Goal: Task Accomplishment & Management: Complete application form

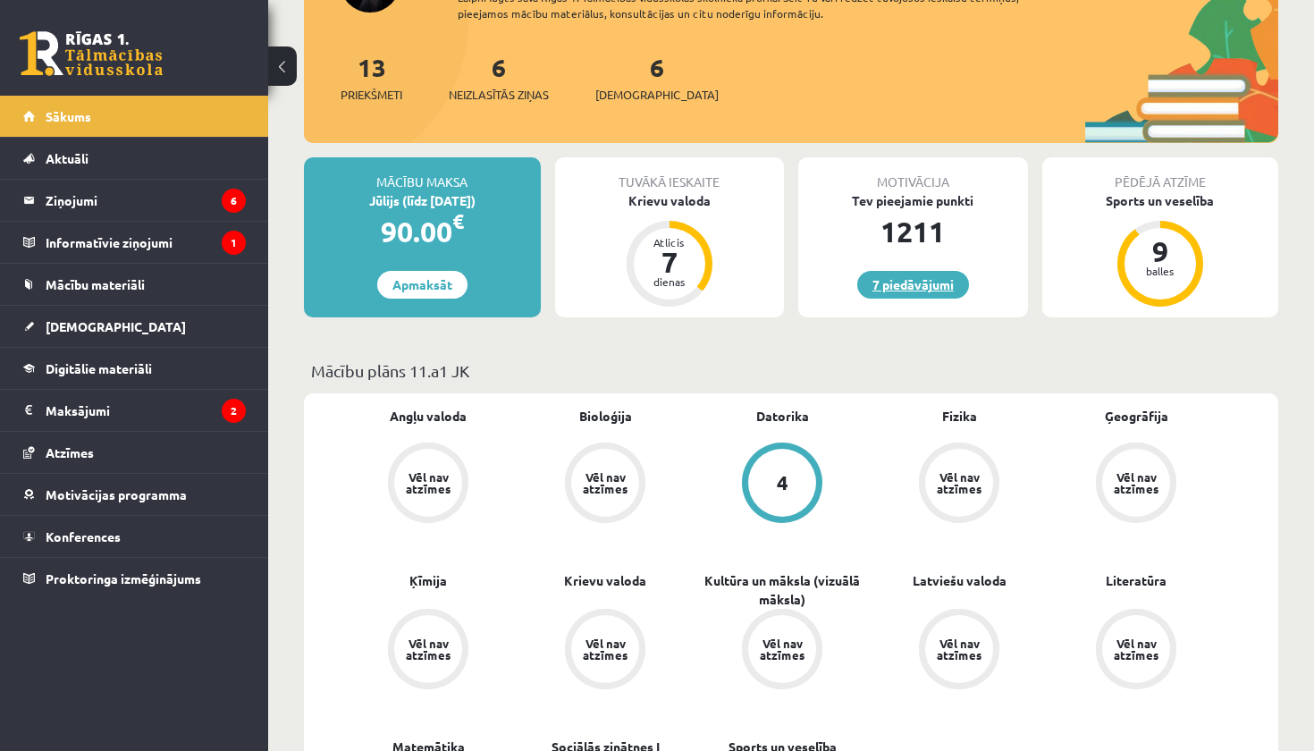
scroll to position [287, 0]
click at [149, 372] on span "Digitālie materiāli" at bounding box center [99, 368] width 106 height 16
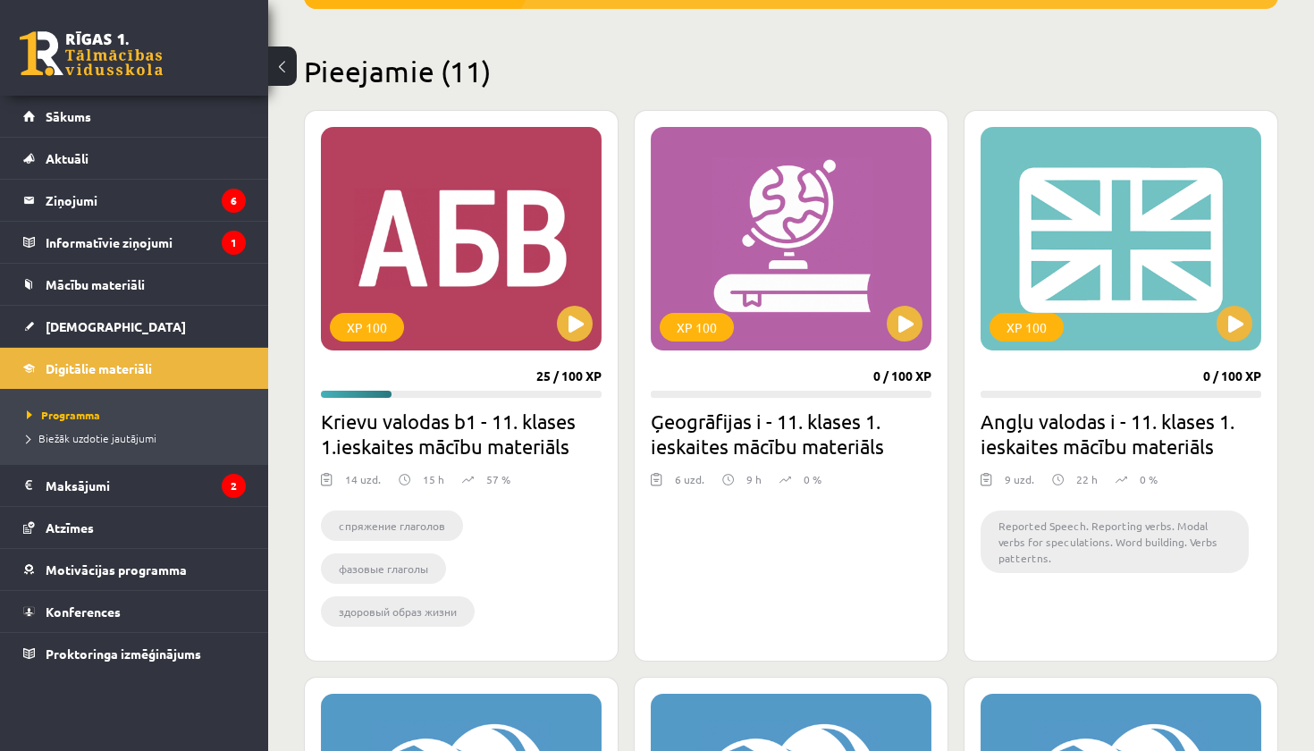
scroll to position [398, 0]
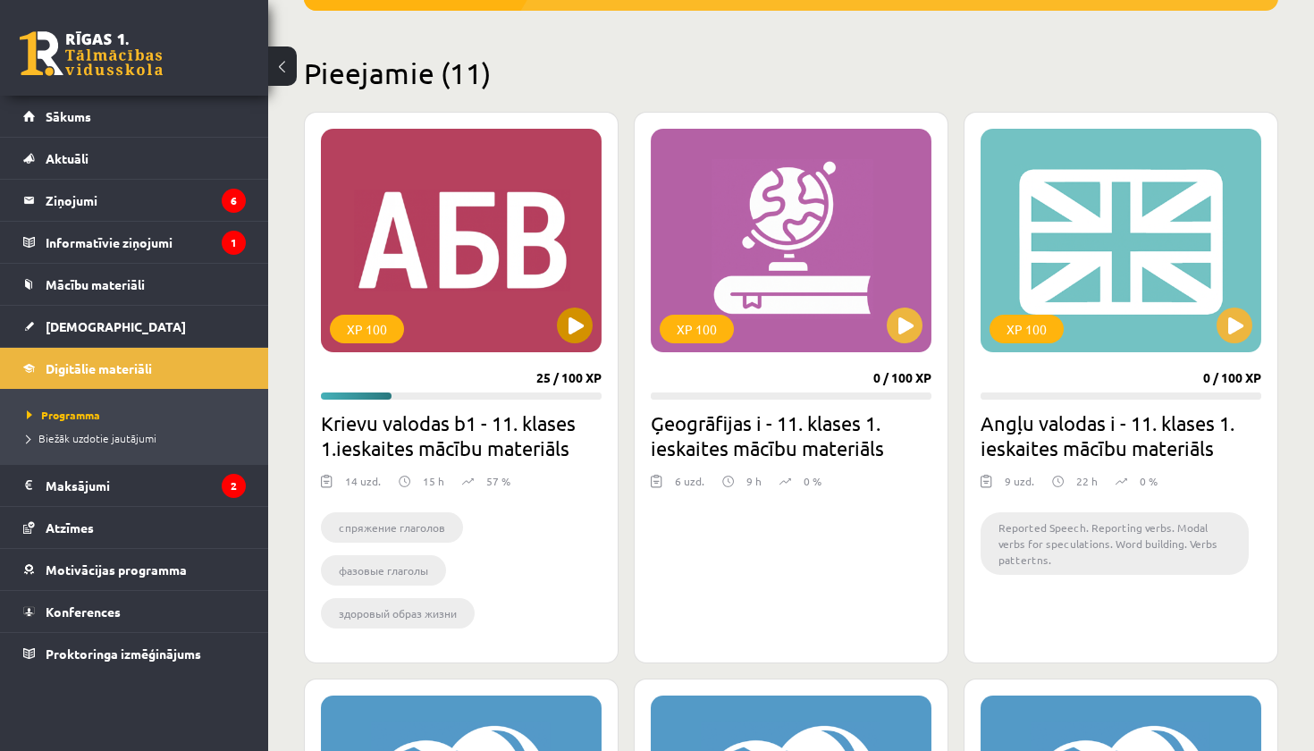
click at [573, 329] on button at bounding box center [575, 326] width 36 height 36
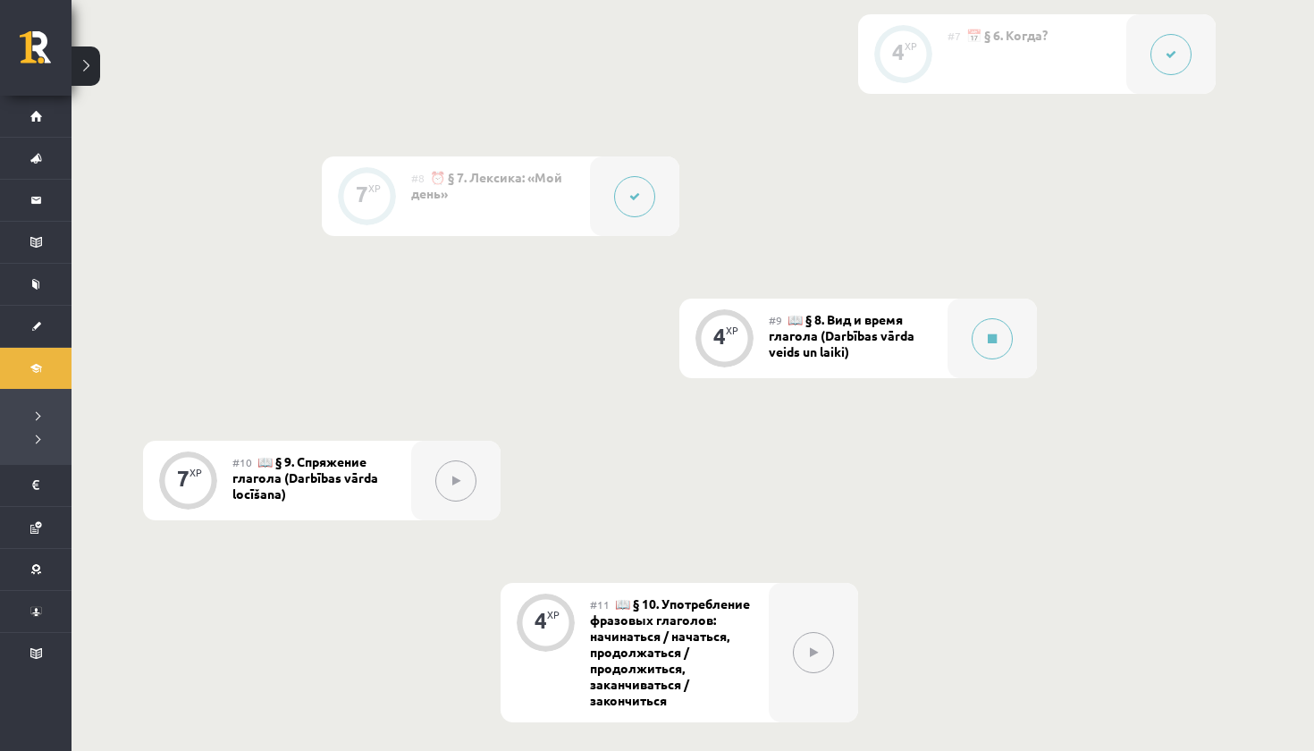
scroll to position [1482, 0]
click at [983, 347] on button at bounding box center [992, 340] width 41 height 41
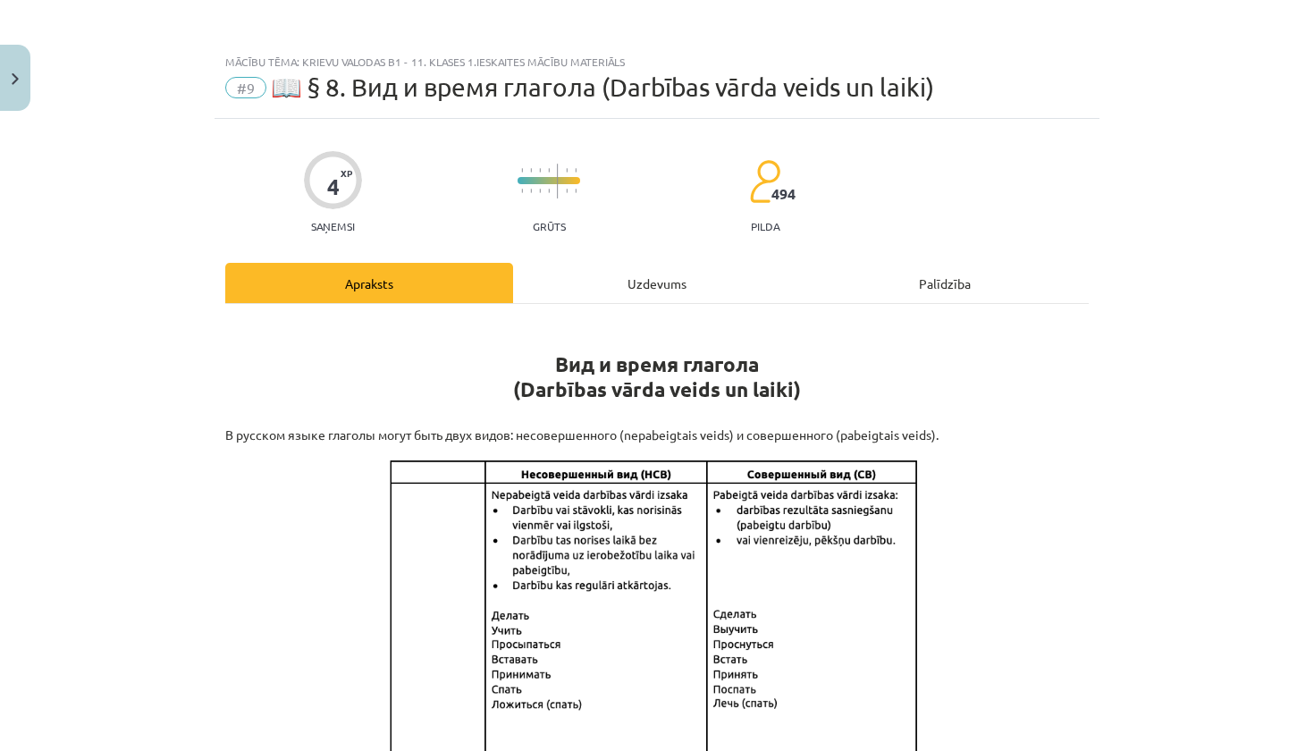
scroll to position [0, 0]
click at [645, 295] on div "Uzdevums" at bounding box center [657, 283] width 288 height 40
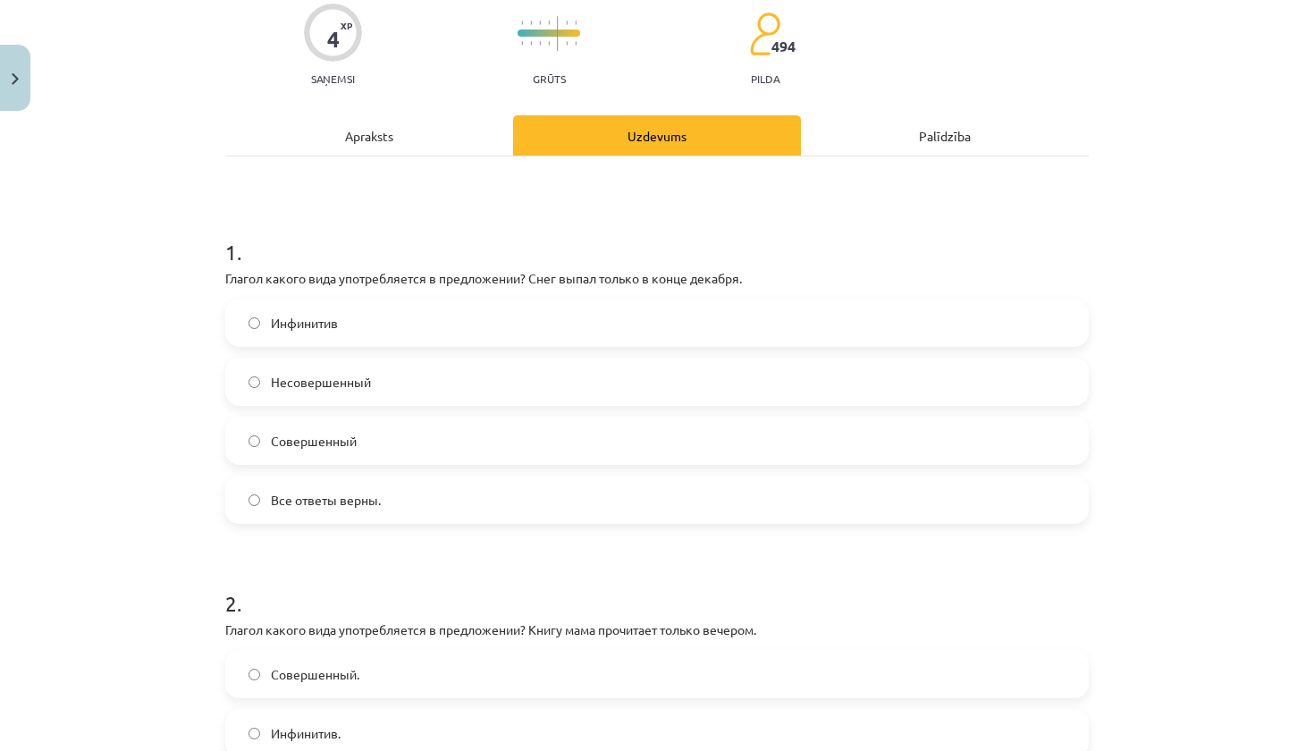
scroll to position [150, 0]
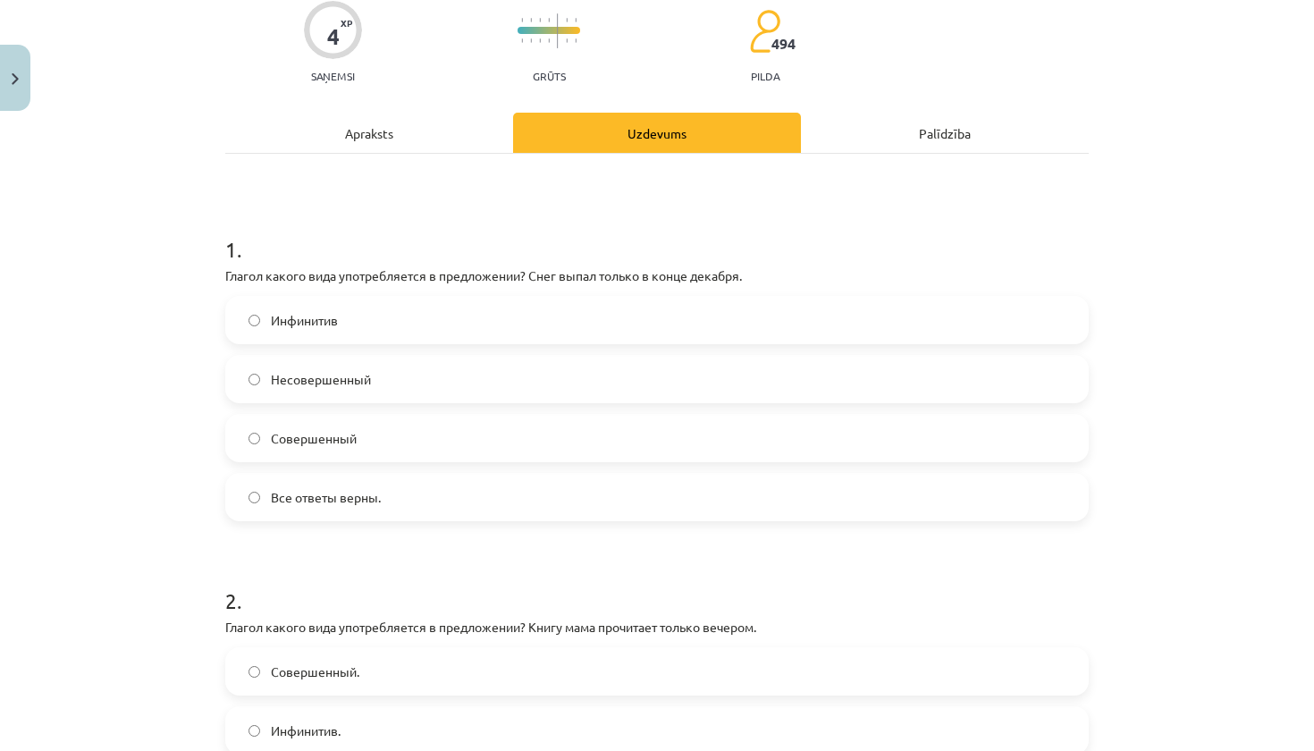
click at [405, 450] on label "Совершенный" at bounding box center [657, 438] width 860 height 45
click at [379, 133] on div "Apraksts" at bounding box center [369, 133] width 288 height 40
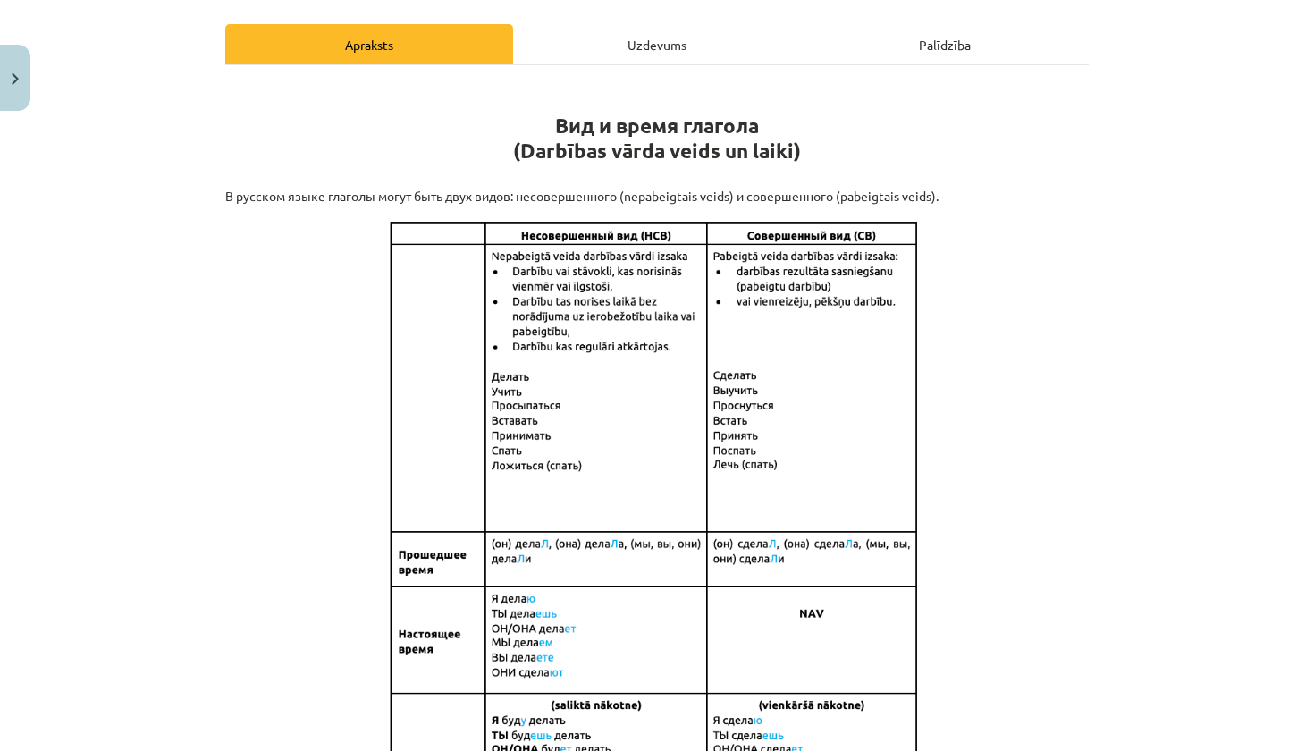
scroll to position [232, 0]
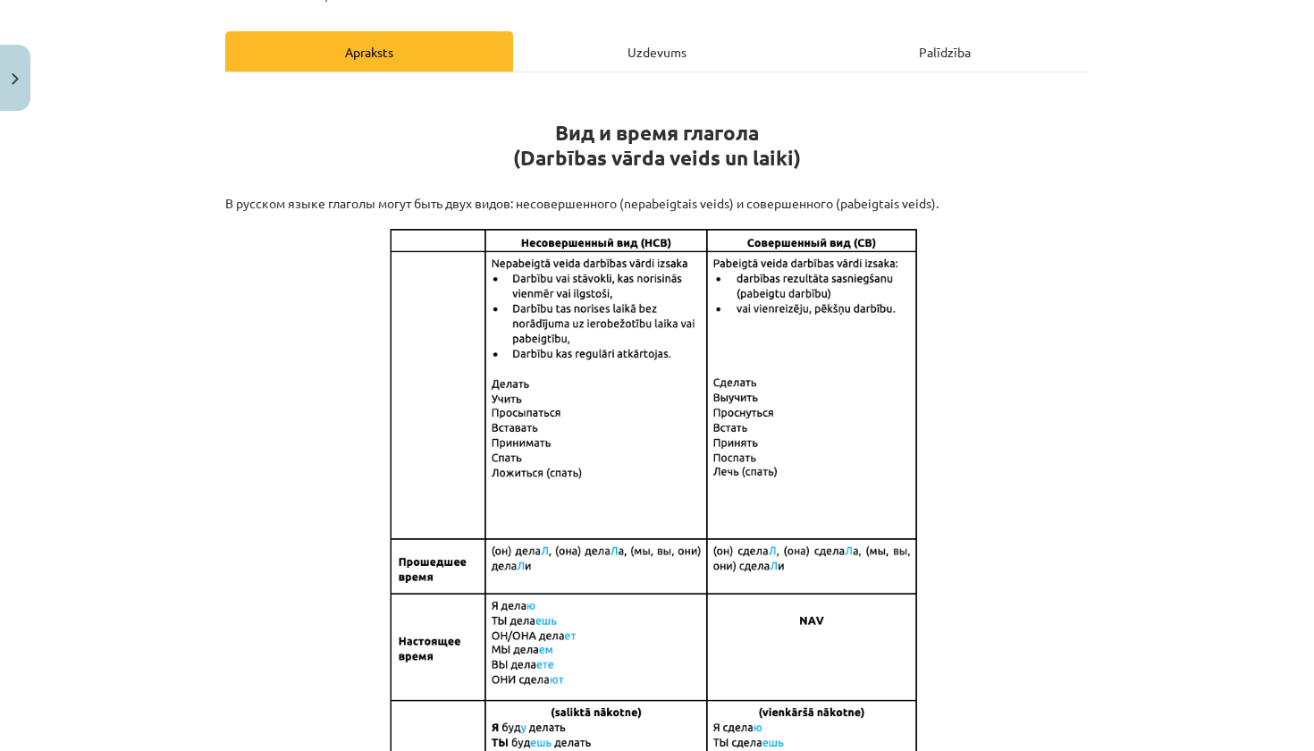
click at [662, 57] on div "Uzdevums" at bounding box center [657, 51] width 288 height 40
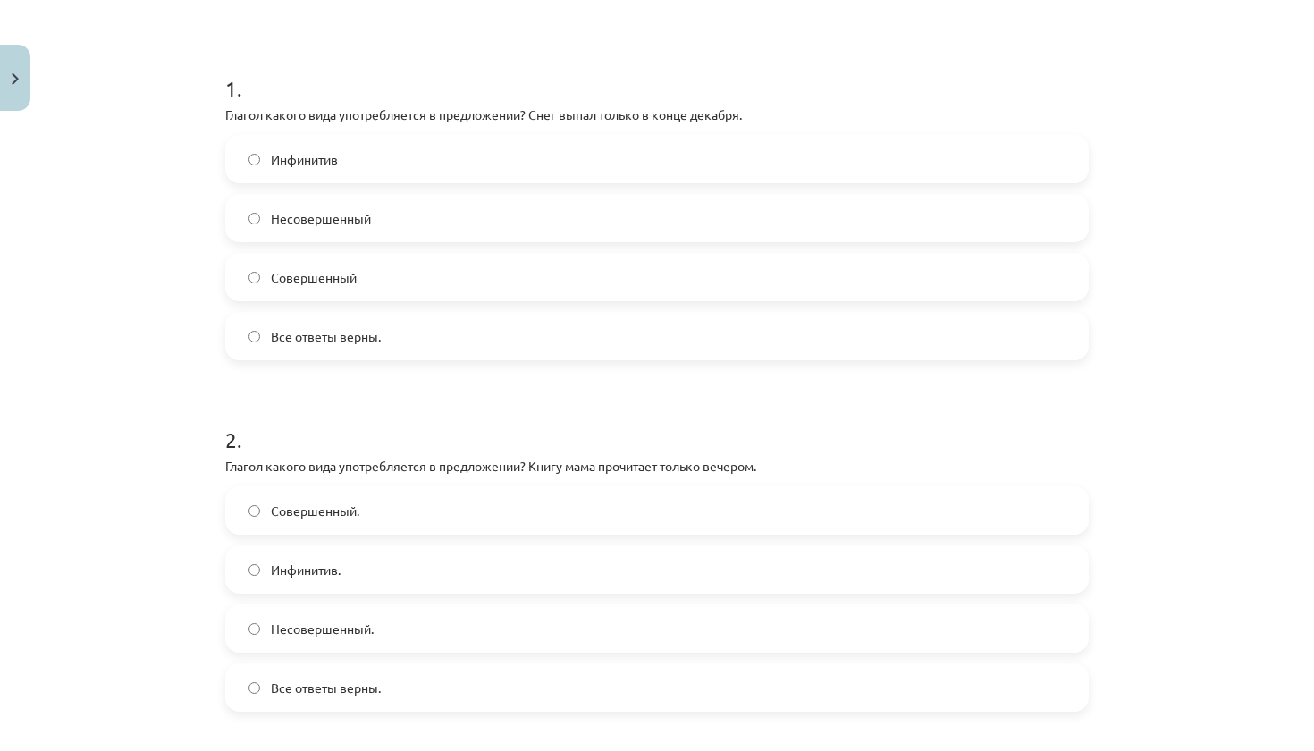
scroll to position [0, 0]
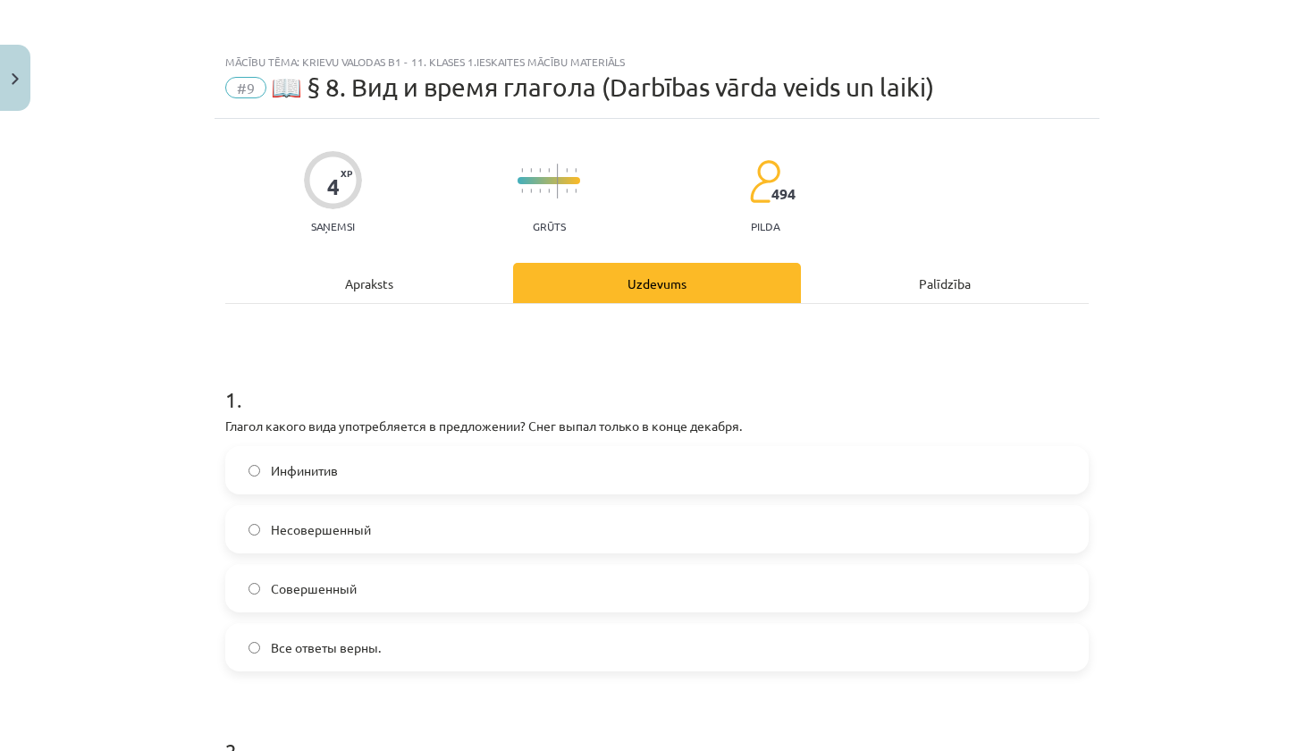
click at [389, 278] on div "Apraksts" at bounding box center [369, 283] width 288 height 40
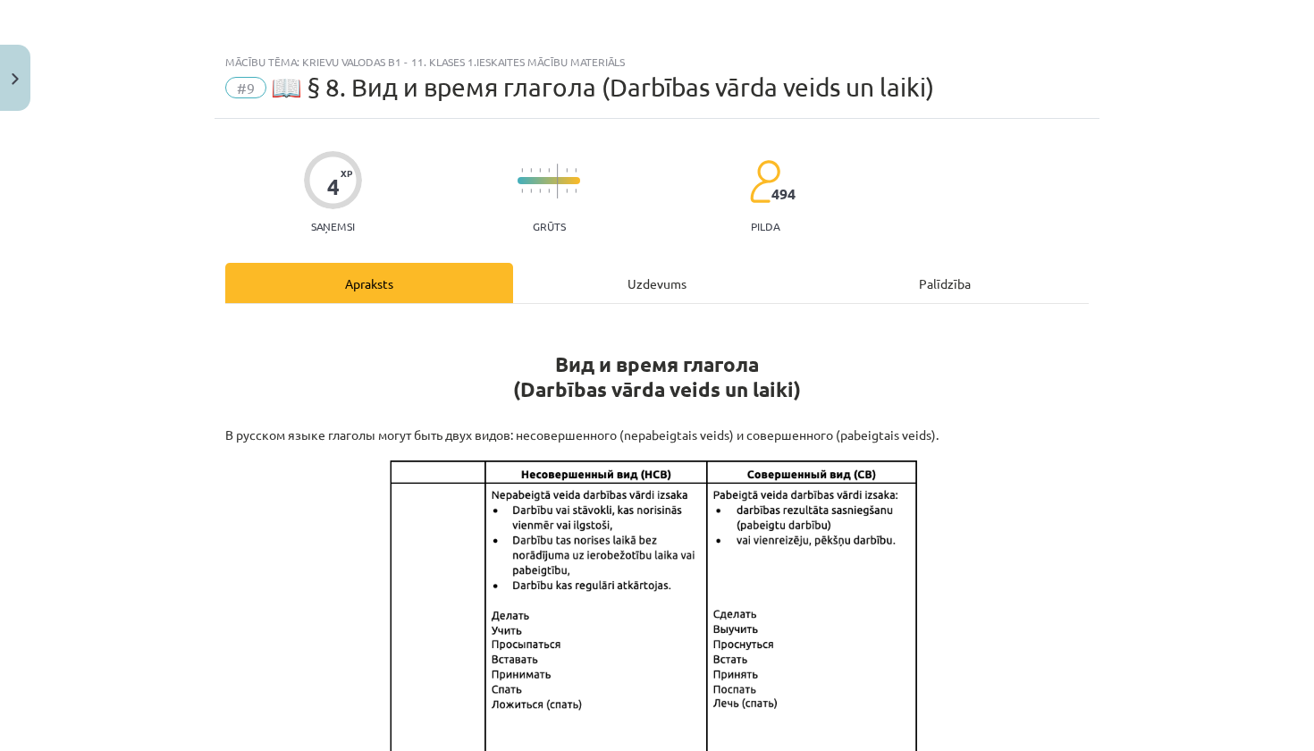
click at [594, 294] on div "Uzdevums" at bounding box center [657, 283] width 288 height 40
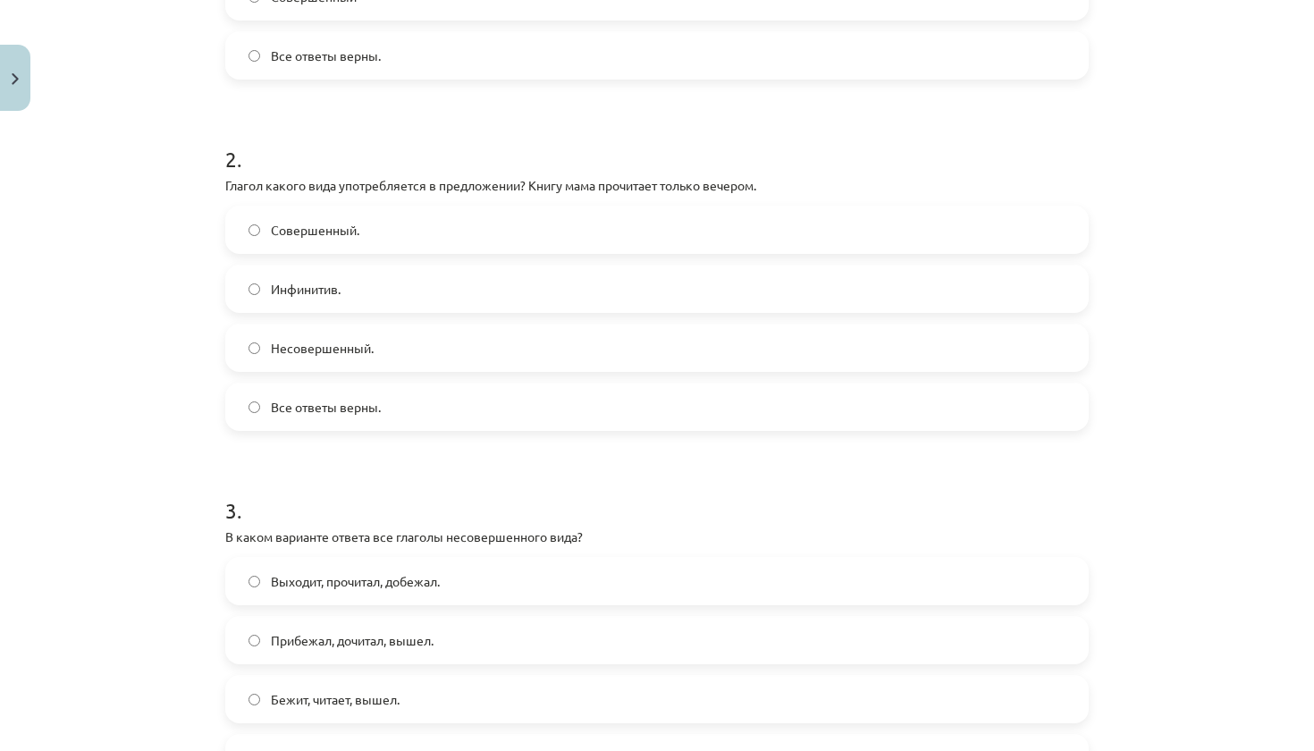
scroll to position [583, 0]
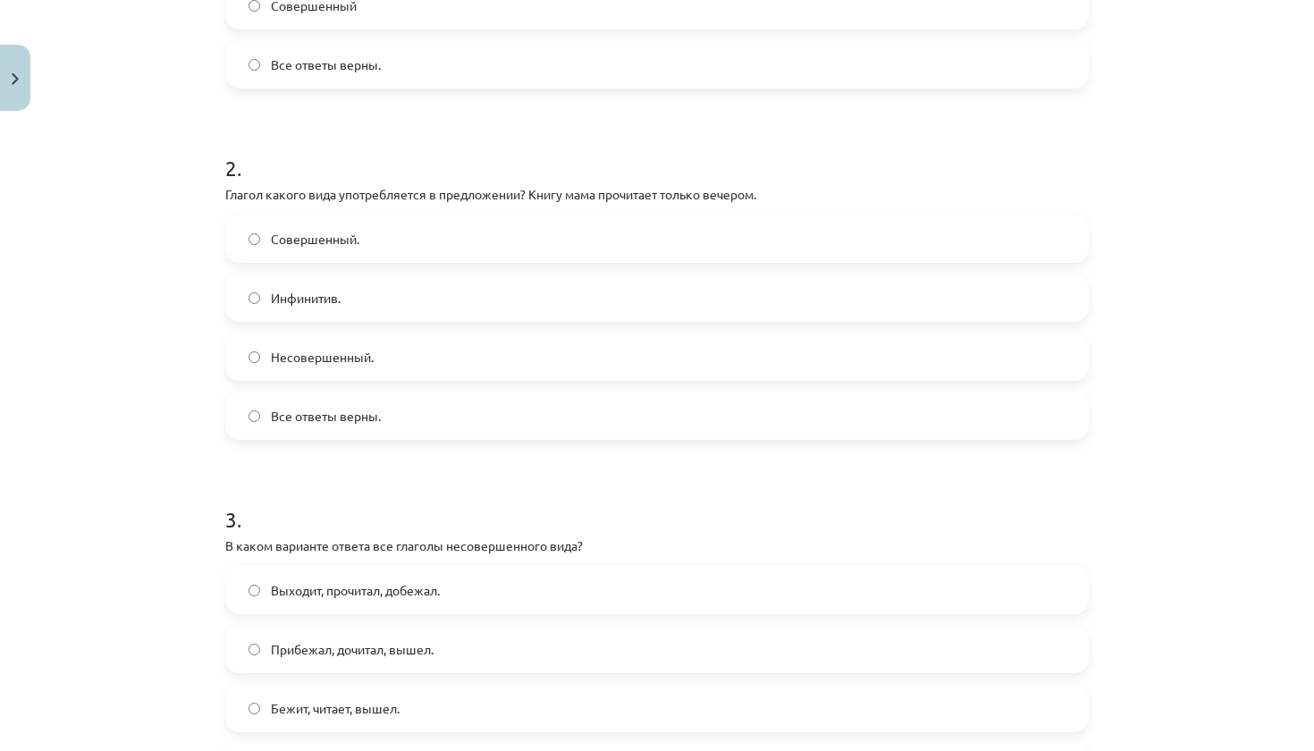
click at [448, 240] on label "Совершенный." at bounding box center [657, 238] width 860 height 45
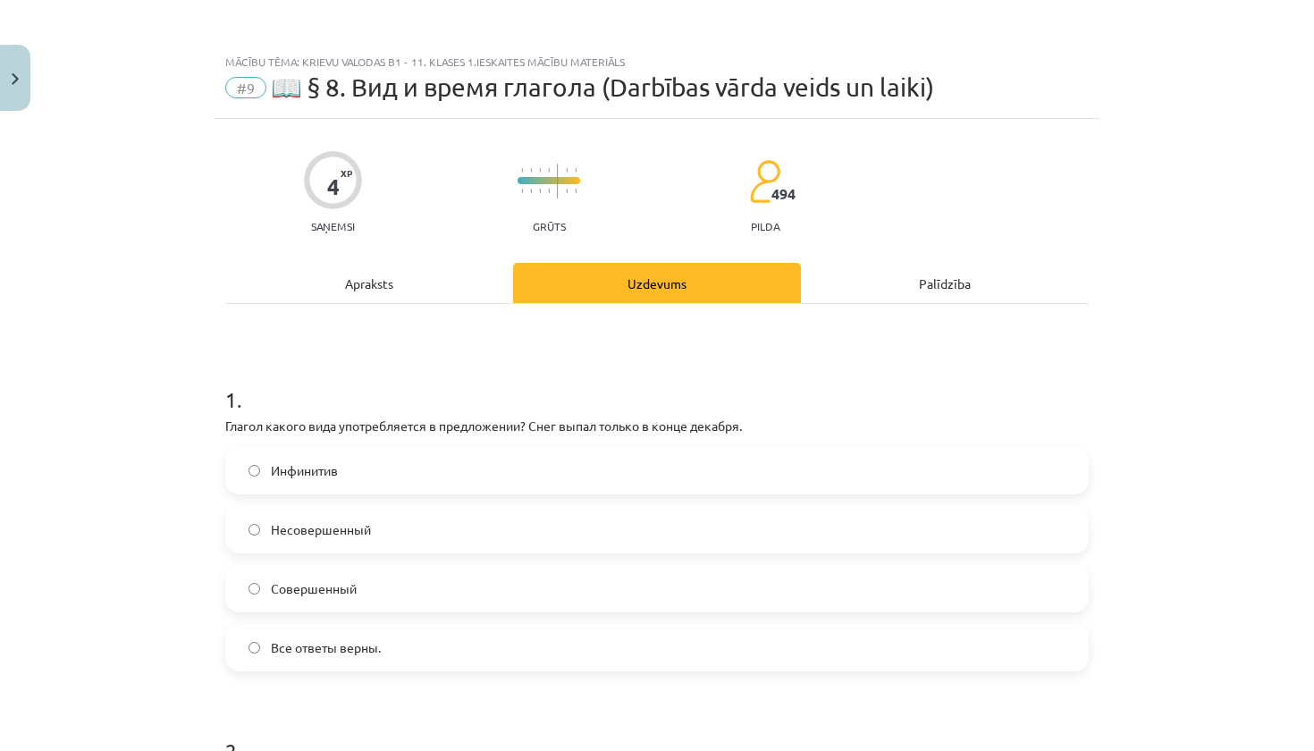
scroll to position [0, 0]
click at [429, 283] on div "Apraksts" at bounding box center [369, 283] width 288 height 40
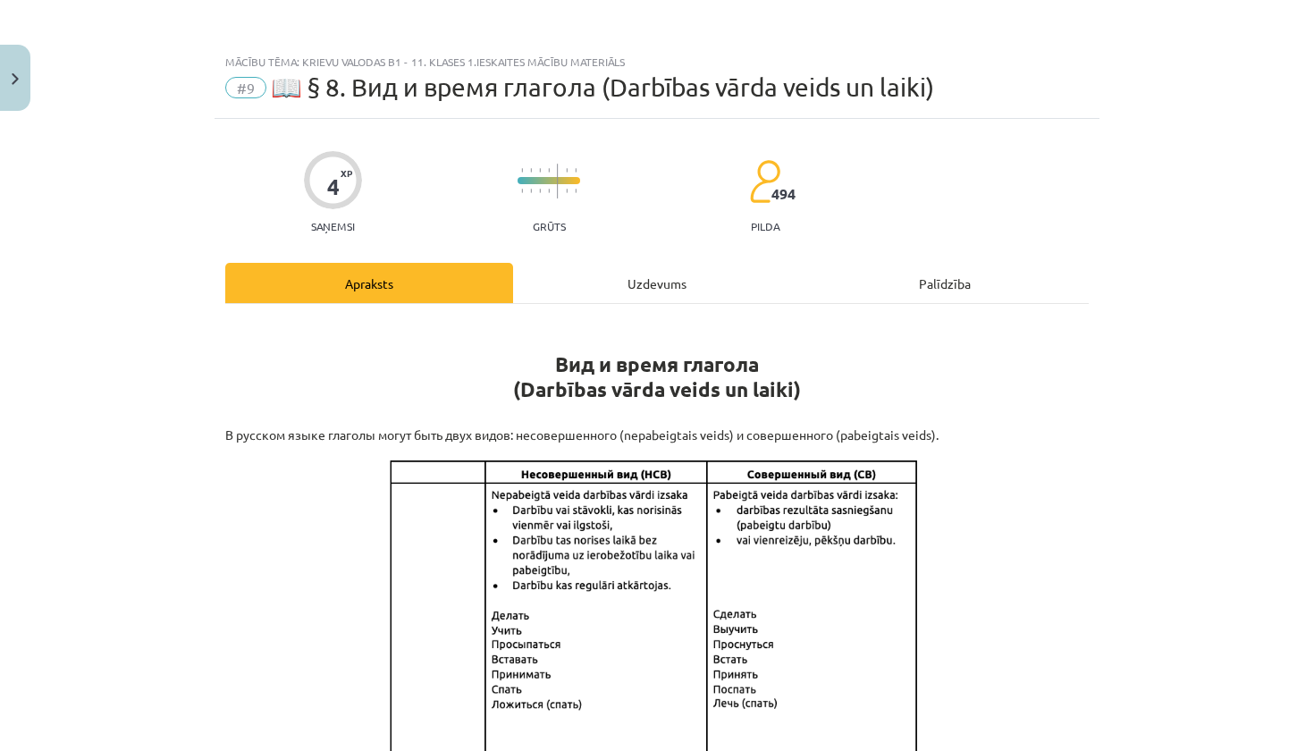
click at [640, 282] on div "Uzdevums" at bounding box center [657, 283] width 288 height 40
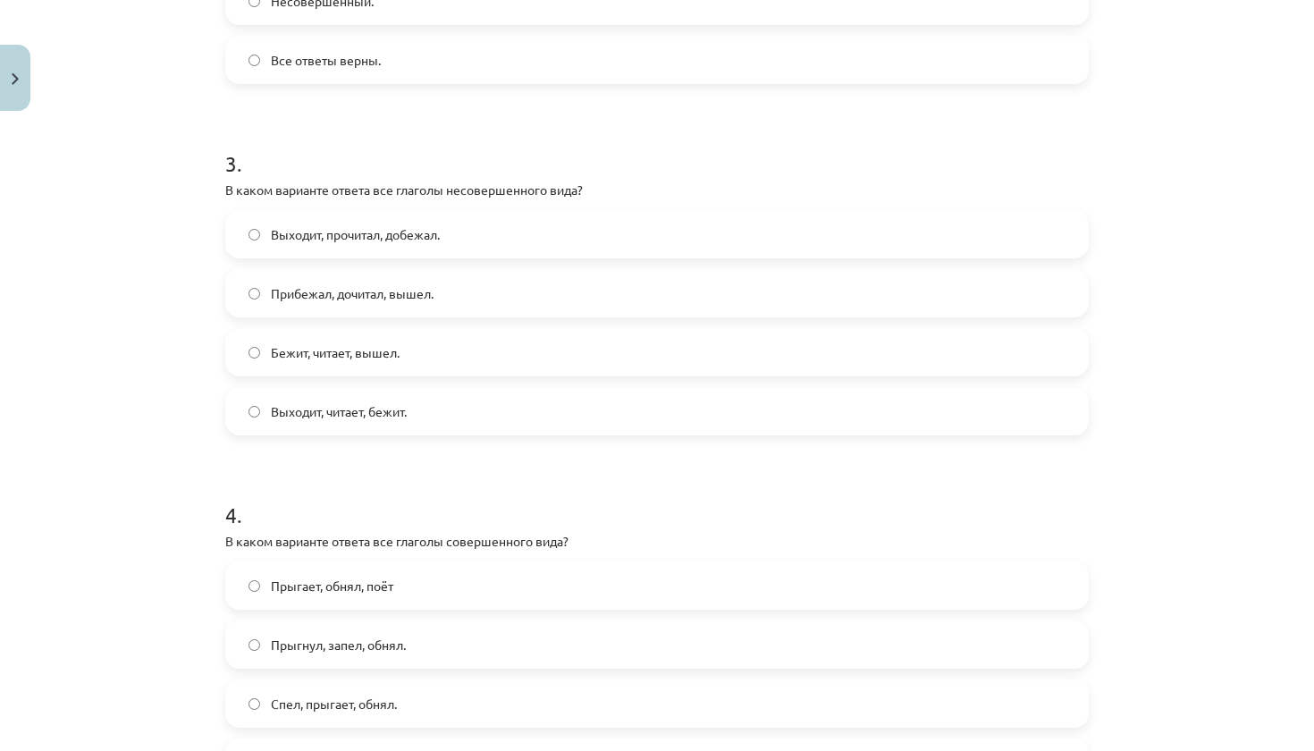
scroll to position [937, 0]
click at [476, 290] on label "Прибежал, дочитал, вышел." at bounding box center [657, 295] width 860 height 45
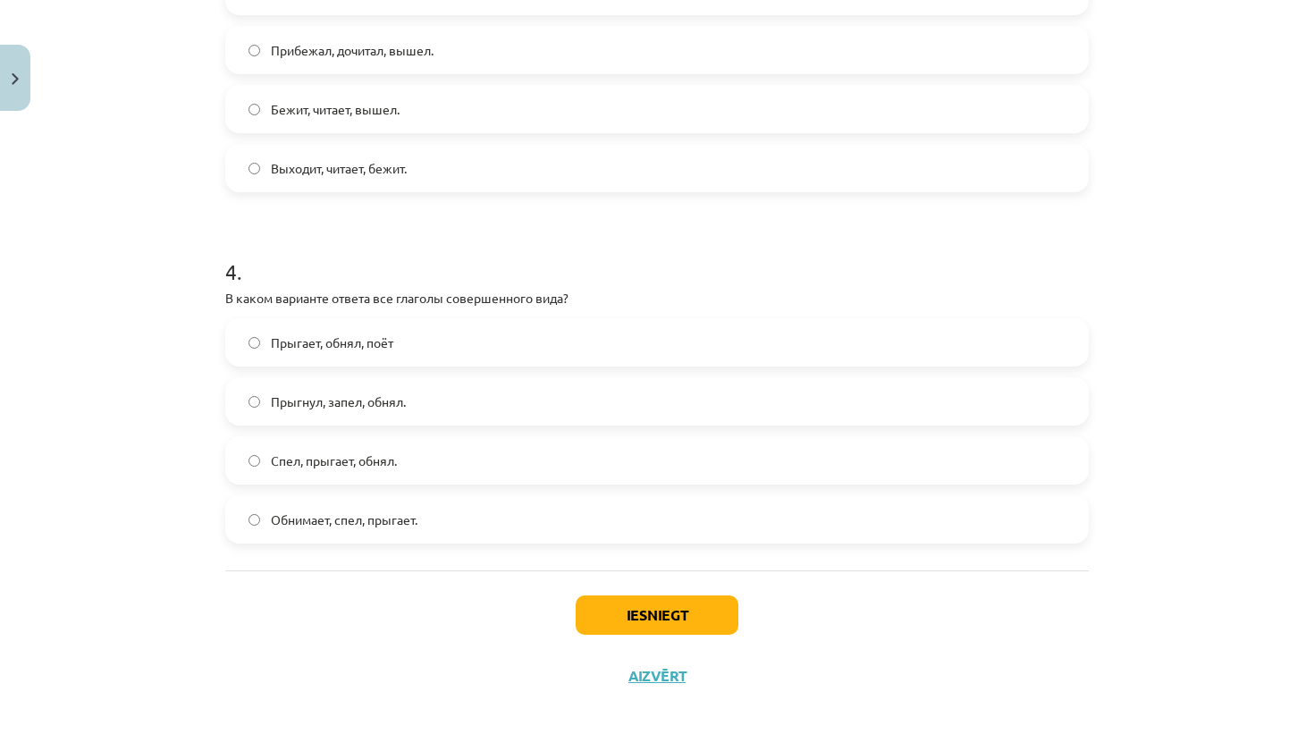
scroll to position [1184, 0]
click at [552, 526] on label "Обнимает, спел, прыгает." at bounding box center [657, 519] width 860 height 45
click at [625, 616] on button "Iesniegt" at bounding box center [657, 614] width 163 height 39
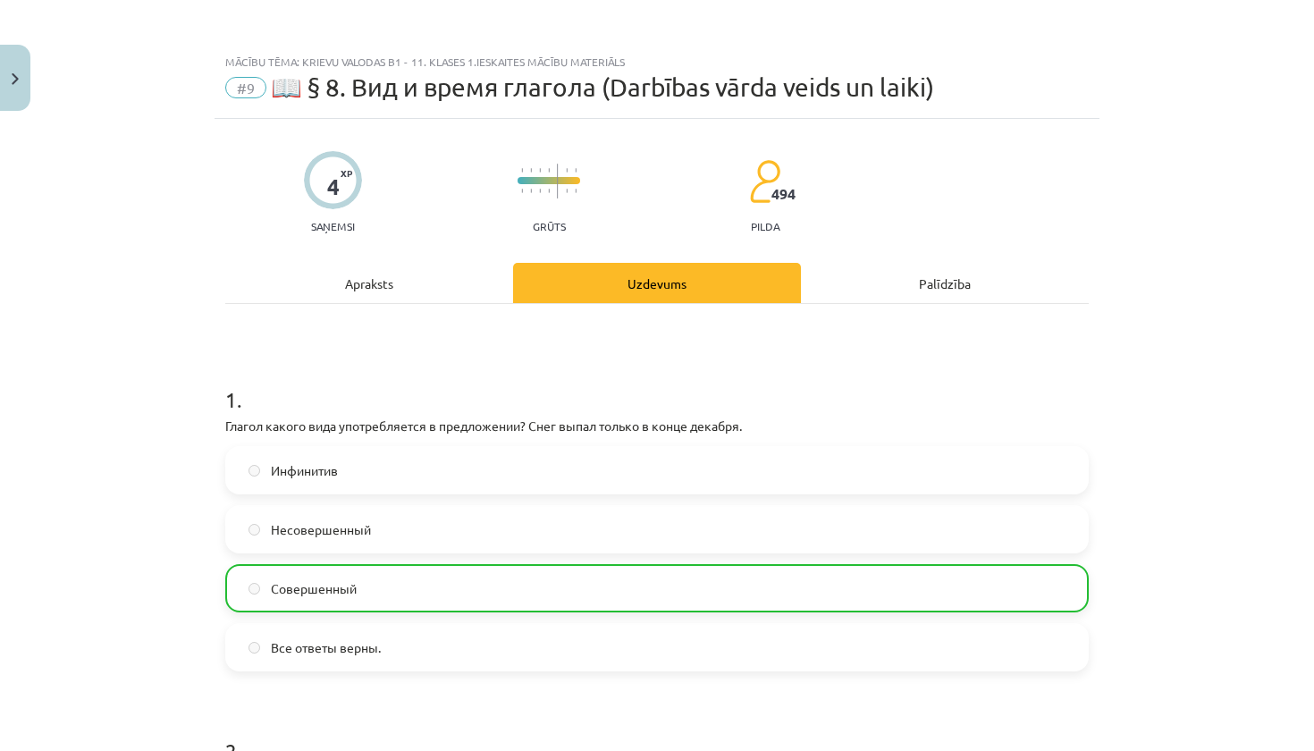
scroll to position [0, 0]
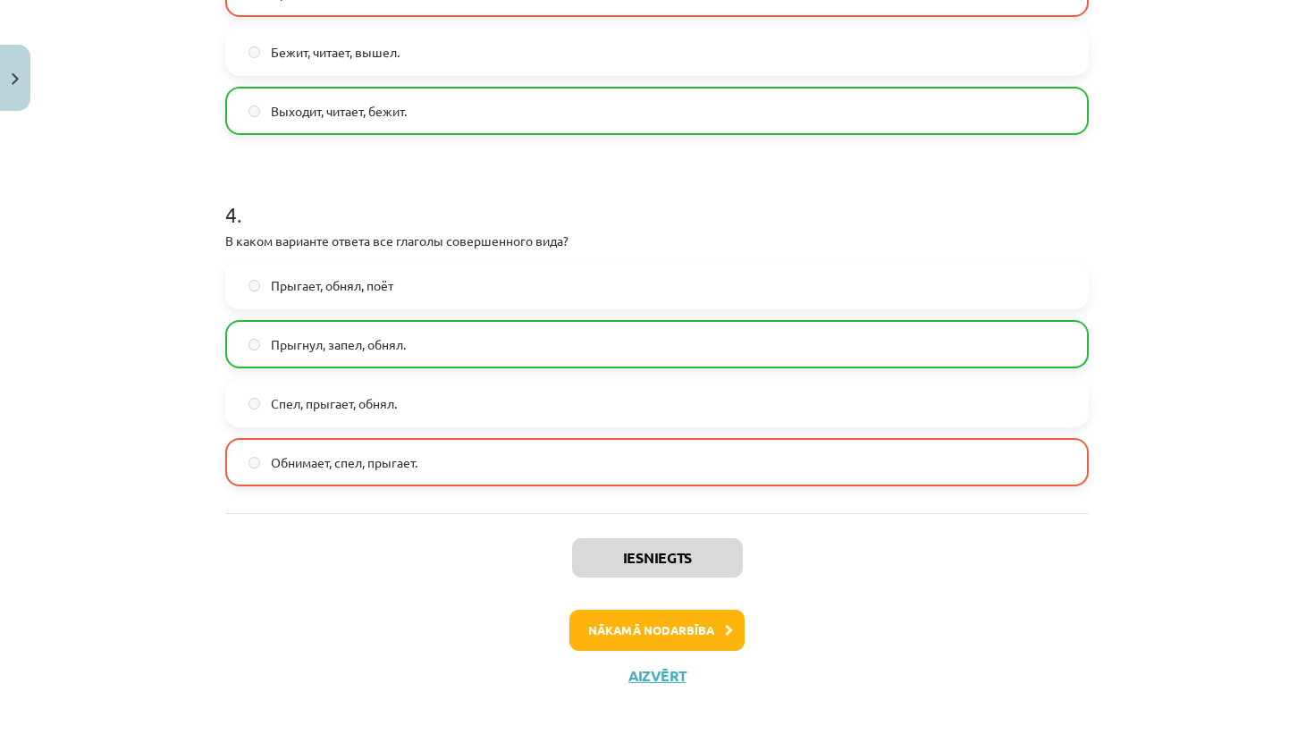
click at [628, 632] on button "Nākamā nodarbība" at bounding box center [656, 630] width 175 height 41
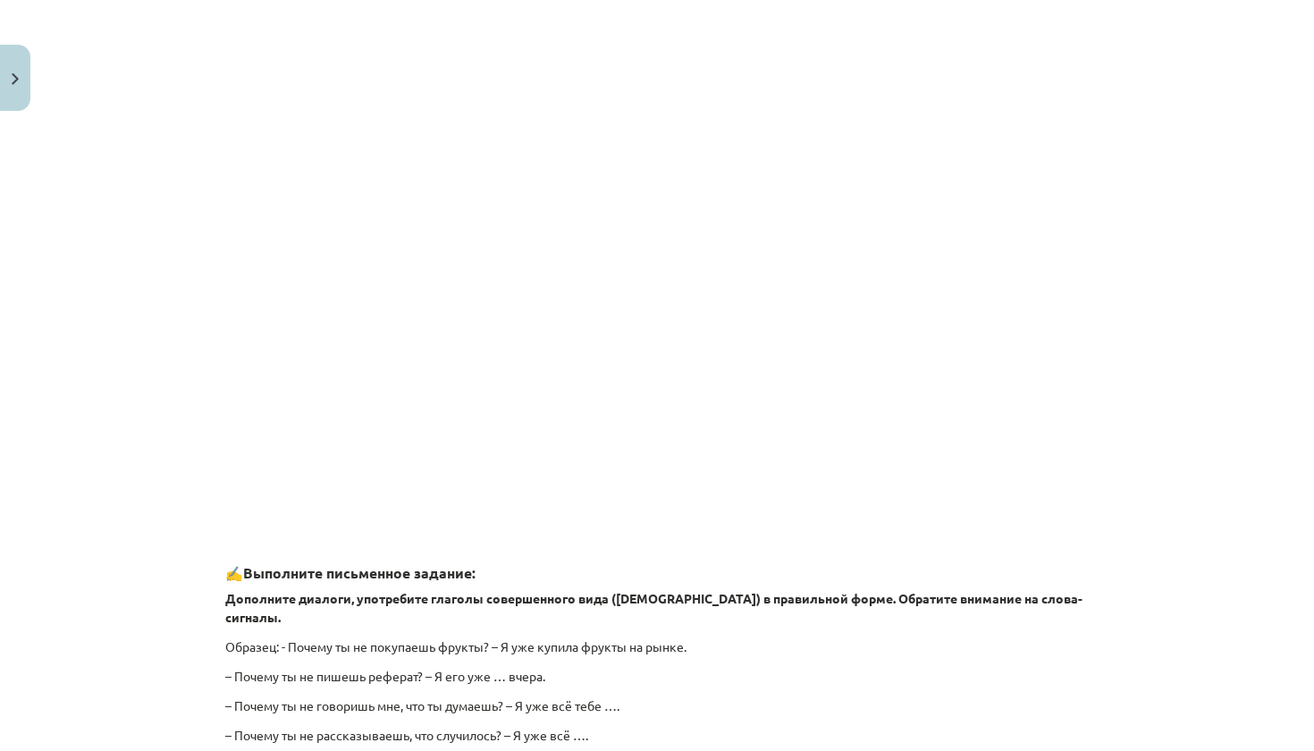
scroll to position [1032, 0]
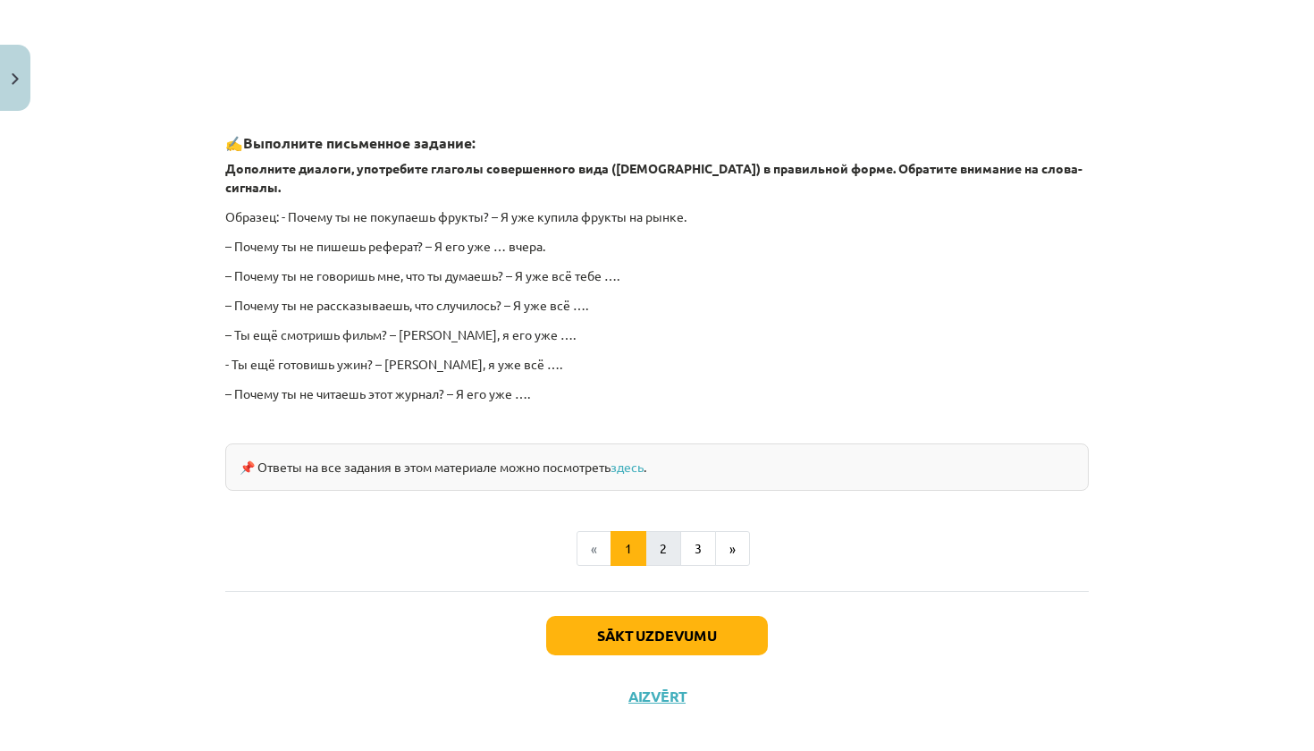
click at [657, 531] on button "2" at bounding box center [663, 549] width 36 height 36
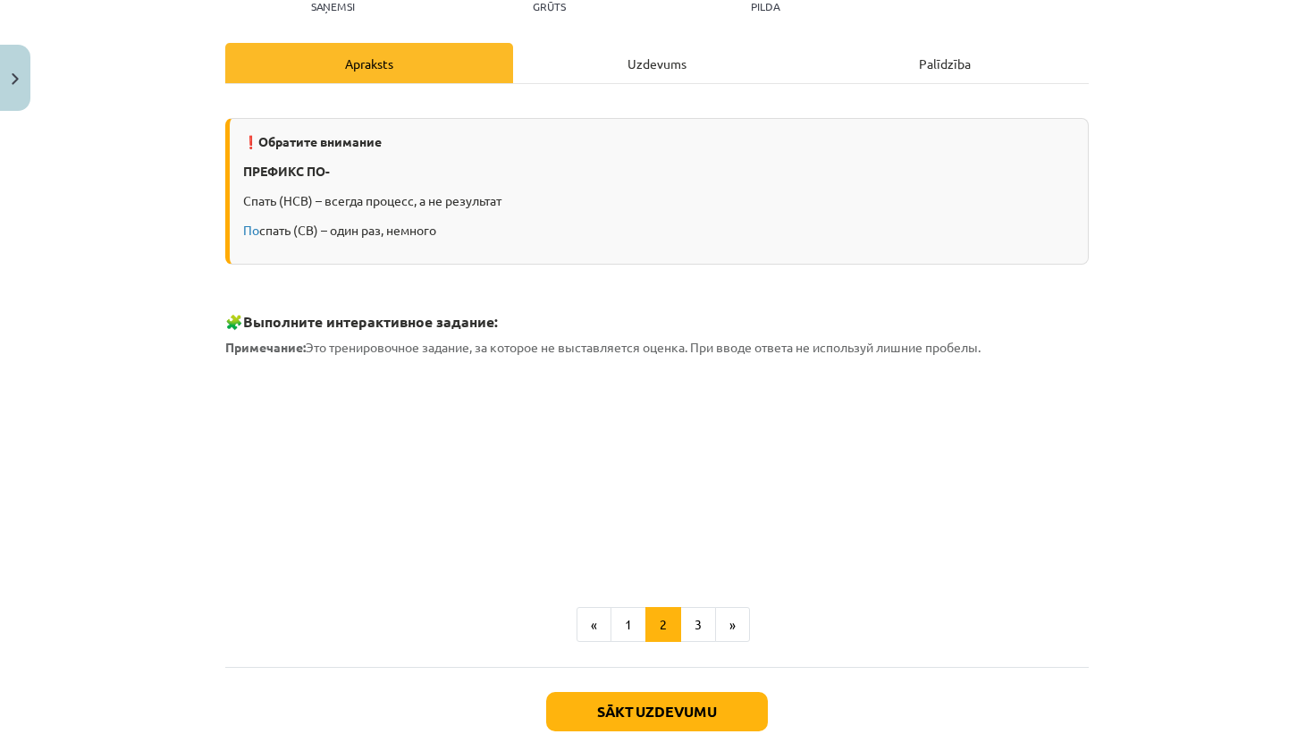
scroll to position [216, 0]
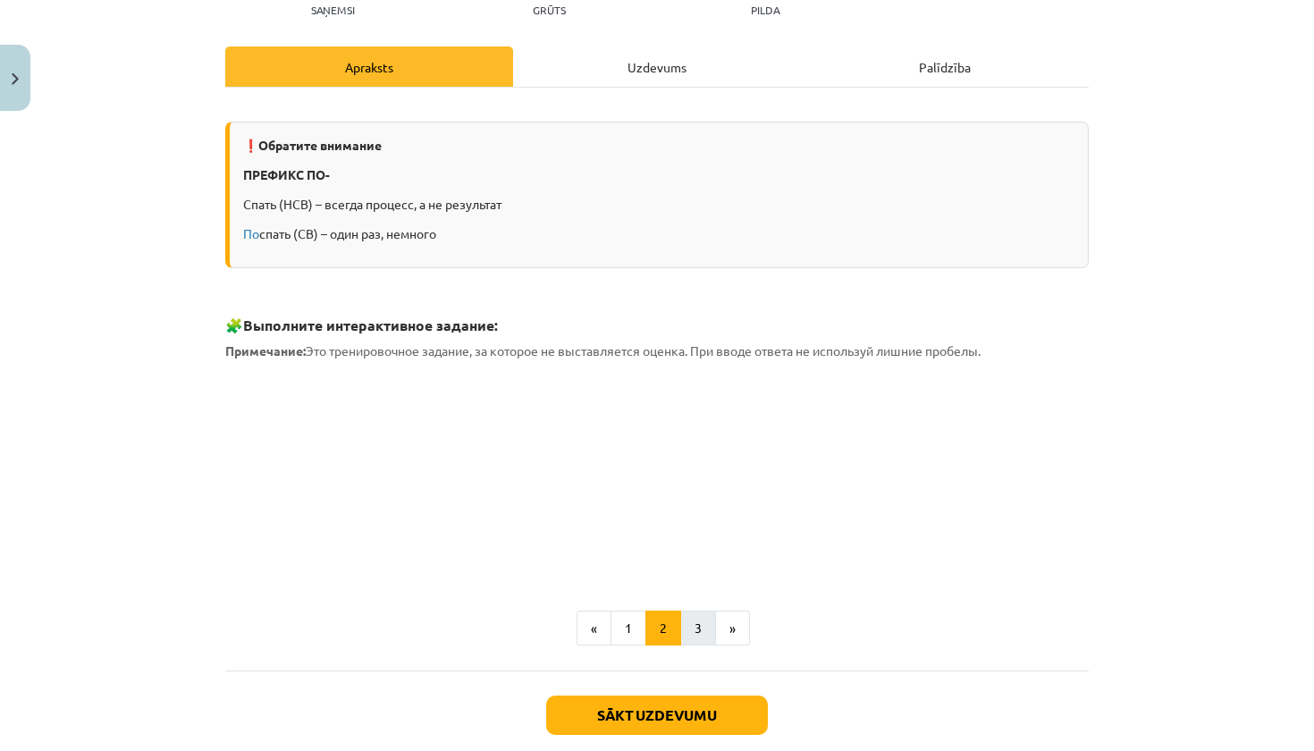
click at [704, 632] on button "3" at bounding box center [698, 629] width 36 height 36
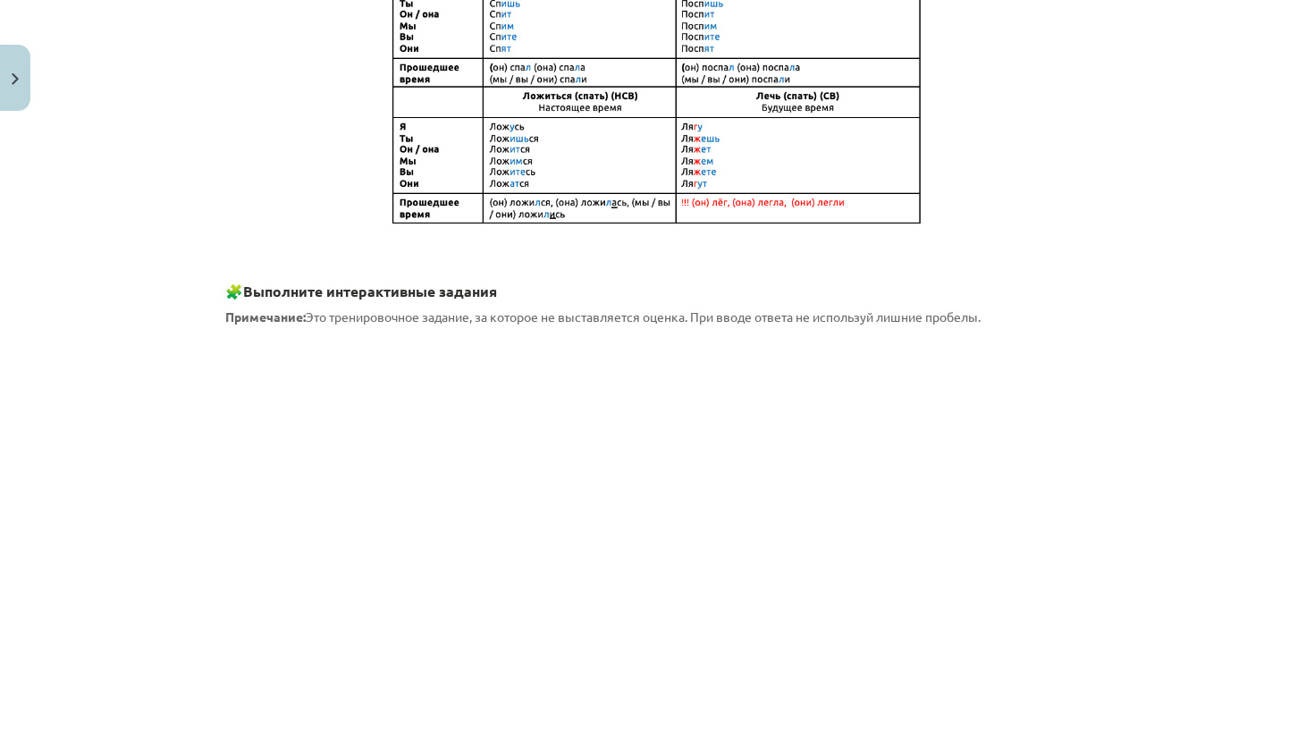
scroll to position [874, 0]
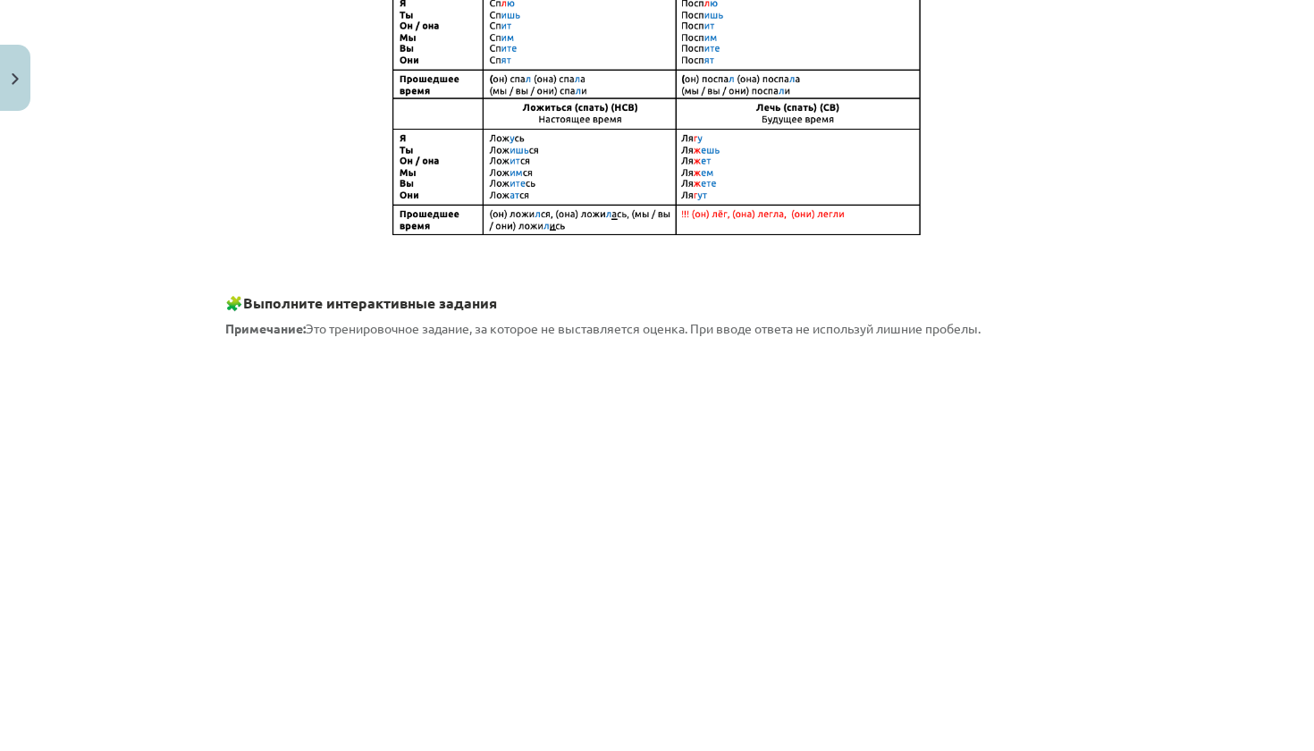
click at [890, 334] on div "Спряжение глаголов: просыпаться / проснуться, вставать / встать, уставать / уст…" at bounding box center [657, 429] width 864 height 1967
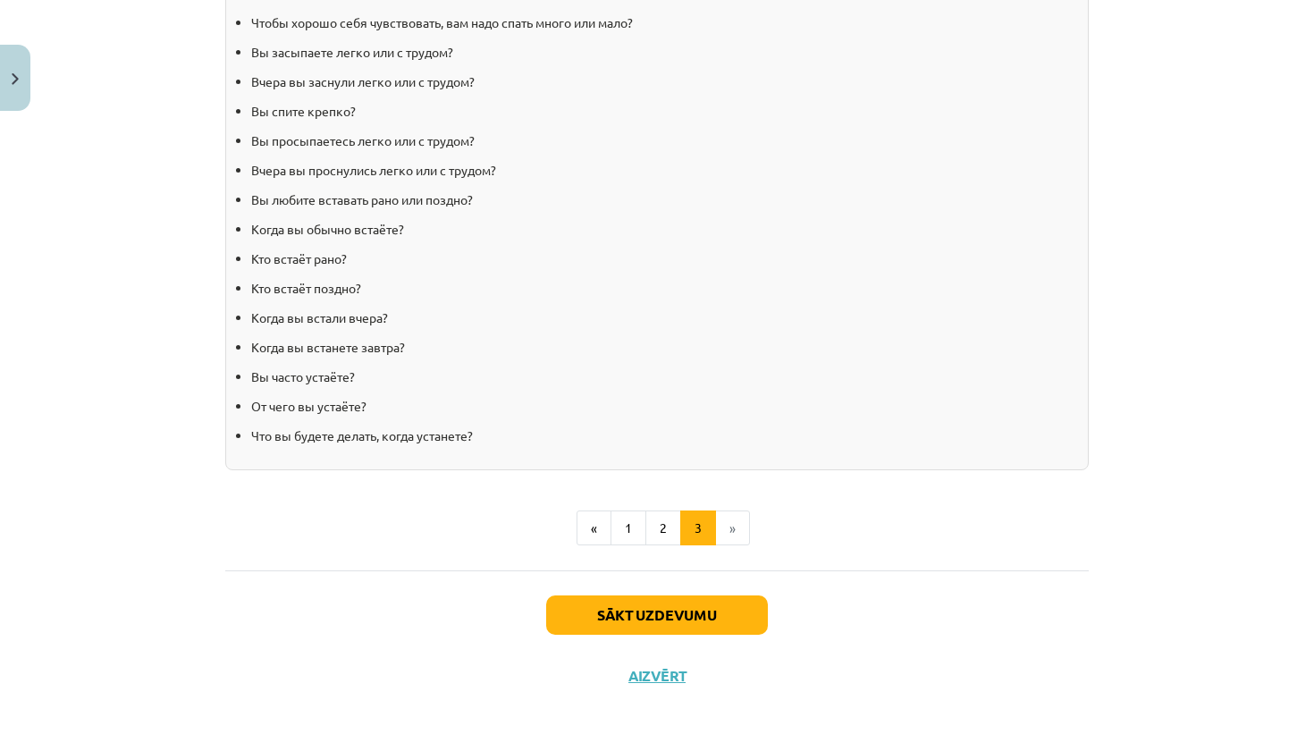
scroll to position [1548, 0]
click at [684, 610] on button "Sākt uzdevumu" at bounding box center [657, 614] width 222 height 39
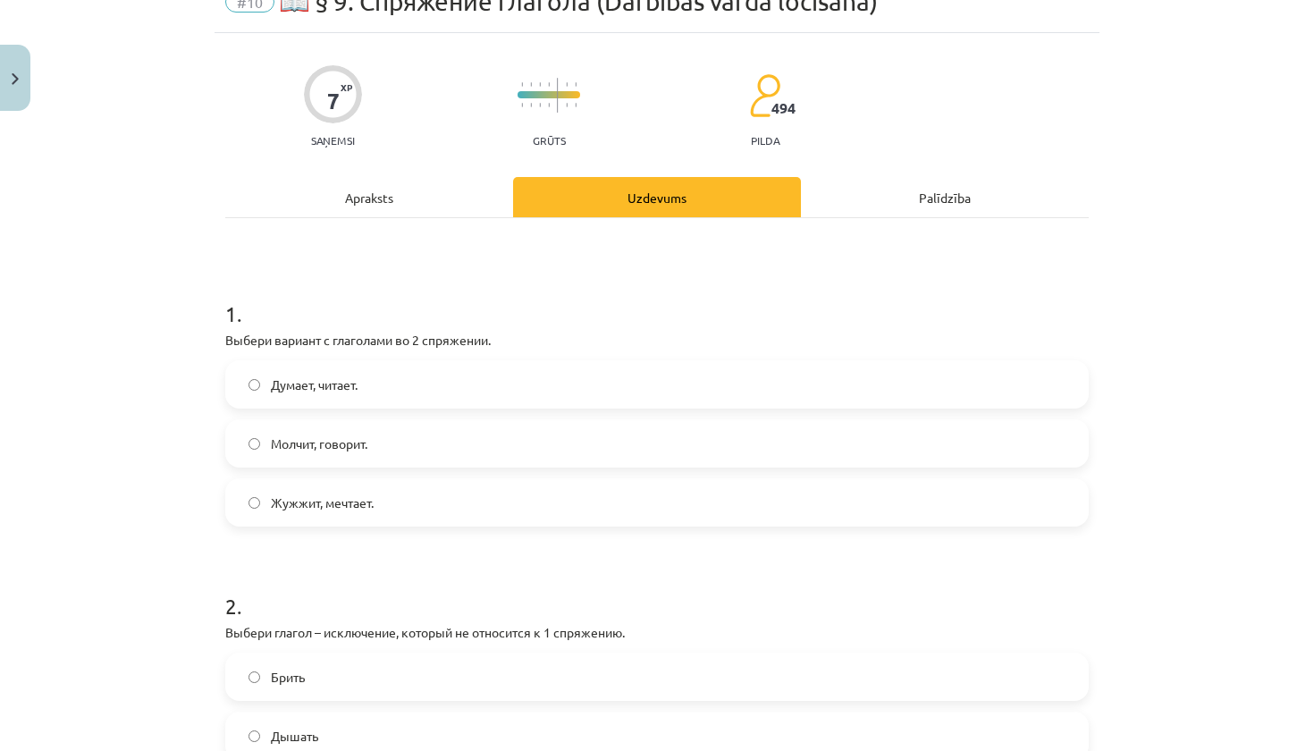
scroll to position [89, 0]
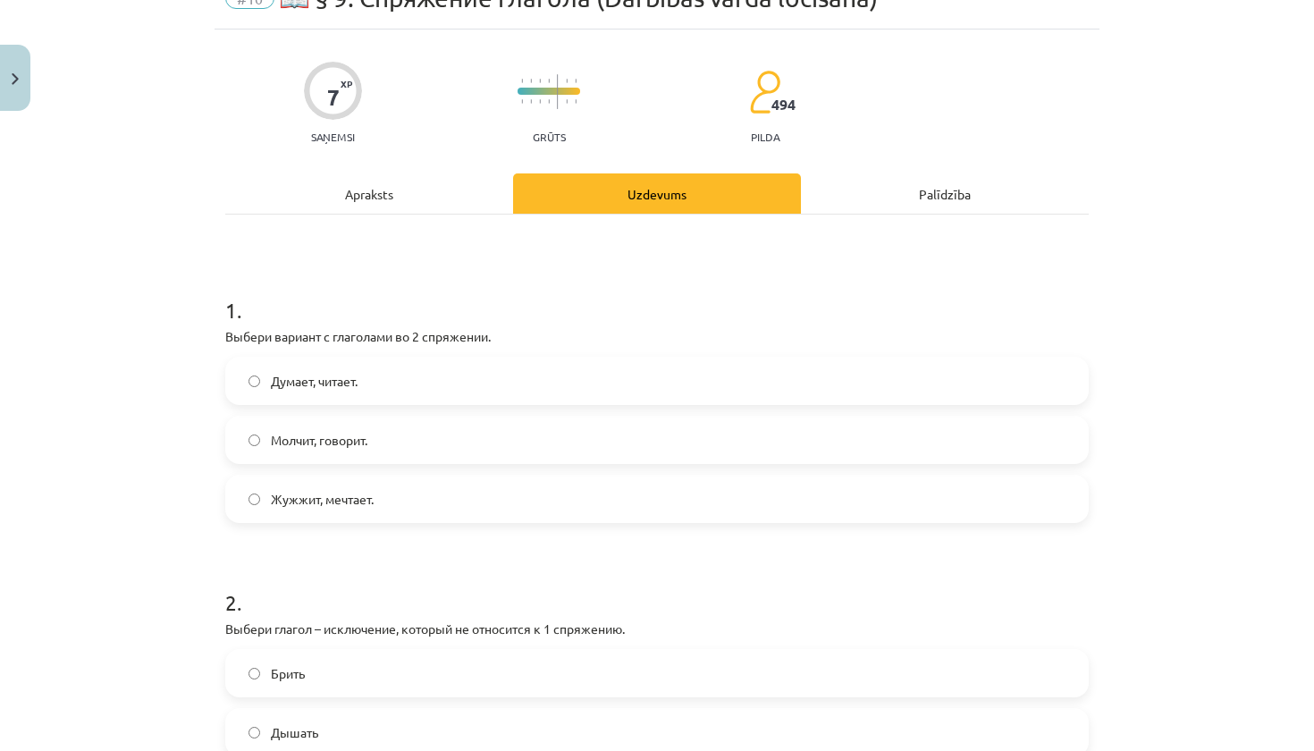
click at [443, 192] on div "Apraksts" at bounding box center [369, 193] width 288 height 40
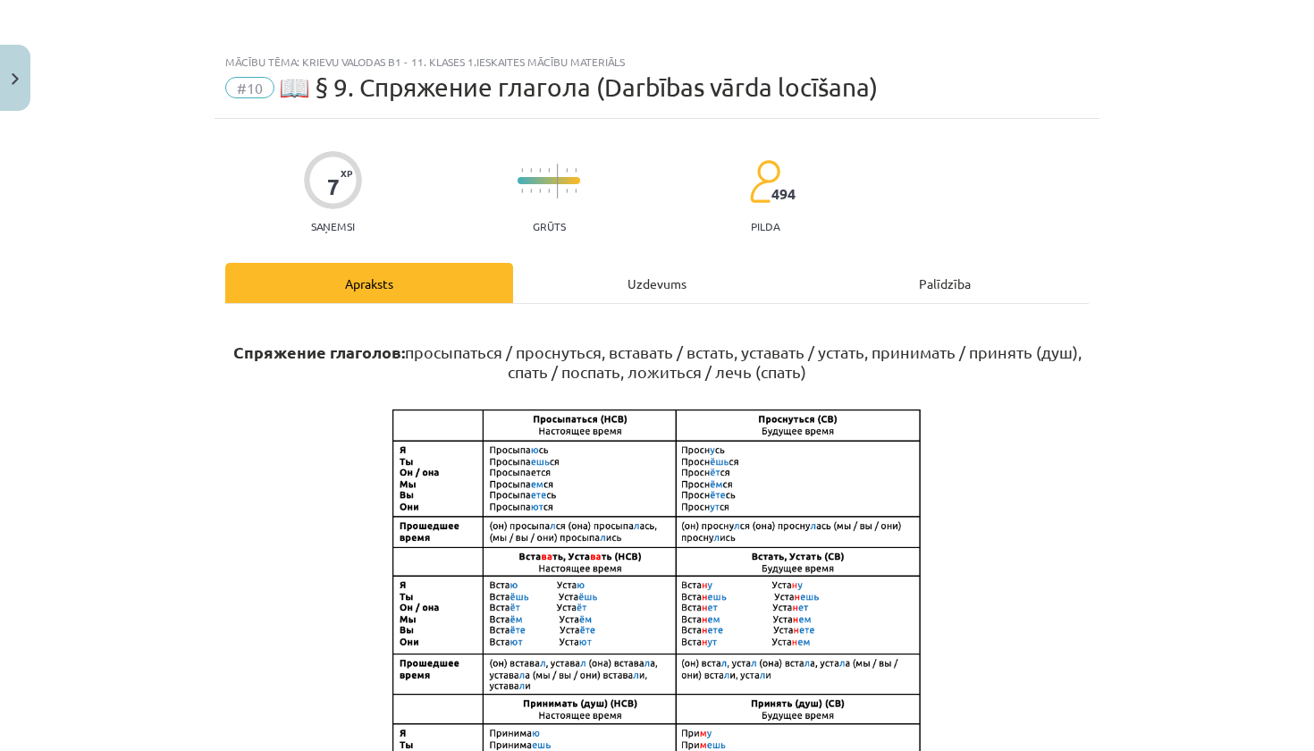
scroll to position [0, 0]
click at [637, 286] on div "Uzdevums" at bounding box center [657, 283] width 288 height 40
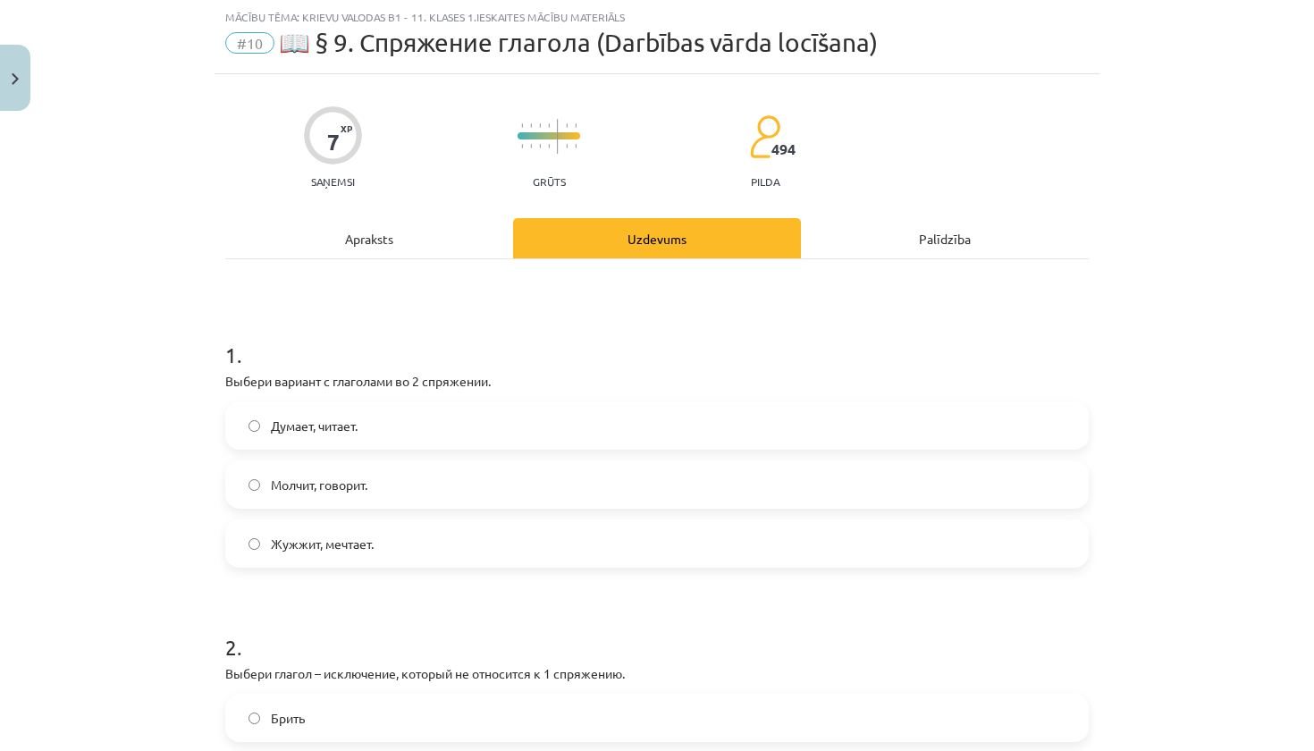
click at [485, 248] on div "Apraksts" at bounding box center [369, 238] width 288 height 40
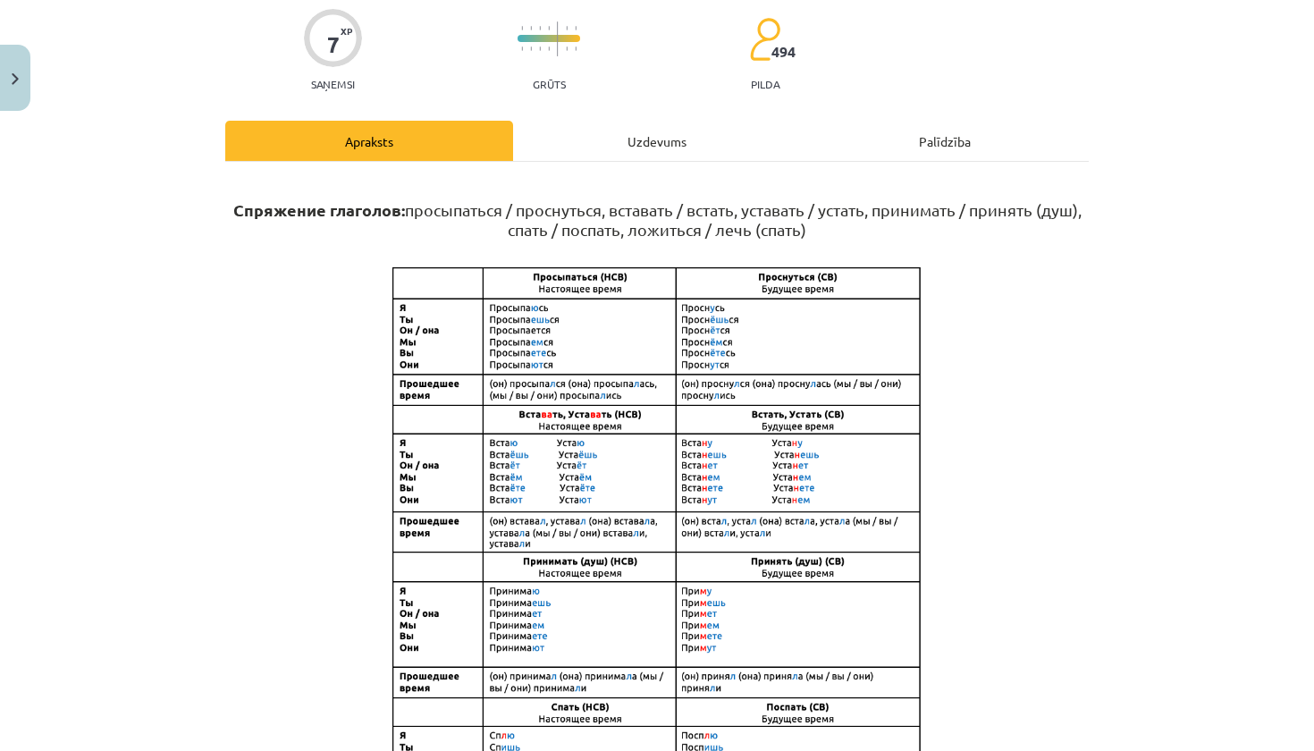
scroll to position [144, 0]
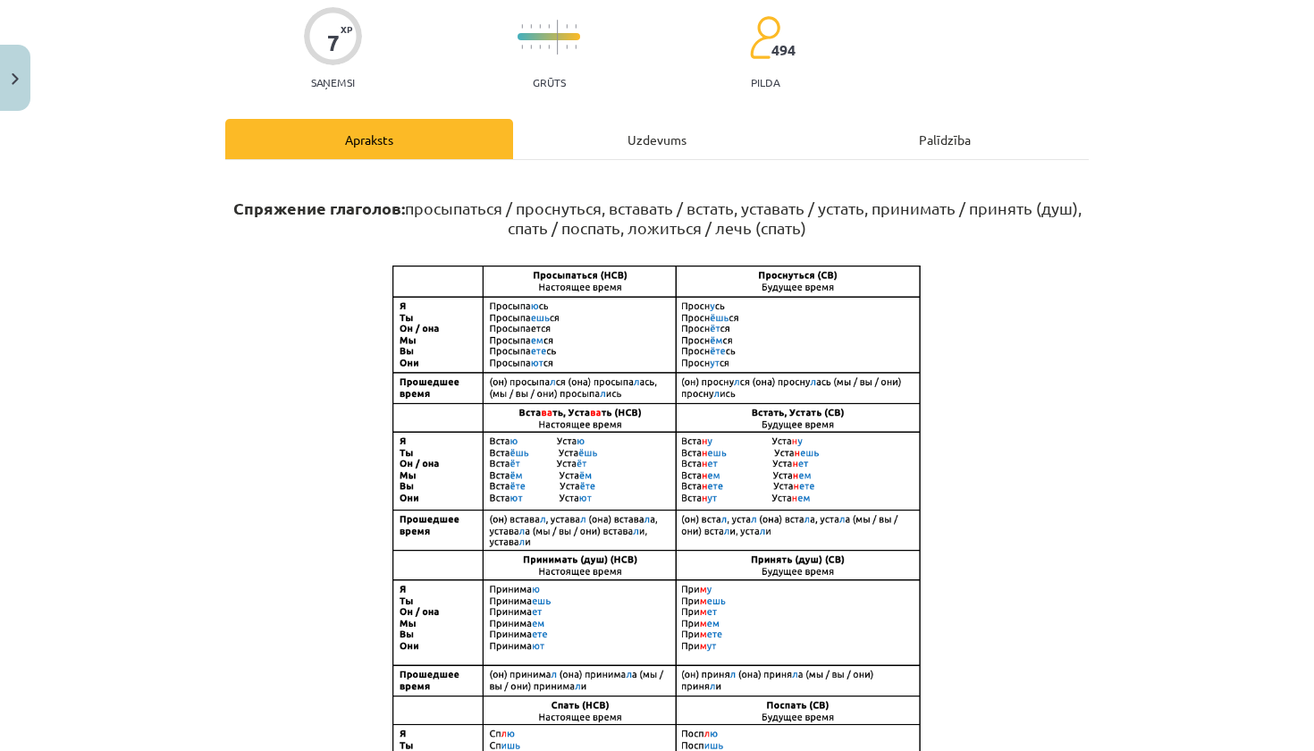
click at [670, 135] on div "Uzdevums" at bounding box center [657, 139] width 288 height 40
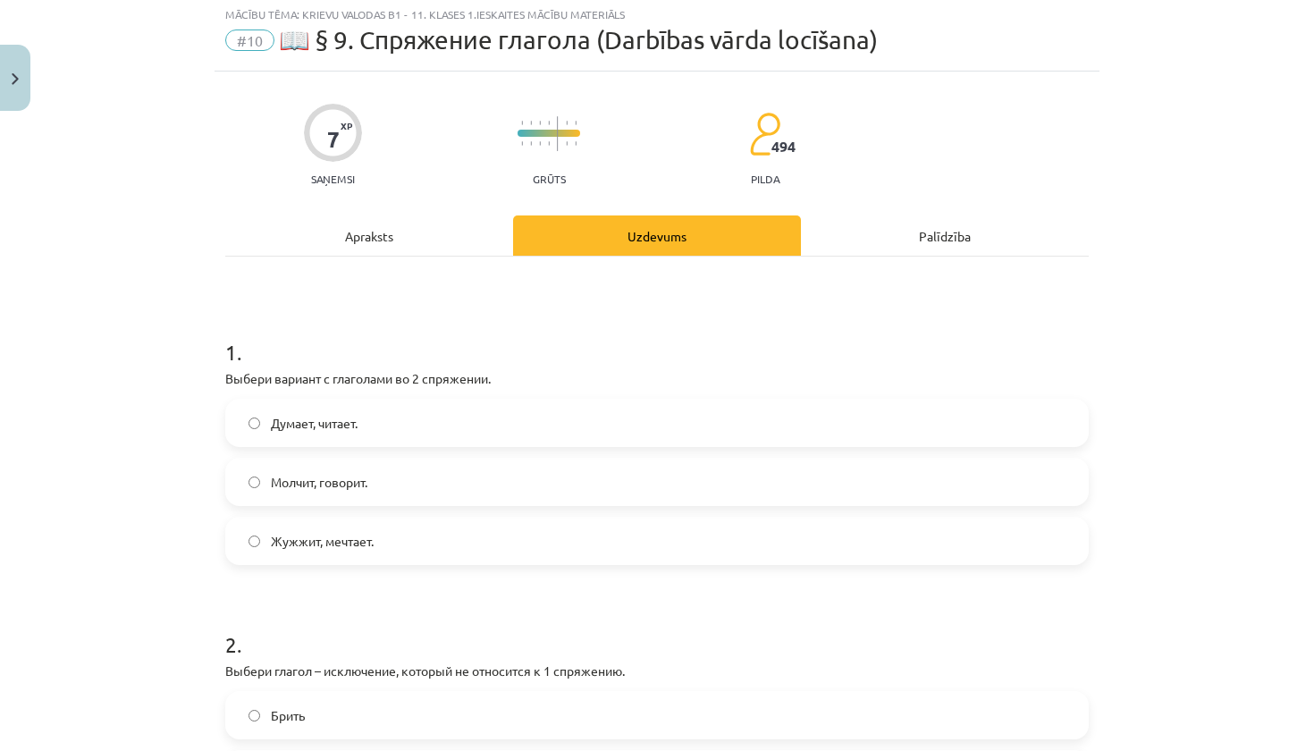
scroll to position [45, 0]
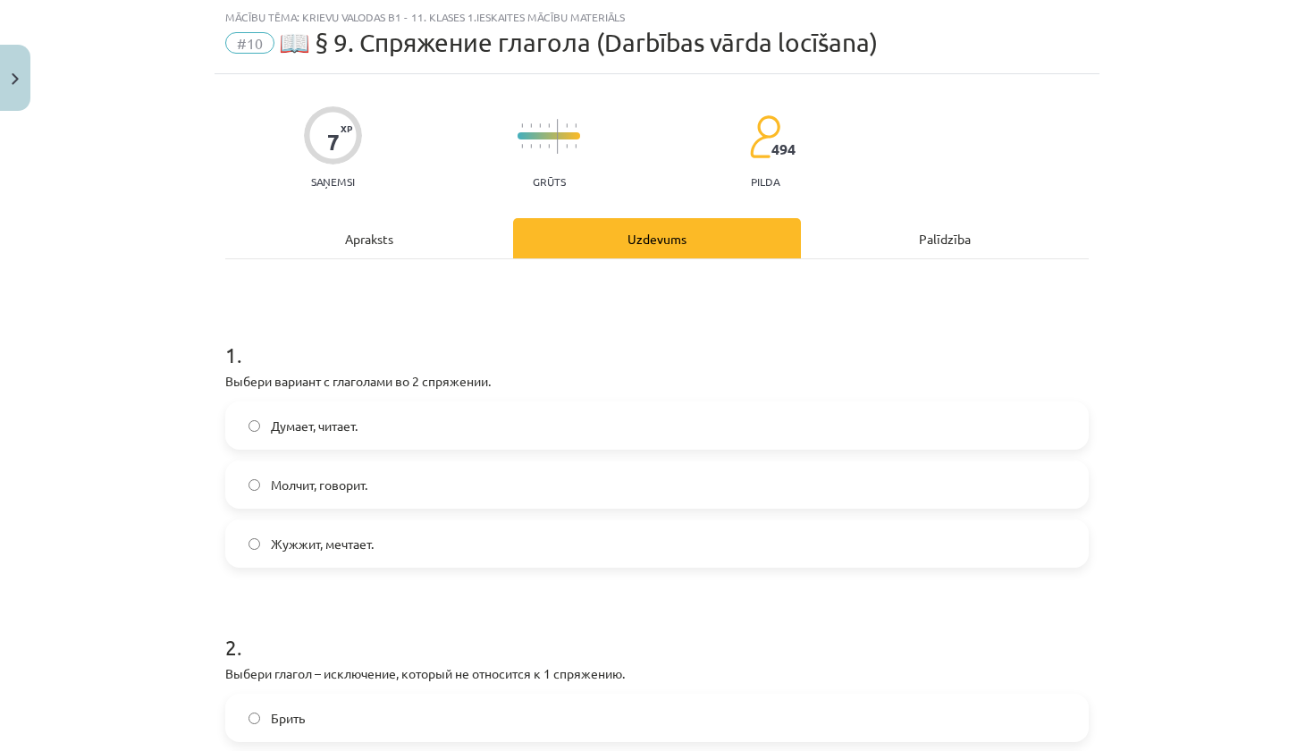
click at [418, 418] on label "Думает, читает." at bounding box center [657, 425] width 860 height 45
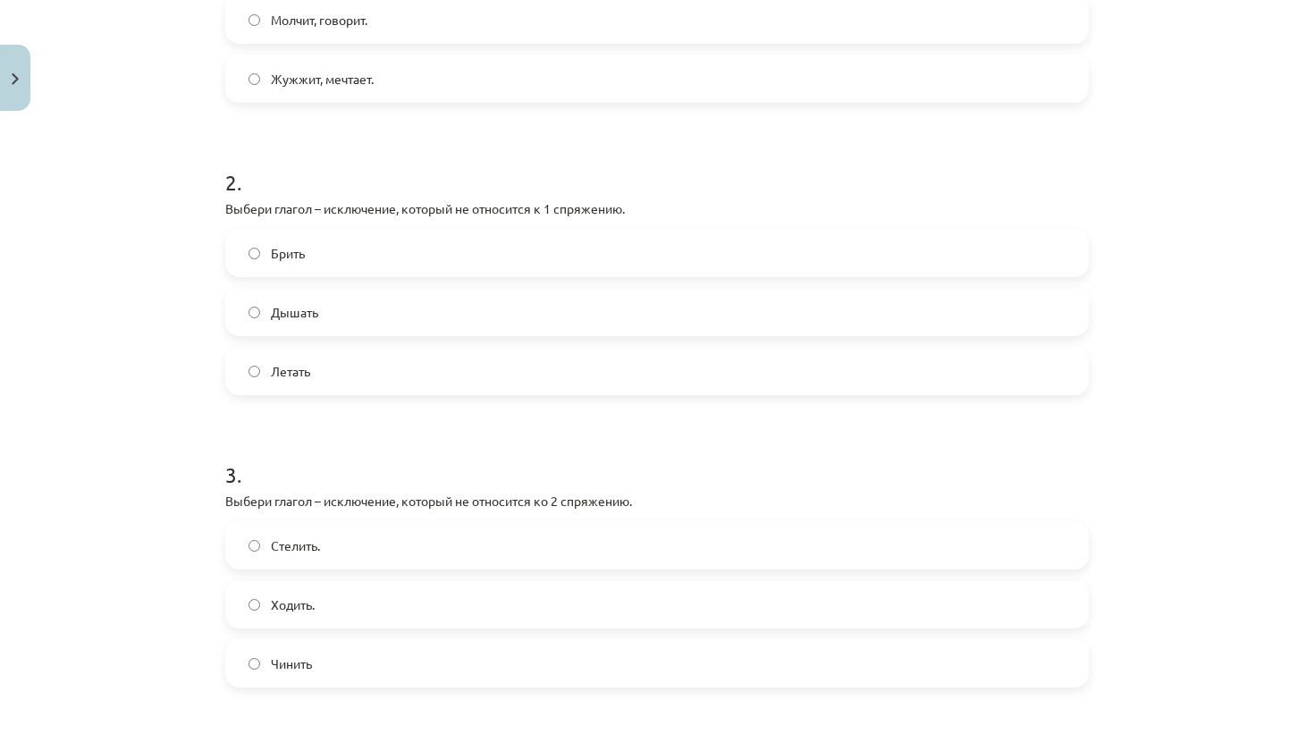
scroll to position [508, 0]
click at [407, 259] on label "Брить" at bounding box center [657, 254] width 860 height 45
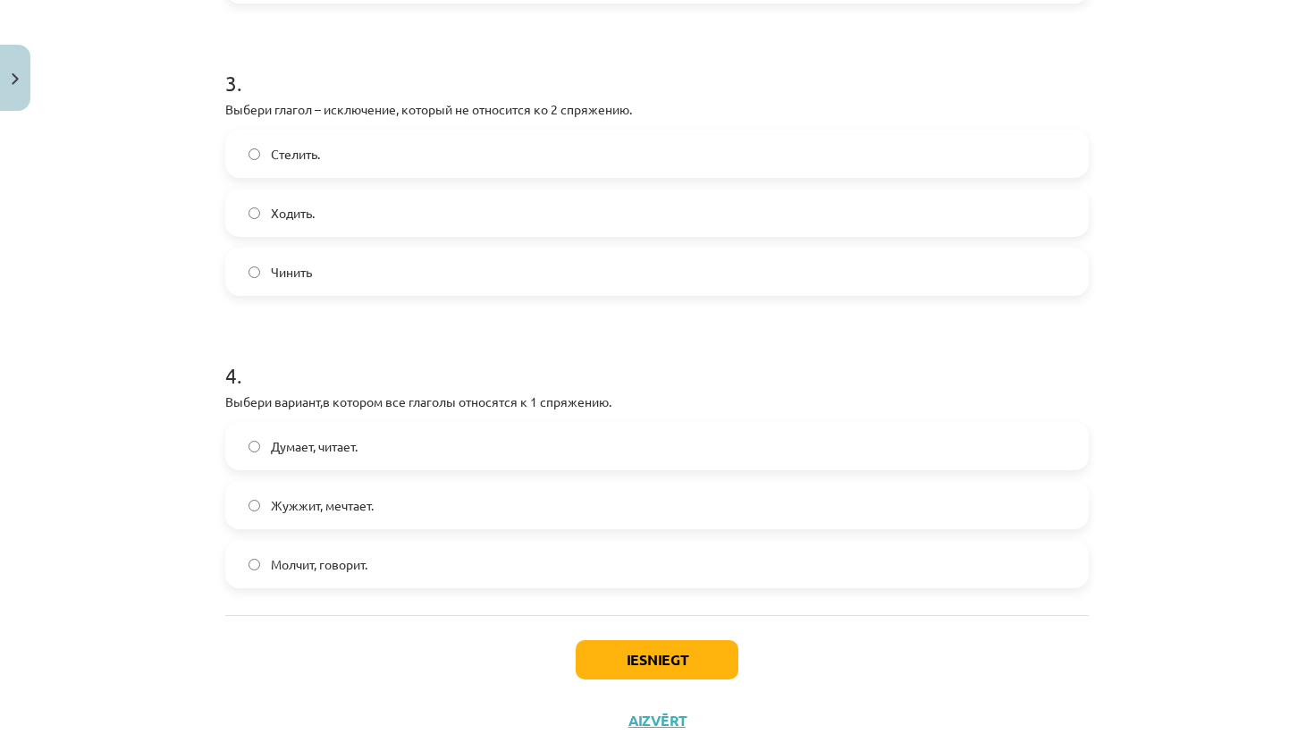
scroll to position [898, 0]
click at [448, 155] on label "Стелить." at bounding box center [657, 156] width 860 height 45
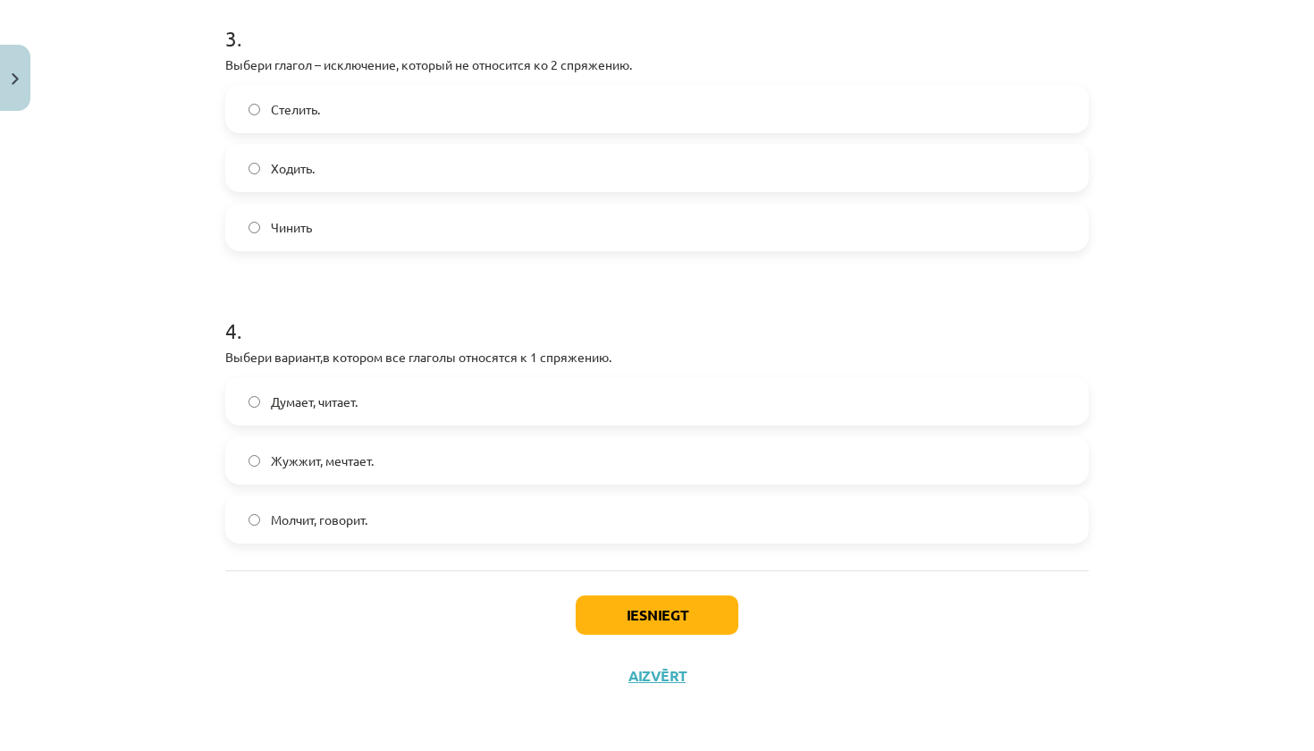
scroll to position [948, 0]
click at [434, 404] on label "Думает, читает." at bounding box center [657, 401] width 860 height 45
click at [414, 503] on label "Молчит, говорит." at bounding box center [657, 519] width 860 height 45
click at [630, 613] on button "Iesniegt" at bounding box center [657, 614] width 163 height 39
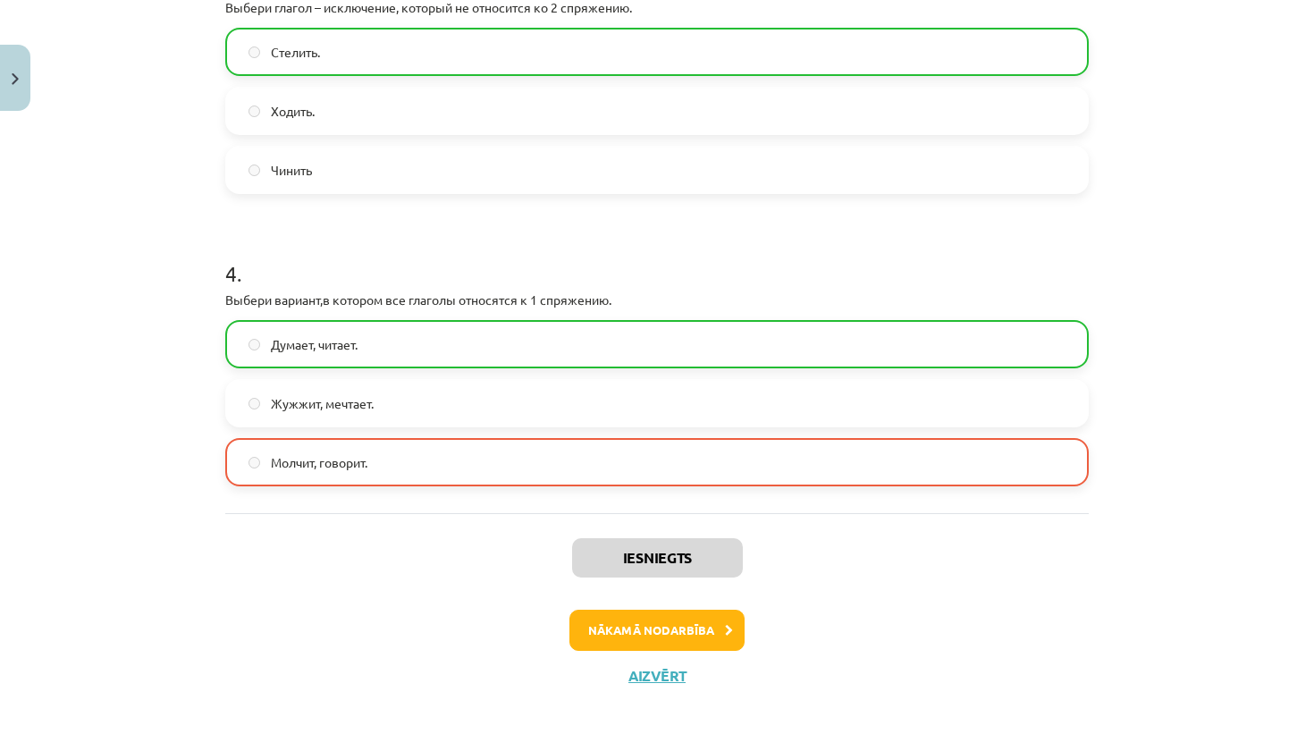
click at [663, 634] on button "Nākamā nodarbība" at bounding box center [656, 630] width 175 height 41
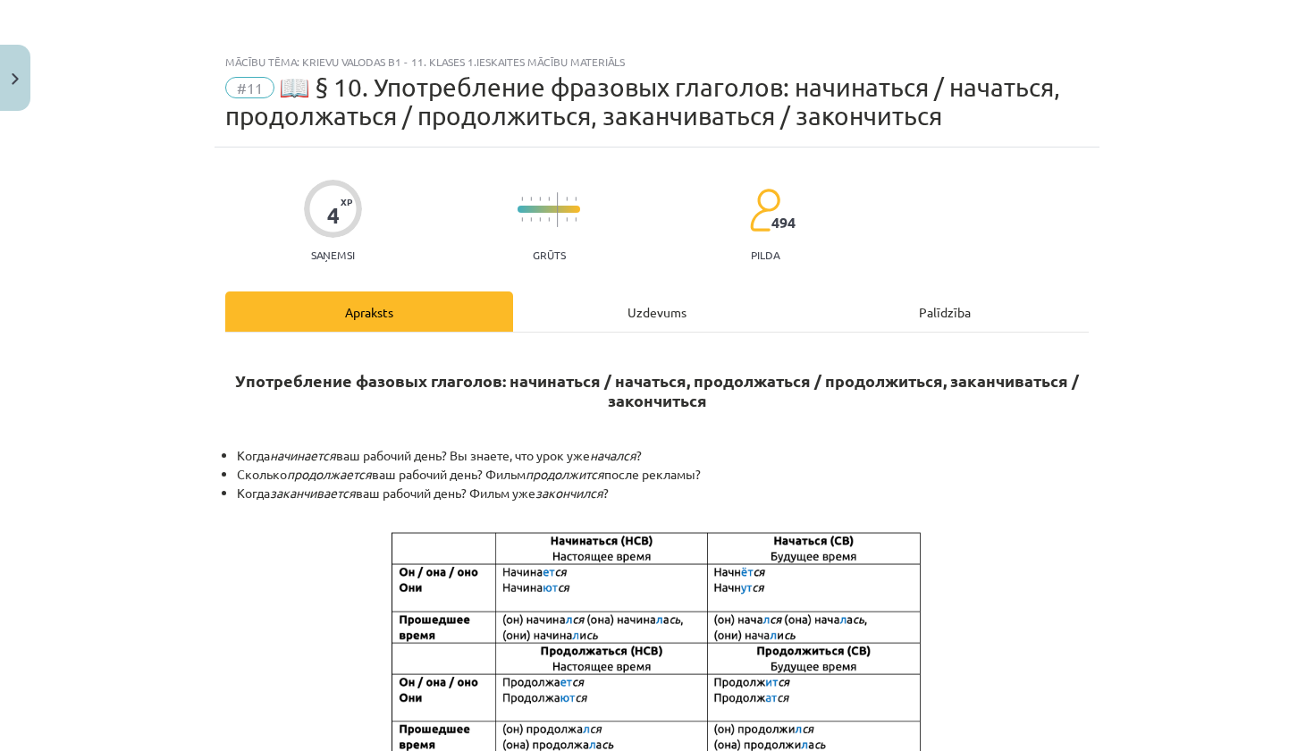
scroll to position [0, 0]
click at [628, 319] on div "Uzdevums" at bounding box center [657, 311] width 288 height 40
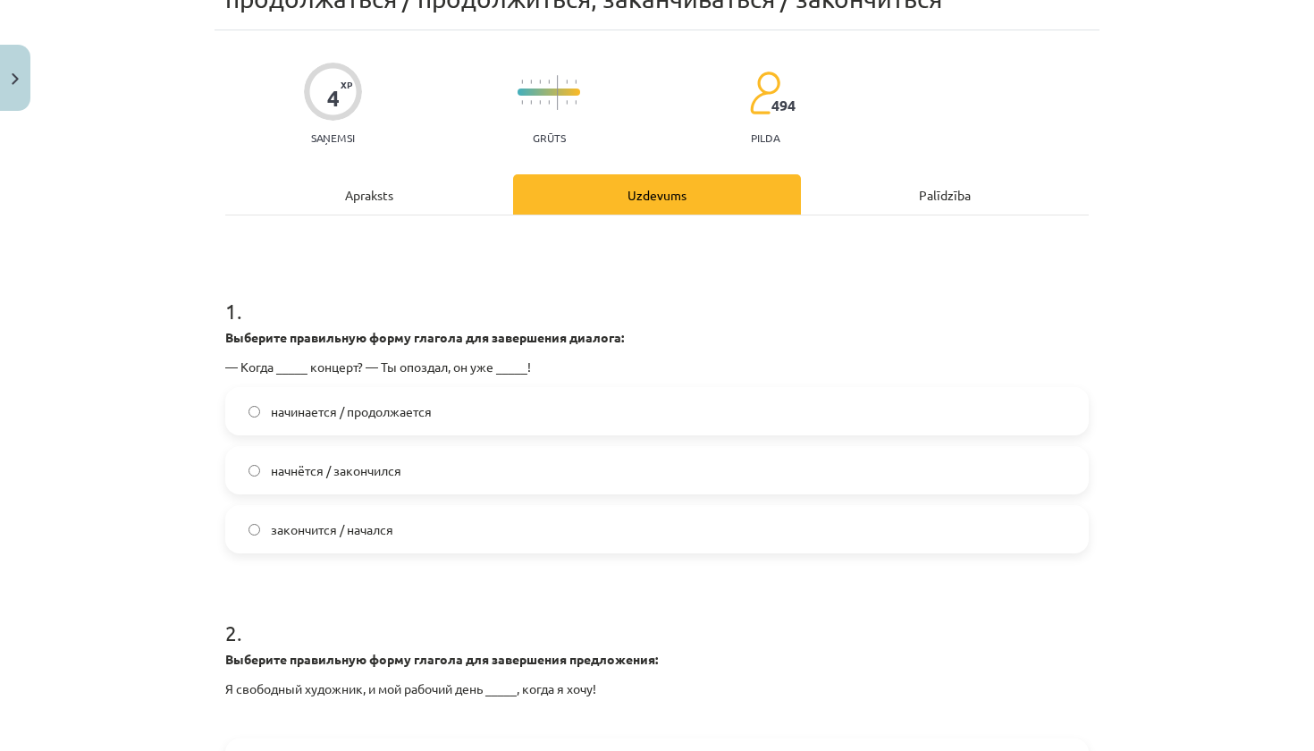
scroll to position [140, 0]
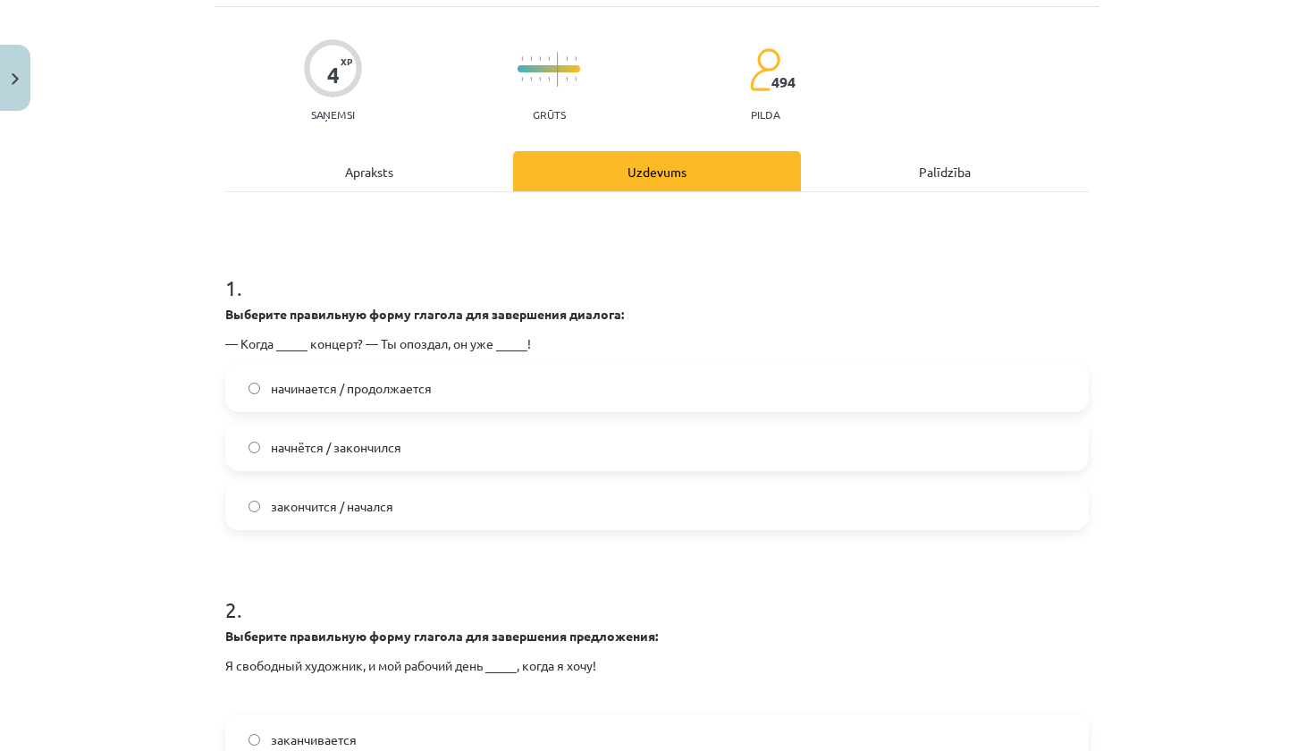
click at [463, 443] on label "начнётся / закончился" at bounding box center [657, 447] width 860 height 45
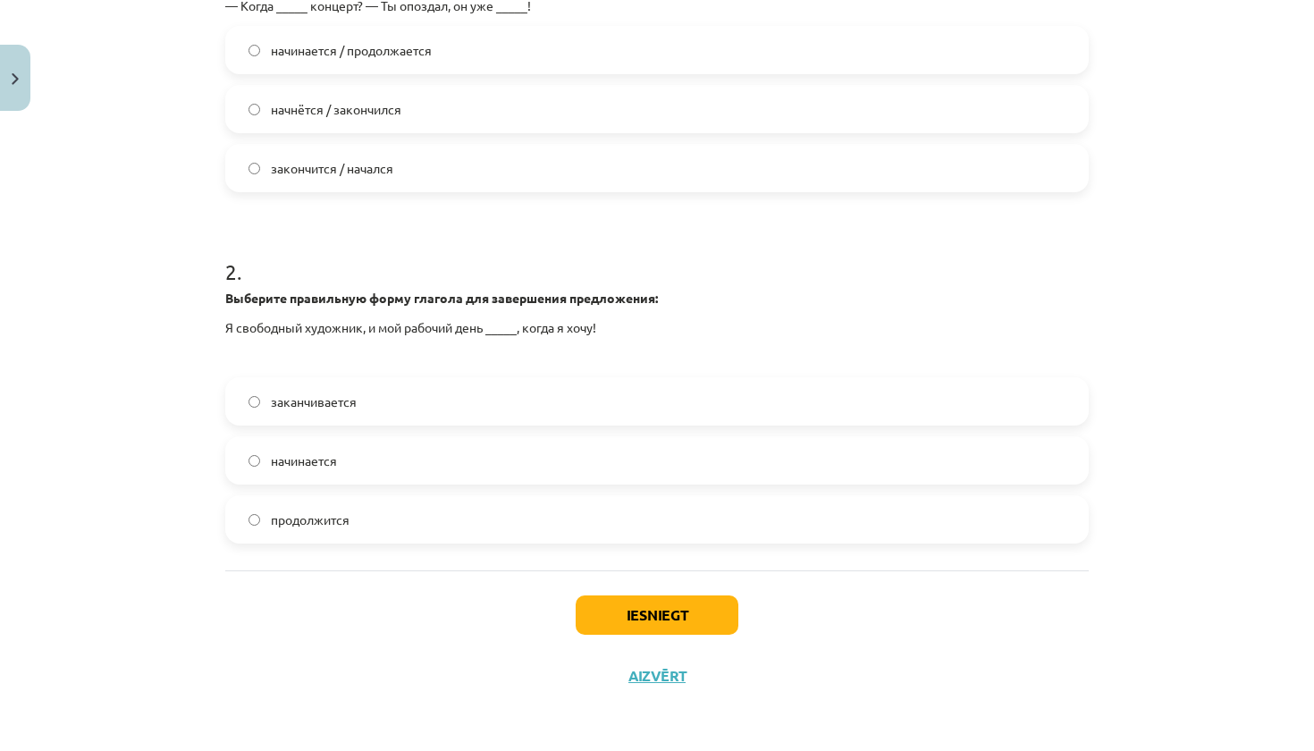
scroll to position [481, 0]
click at [446, 455] on label "начинается" at bounding box center [657, 460] width 860 height 45
click at [649, 602] on button "Iesniegt" at bounding box center [657, 614] width 163 height 39
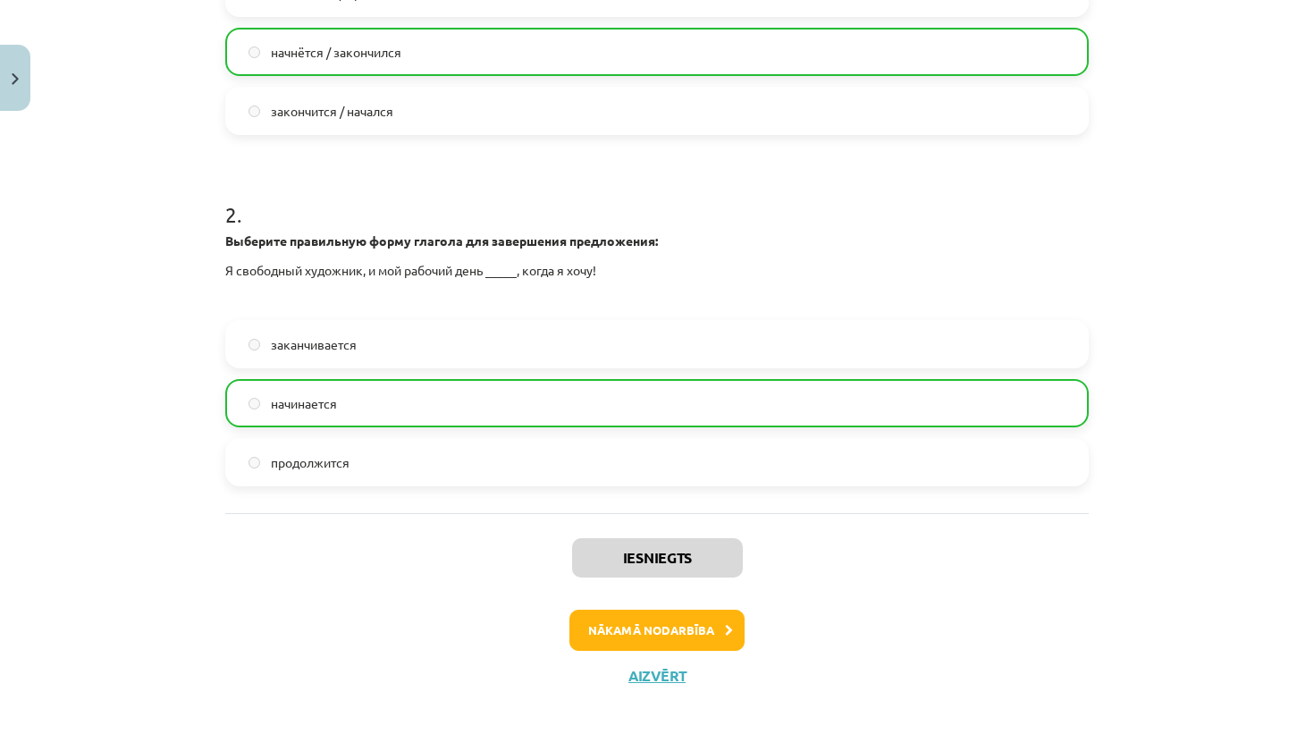
click at [686, 618] on button "Nākamā nodarbība" at bounding box center [656, 630] width 175 height 41
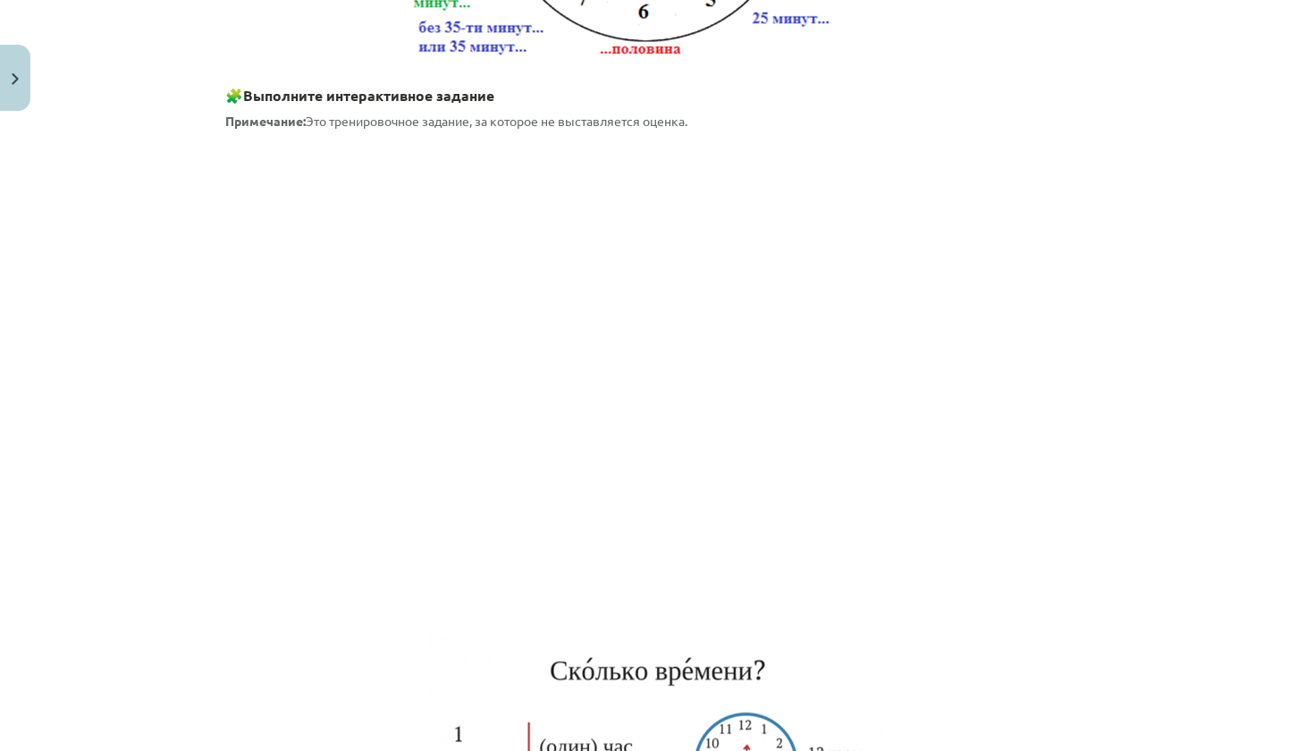
scroll to position [940, 0]
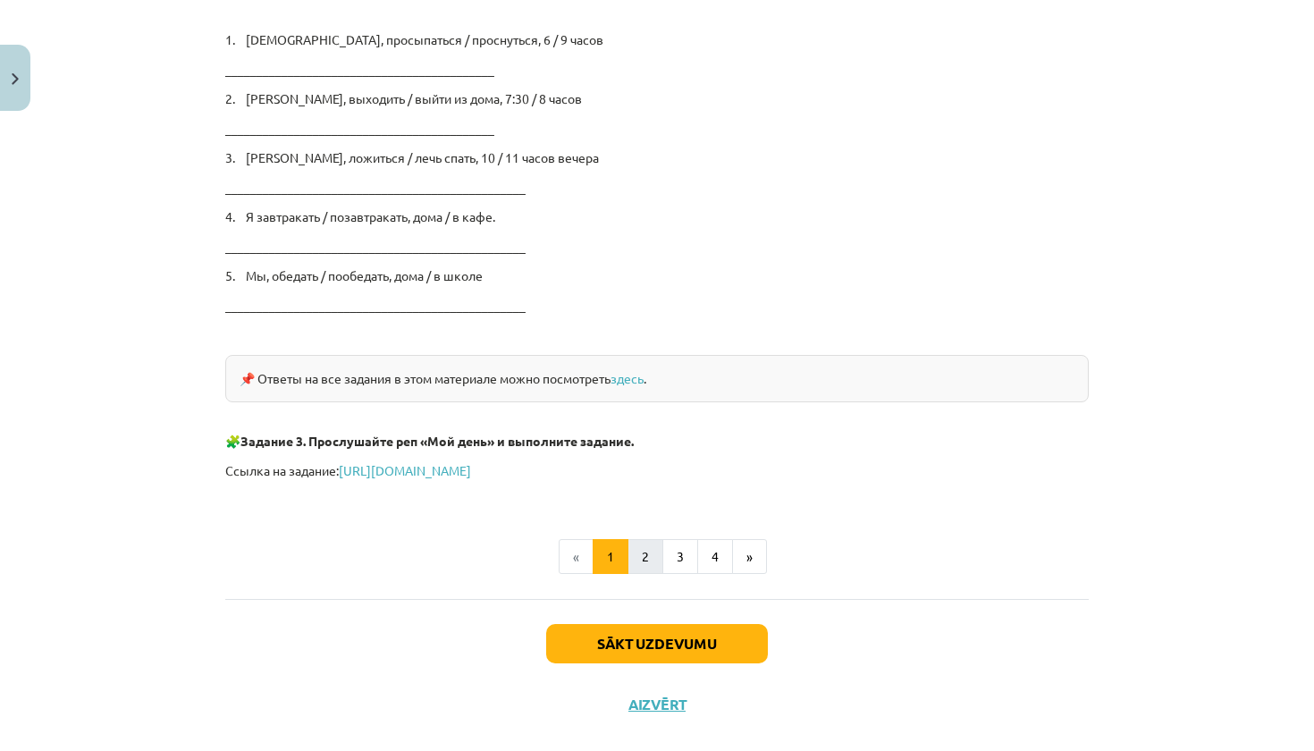
click at [645, 549] on button "2" at bounding box center [646, 557] width 36 height 36
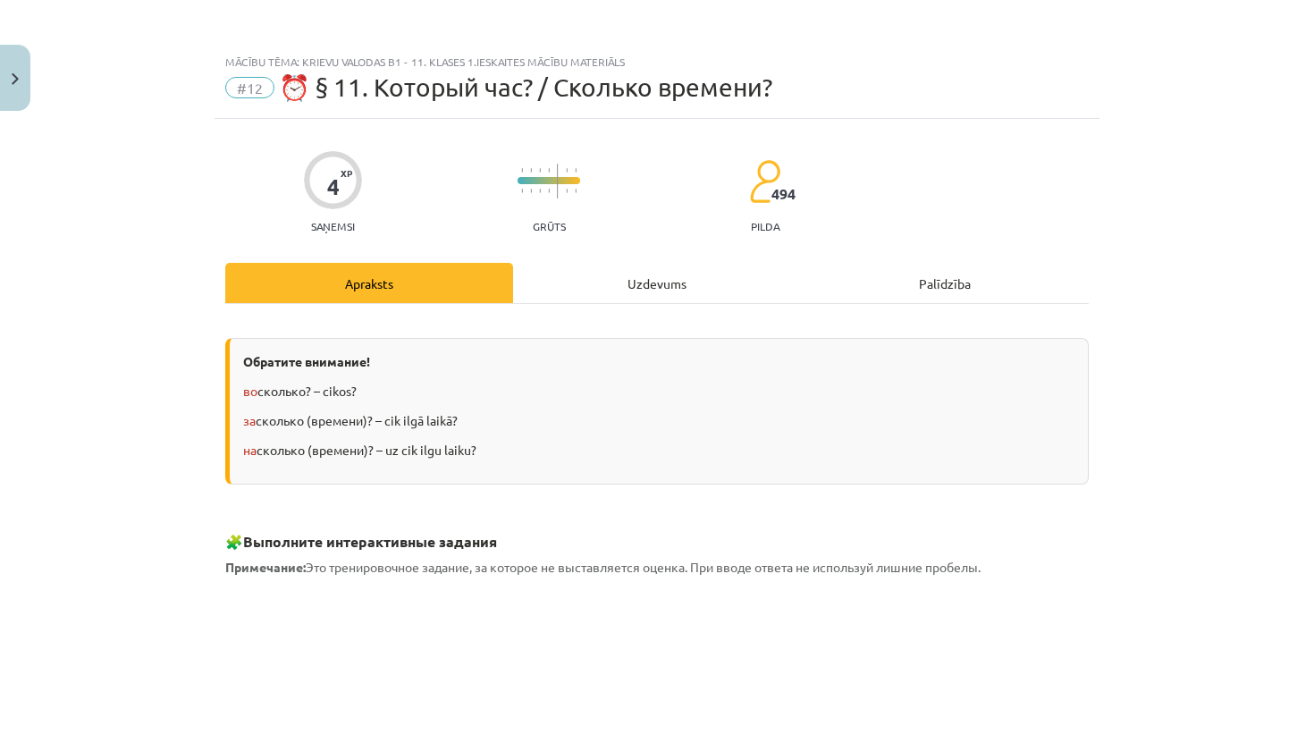
scroll to position [0, 0]
click at [658, 276] on div "Uzdevums" at bounding box center [657, 283] width 288 height 40
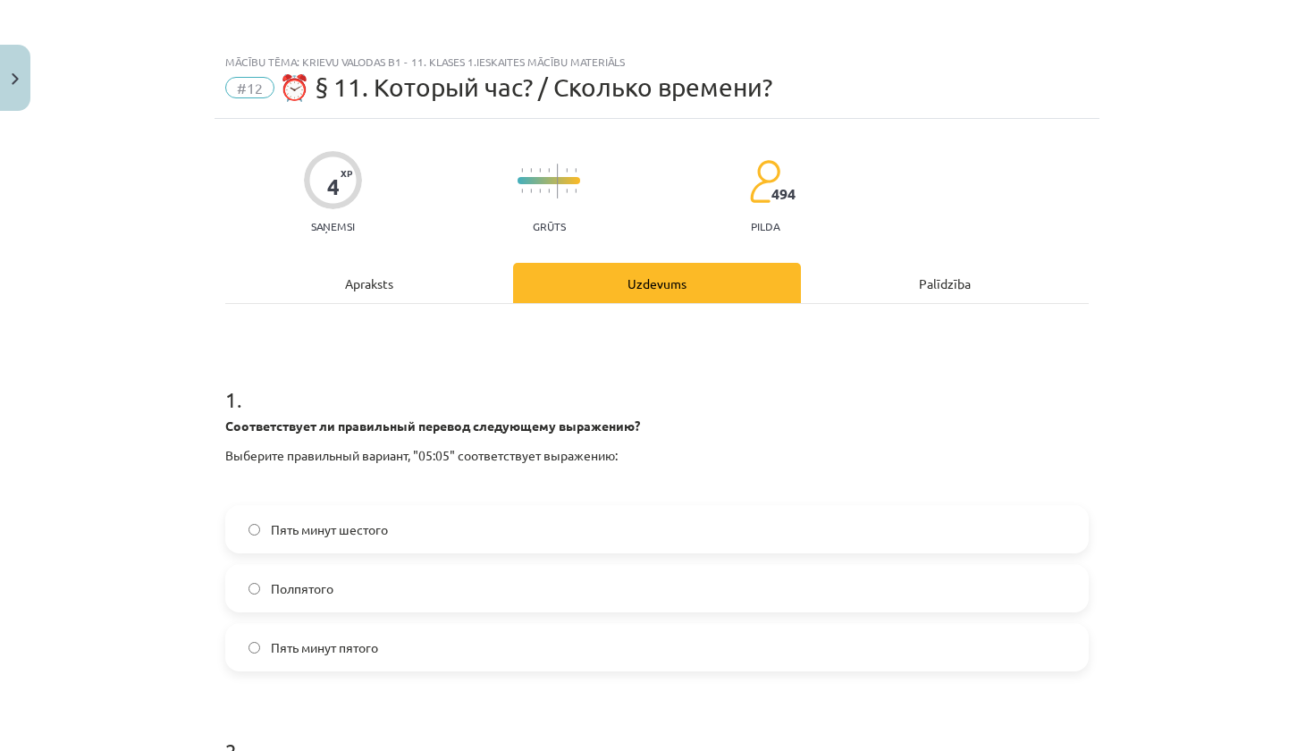
scroll to position [45, 0]
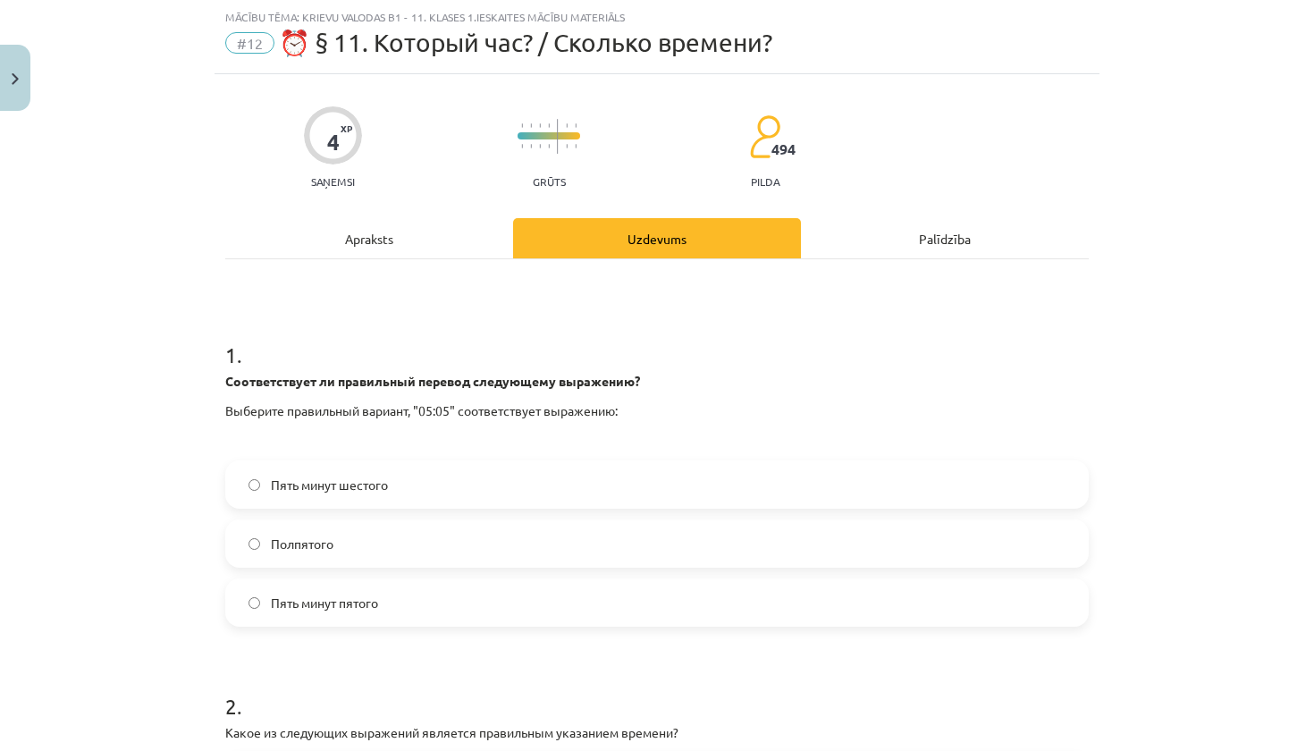
click at [473, 252] on div "Apraksts" at bounding box center [369, 238] width 288 height 40
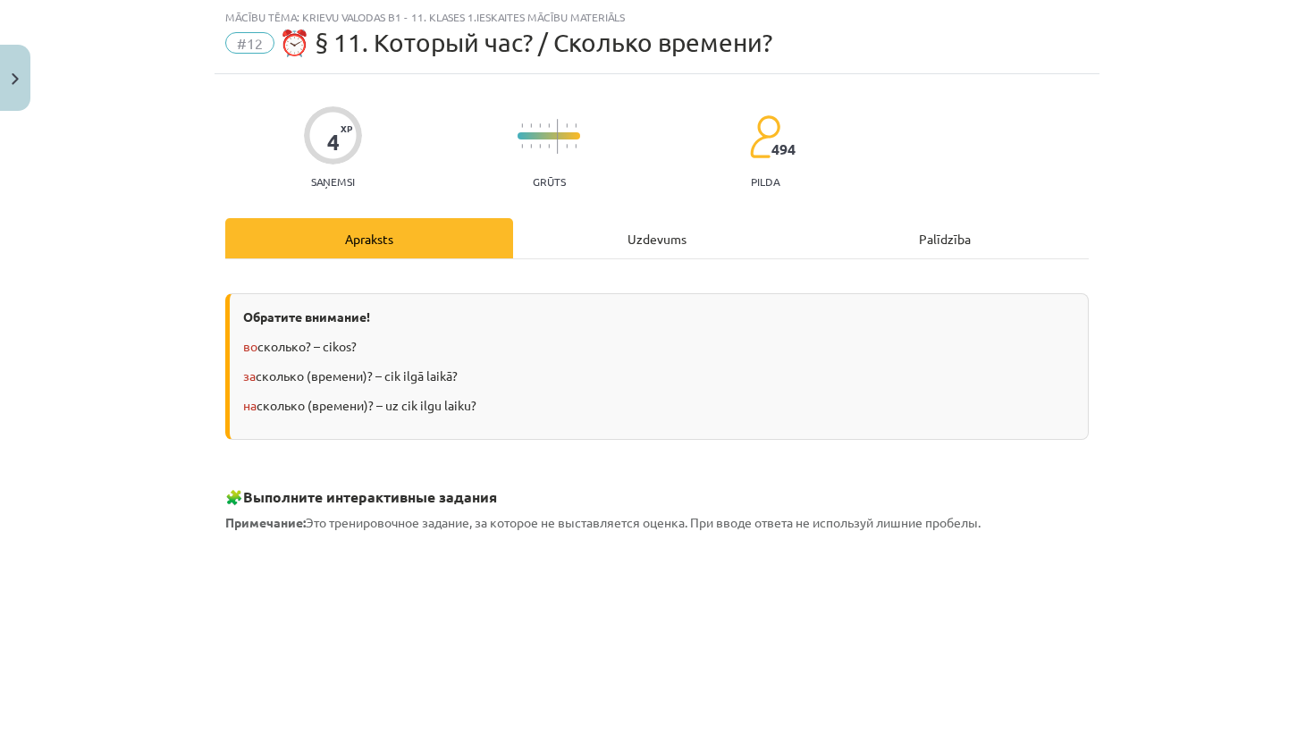
click at [650, 228] on div "Uzdevums" at bounding box center [657, 238] width 288 height 40
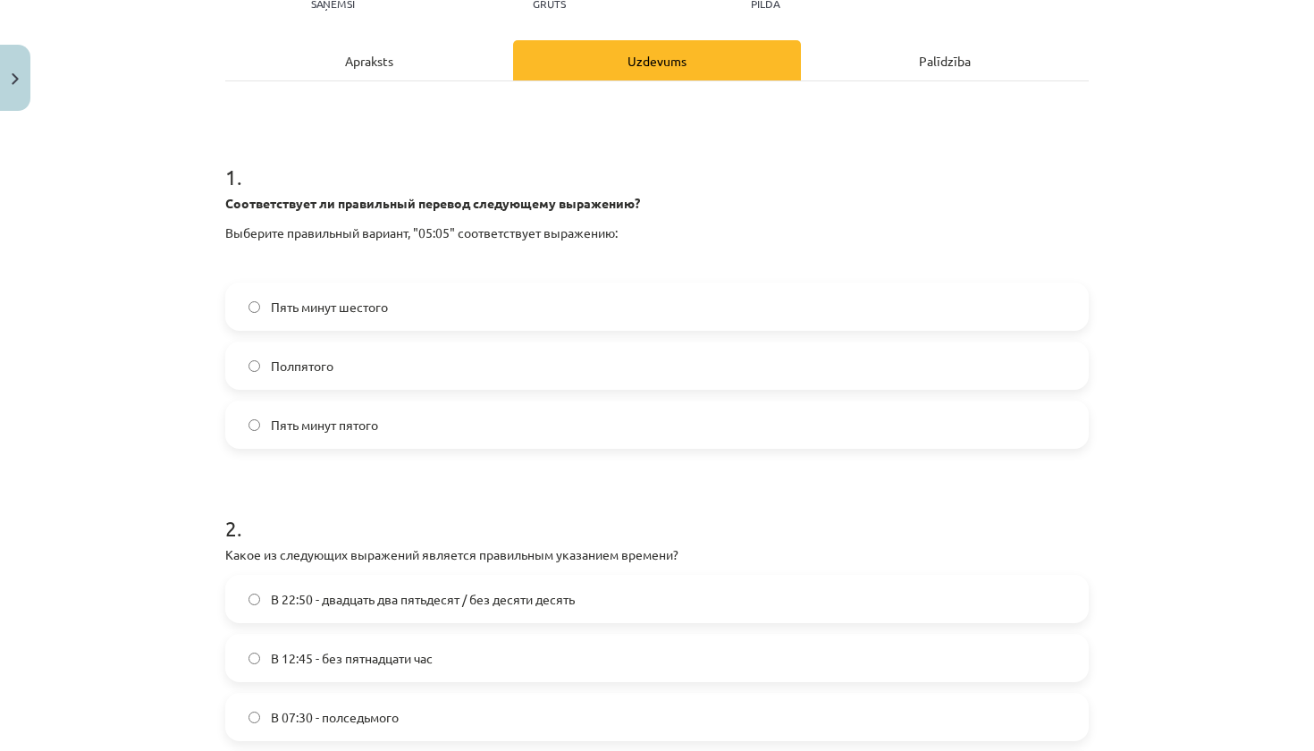
scroll to position [226, 0]
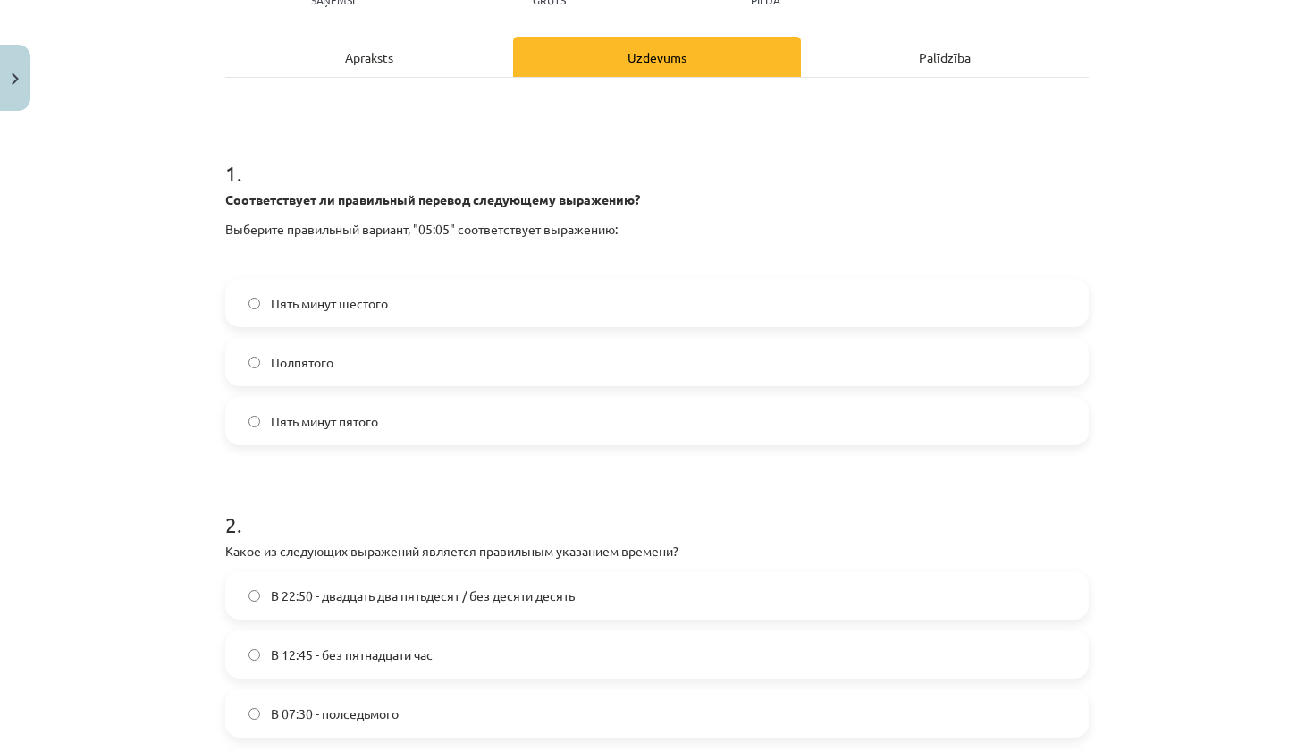
click at [518, 409] on label "Пять минут пятого" at bounding box center [657, 421] width 860 height 45
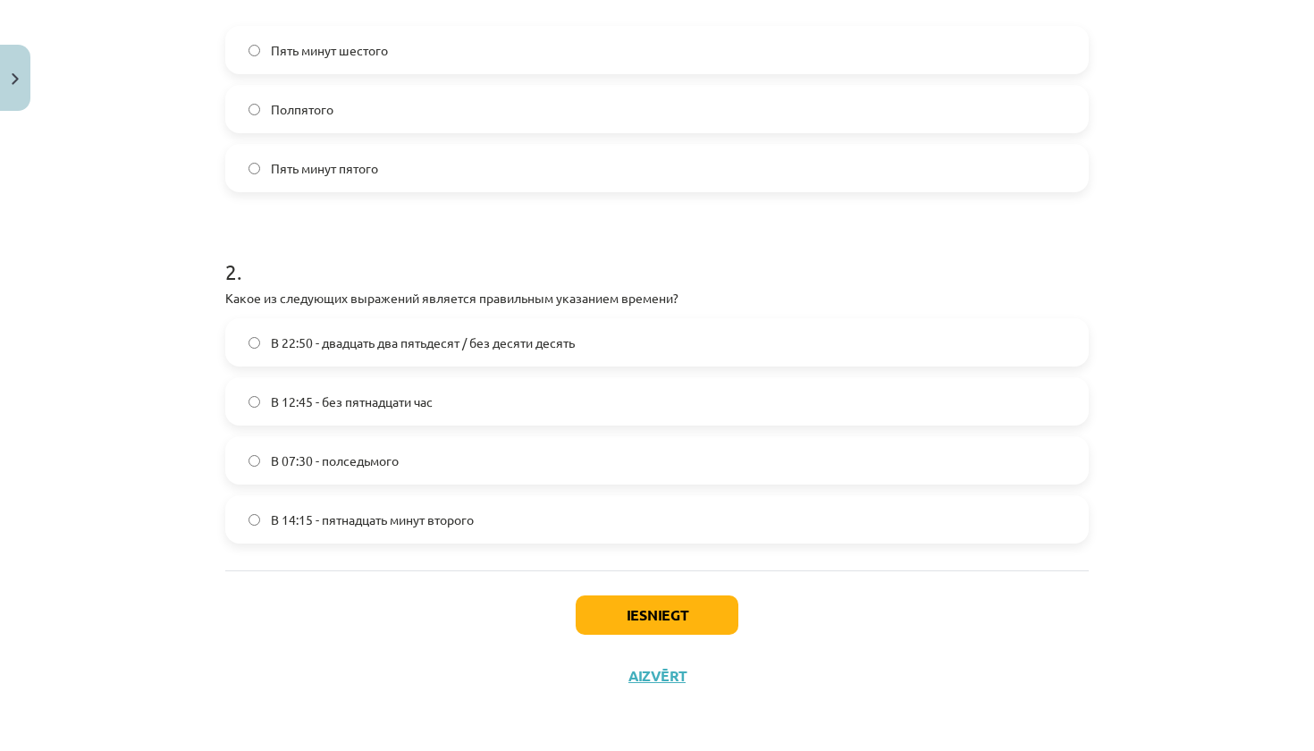
scroll to position [482, 0]
click at [499, 471] on label "В 07:30 - полседьмого" at bounding box center [657, 460] width 860 height 45
click at [627, 608] on button "Iesniegt" at bounding box center [657, 614] width 163 height 39
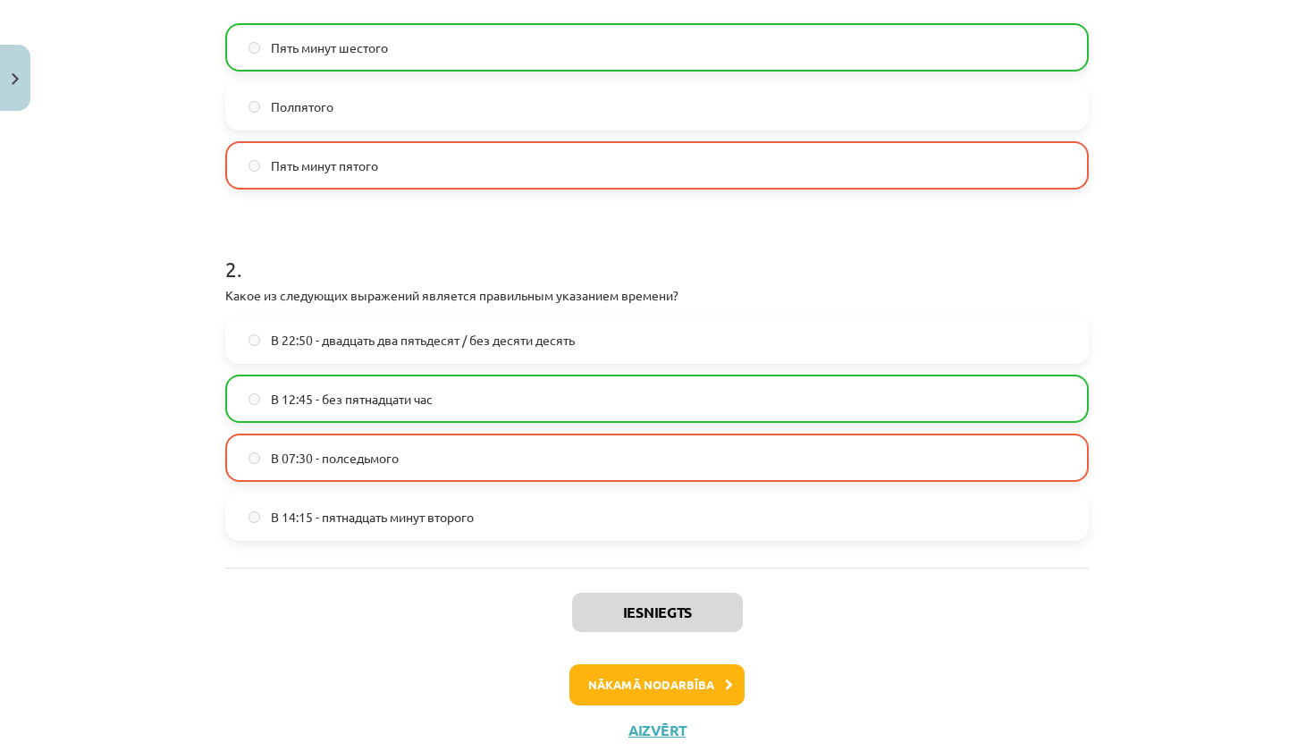
click at [625, 680] on button "Nākamā nodarbība" at bounding box center [656, 684] width 175 height 41
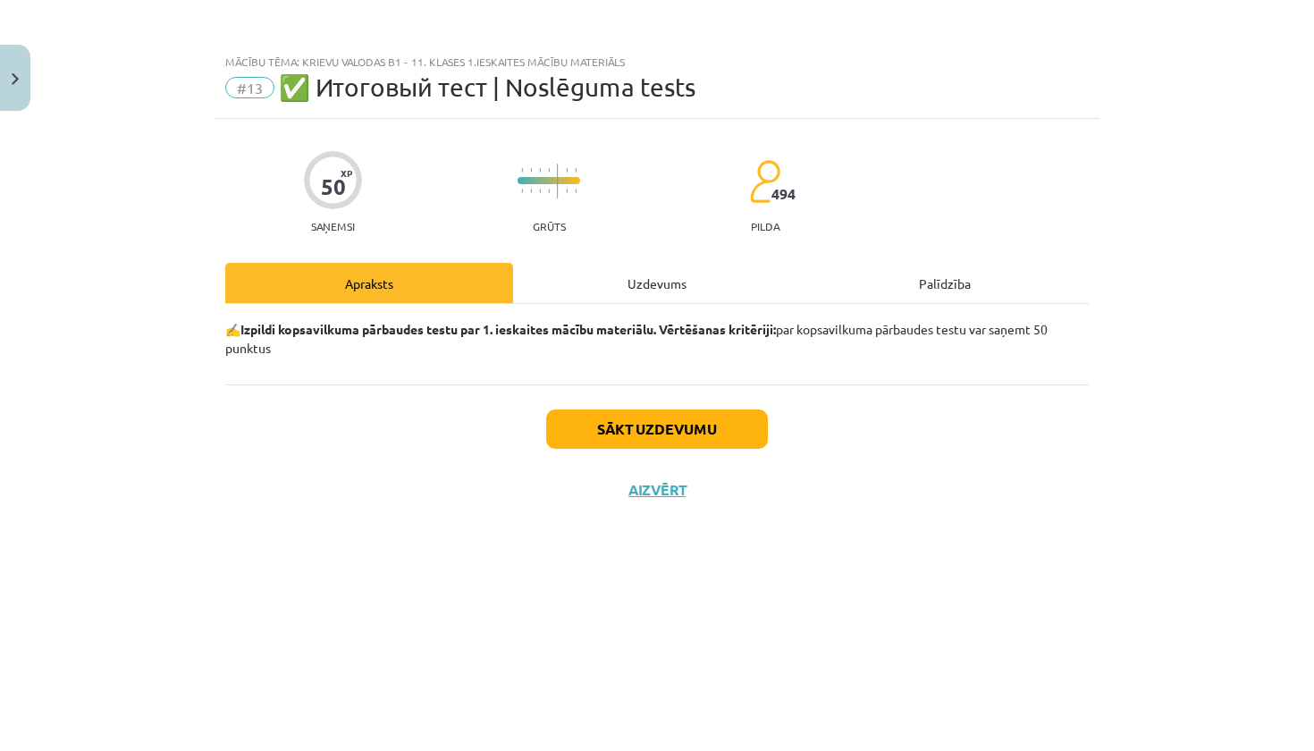
click at [21, 78] on button "Close" at bounding box center [15, 78] width 30 height 66
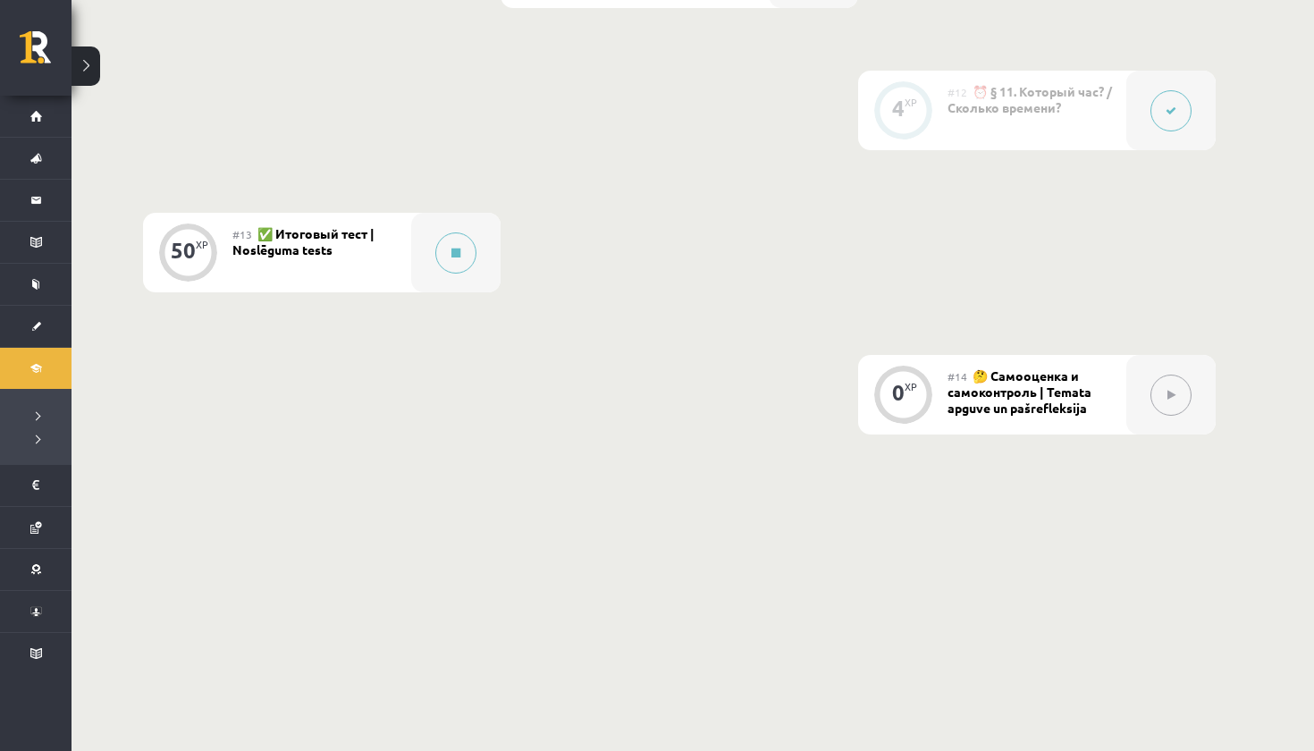
scroll to position [2197, 0]
click at [469, 263] on button at bounding box center [455, 253] width 41 height 41
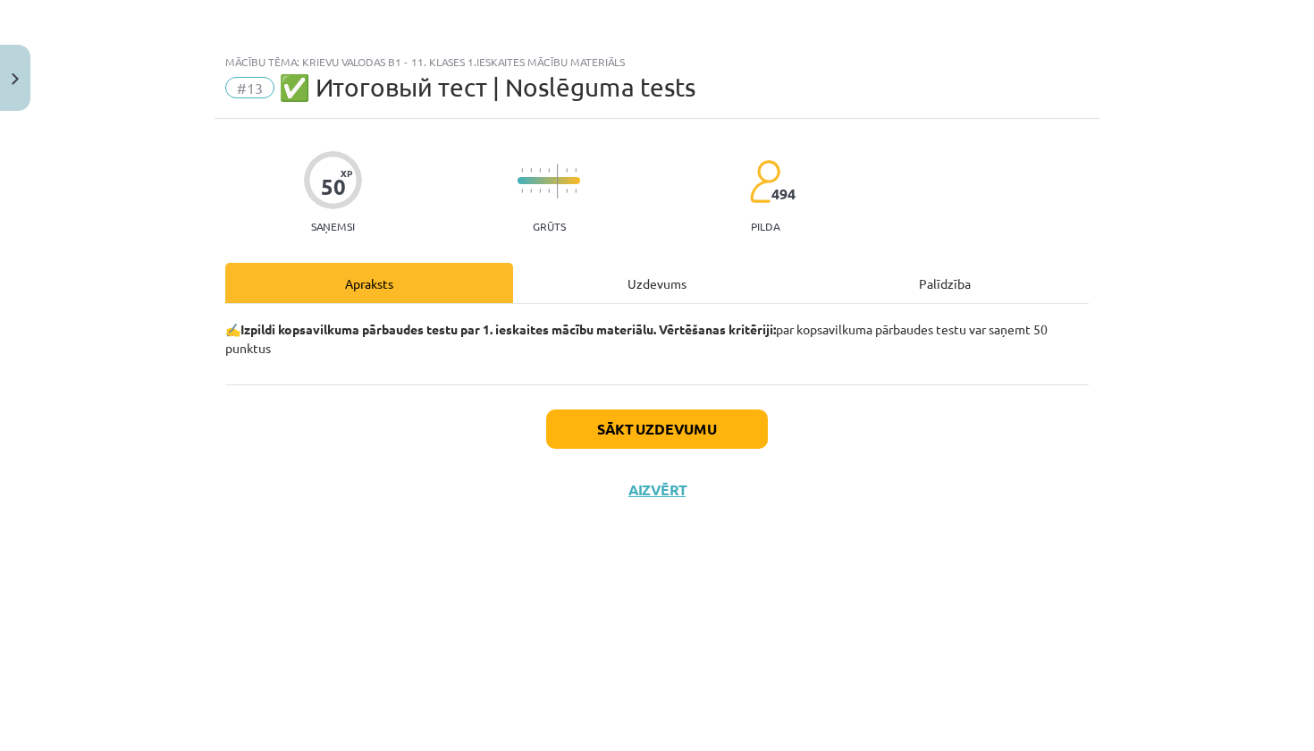
click at [595, 426] on button "Sākt uzdevumu" at bounding box center [657, 428] width 222 height 39
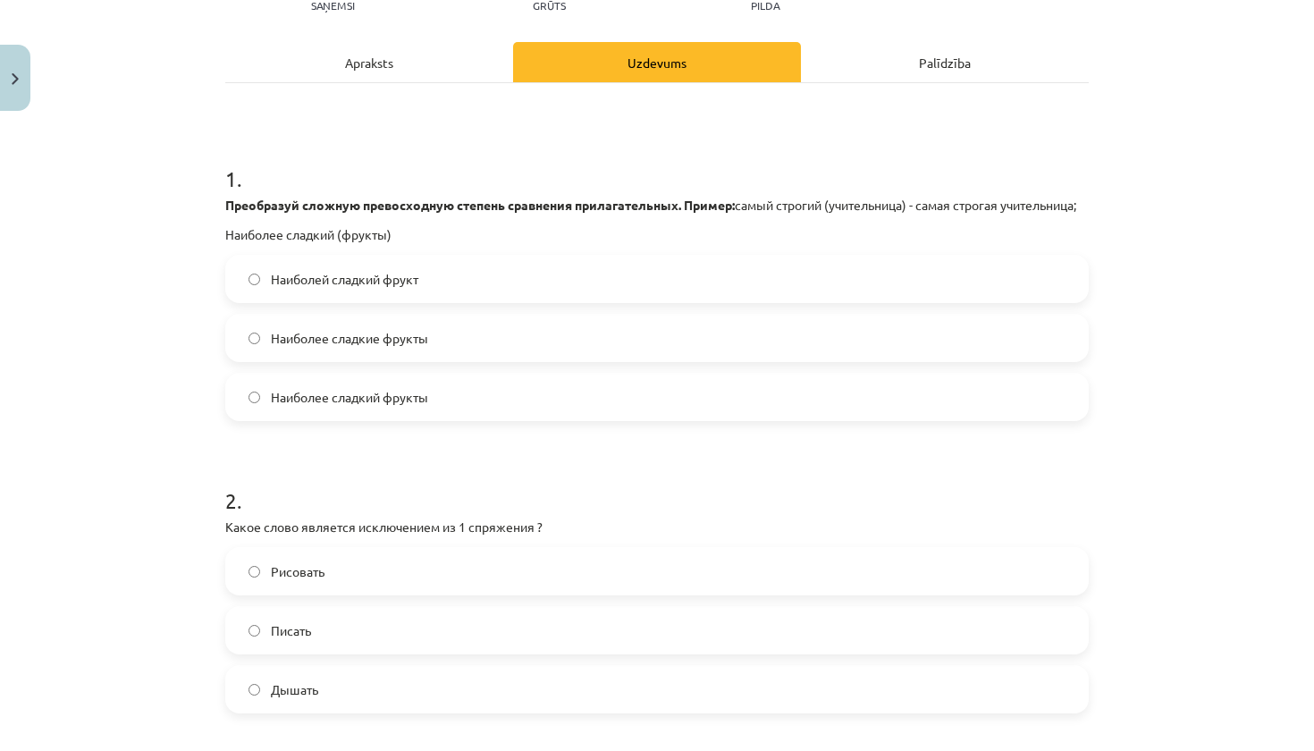
scroll to position [223, 0]
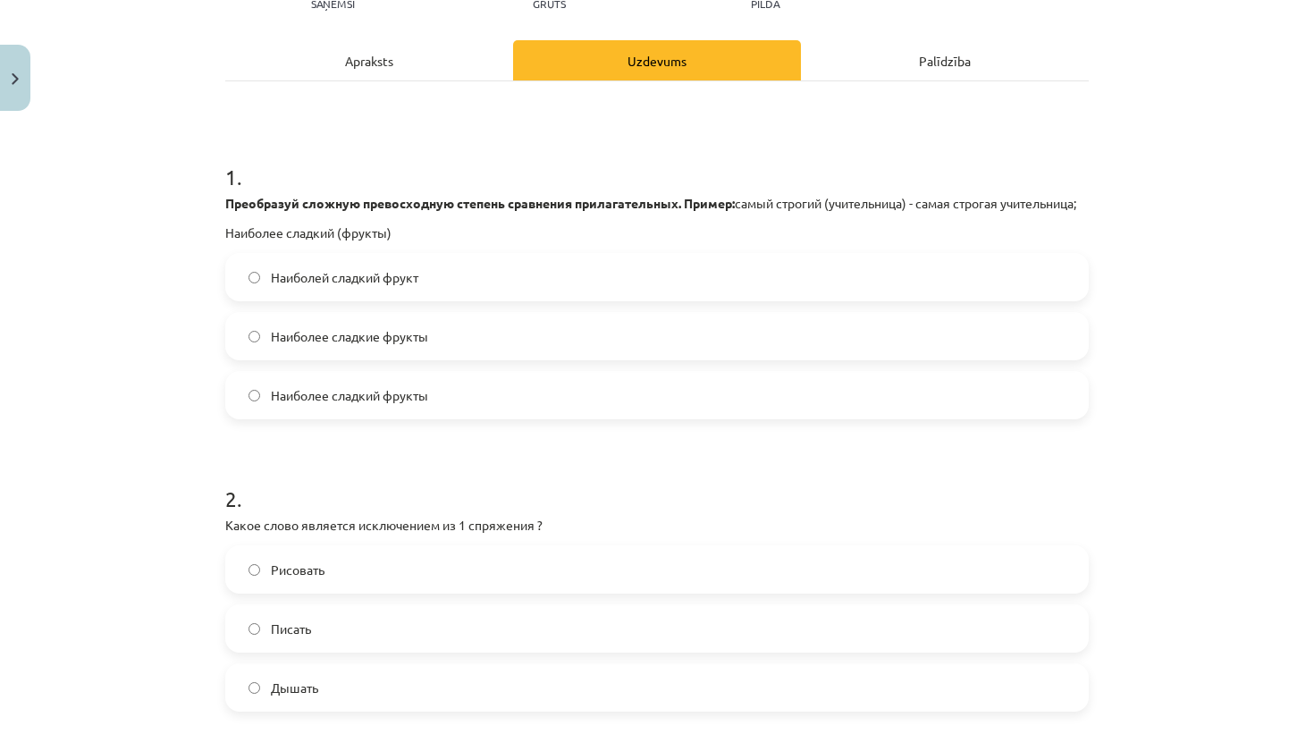
click at [438, 288] on label "Наиболей сладкий фрукт" at bounding box center [657, 277] width 860 height 45
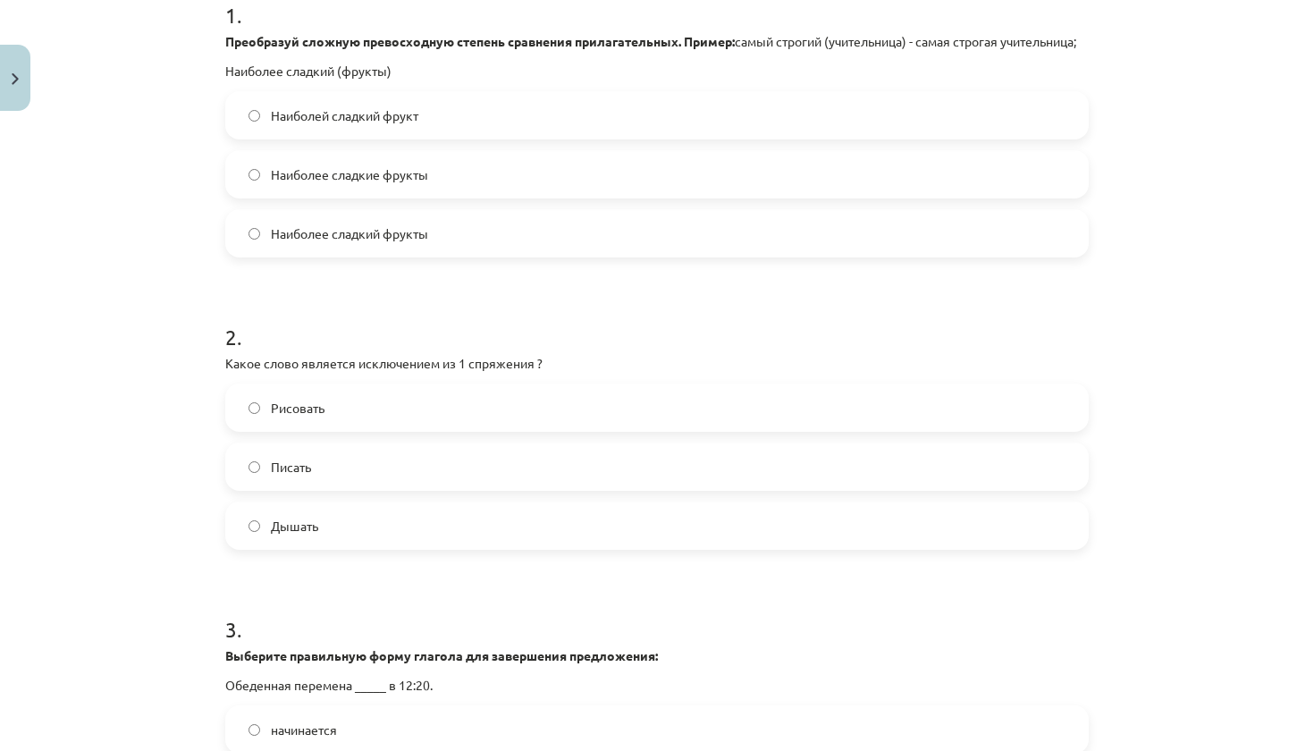
scroll to position [389, 0]
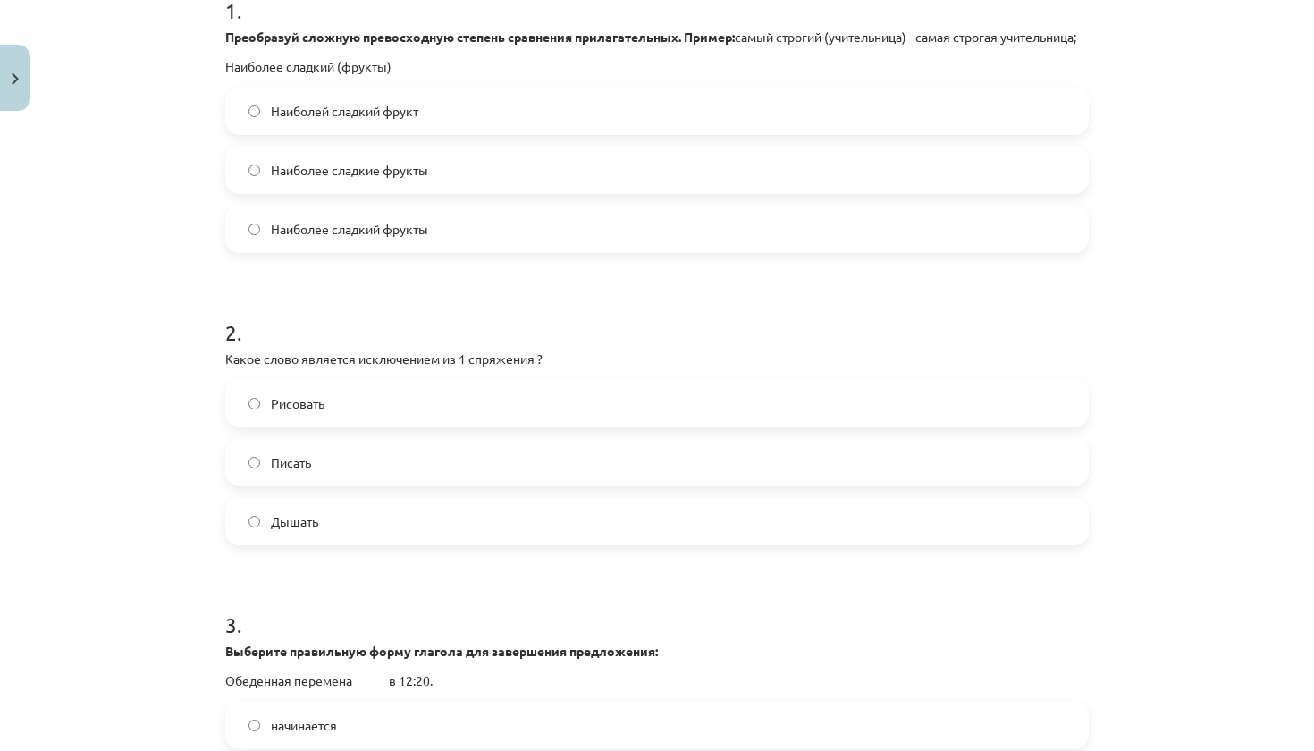
click at [428, 180] on span "Наиболее сладкие фрукты" at bounding box center [349, 170] width 157 height 19
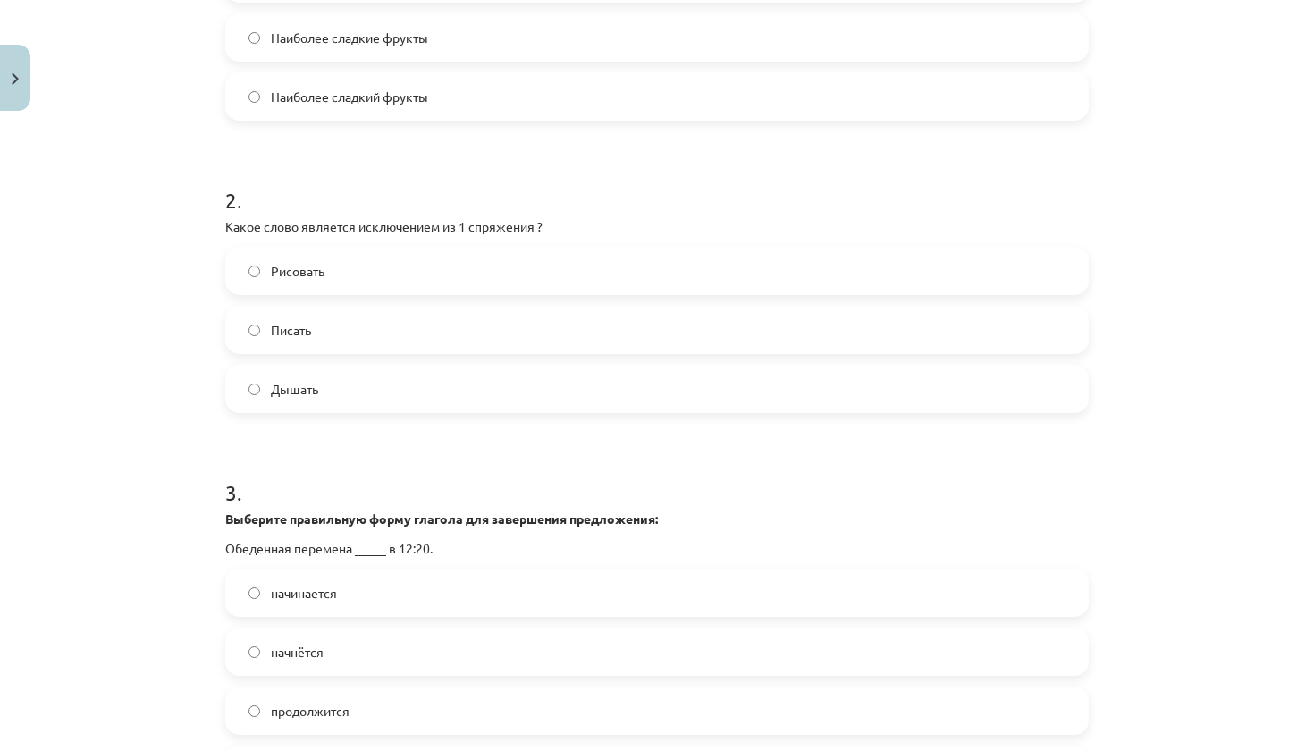
scroll to position [526, 0]
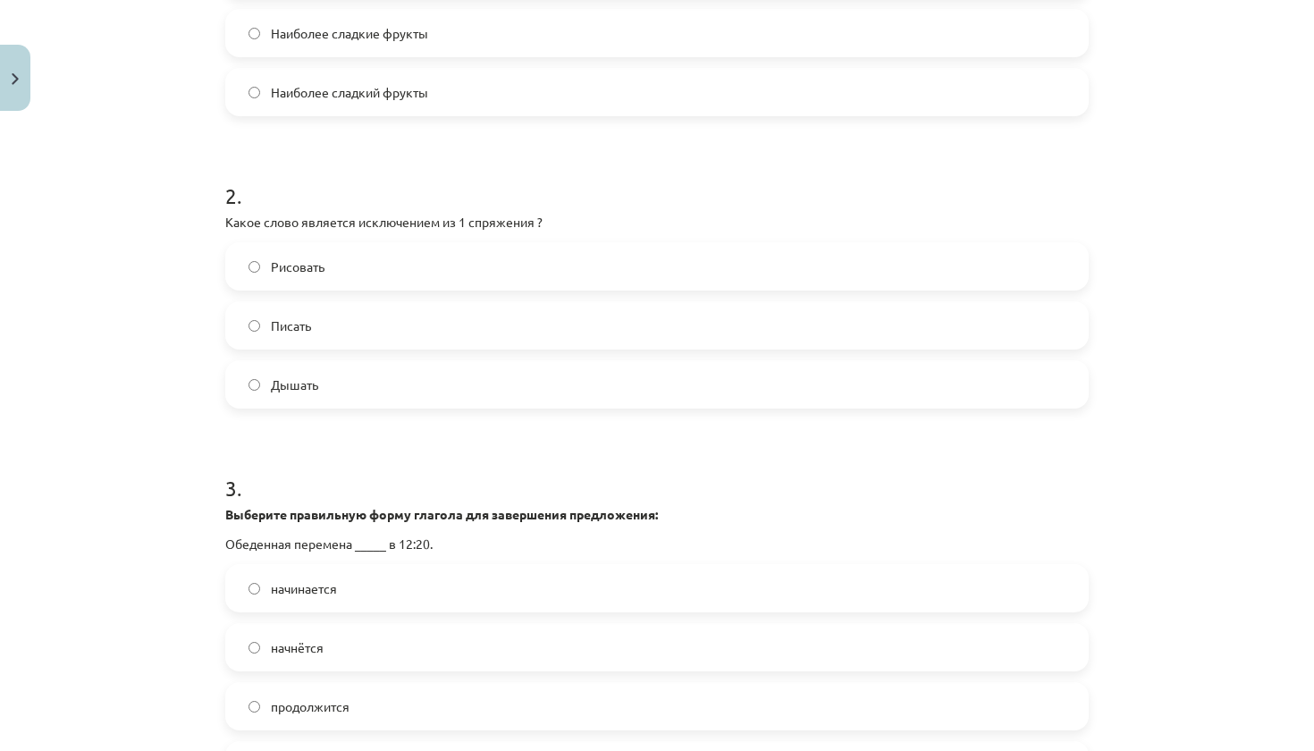
click at [434, 400] on label "Дышать" at bounding box center [657, 384] width 860 height 45
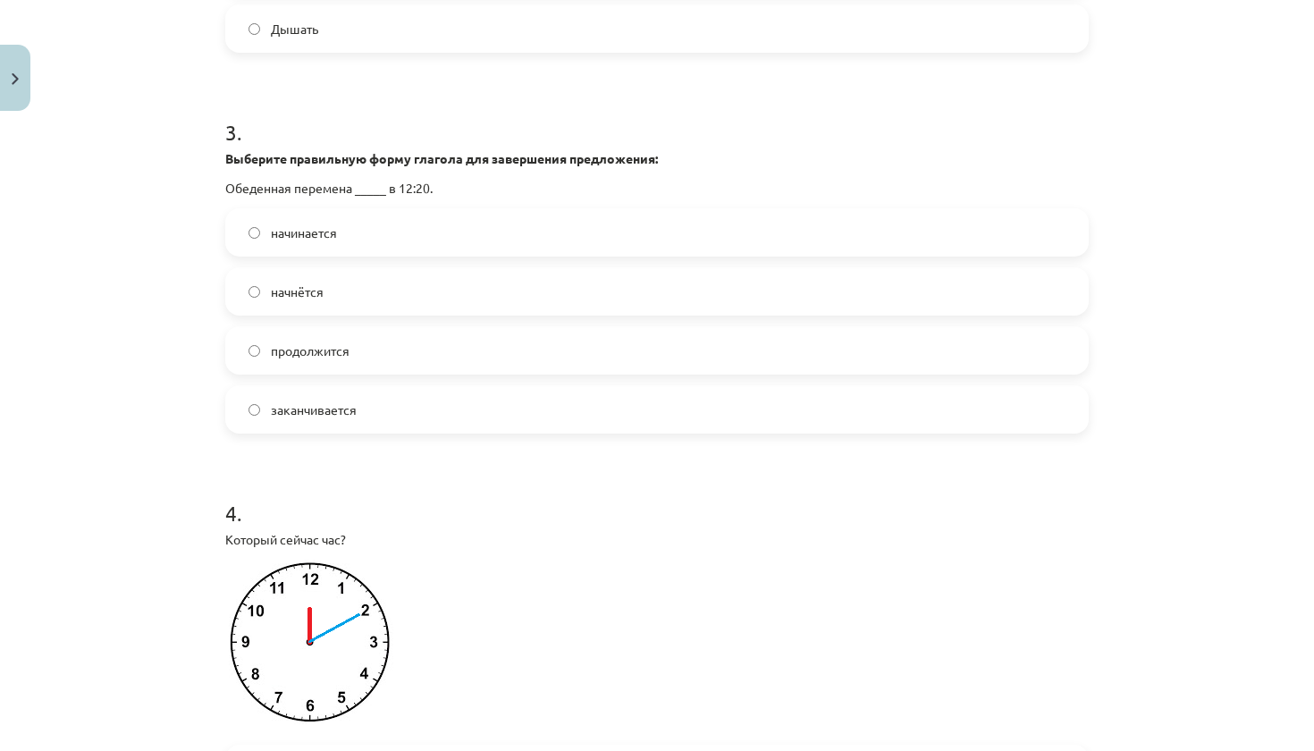
scroll to position [893, 0]
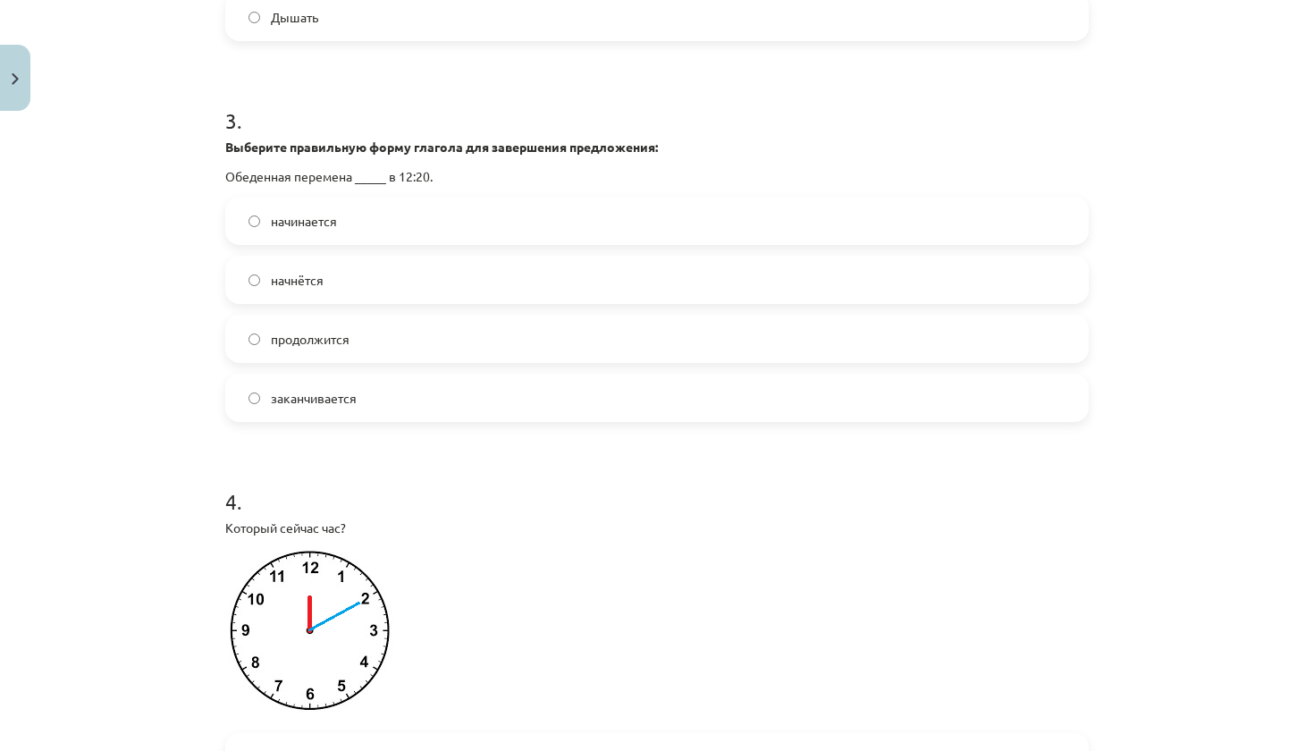
click at [414, 243] on label "начинается" at bounding box center [657, 220] width 860 height 45
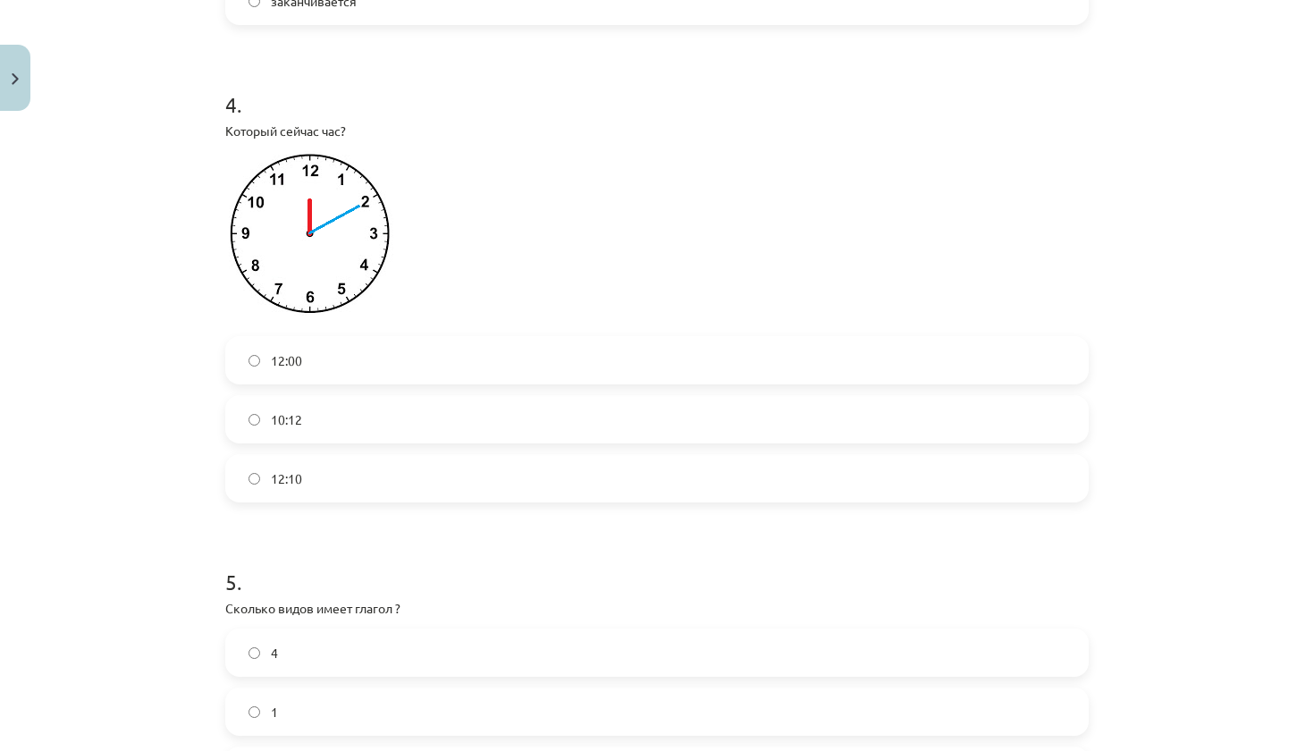
scroll to position [1294, 0]
click at [367, 487] on label "12:10" at bounding box center [657, 473] width 860 height 45
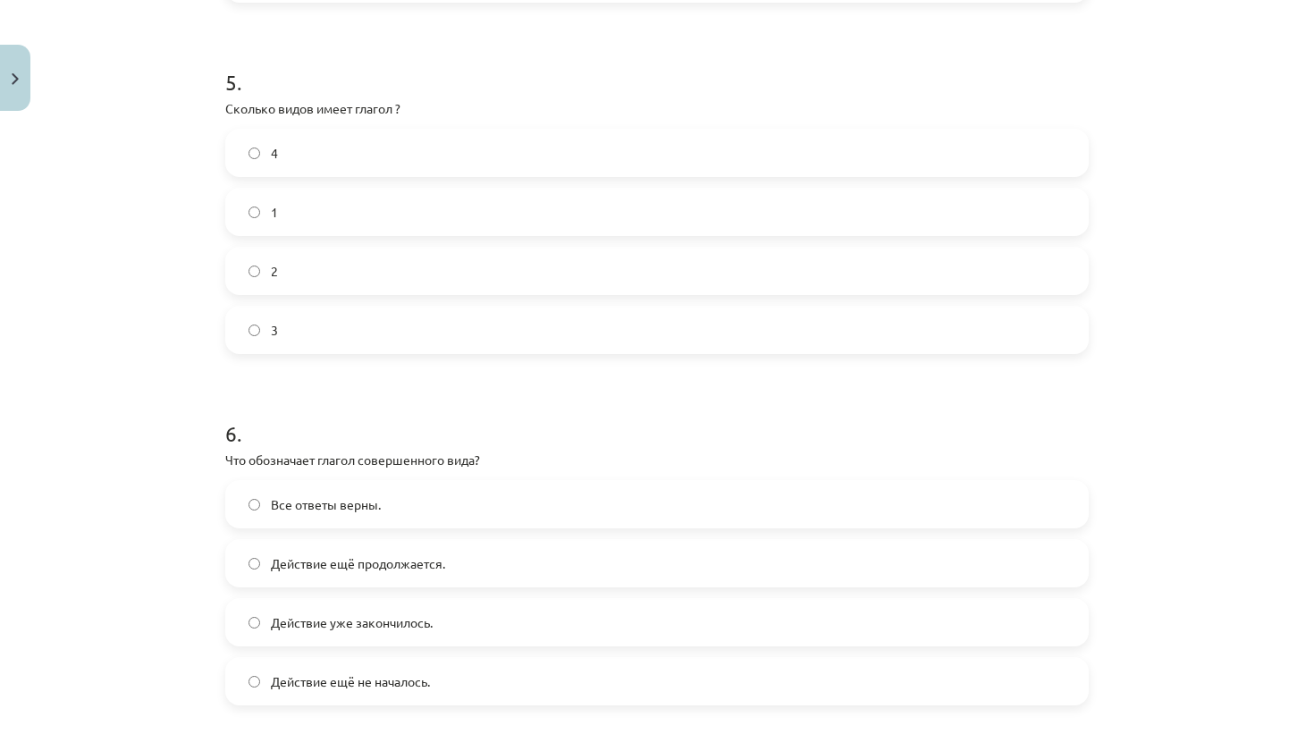
scroll to position [1781, 0]
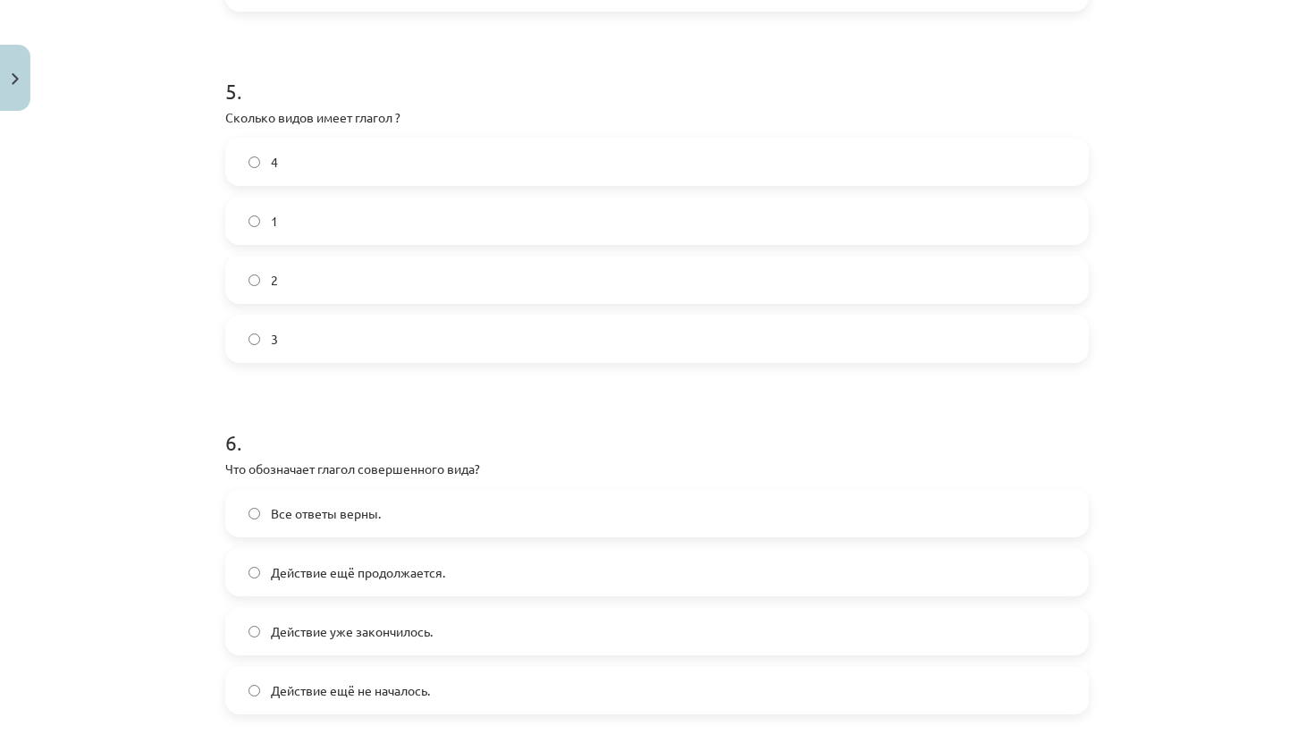
click at [466, 293] on label "2" at bounding box center [657, 279] width 860 height 45
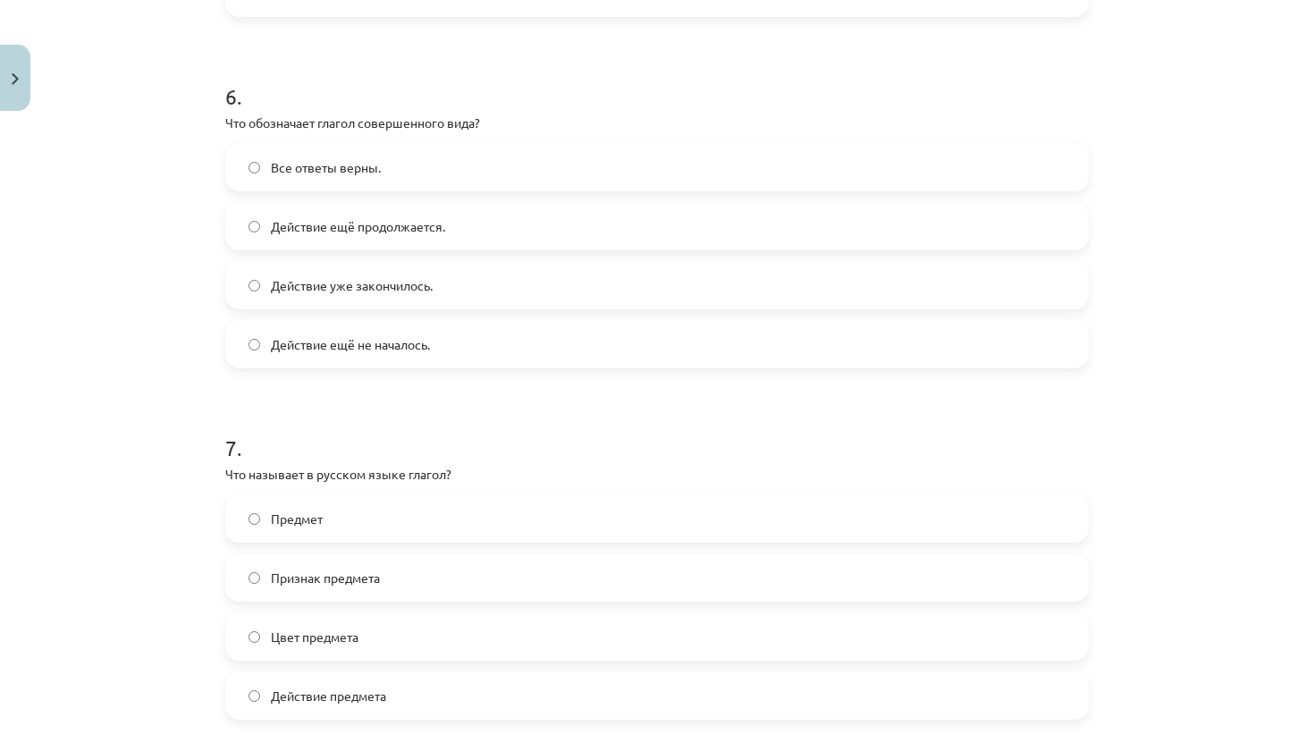
scroll to position [2126, 0]
click at [435, 293] on label "Действие уже закончилось." at bounding box center [657, 286] width 860 height 45
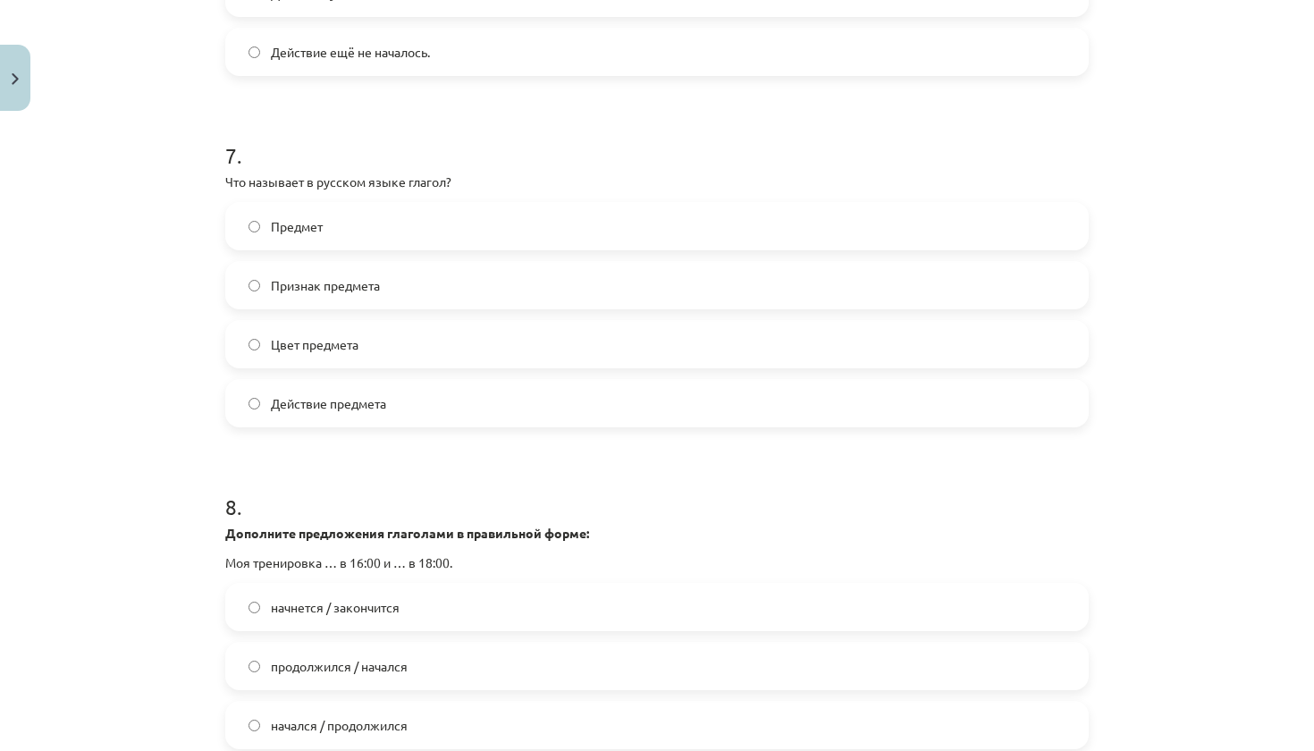
scroll to position [2420, 0]
click at [469, 423] on label "Действие предмета" at bounding box center [657, 402] width 860 height 45
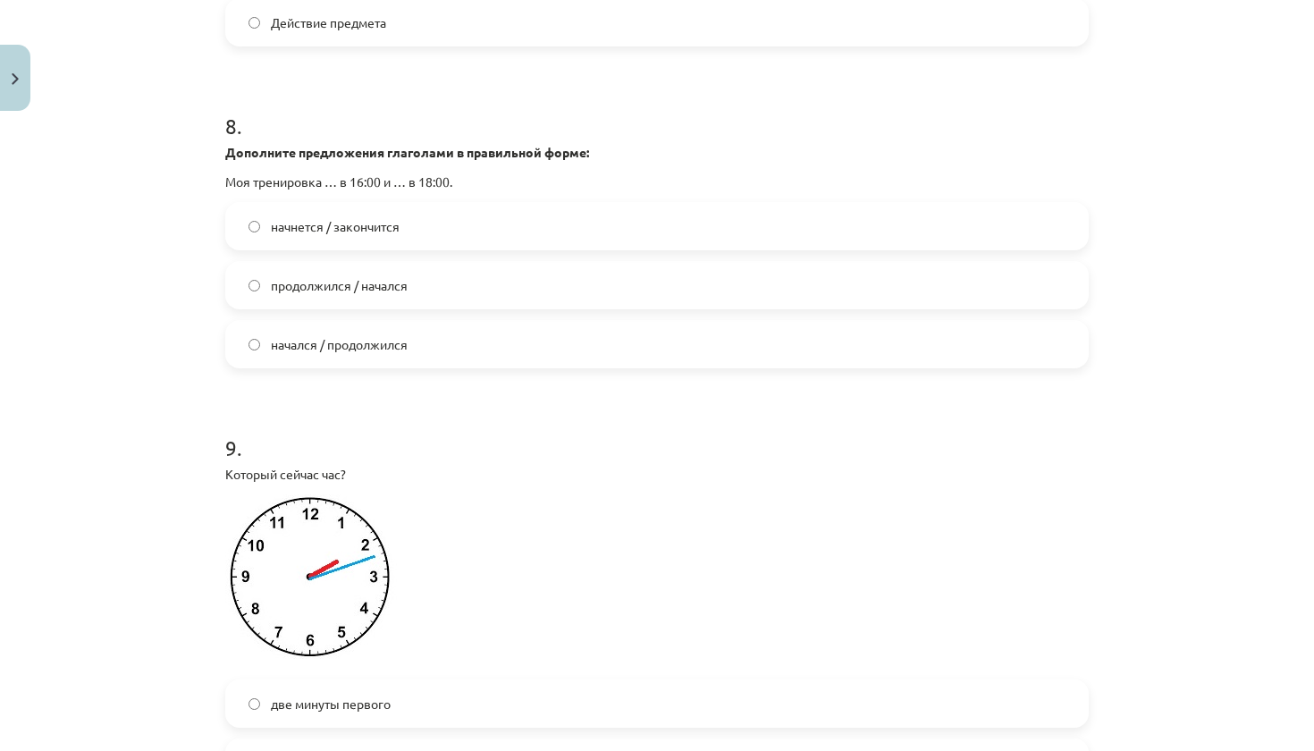
scroll to position [2799, 0]
click at [436, 249] on label "начнется / закончится" at bounding box center [657, 227] width 860 height 45
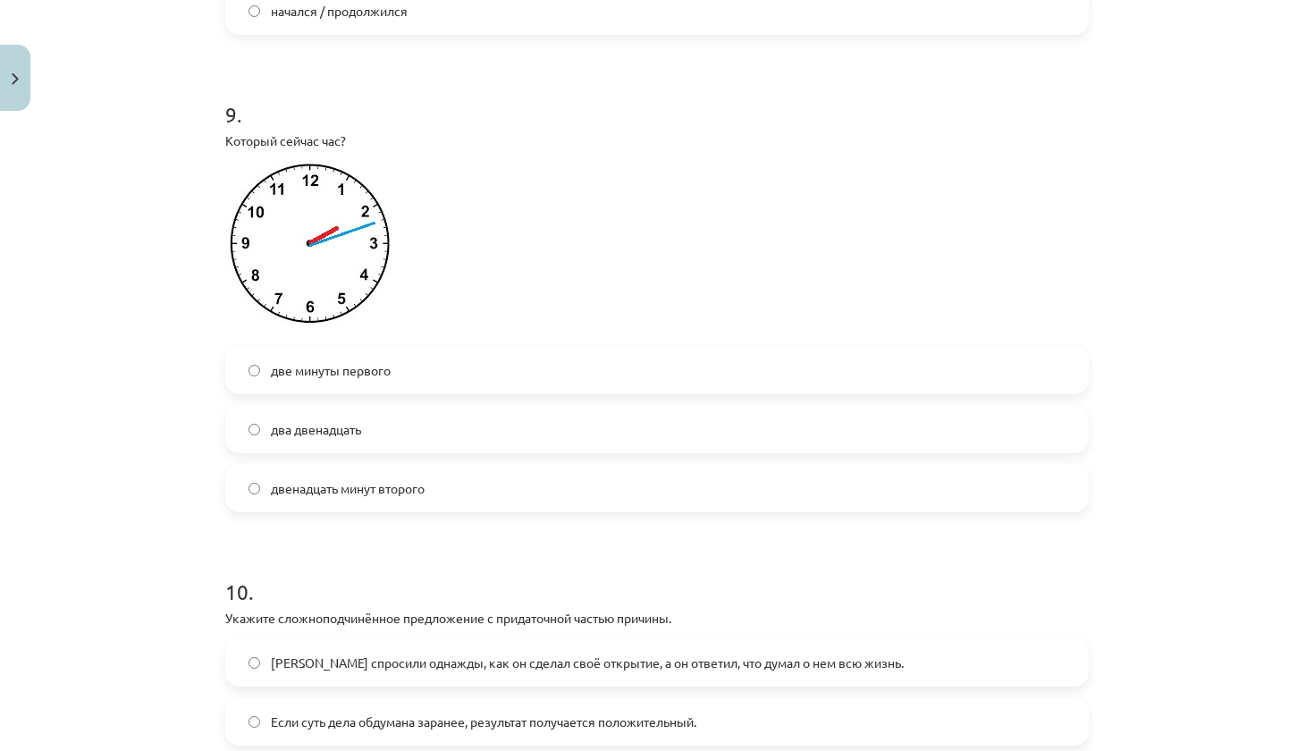
scroll to position [3158, 0]
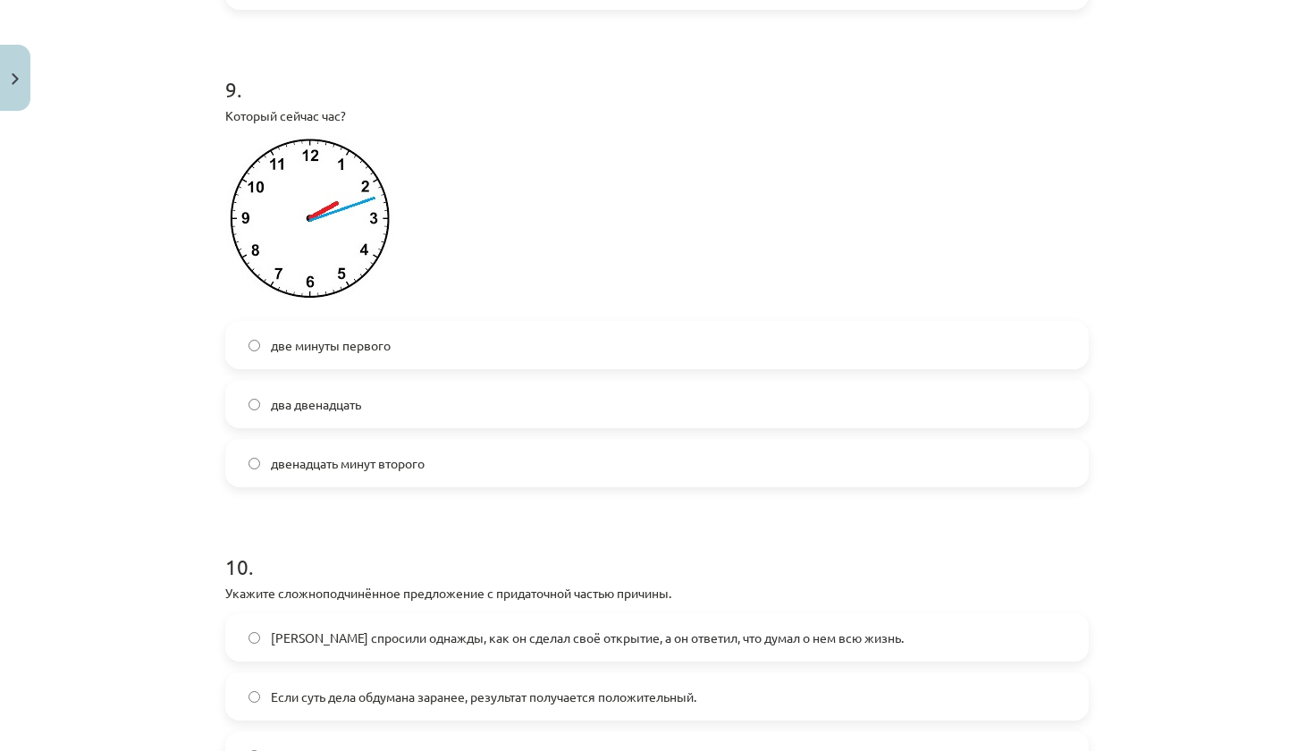
click at [458, 471] on label "двенадцать минут второго" at bounding box center [657, 463] width 860 height 45
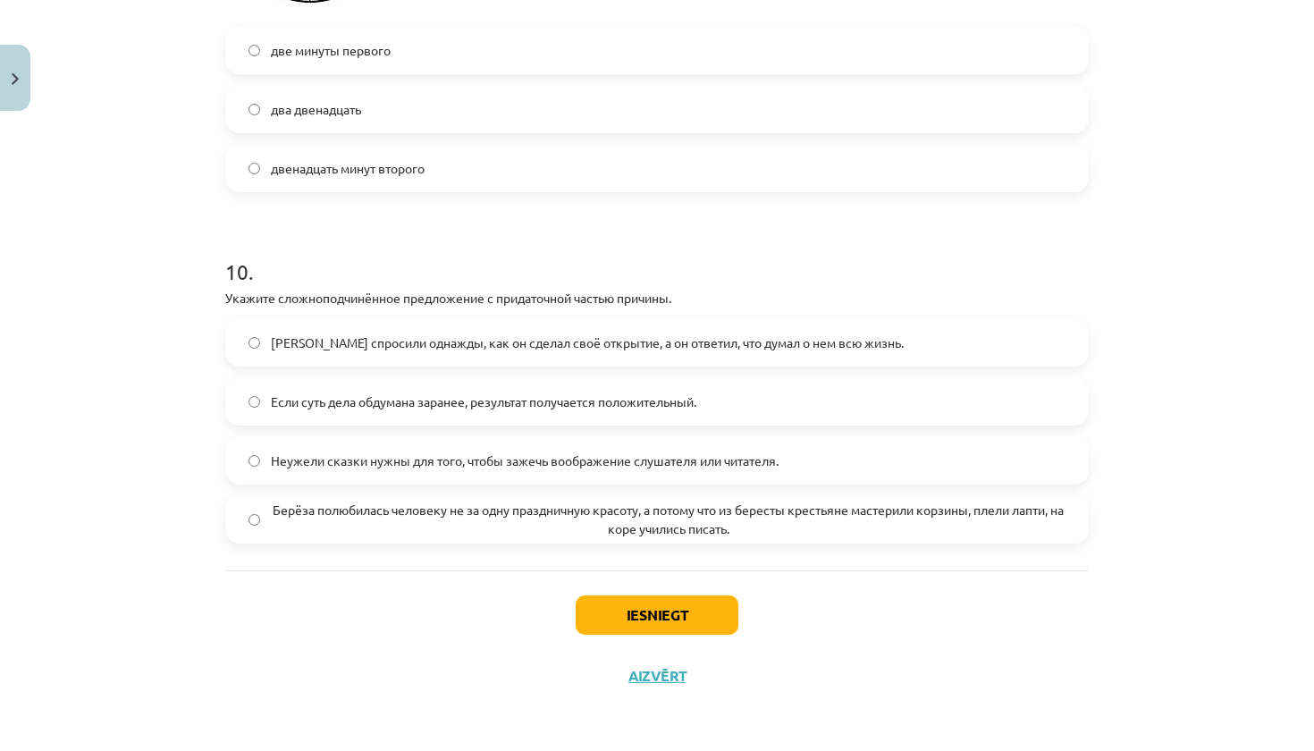
scroll to position [3475, 0]
click at [480, 400] on span "Если суть дела обдумана заранее, результат получается положительный." at bounding box center [484, 401] width 426 height 19
click at [600, 610] on button "Iesniegt" at bounding box center [657, 614] width 163 height 39
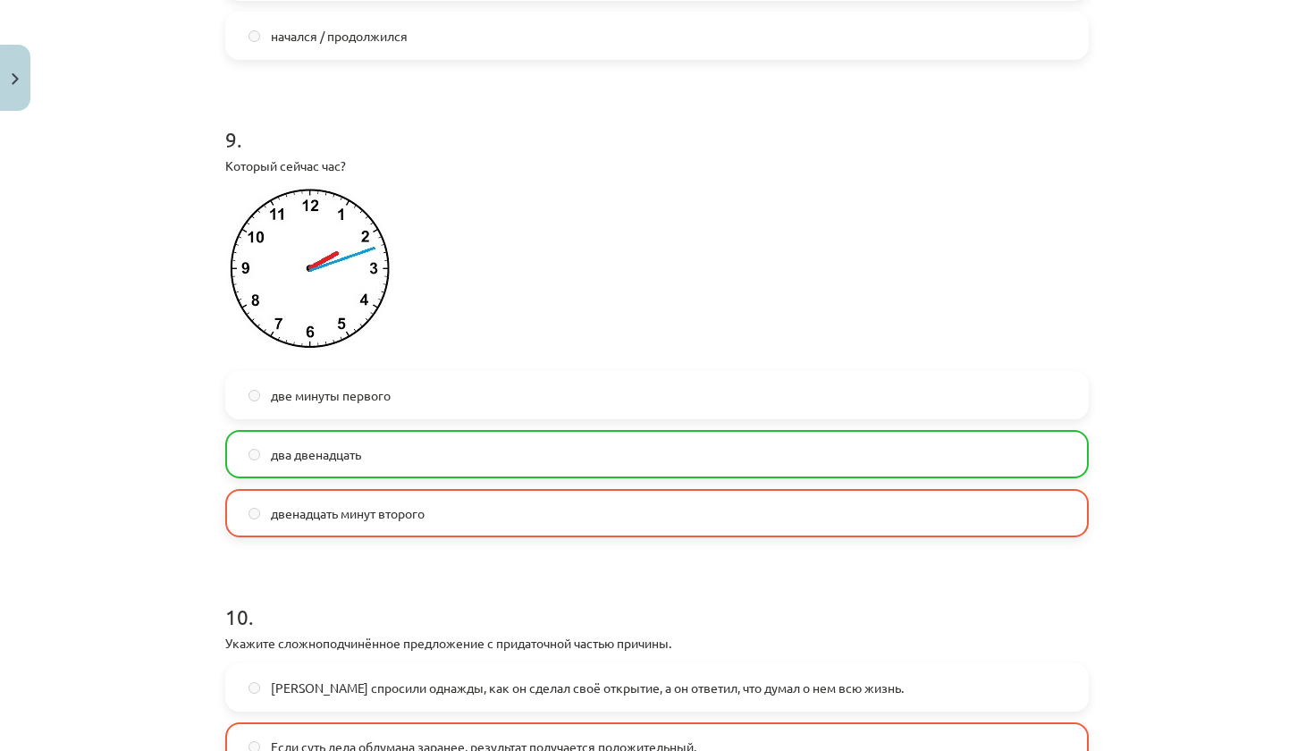
scroll to position [3419, 0]
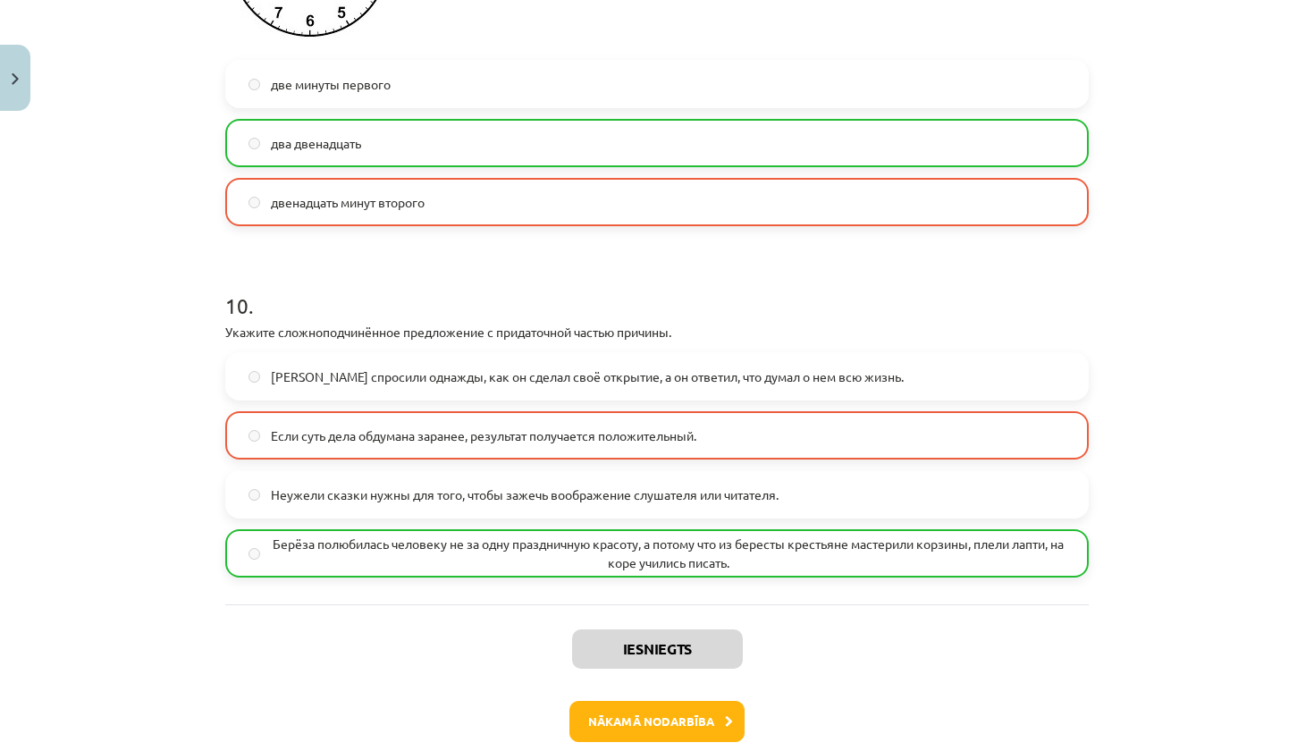
click at [654, 741] on button "Nākamā nodarbība" at bounding box center [656, 721] width 175 height 41
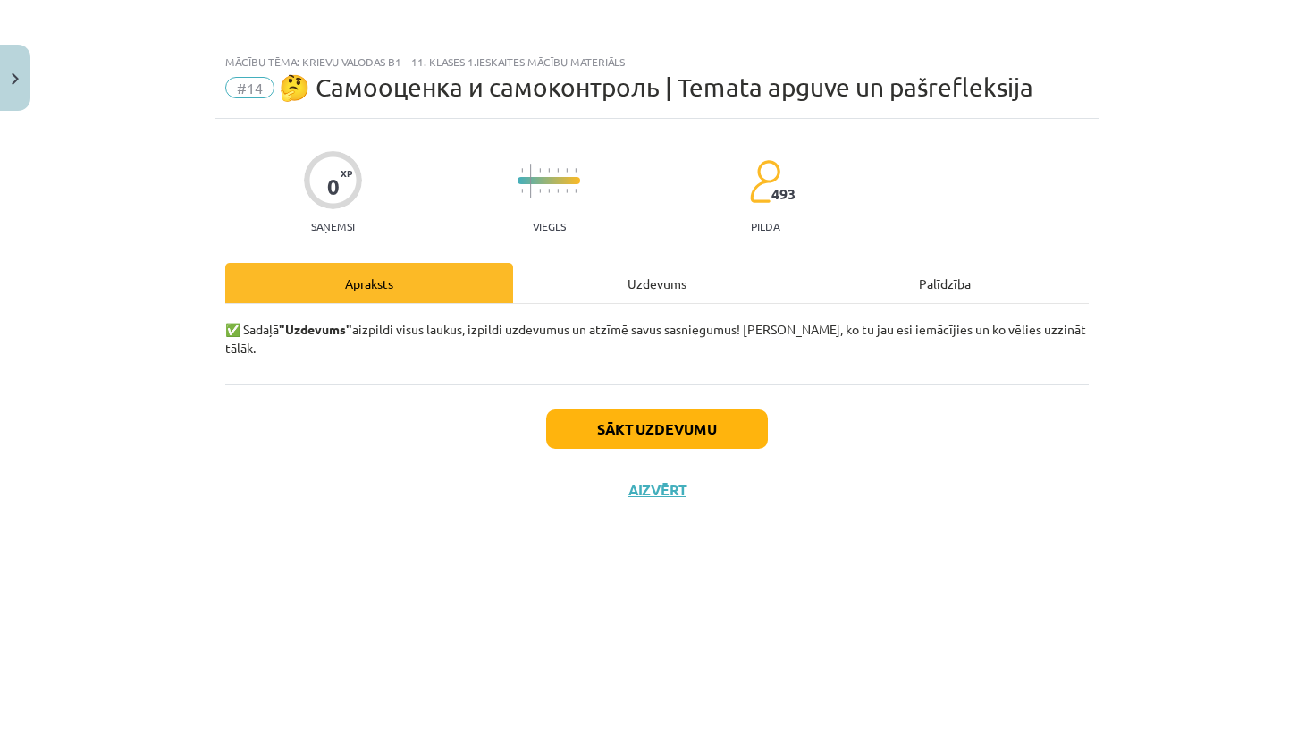
click at [729, 412] on button "Sākt uzdevumu" at bounding box center [657, 428] width 222 height 39
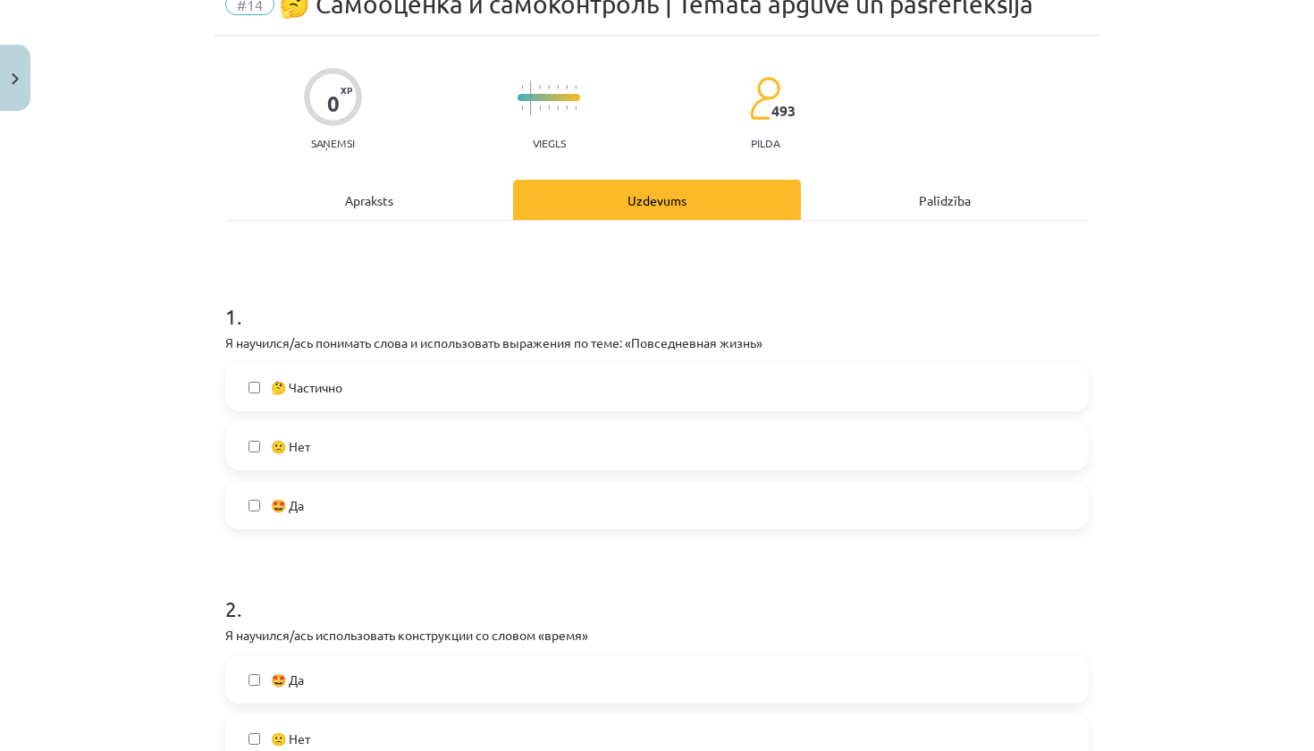
scroll to position [84, 0]
click at [466, 385] on label "🤔 Частично" at bounding box center [657, 386] width 860 height 45
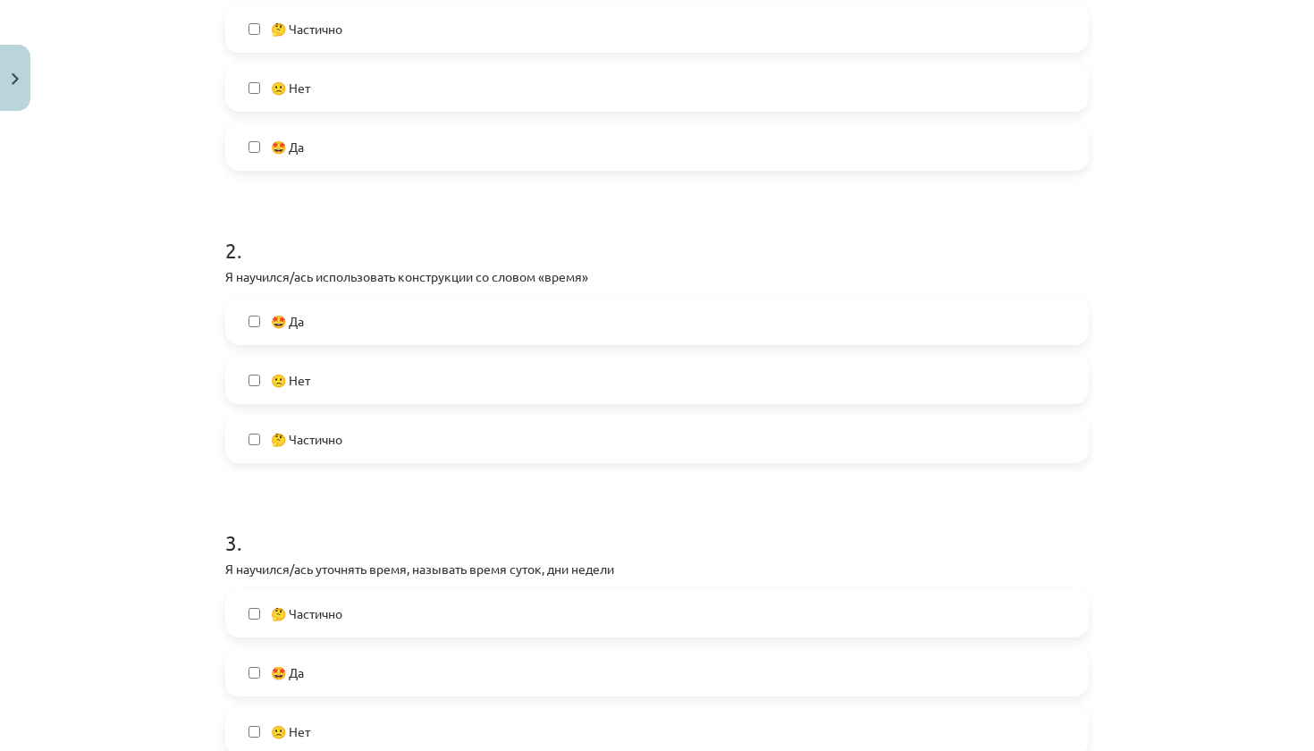
scroll to position [445, 0]
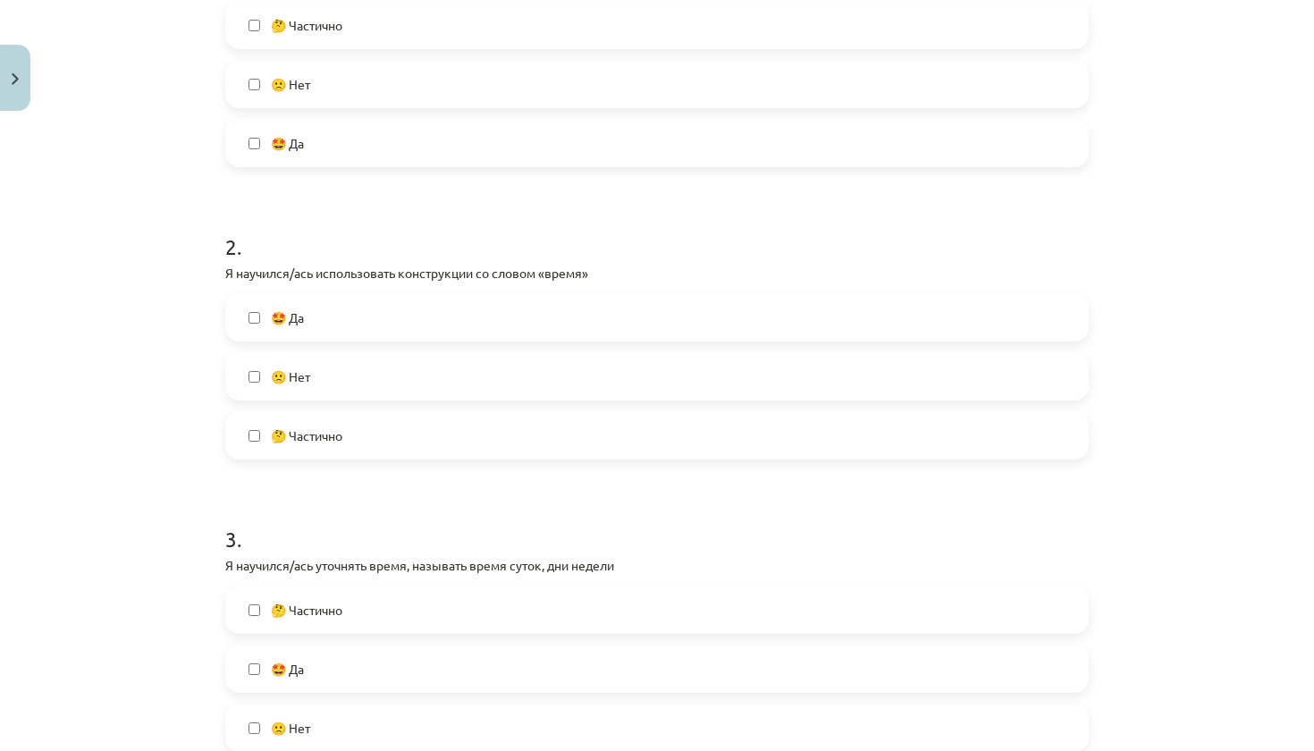
click at [453, 326] on label "🤩 Да" at bounding box center [657, 317] width 860 height 45
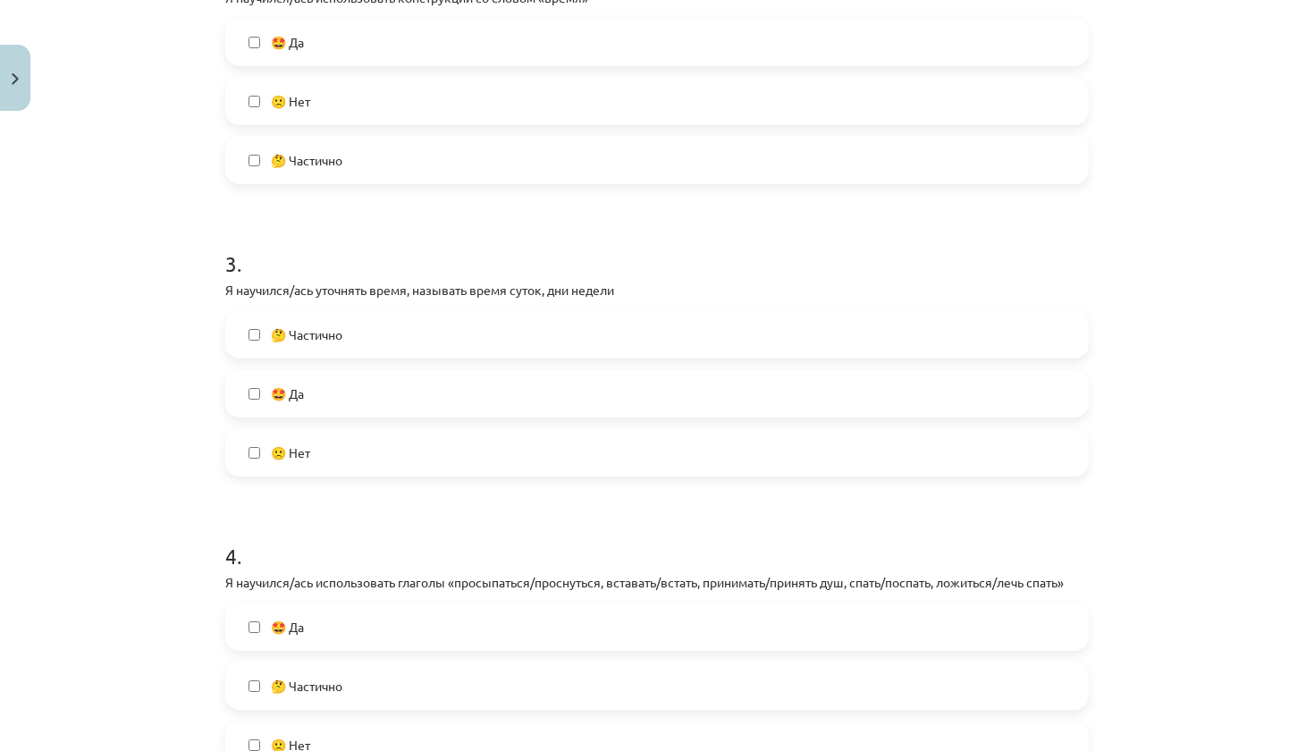
scroll to position [724, 0]
click at [452, 380] on label "🤩 Да" at bounding box center [657, 389] width 860 height 45
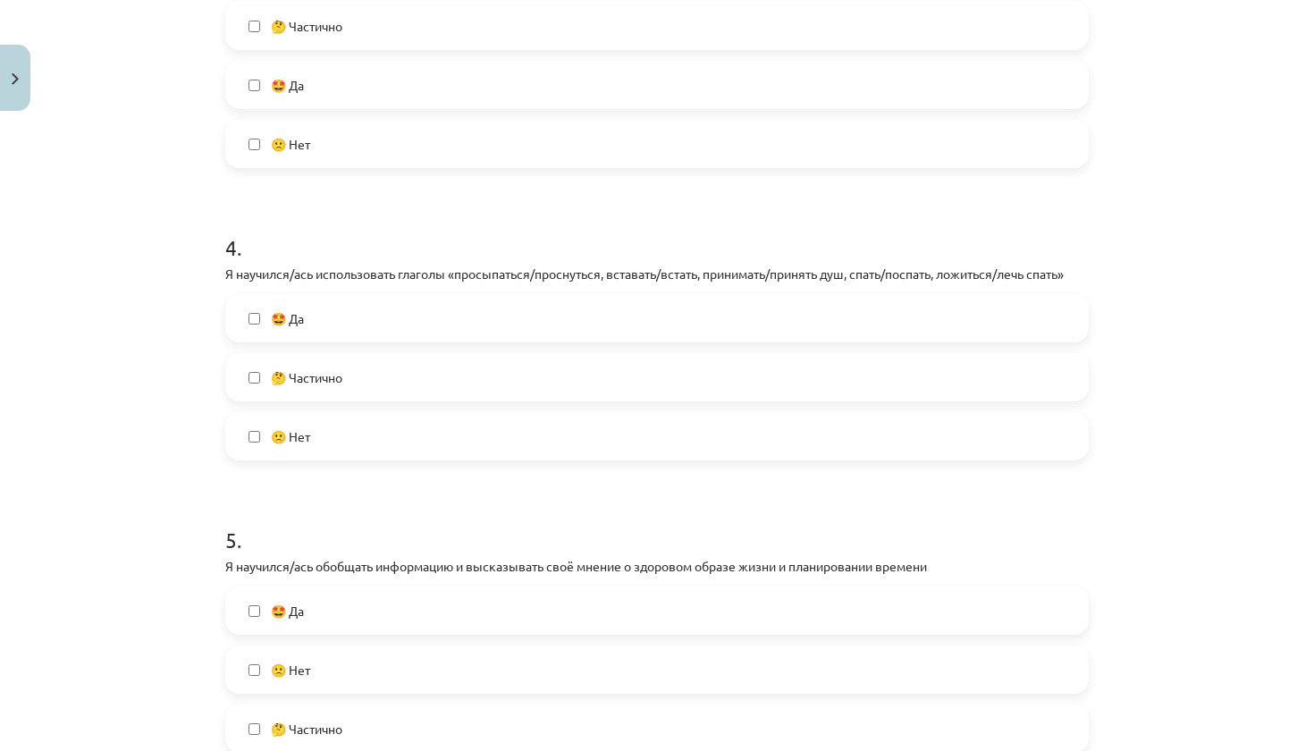
scroll to position [1033, 0]
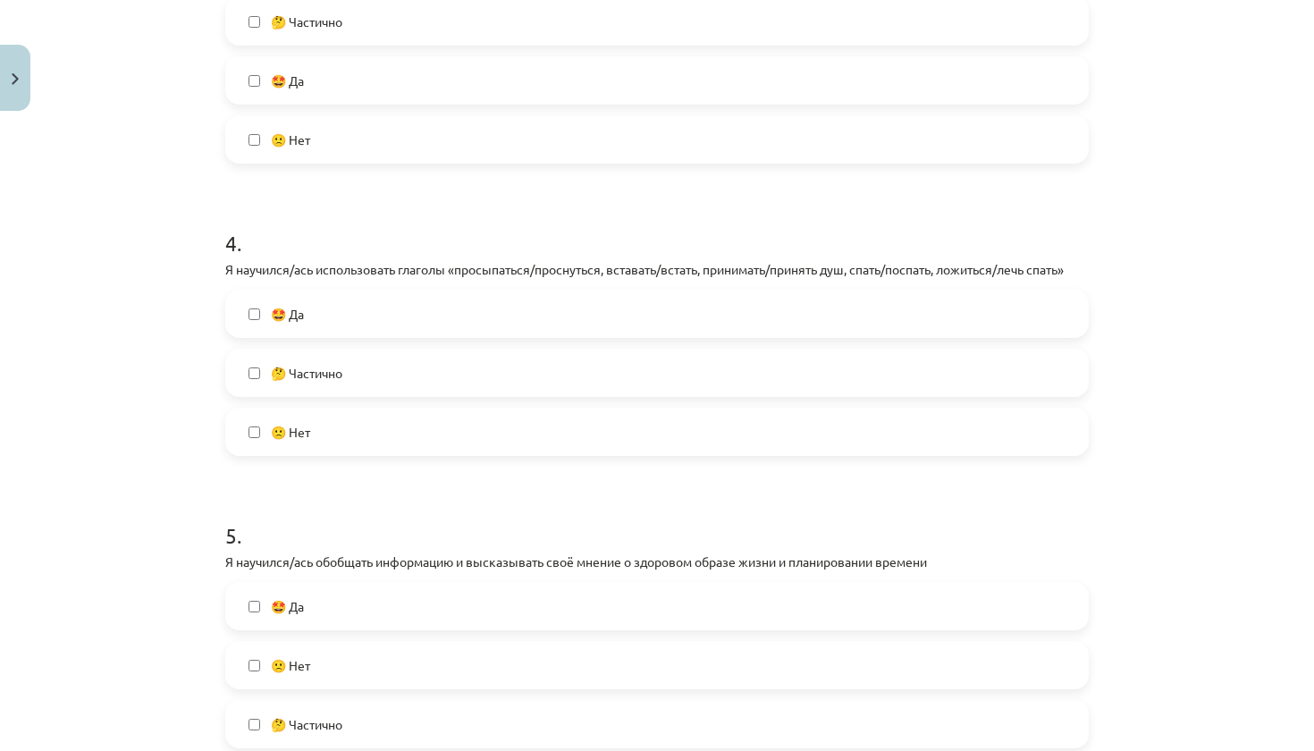
click at [438, 376] on label "🤔 Частично" at bounding box center [657, 372] width 860 height 45
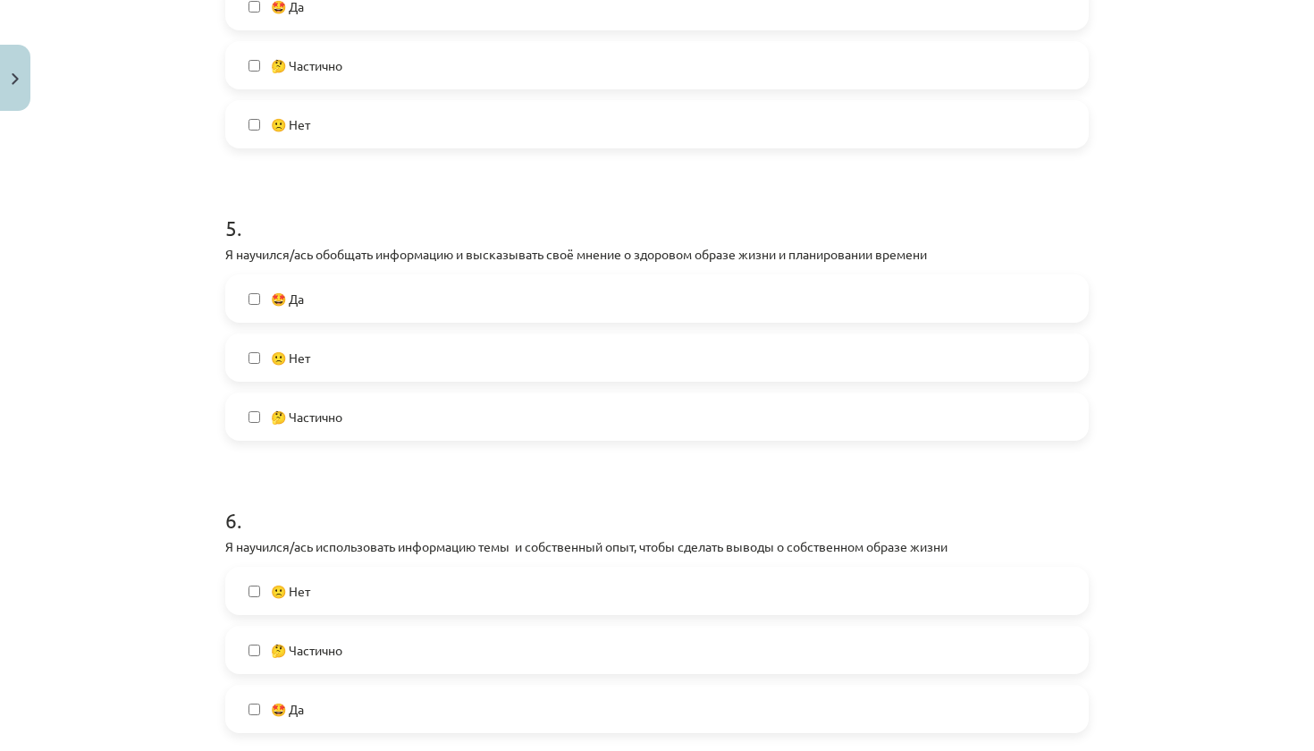
scroll to position [1343, 0]
click at [431, 298] on label "🤩 Да" at bounding box center [657, 296] width 860 height 45
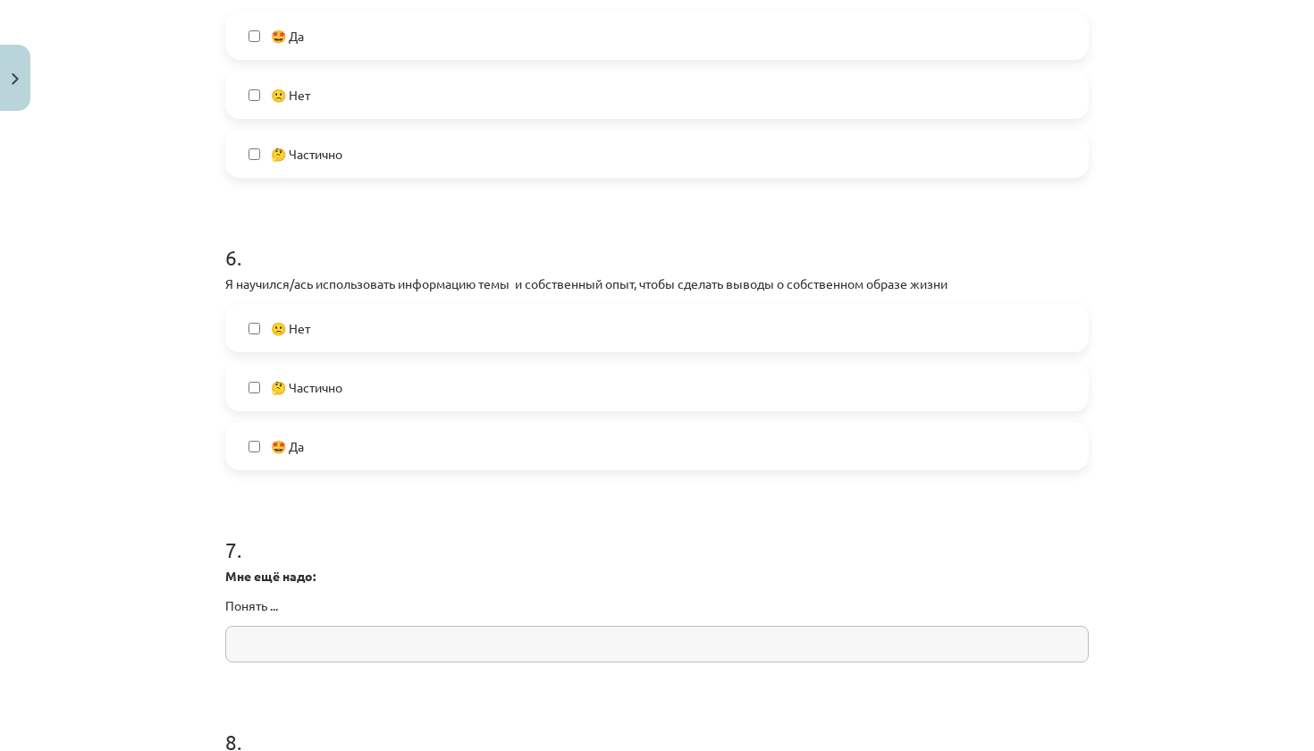
scroll to position [1606, 0]
click at [375, 443] on label "🤩 Да" at bounding box center [657, 444] width 860 height 45
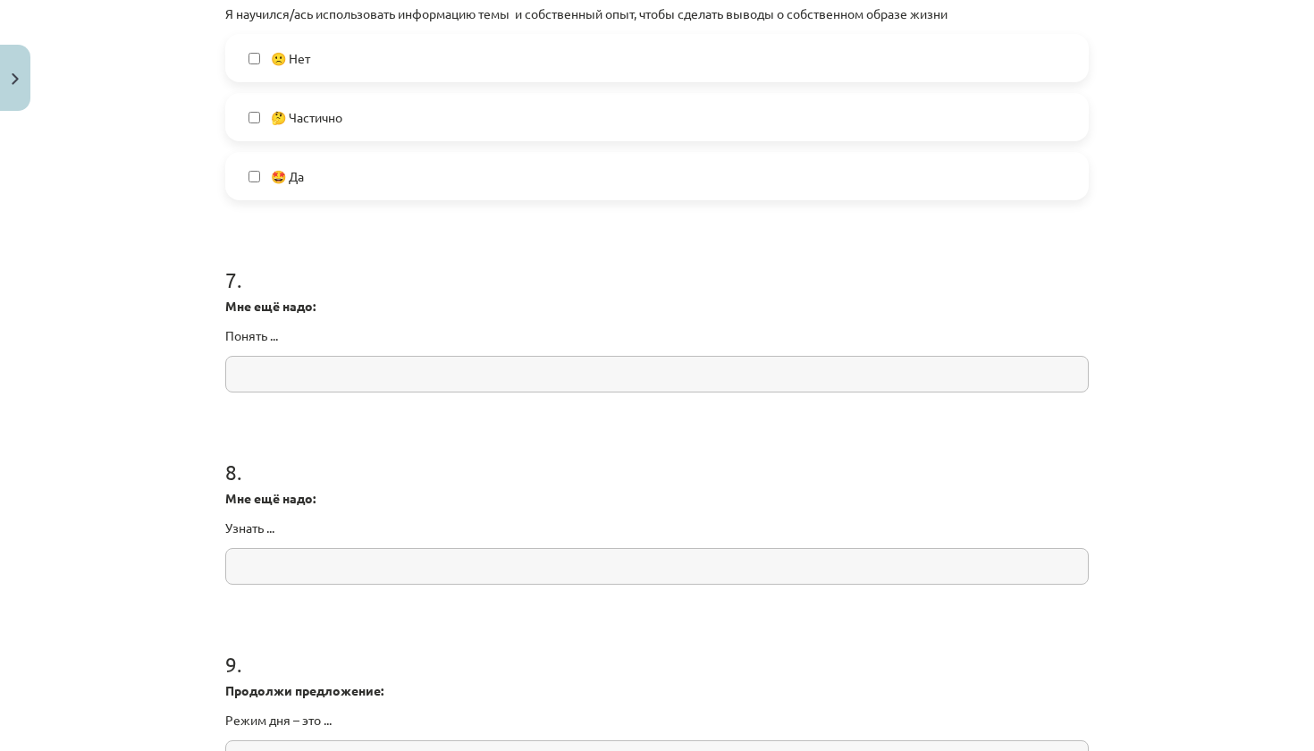
scroll to position [1875, 0]
click at [380, 366] on input "text" at bounding box center [657, 373] width 864 height 37
type input "*"
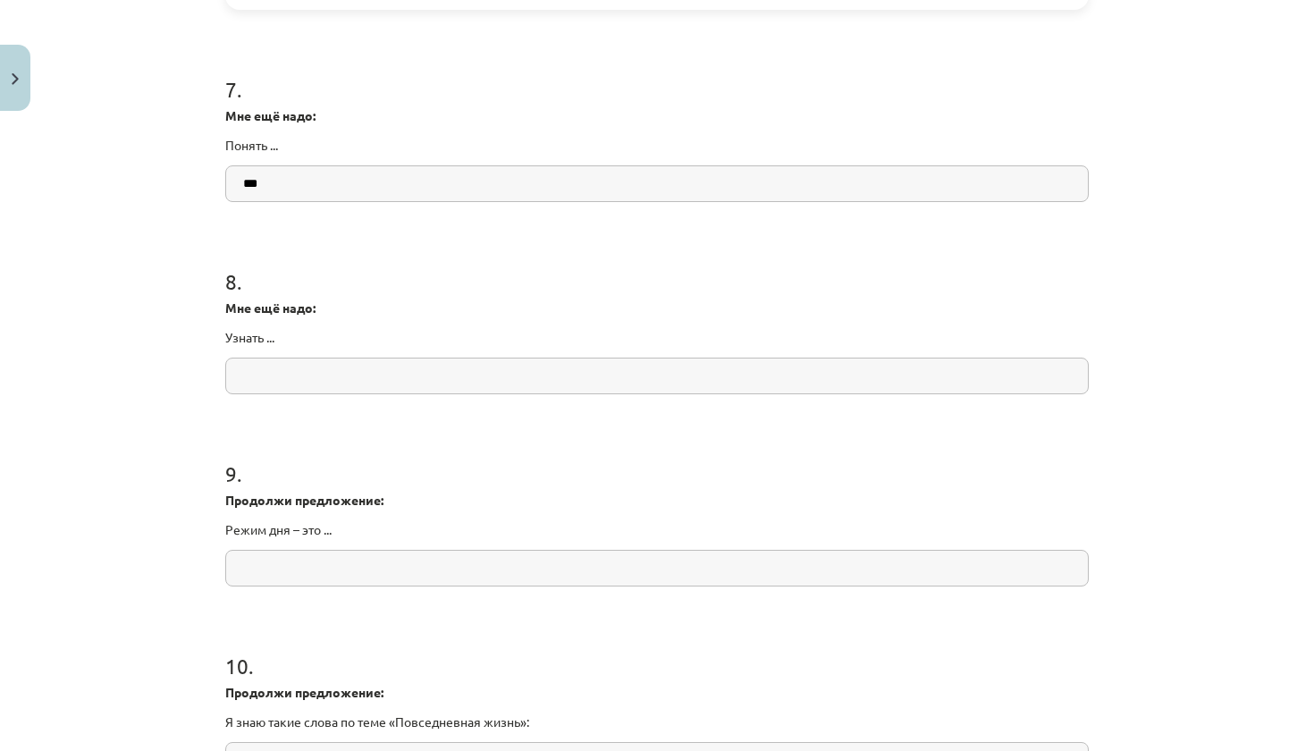
scroll to position [2066, 0]
type input "***"
click at [340, 382] on input "text" at bounding box center [657, 374] width 864 height 37
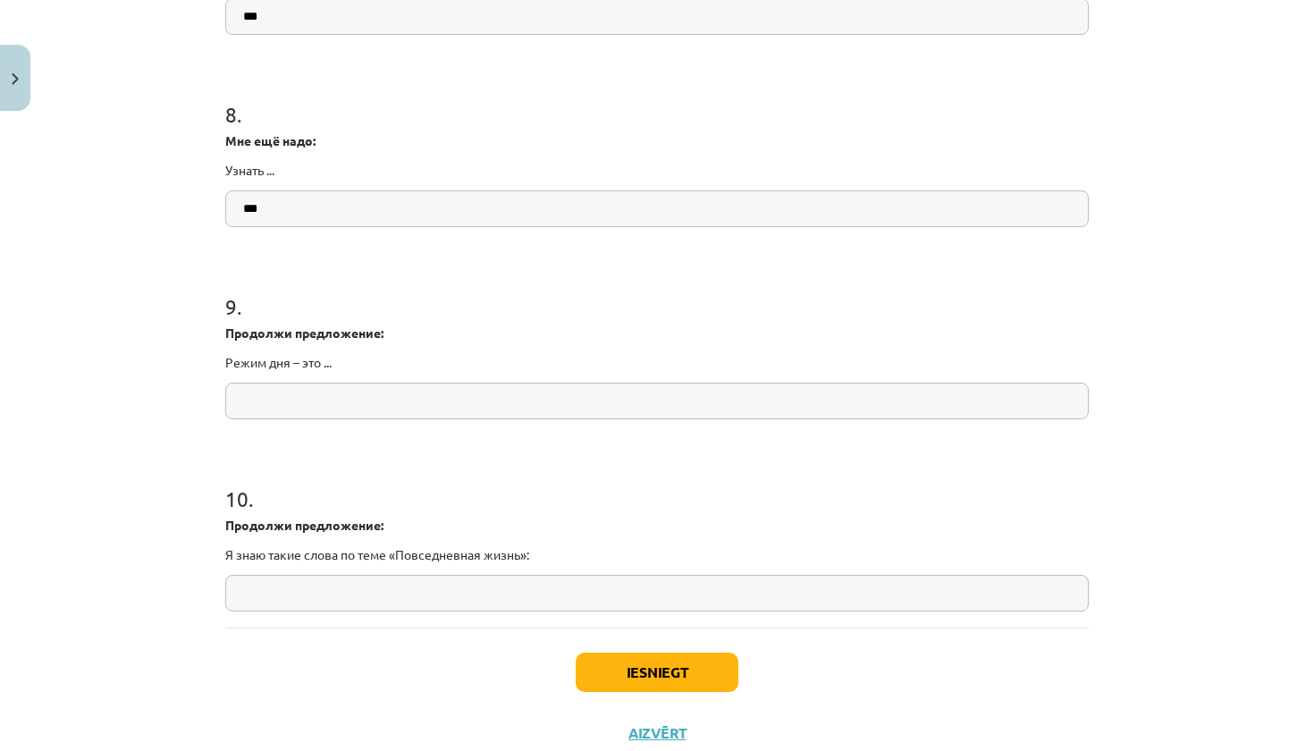
scroll to position [2234, 0]
type input "***"
click at [254, 396] on input "text" at bounding box center [657, 398] width 864 height 37
click at [27, 87] on button "Close" at bounding box center [15, 78] width 30 height 66
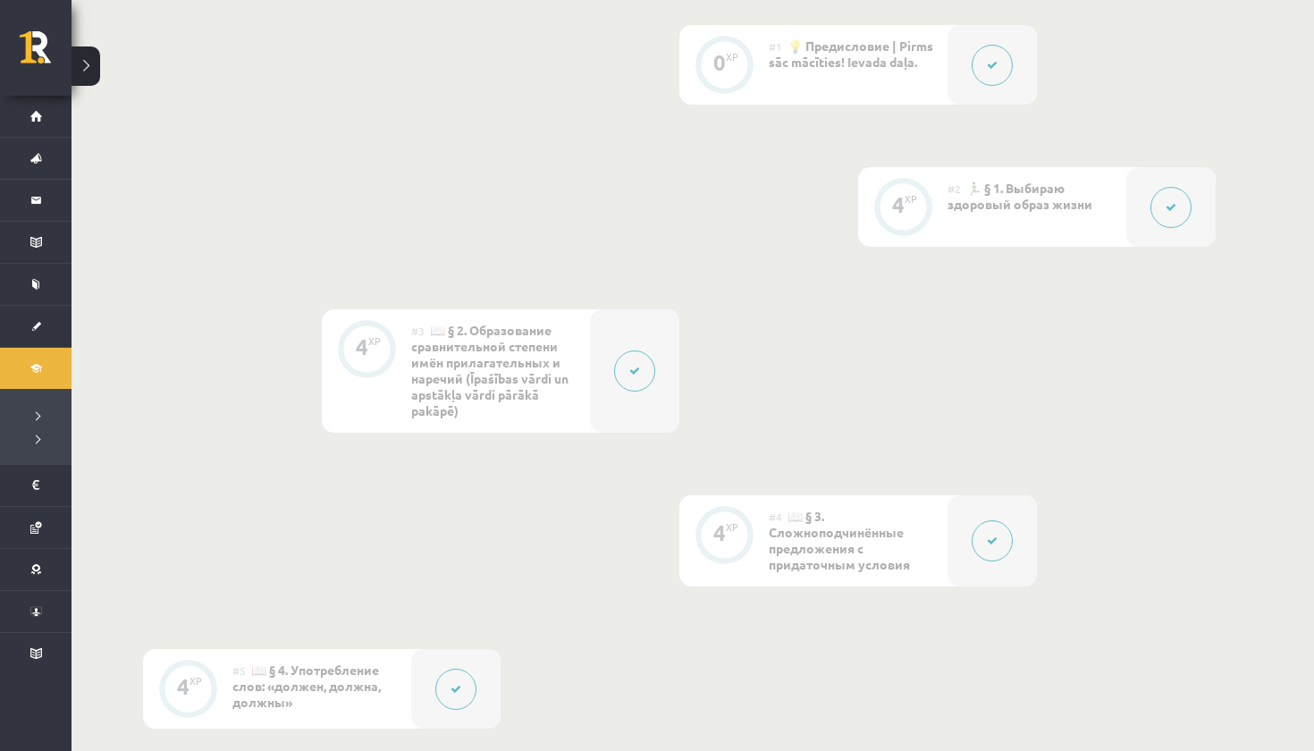
scroll to position [570, 0]
click at [1147, 213] on div at bounding box center [1170, 202] width 89 height 80
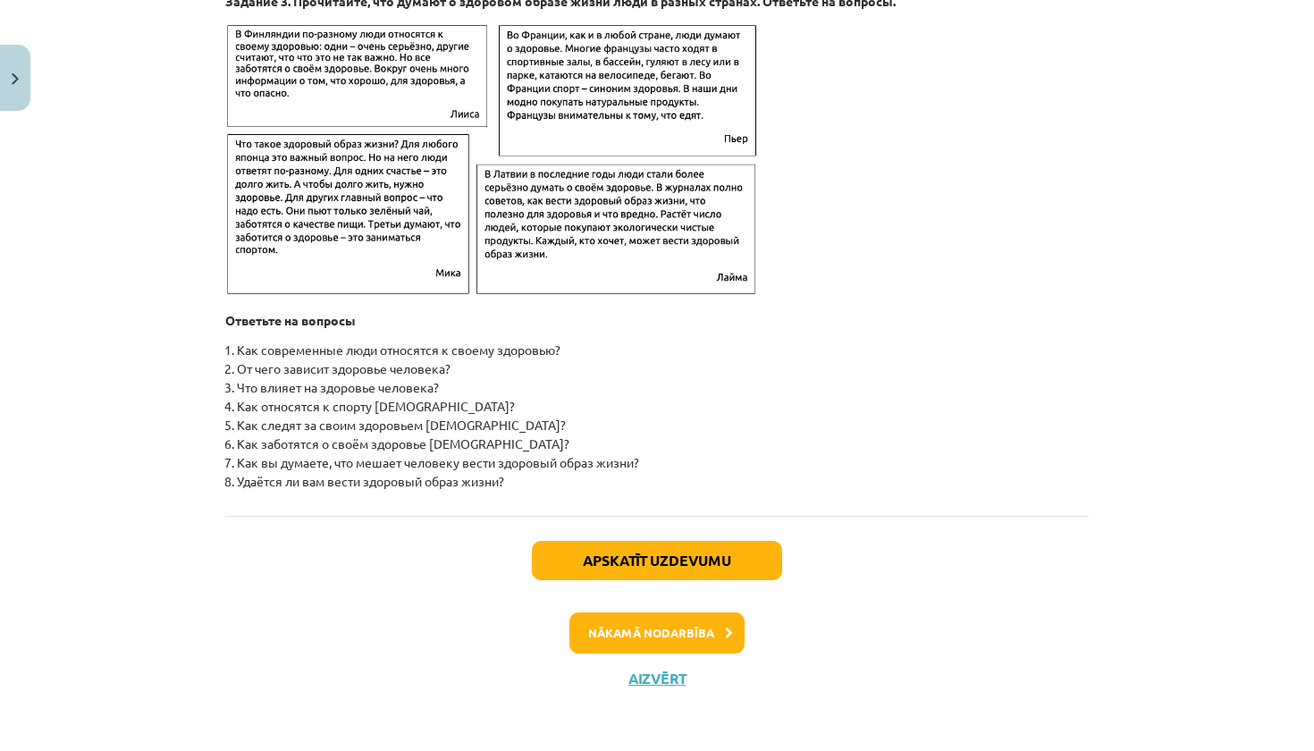
scroll to position [2828, 0]
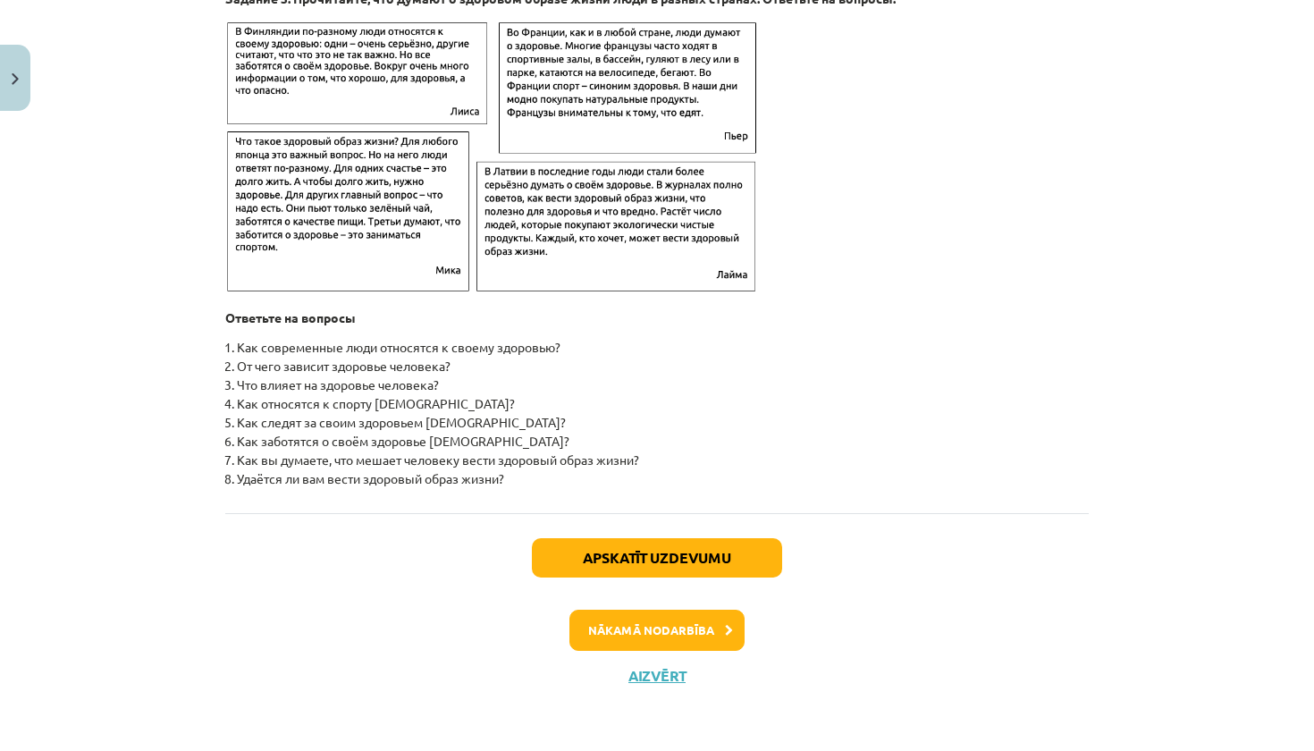
click at [19, 81] on button "Close" at bounding box center [15, 78] width 30 height 66
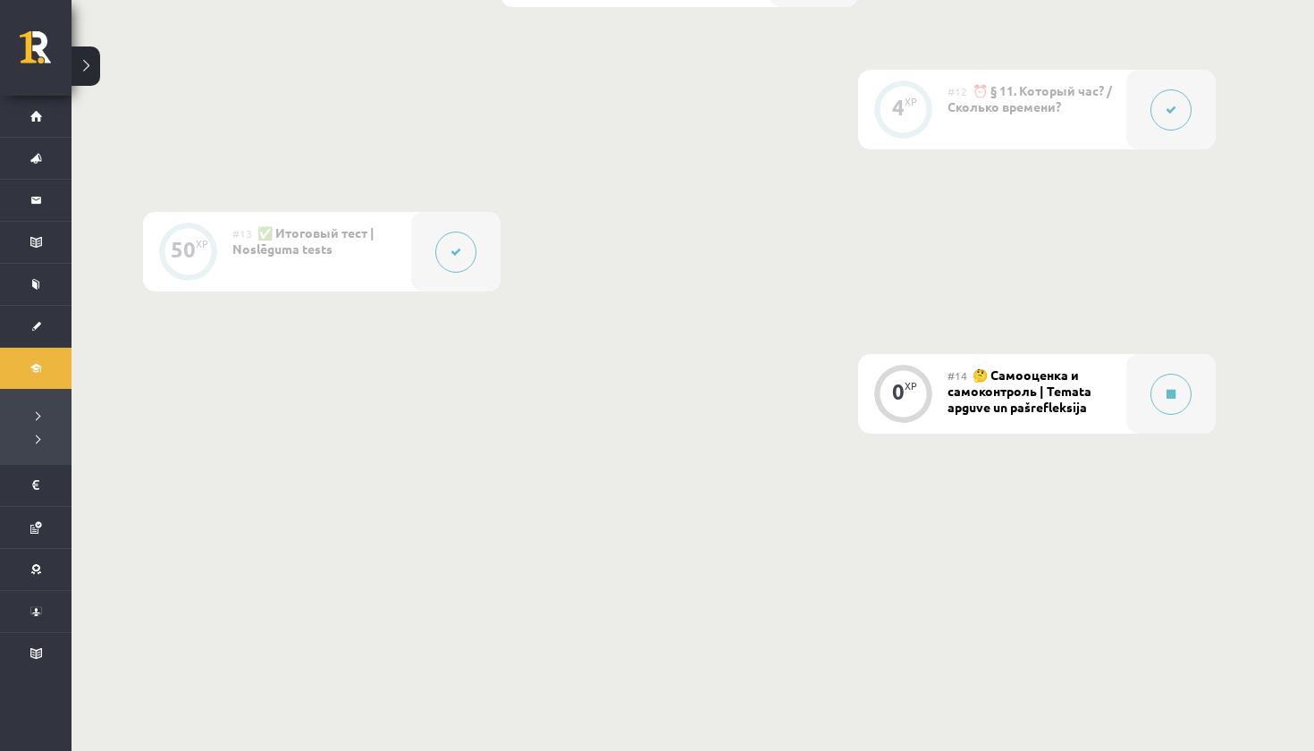
scroll to position [2197, 0]
click at [1167, 412] on button at bounding box center [1171, 395] width 41 height 41
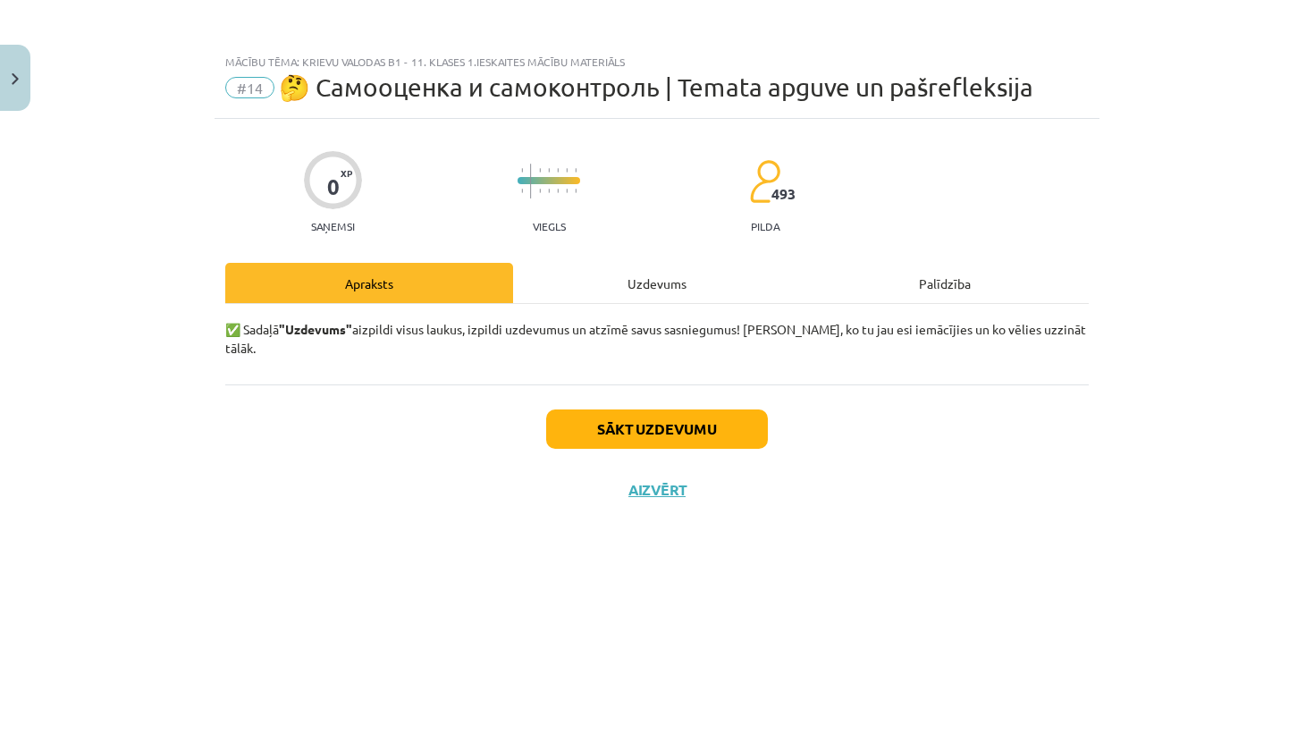
click at [696, 295] on div "Uzdevums" at bounding box center [657, 283] width 288 height 40
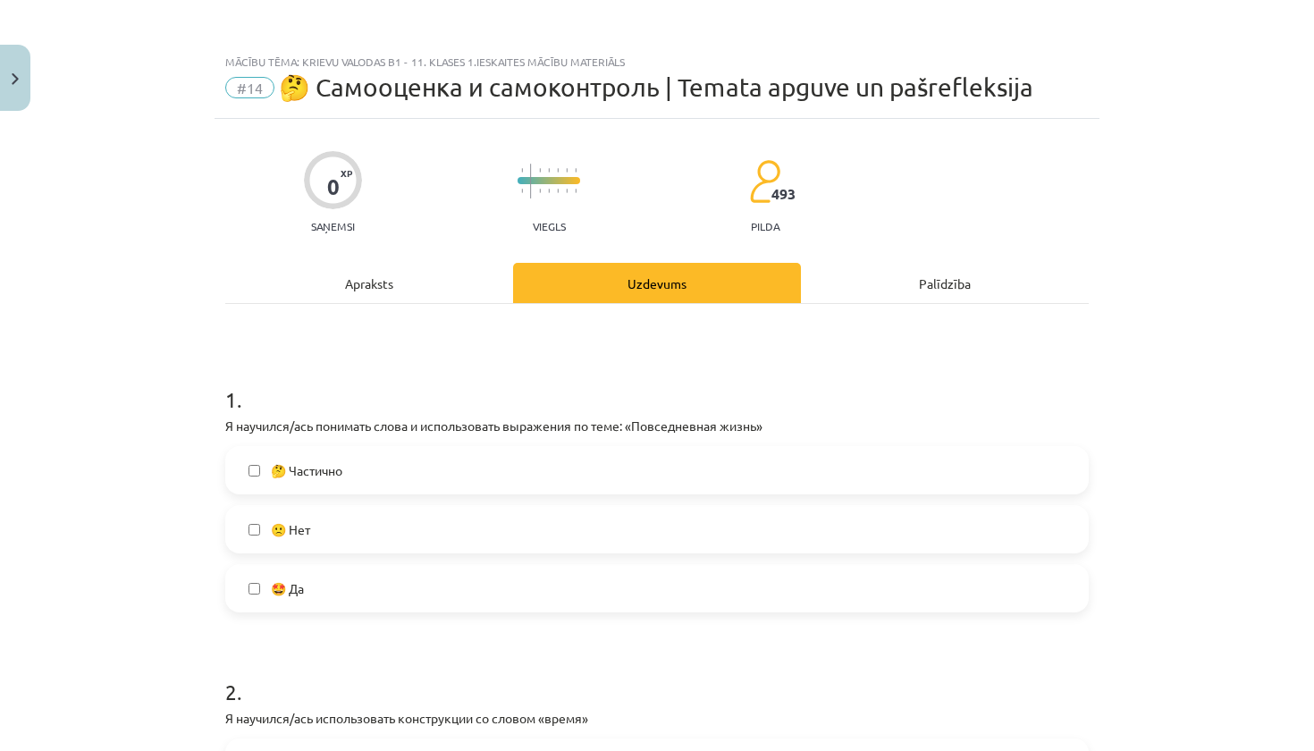
scroll to position [0, 0]
click at [459, 465] on label "🤔 Частично" at bounding box center [657, 470] width 860 height 45
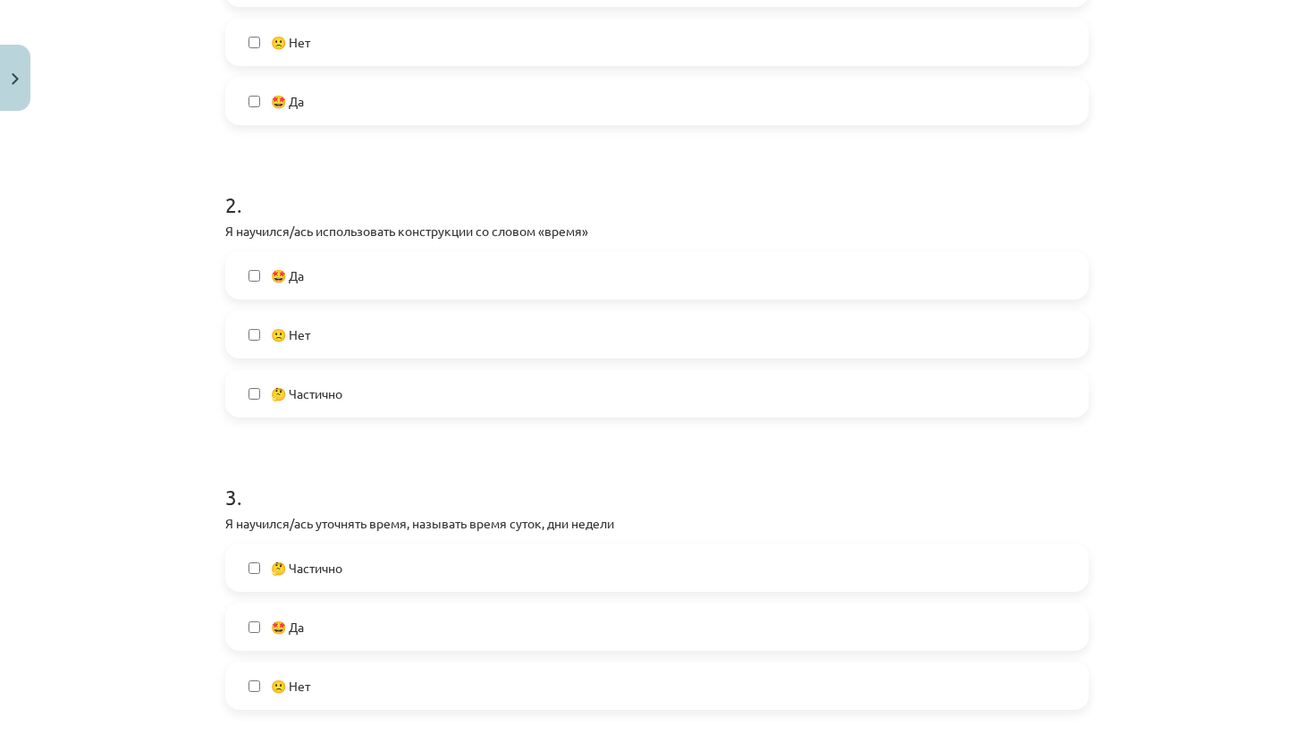
scroll to position [490, 0]
click at [456, 260] on label "🤩 Да" at bounding box center [657, 272] width 860 height 45
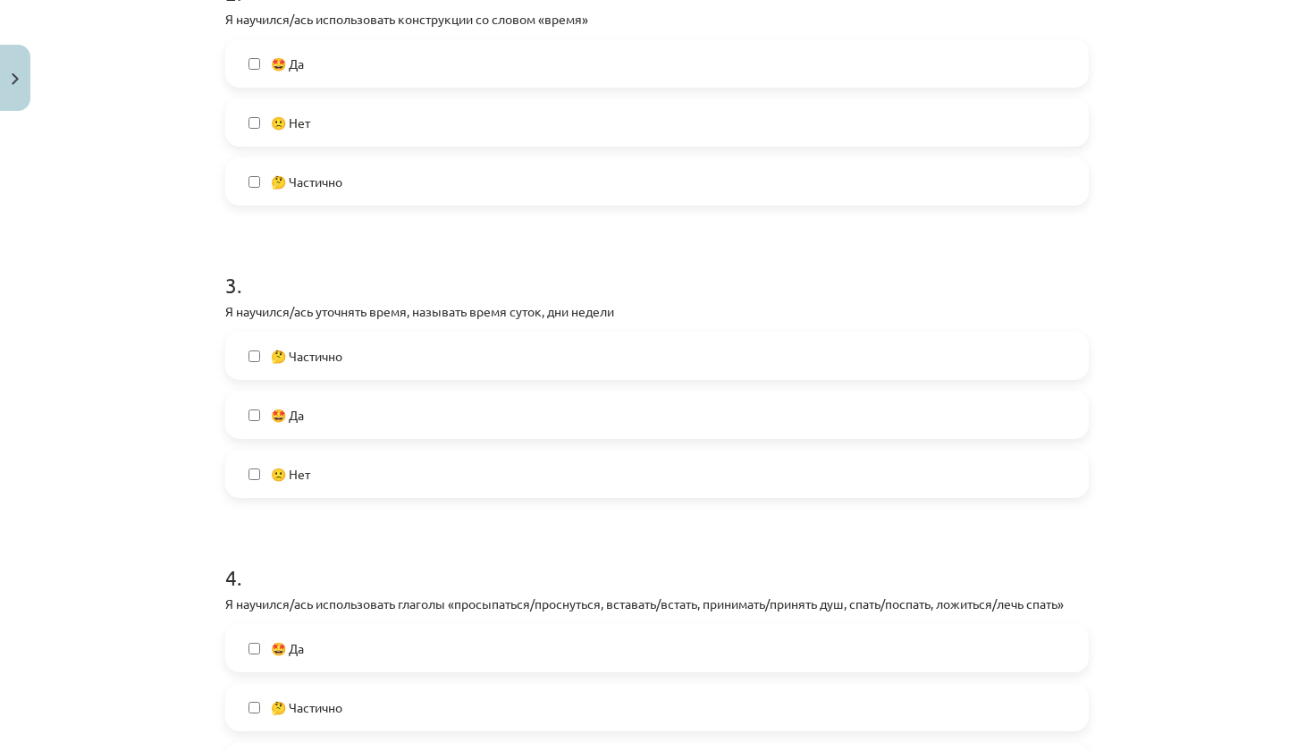
click at [403, 419] on label "🤩 Да" at bounding box center [657, 414] width 860 height 45
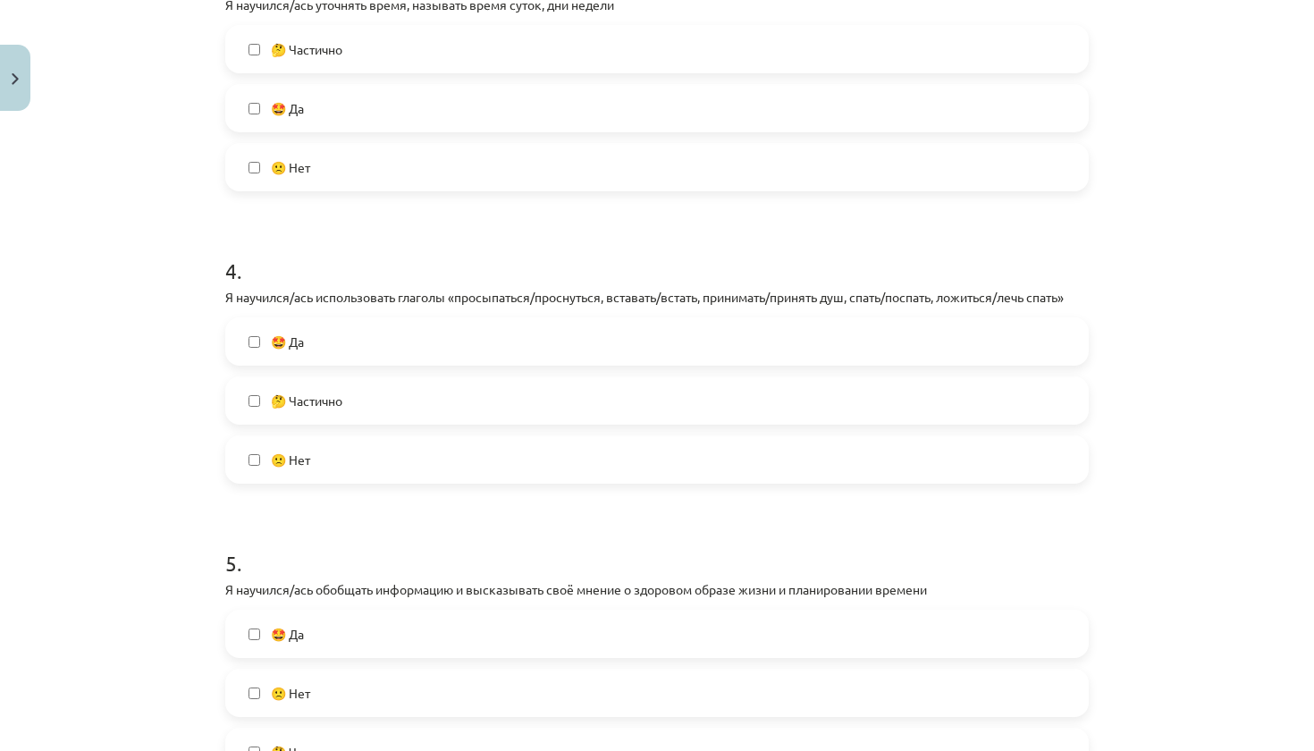
scroll to position [1044, 0]
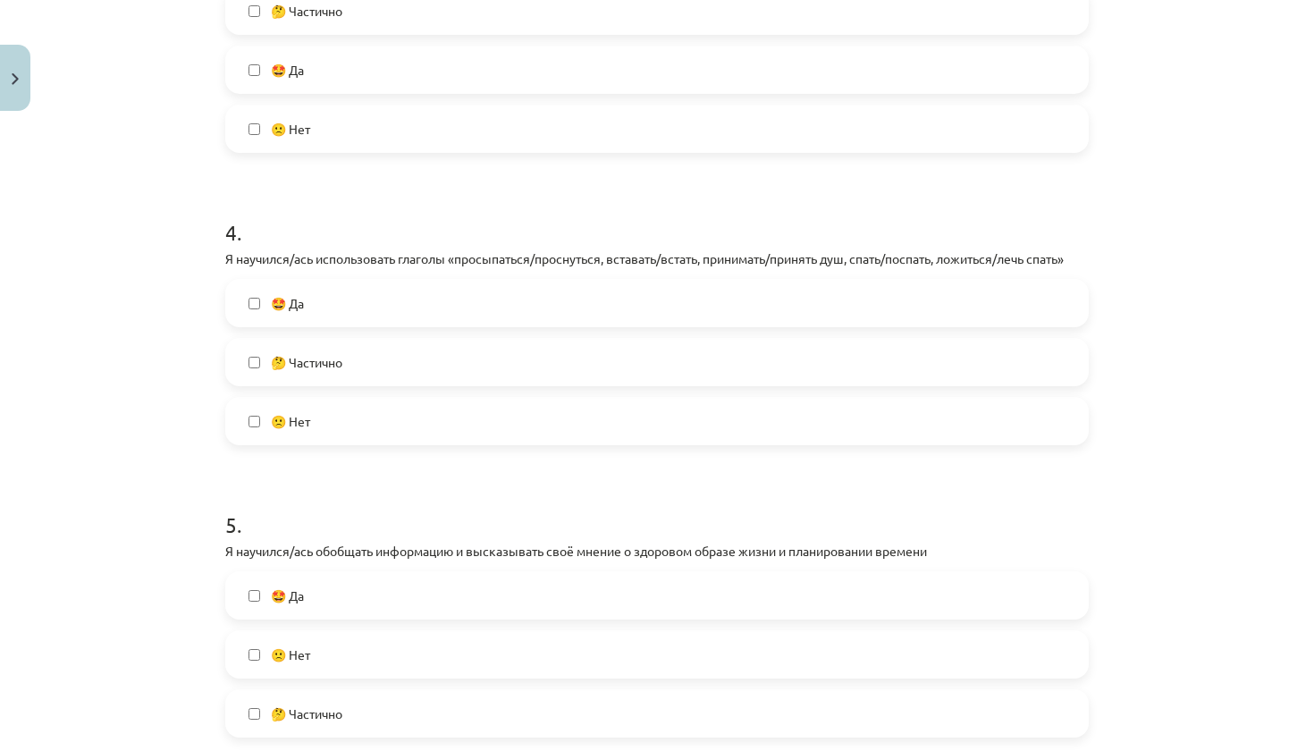
click at [407, 293] on label "🤩 Да" at bounding box center [657, 303] width 860 height 45
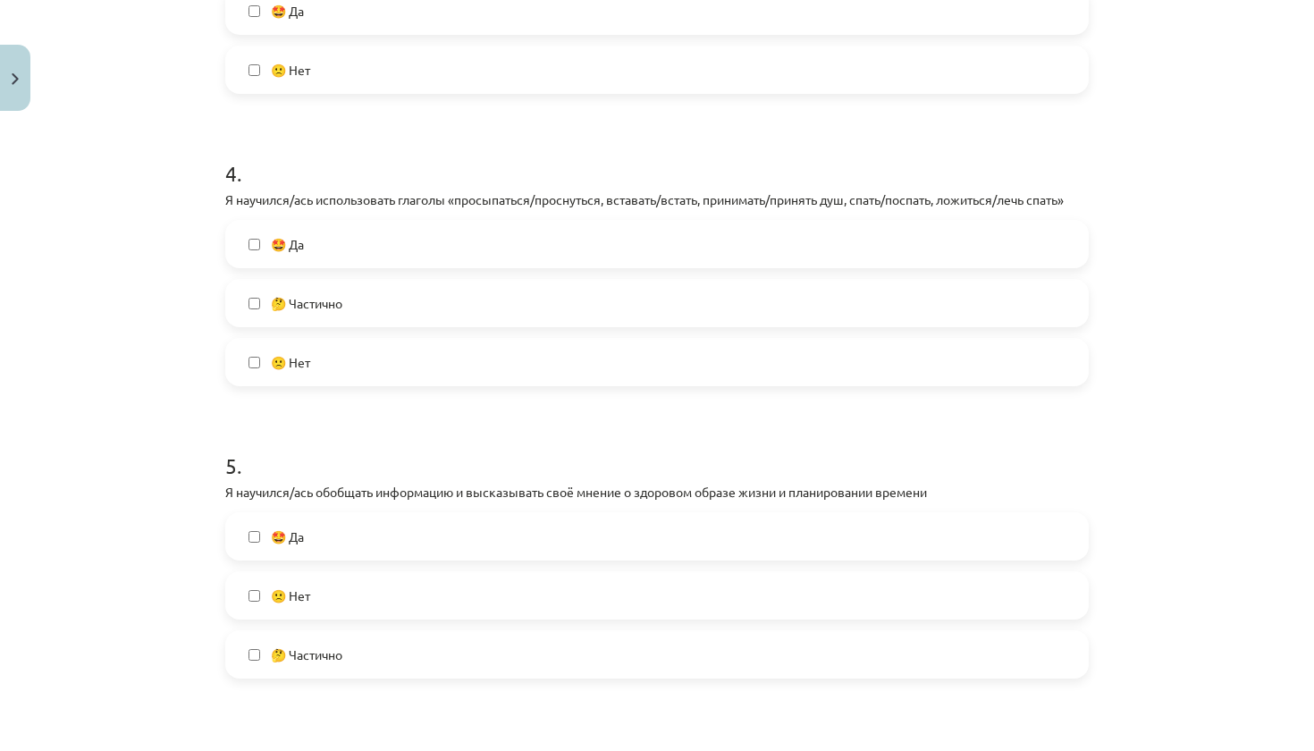
scroll to position [1107, 0]
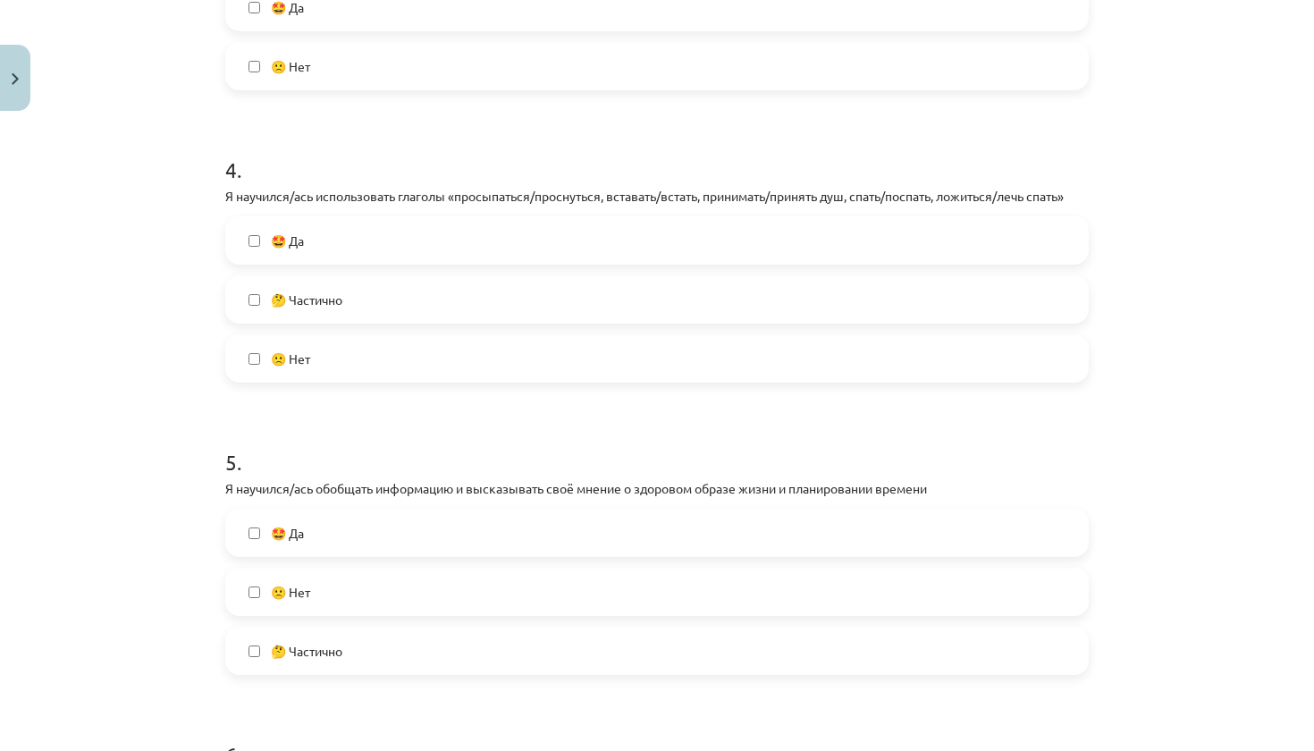
click at [403, 298] on label "🤔 Частично" at bounding box center [657, 299] width 860 height 45
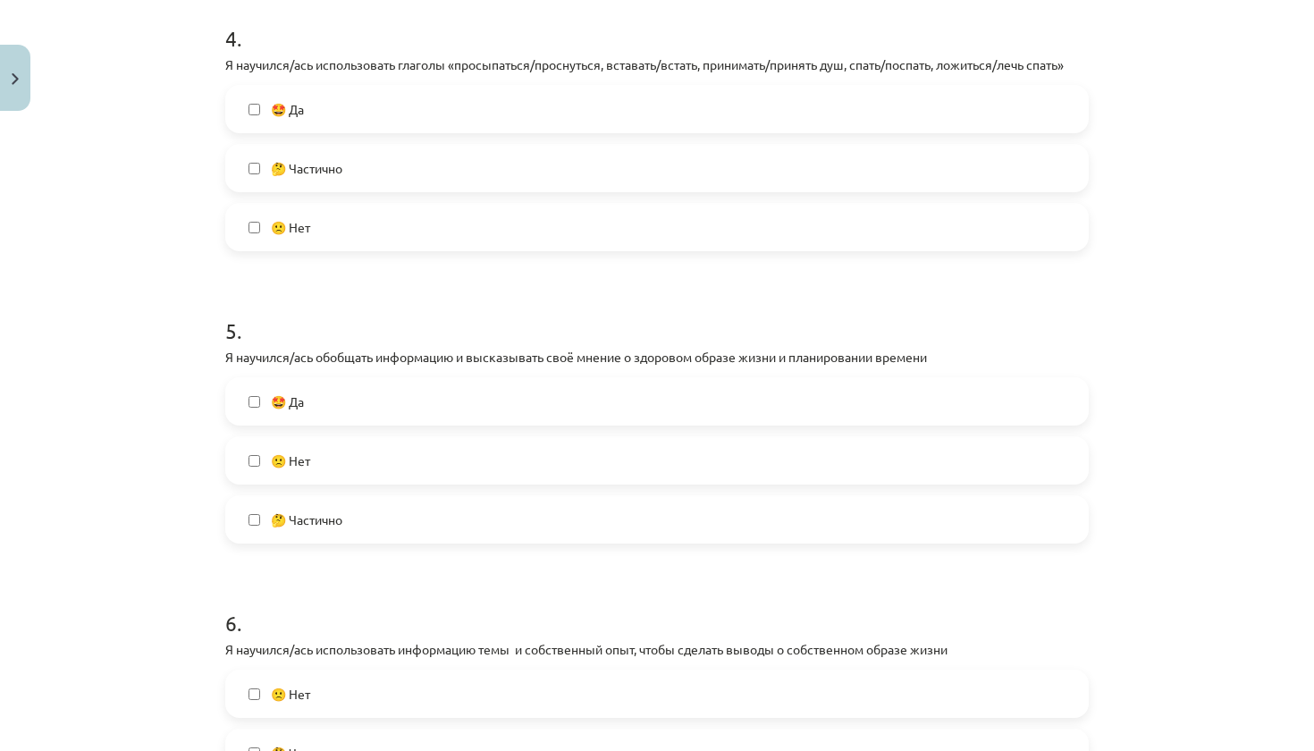
scroll to position [1294, 0]
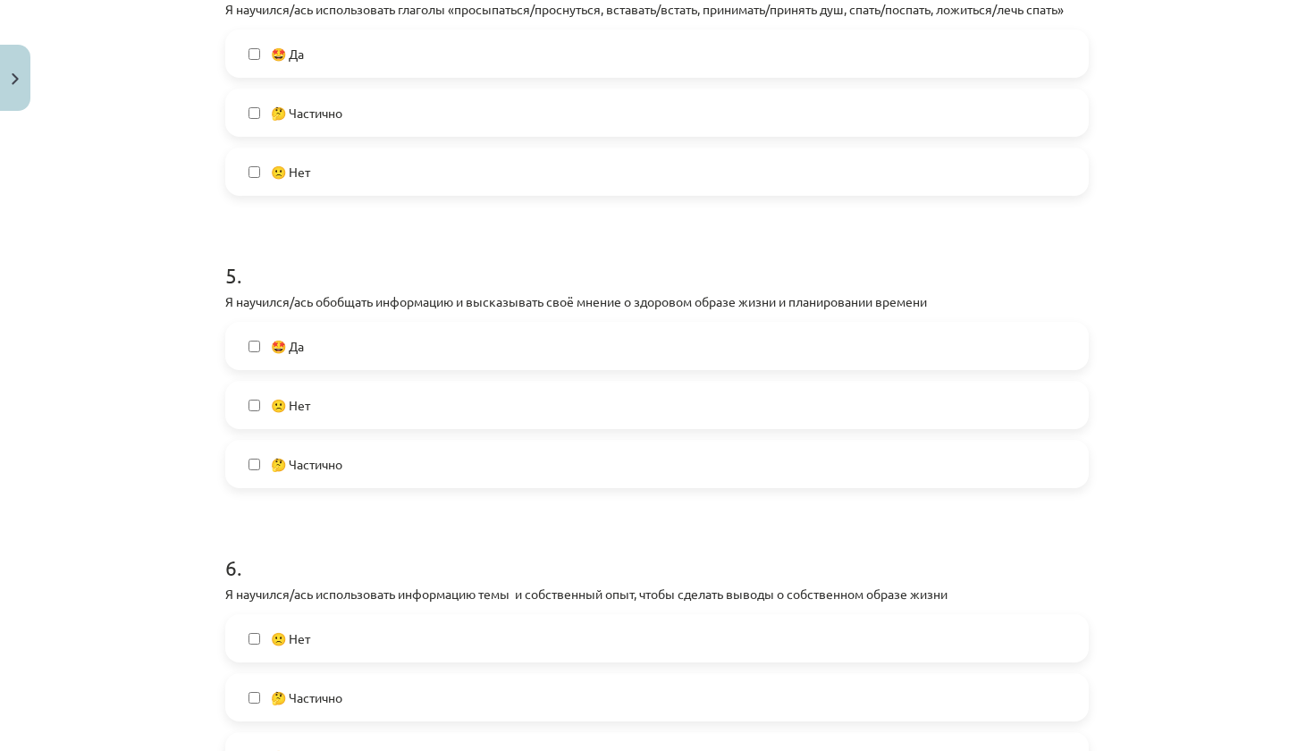
click at [441, 360] on label "🤩 Да" at bounding box center [657, 346] width 860 height 45
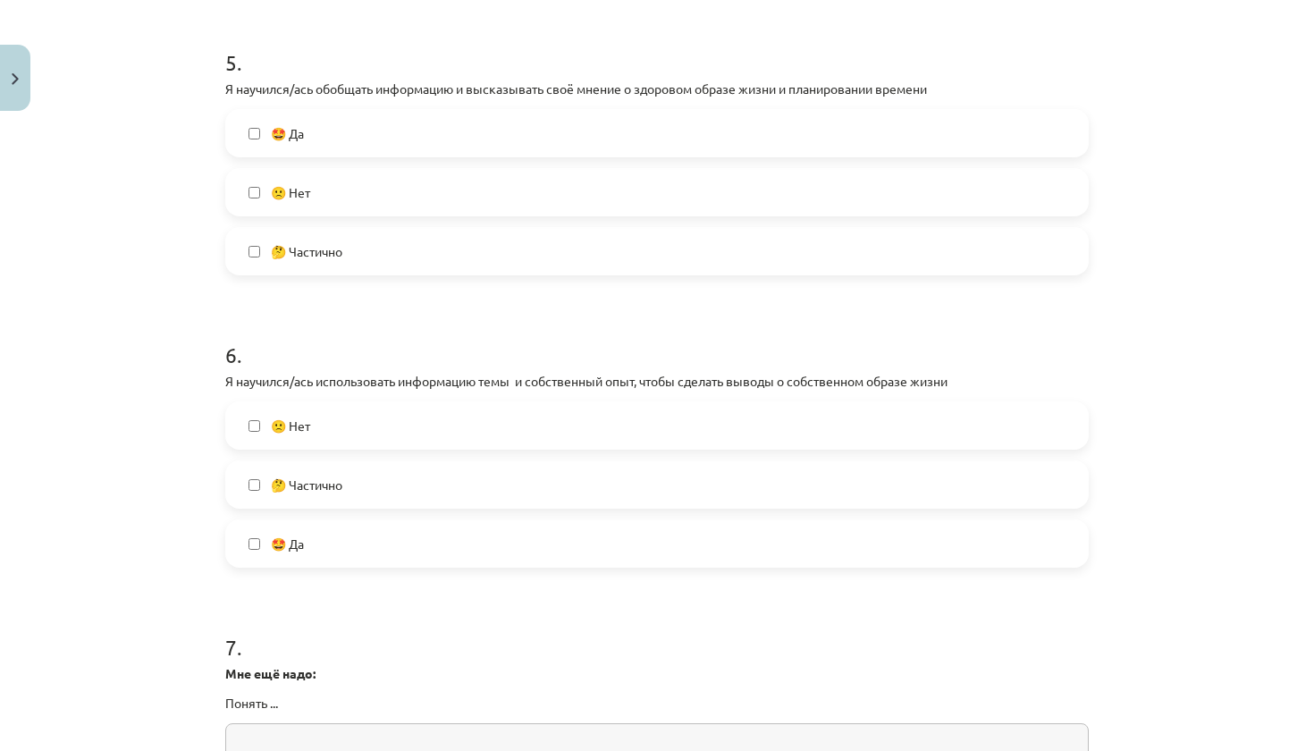
scroll to position [1522, 0]
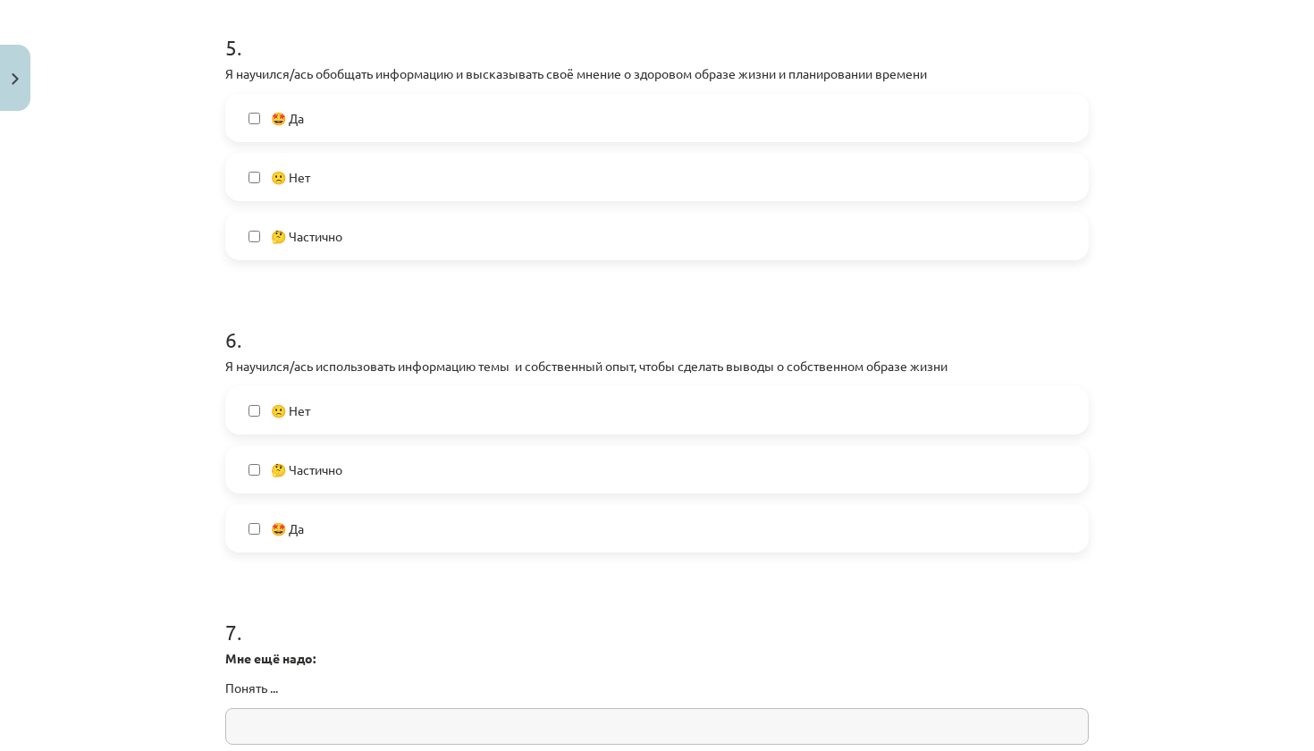
click at [433, 541] on label "🤩 Да" at bounding box center [657, 528] width 860 height 45
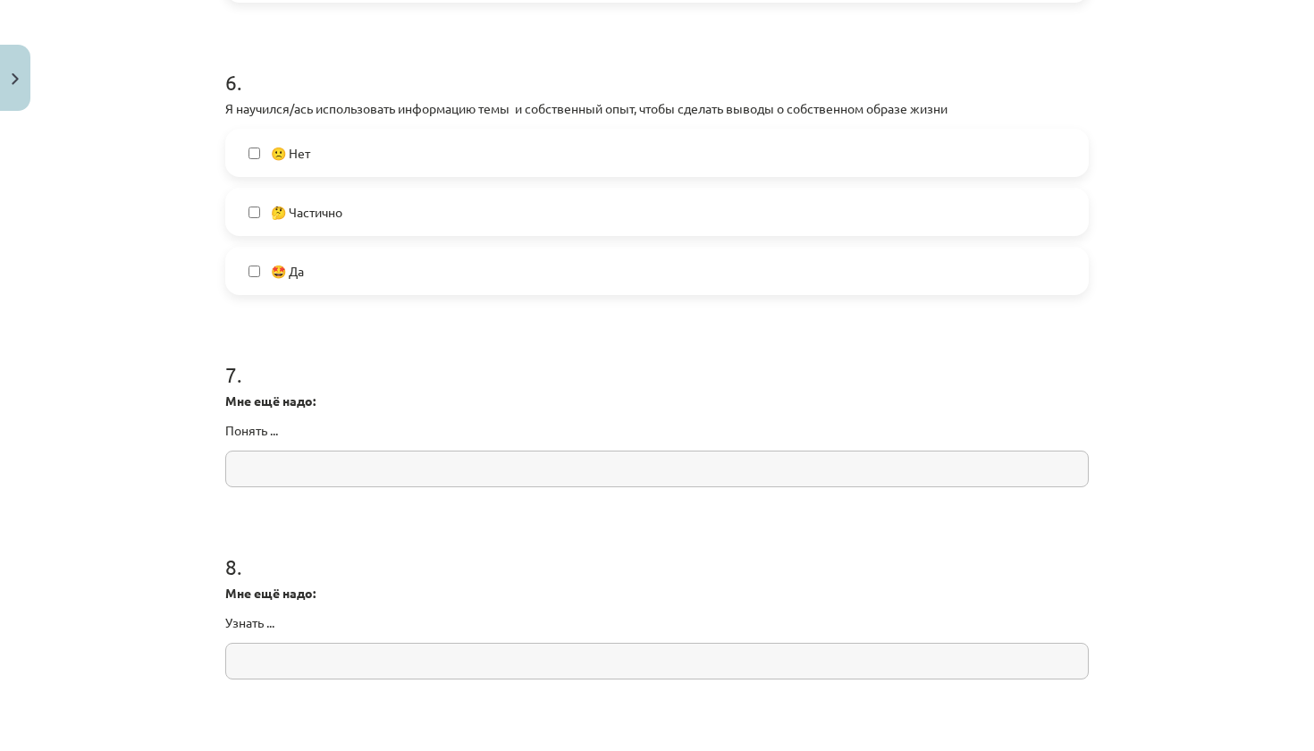
scroll to position [1786, 0]
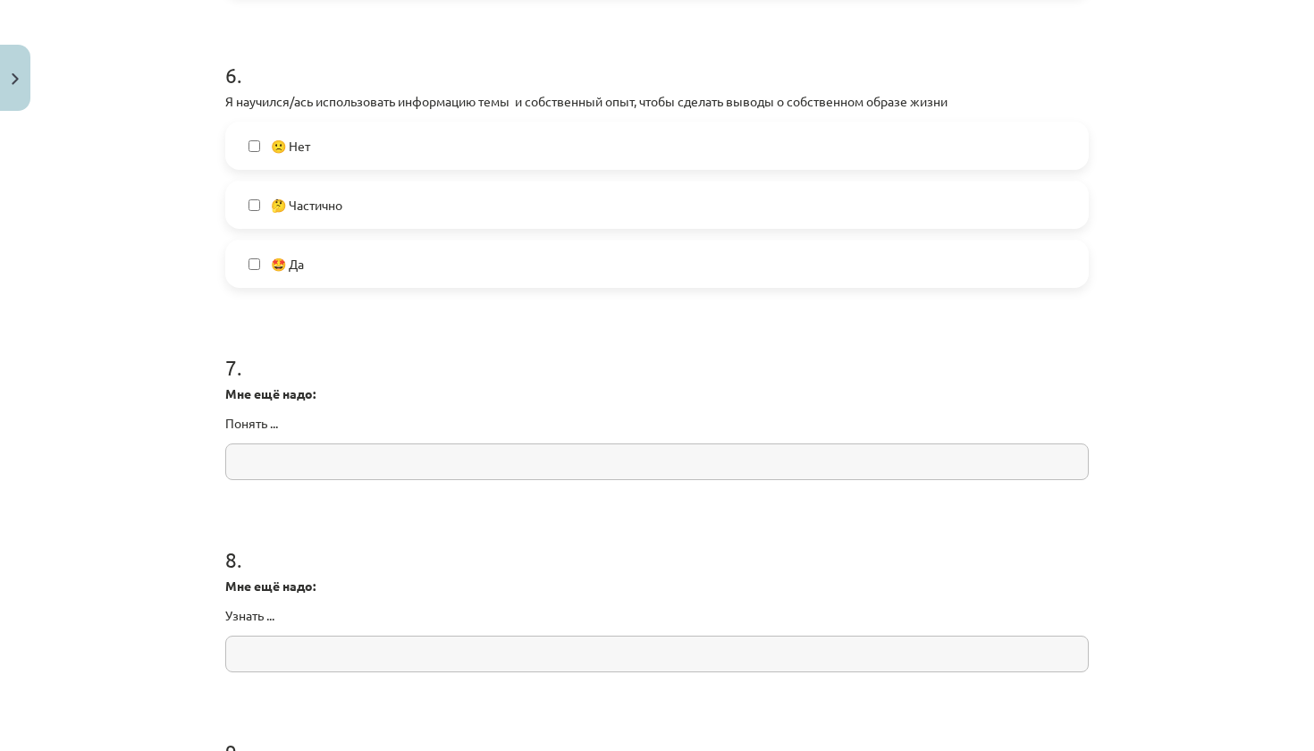
click at [433, 459] on input "text" at bounding box center [657, 461] width 864 height 37
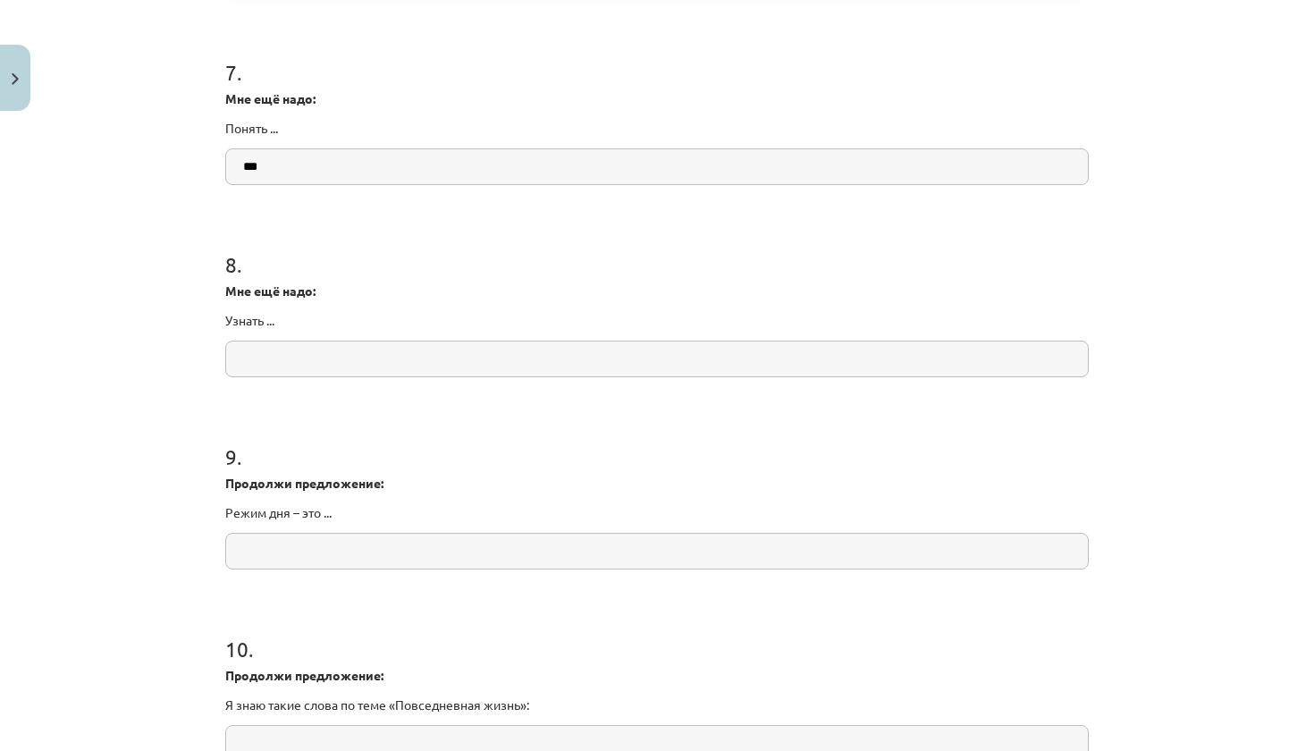
scroll to position [2099, 0]
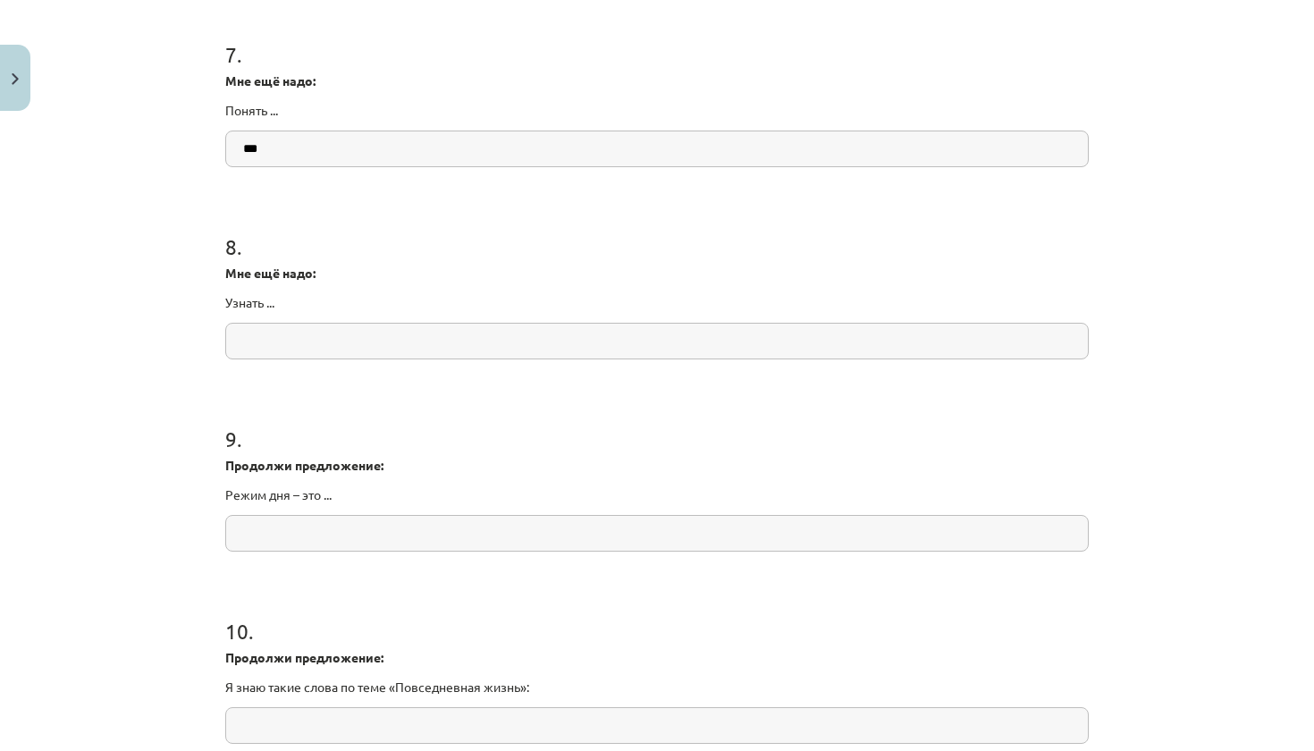
type input "***"
click at [411, 347] on input "text" at bounding box center [657, 341] width 864 height 37
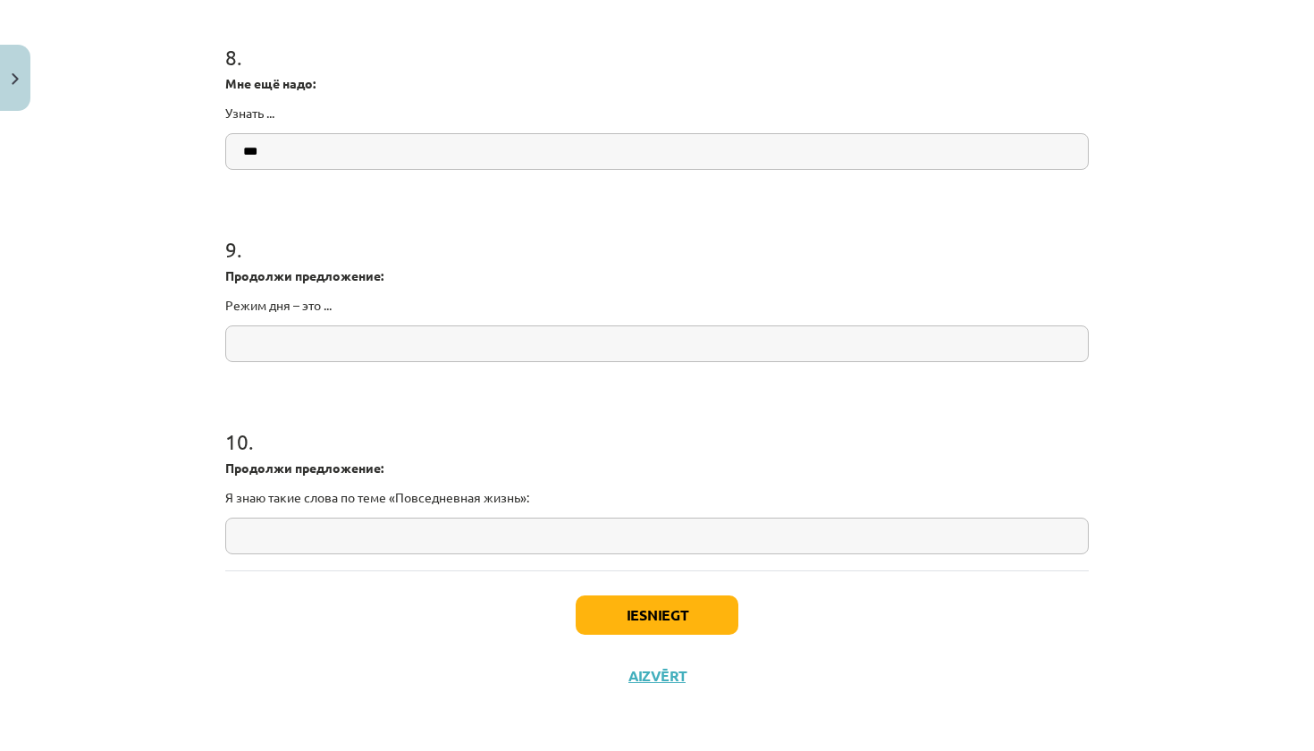
scroll to position [2291, 0]
type input "***"
click at [353, 342] on input "text" at bounding box center [657, 343] width 864 height 37
type input "*"
type input "**********"
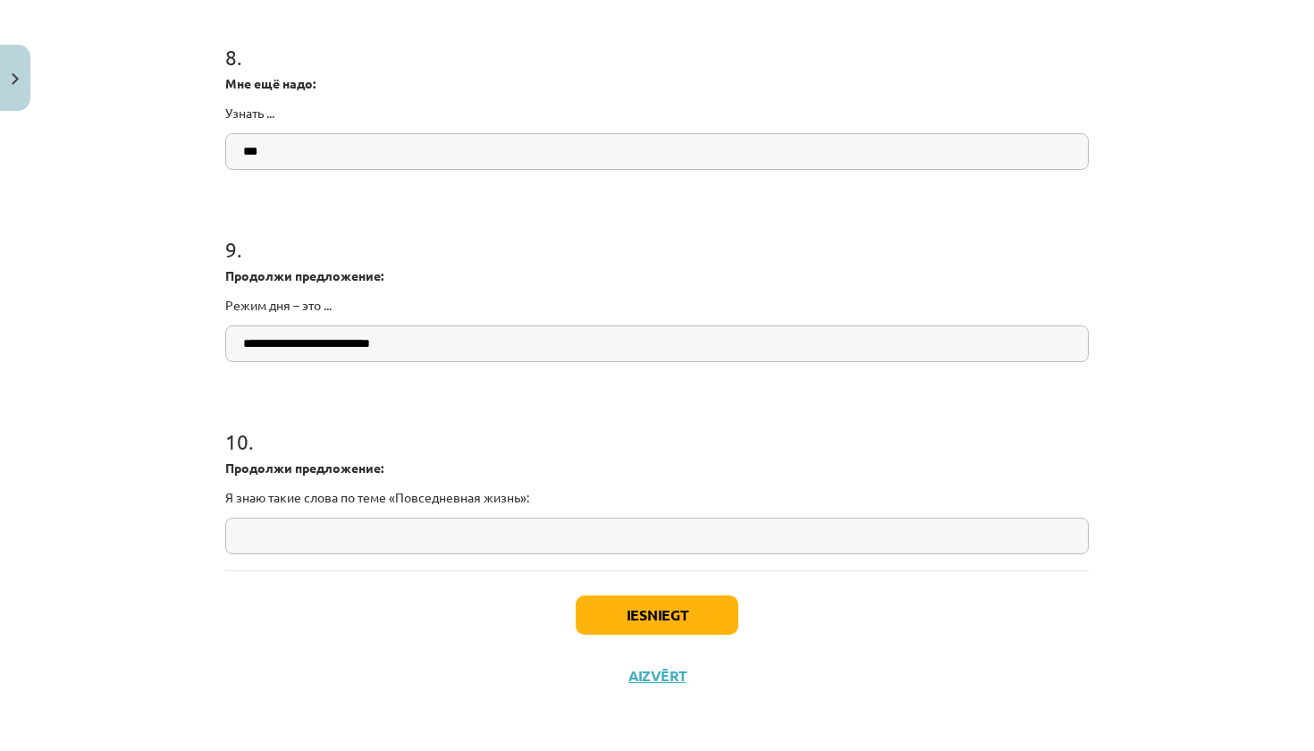
click at [283, 536] on input "text" at bounding box center [657, 536] width 864 height 37
type input "******"
click at [656, 620] on button "Iesniegt" at bounding box center [657, 614] width 163 height 39
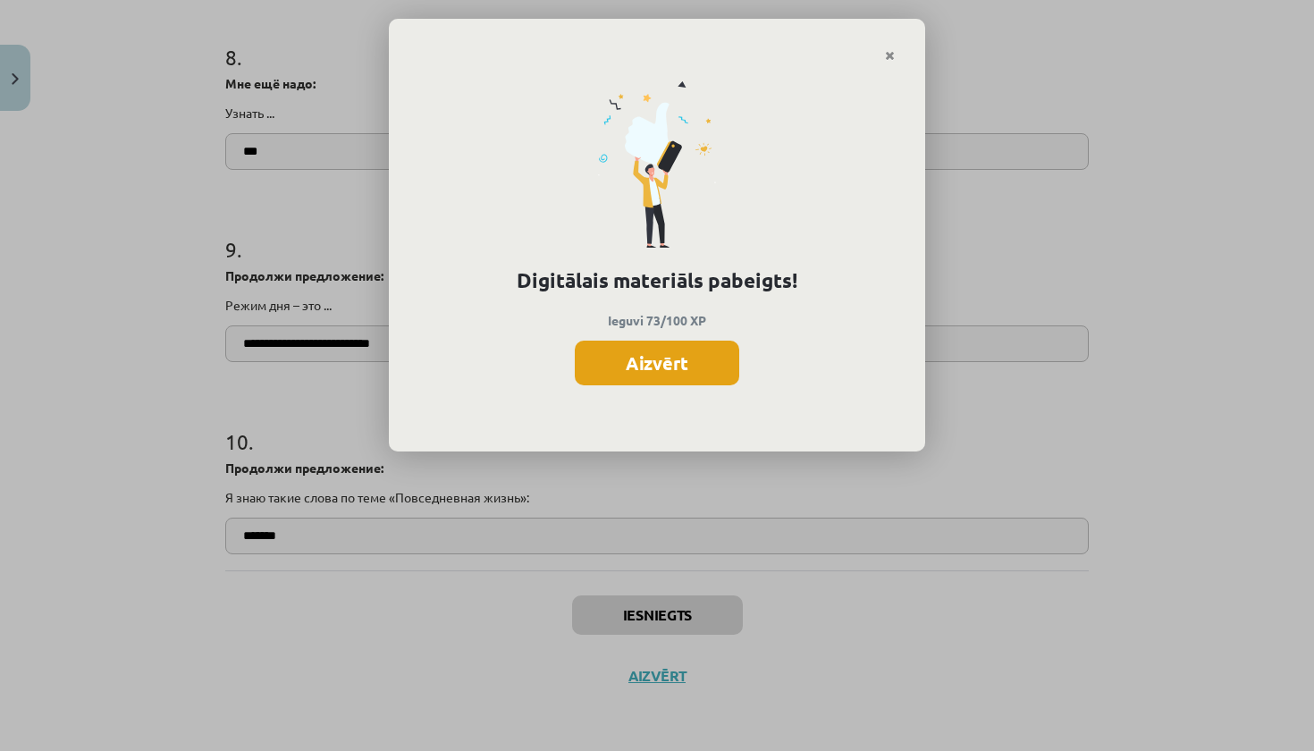
scroll to position [2193, 0]
click at [647, 370] on button "Aizvērt" at bounding box center [657, 363] width 164 height 45
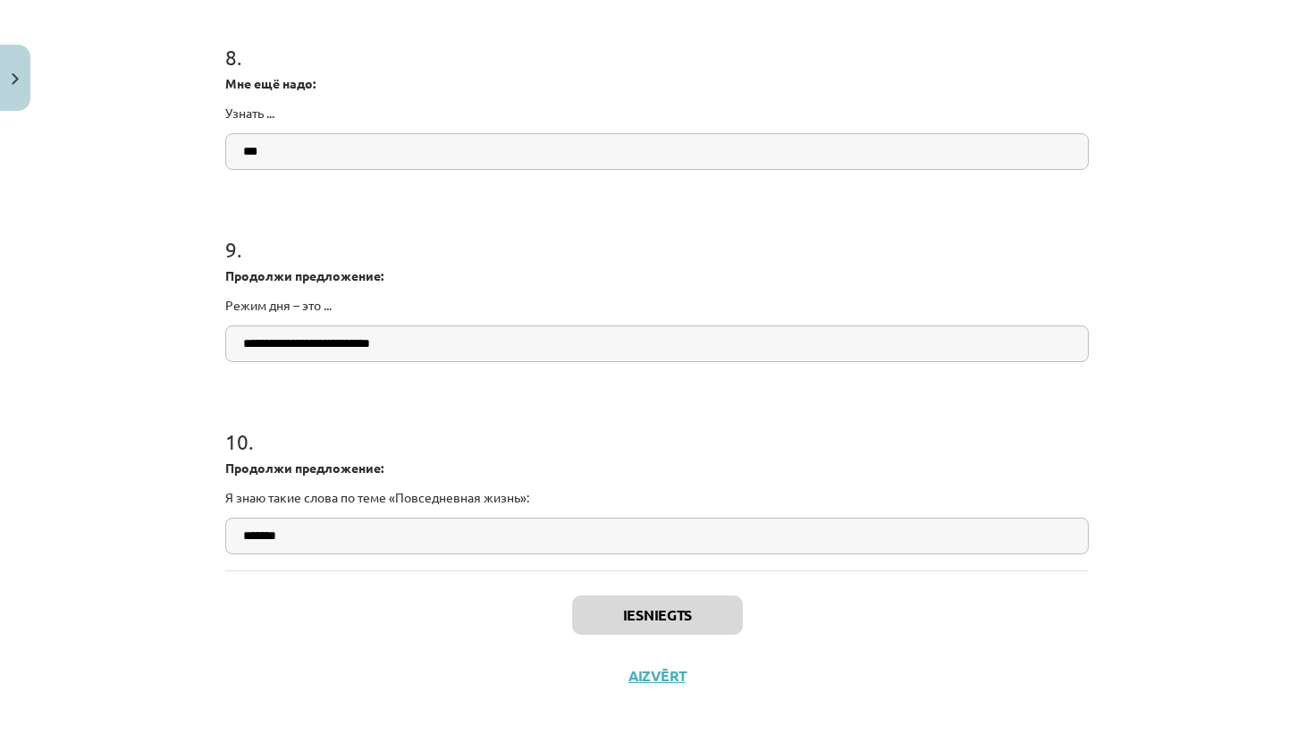
click at [646, 670] on button "Aizvērt" at bounding box center [657, 676] width 68 height 18
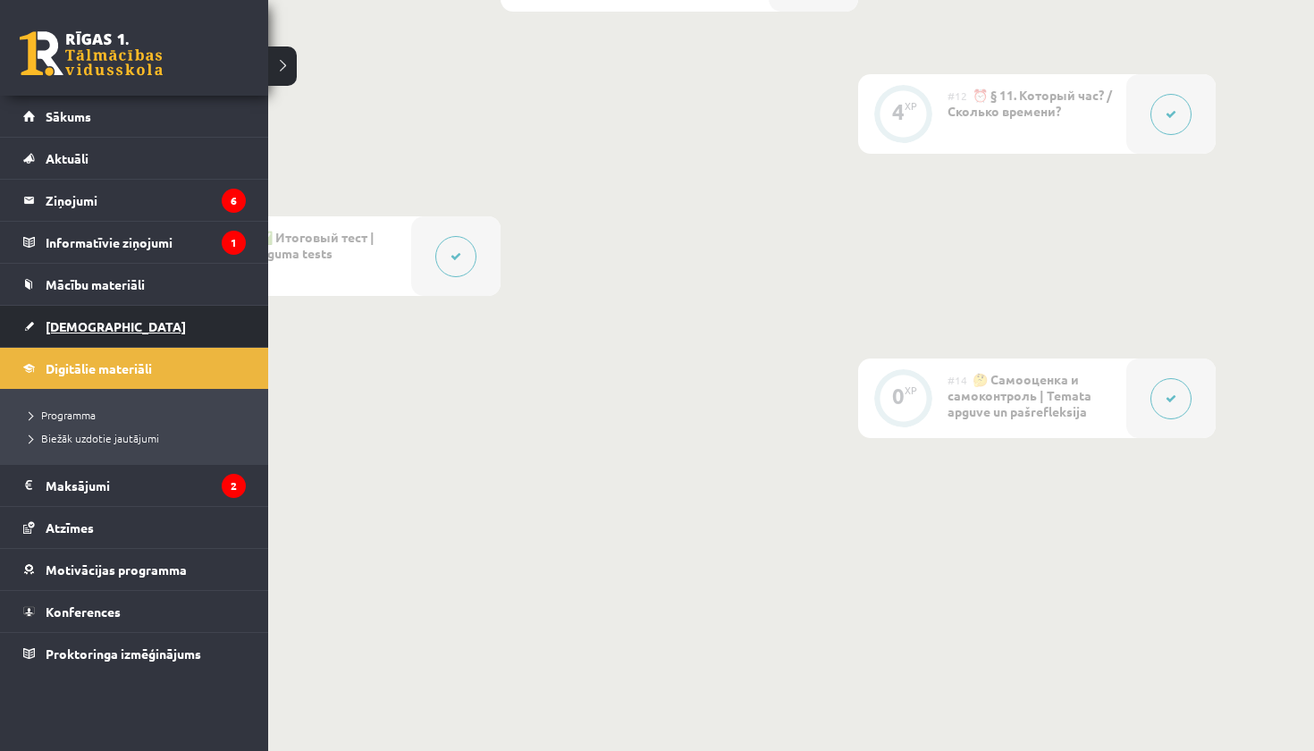
click at [60, 325] on span "[DEMOGRAPHIC_DATA]" at bounding box center [116, 326] width 140 height 16
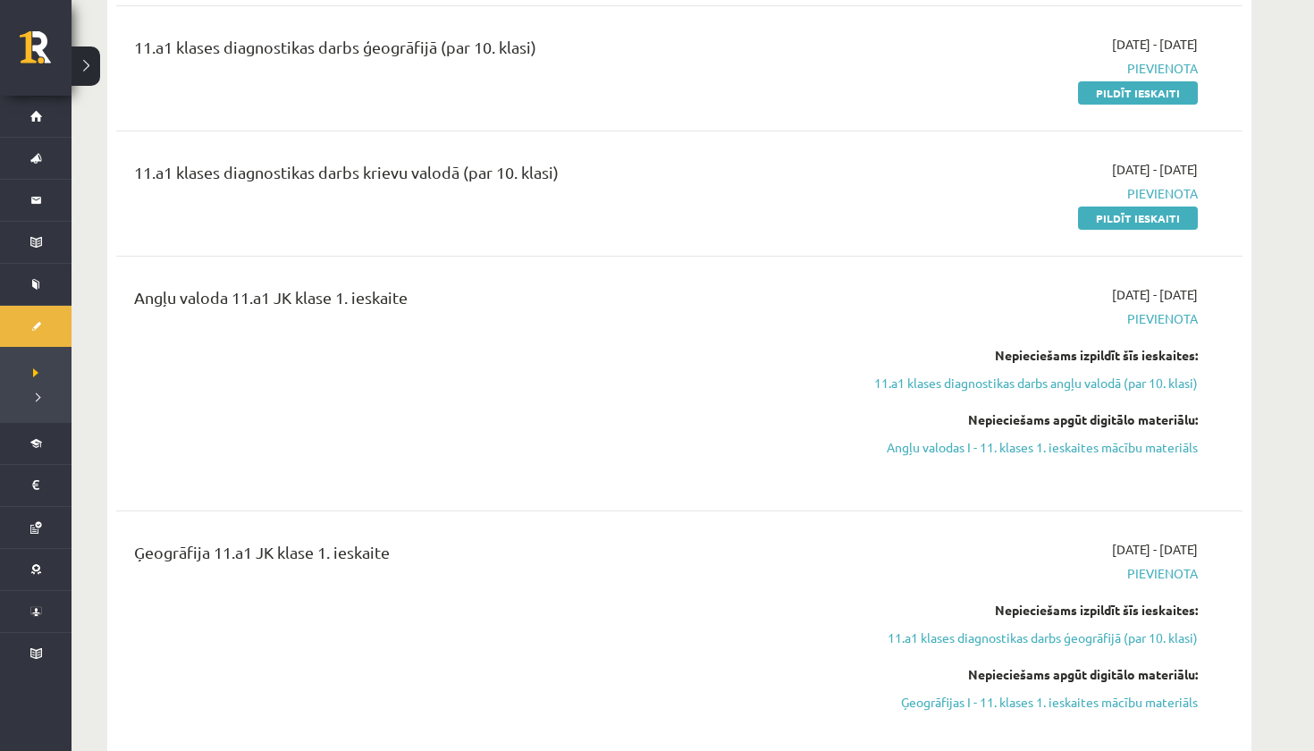
scroll to position [341, 0]
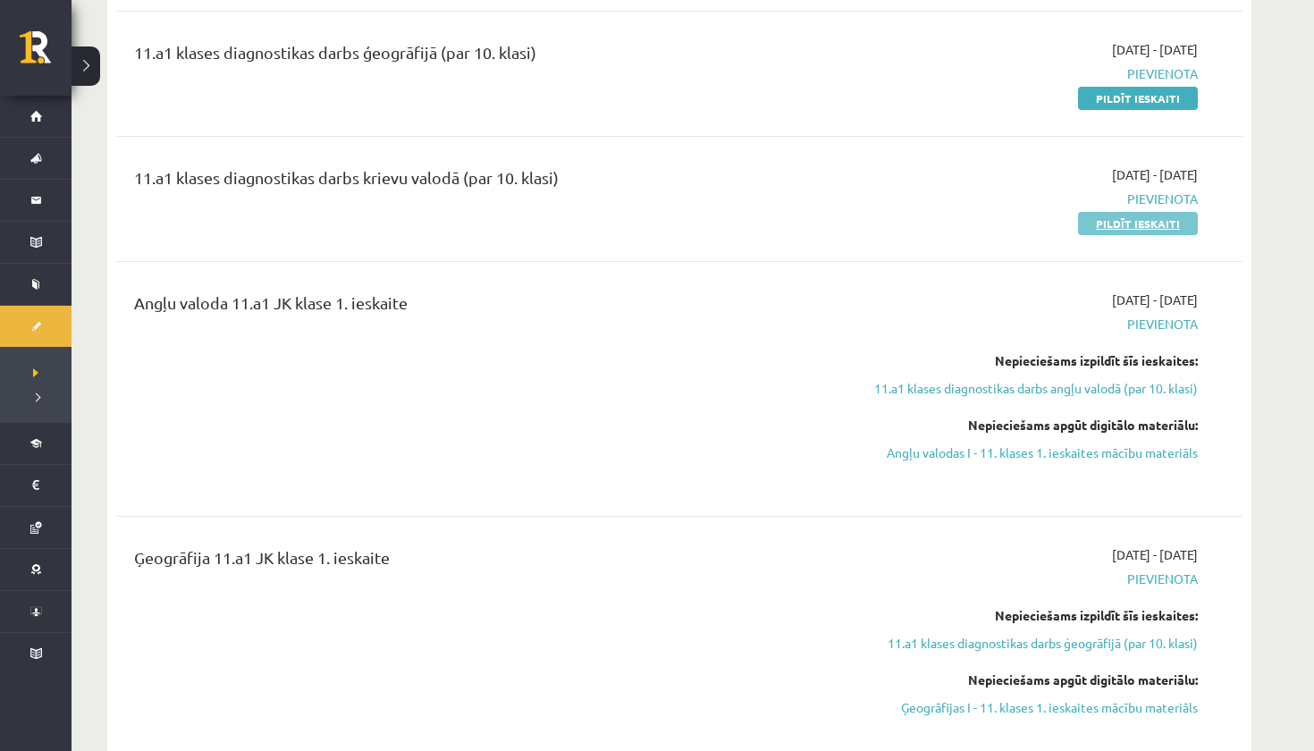
click at [1117, 230] on link "Pildīt ieskaiti" at bounding box center [1138, 223] width 120 height 23
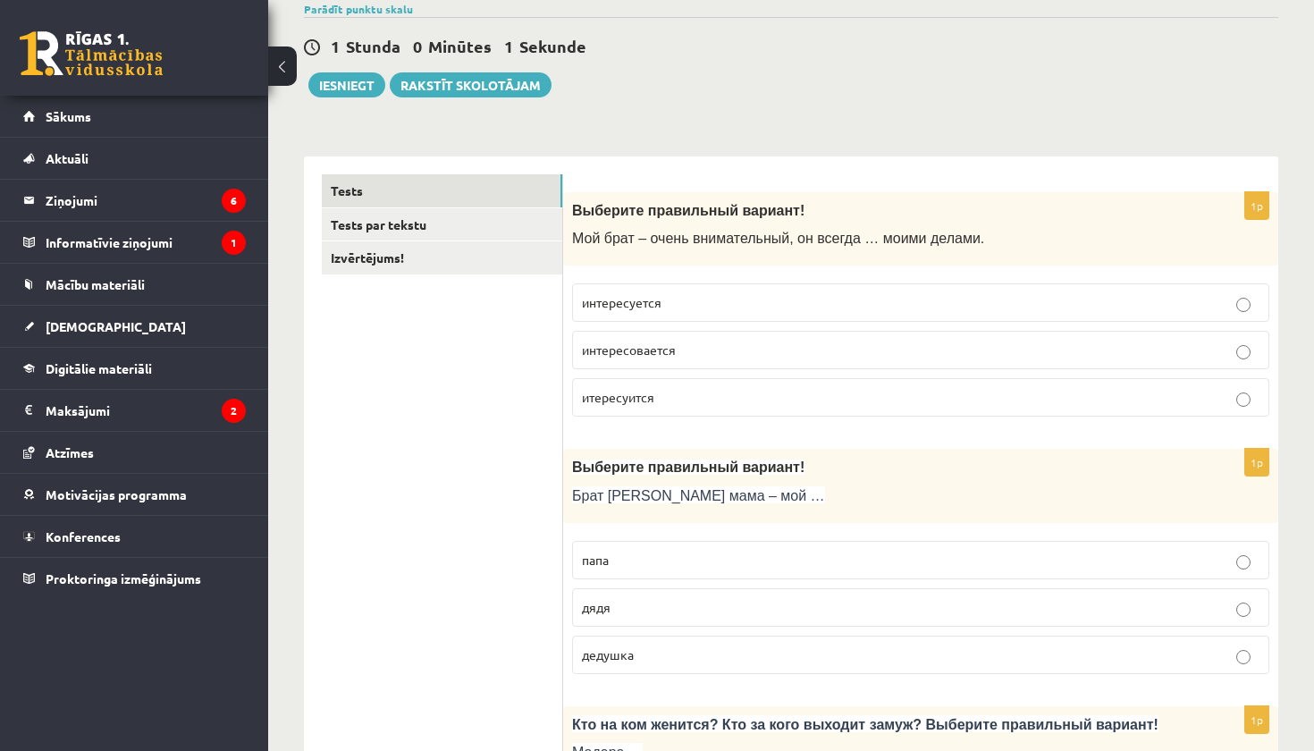
scroll to position [227, 0]
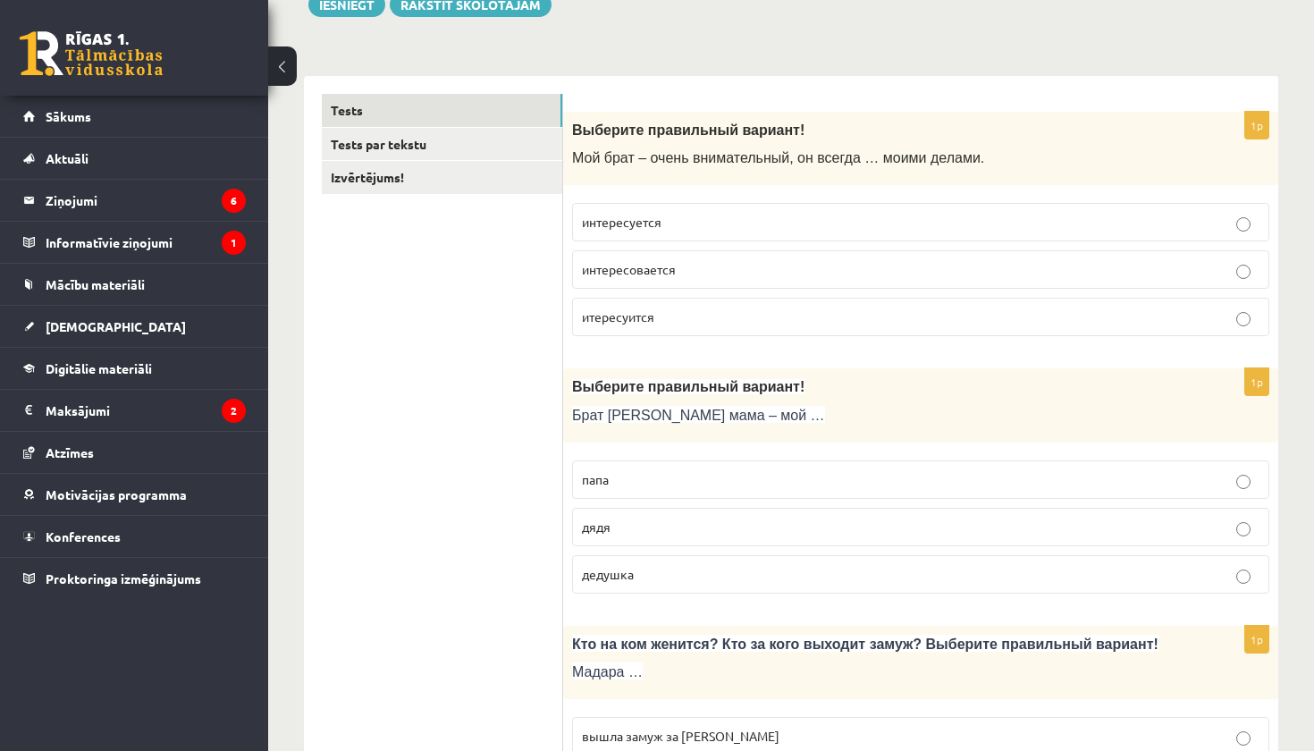
click at [771, 225] on p "интересуется" at bounding box center [921, 222] width 678 height 19
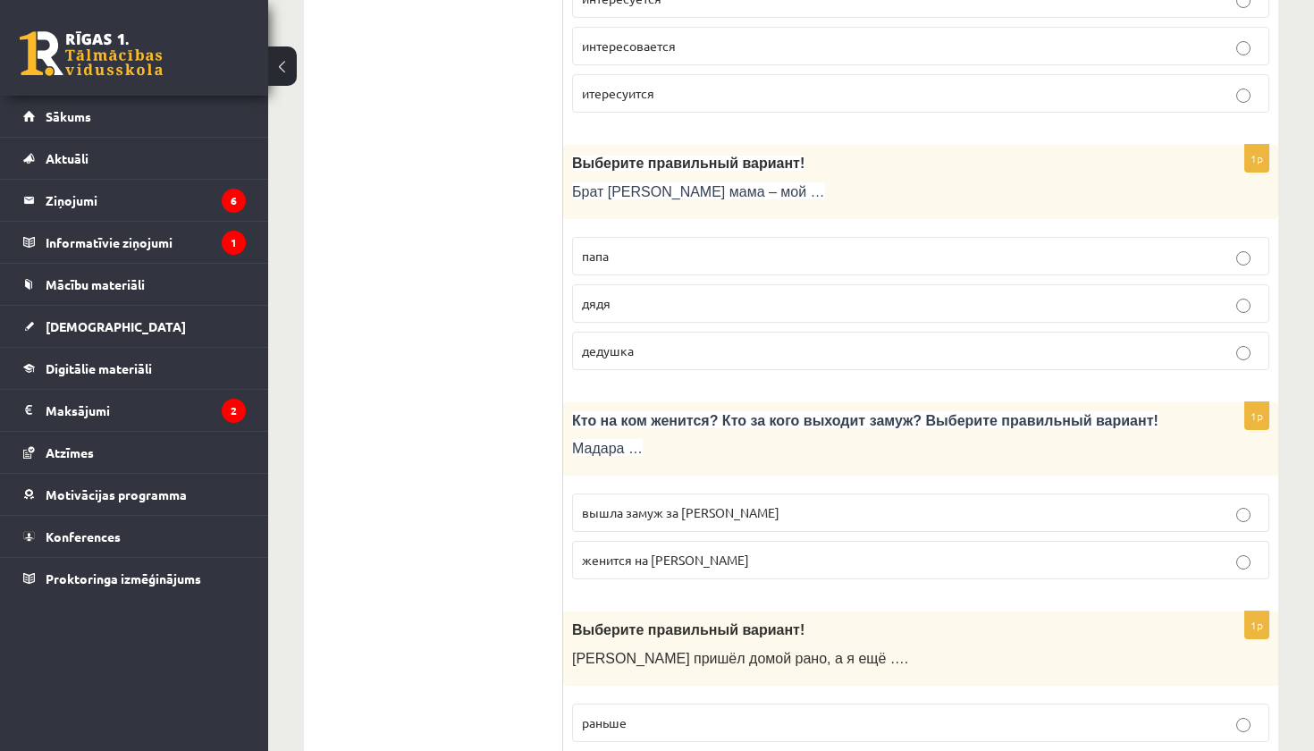
scroll to position [463, 0]
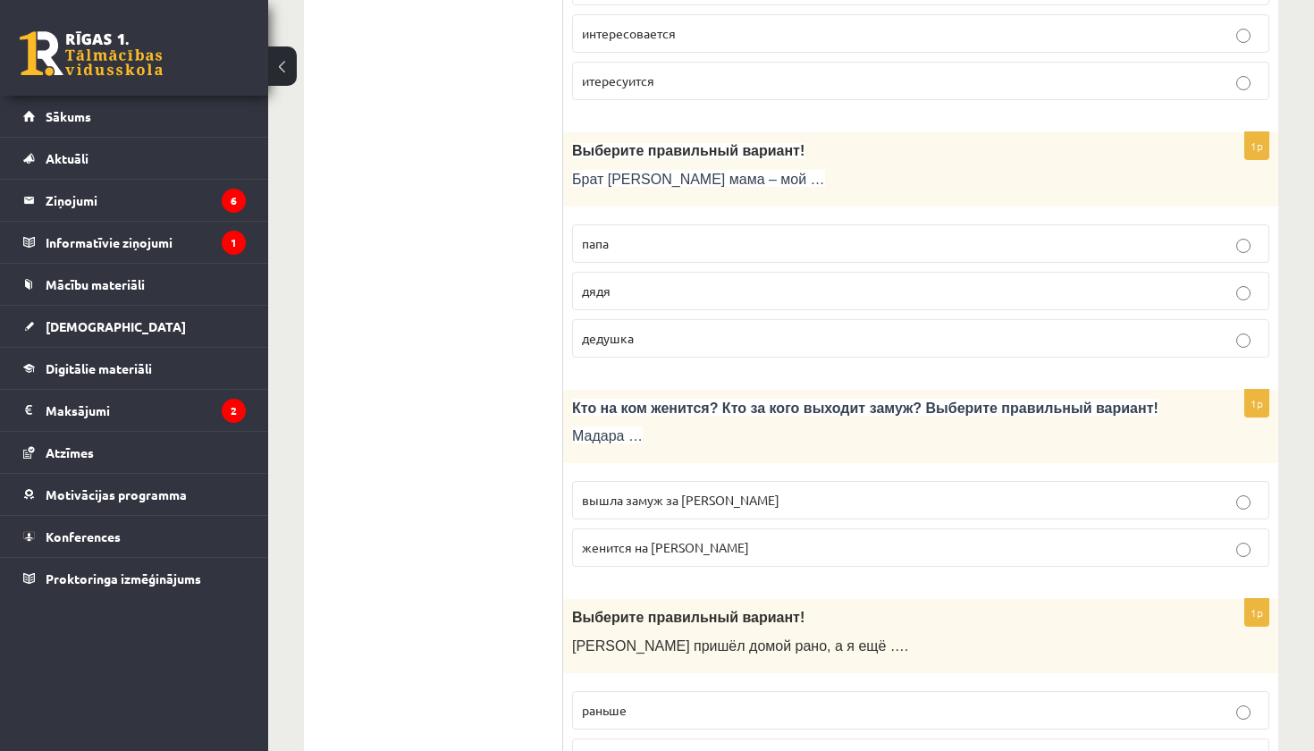
click at [691, 287] on p "дядя" at bounding box center [921, 291] width 678 height 19
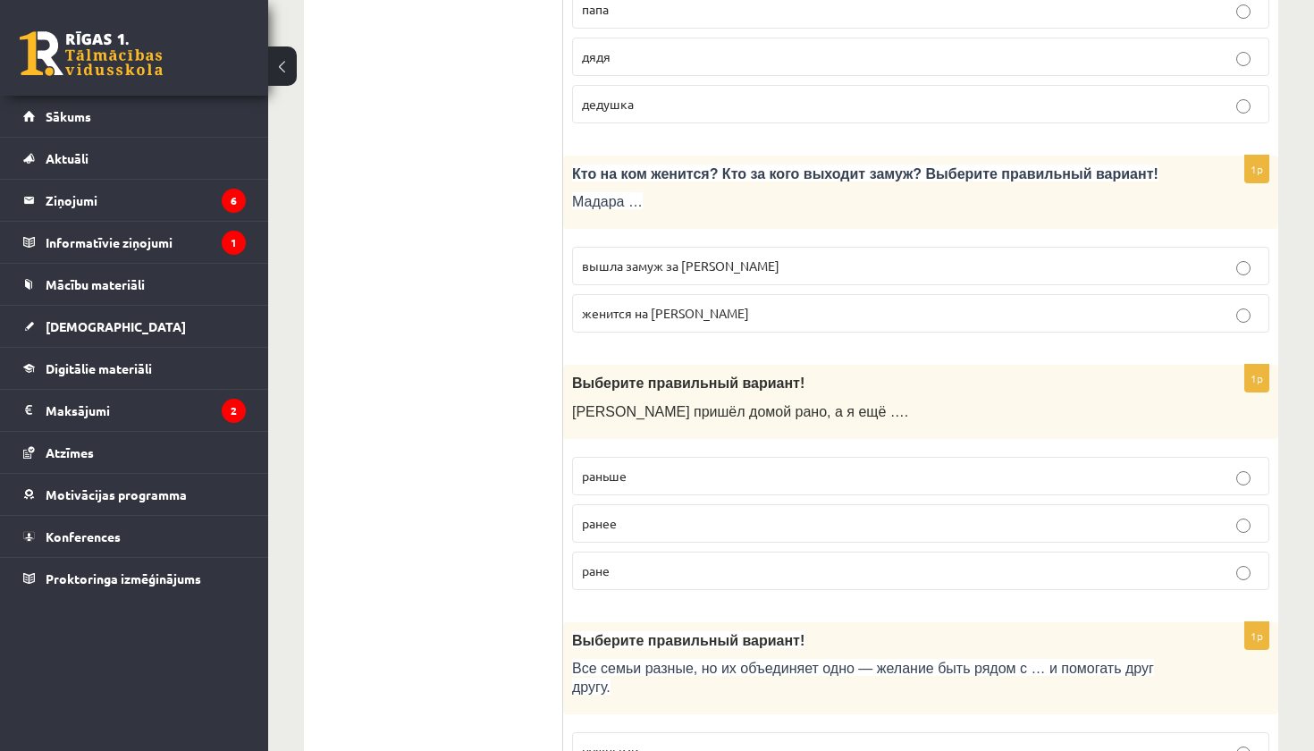
scroll to position [704, 0]
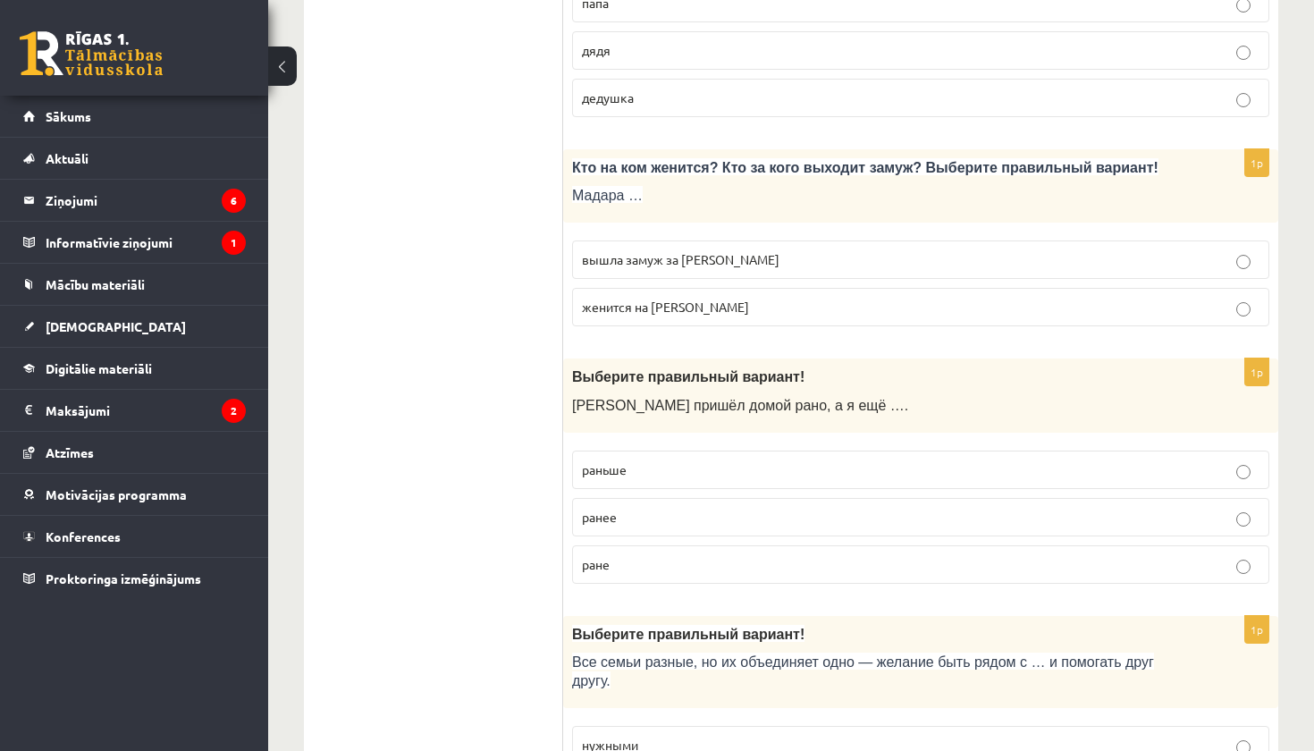
click at [662, 250] on p "вышла замуж за Марка" at bounding box center [921, 259] width 678 height 19
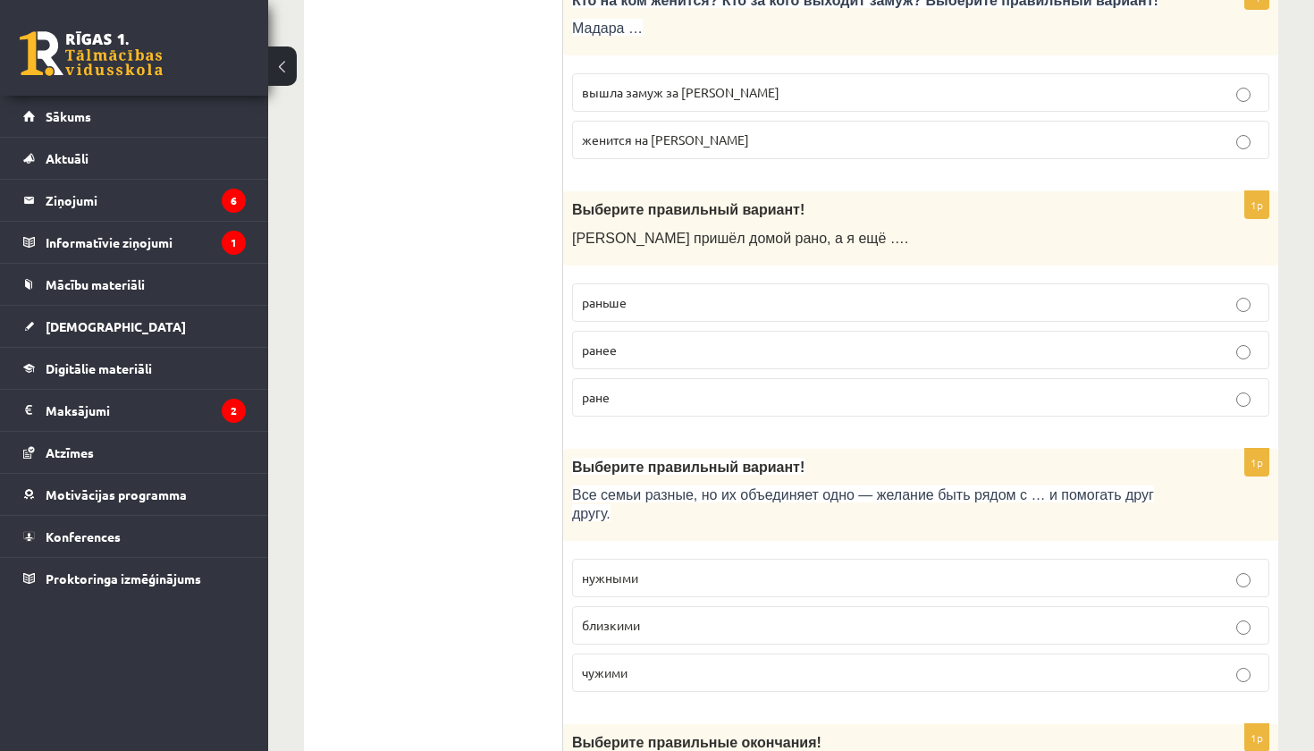
scroll to position [876, 0]
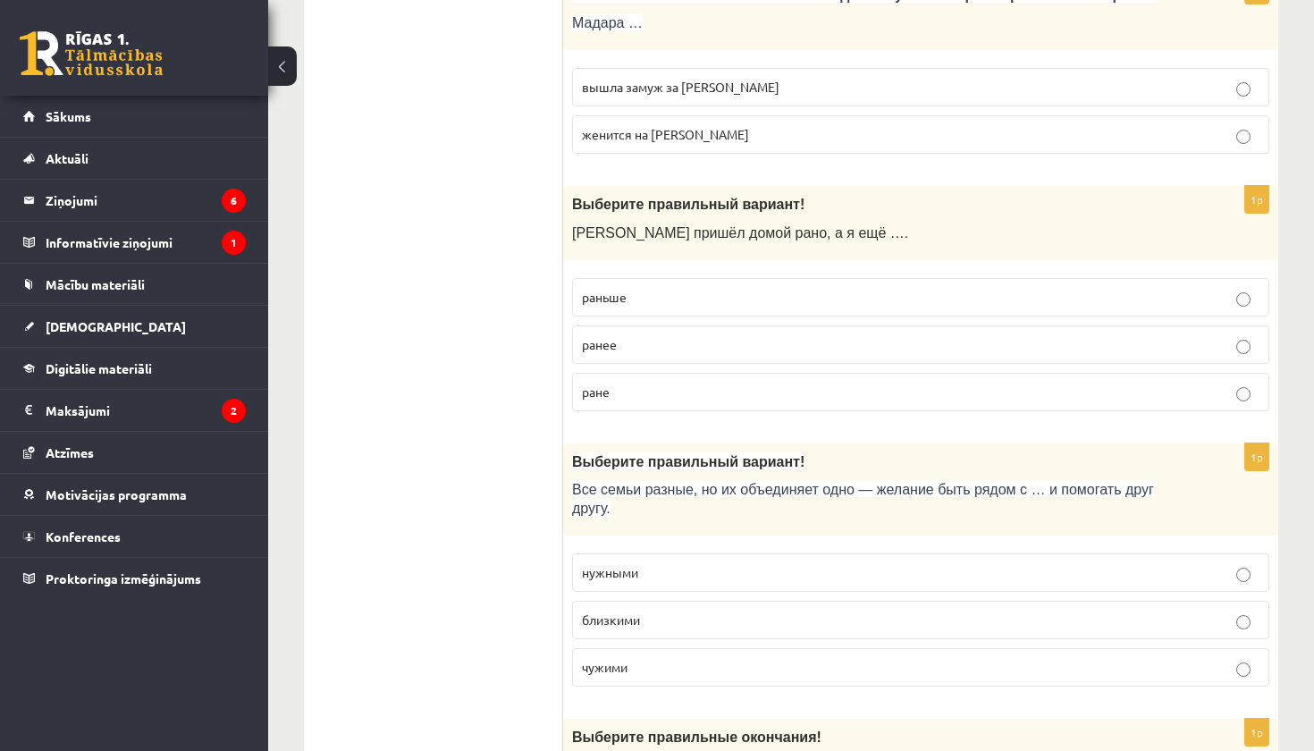
click at [653, 289] on p "раньше" at bounding box center [921, 297] width 678 height 19
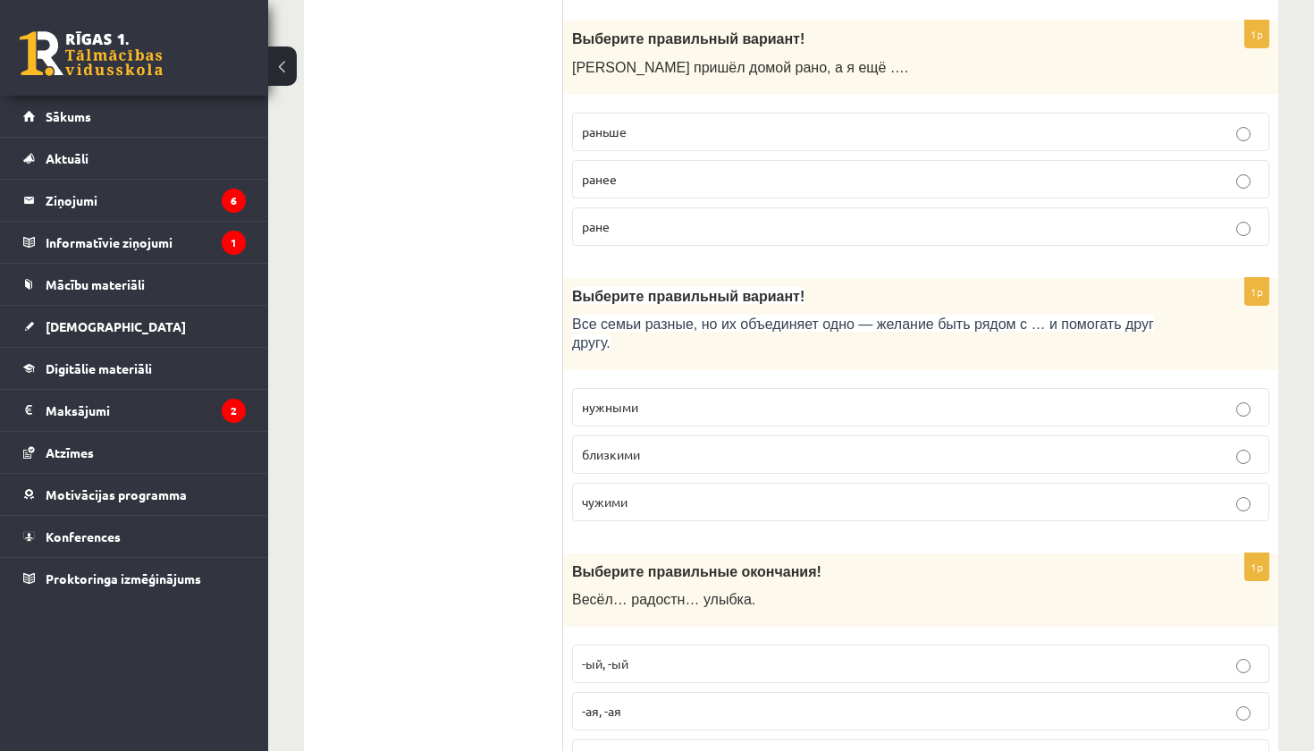
scroll to position [1091, 0]
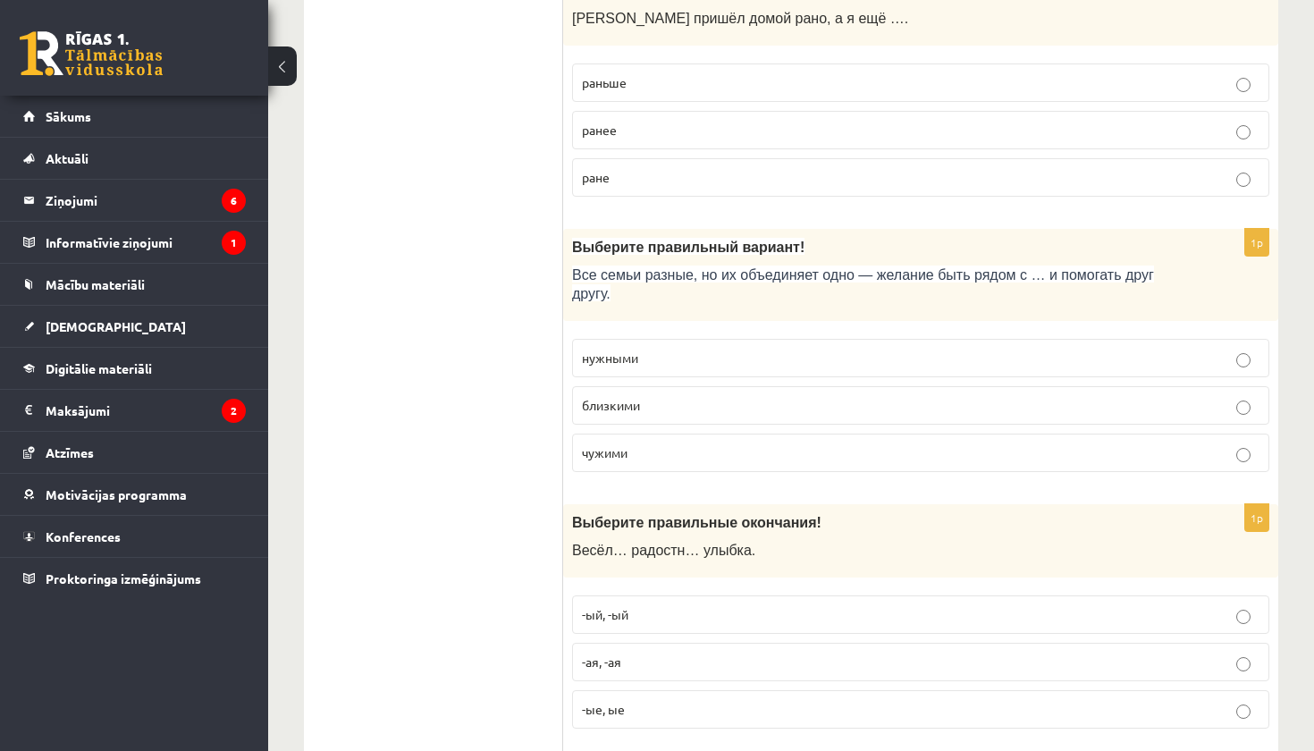
click at [733, 396] on p "близкими" at bounding box center [921, 405] width 678 height 19
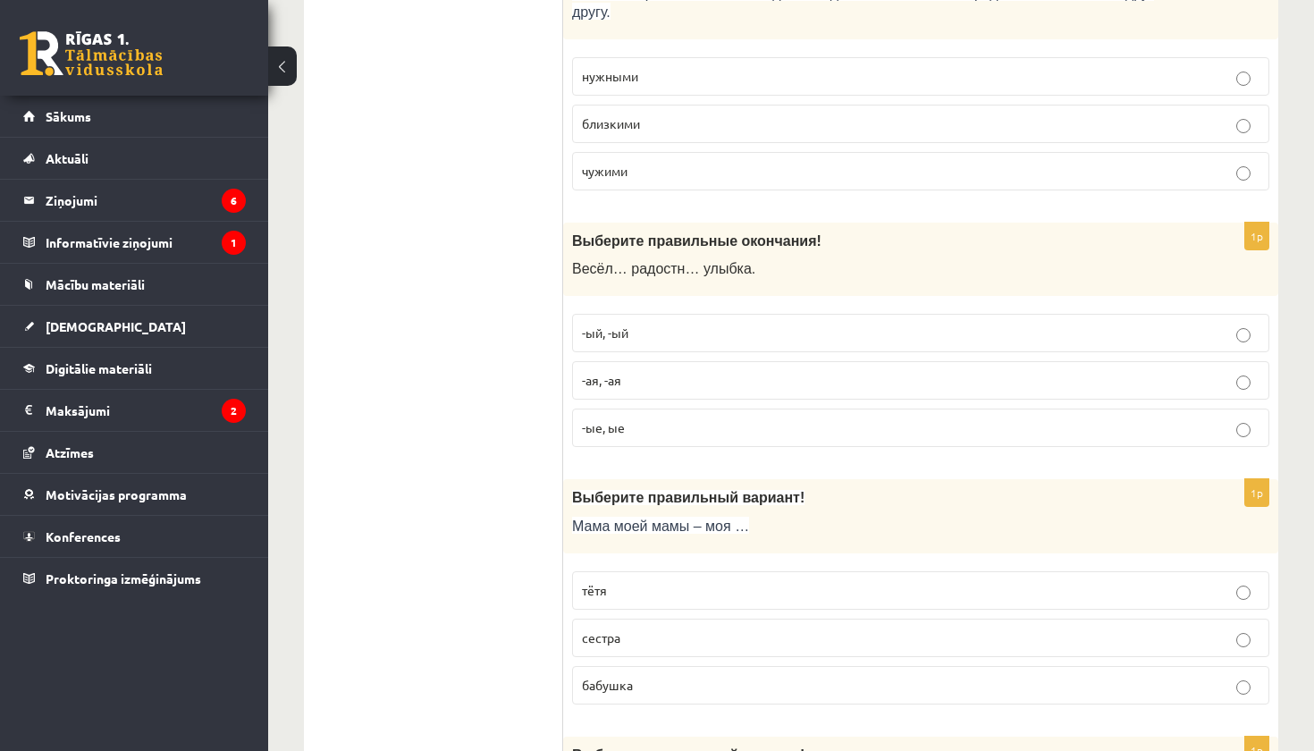
scroll to position [1373, 0]
click at [730, 372] on p "-ая, -ая" at bounding box center [921, 379] width 678 height 19
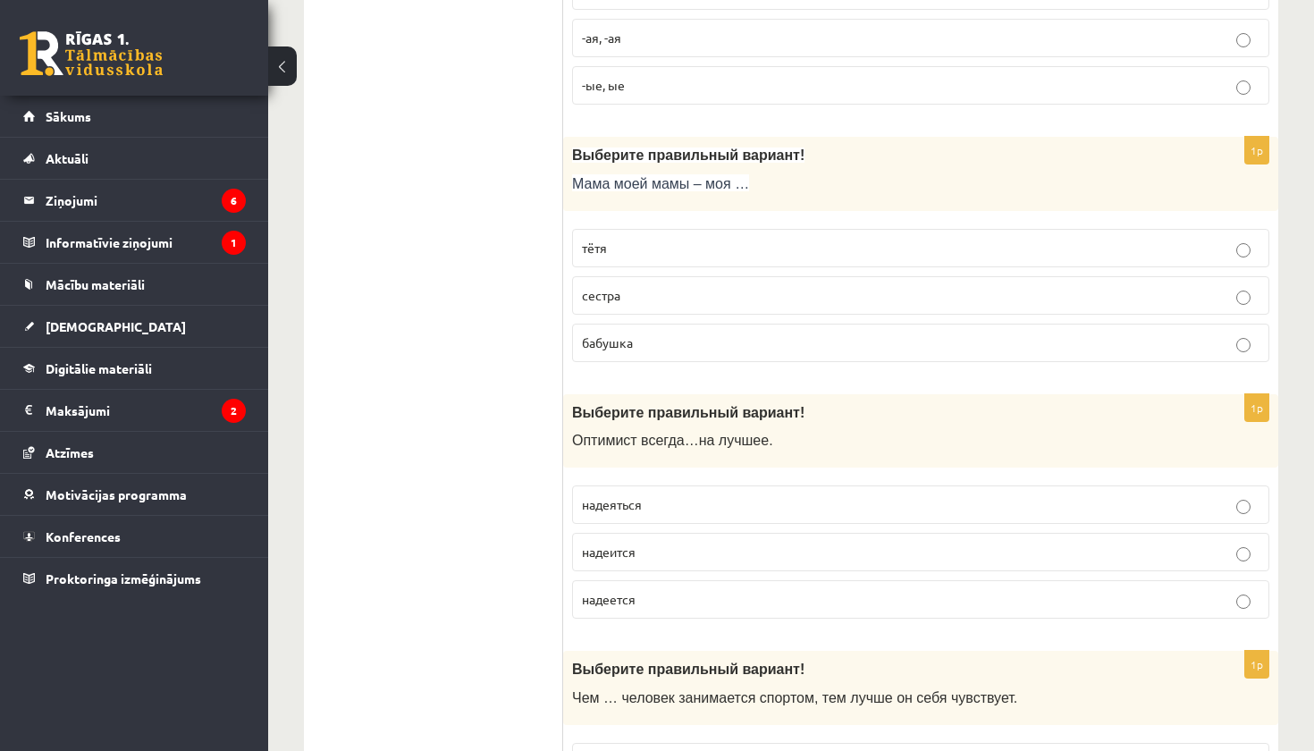
scroll to position [1751, 0]
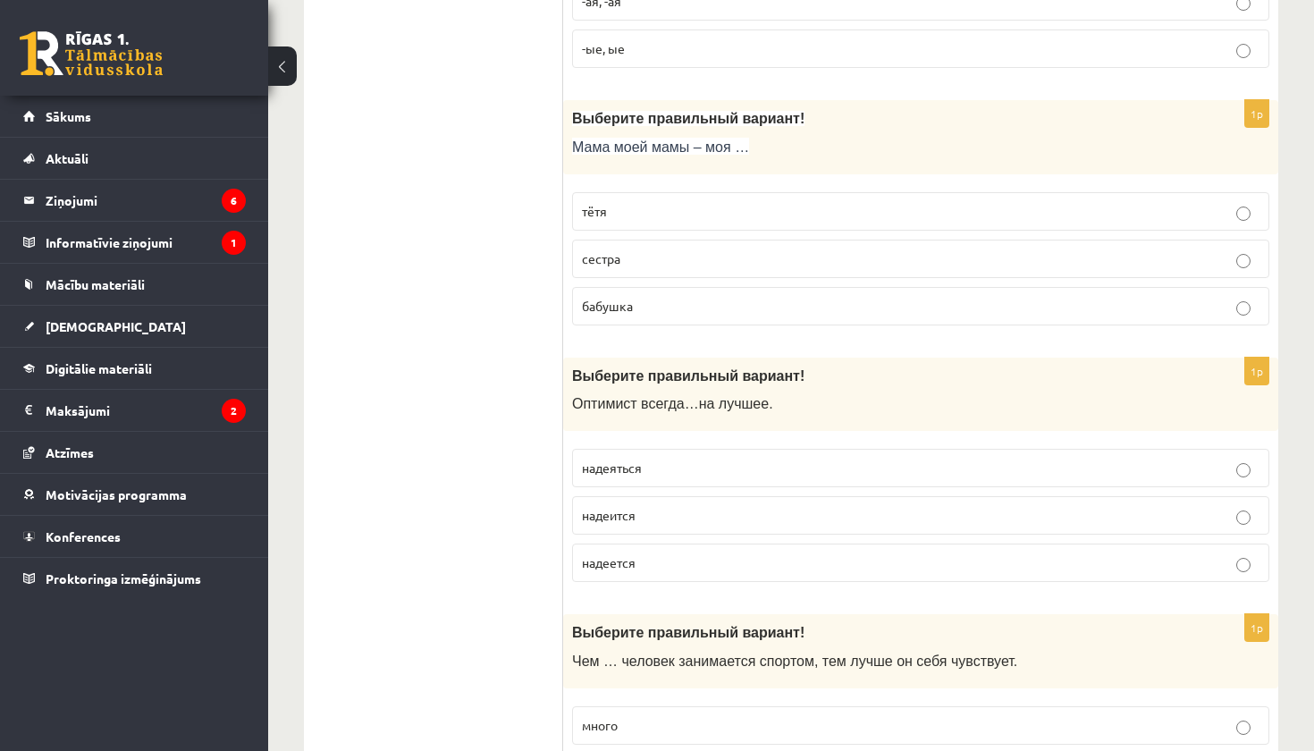
click at [660, 287] on label "бабушка" at bounding box center [920, 306] width 697 height 38
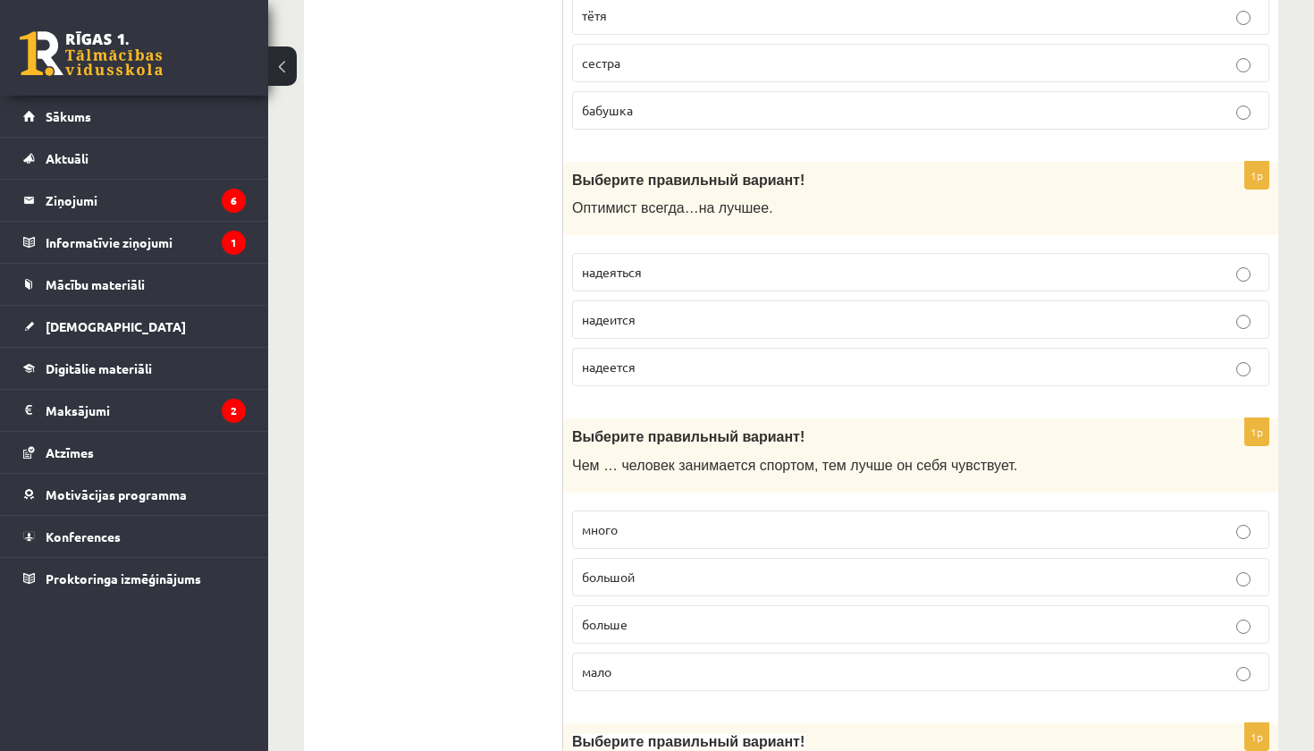
scroll to position [1968, 0]
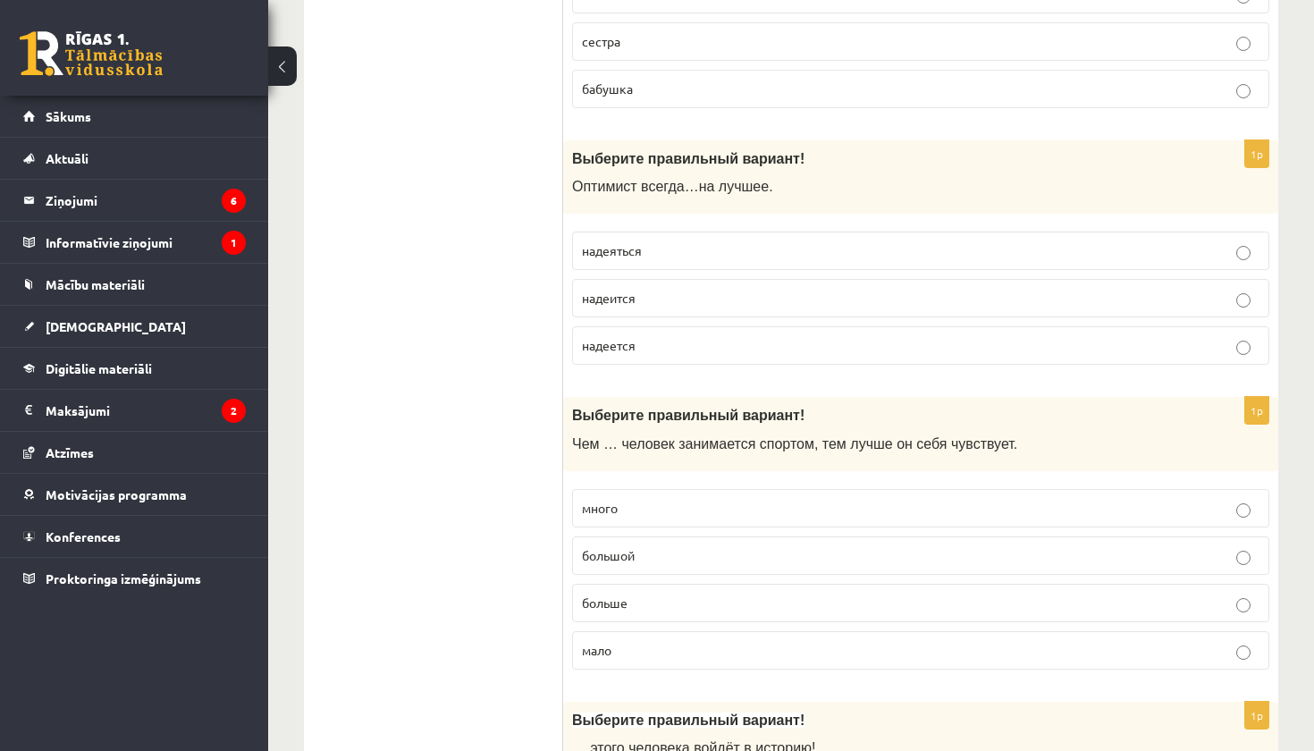
click at [679, 342] on p "надеется" at bounding box center [921, 345] width 678 height 19
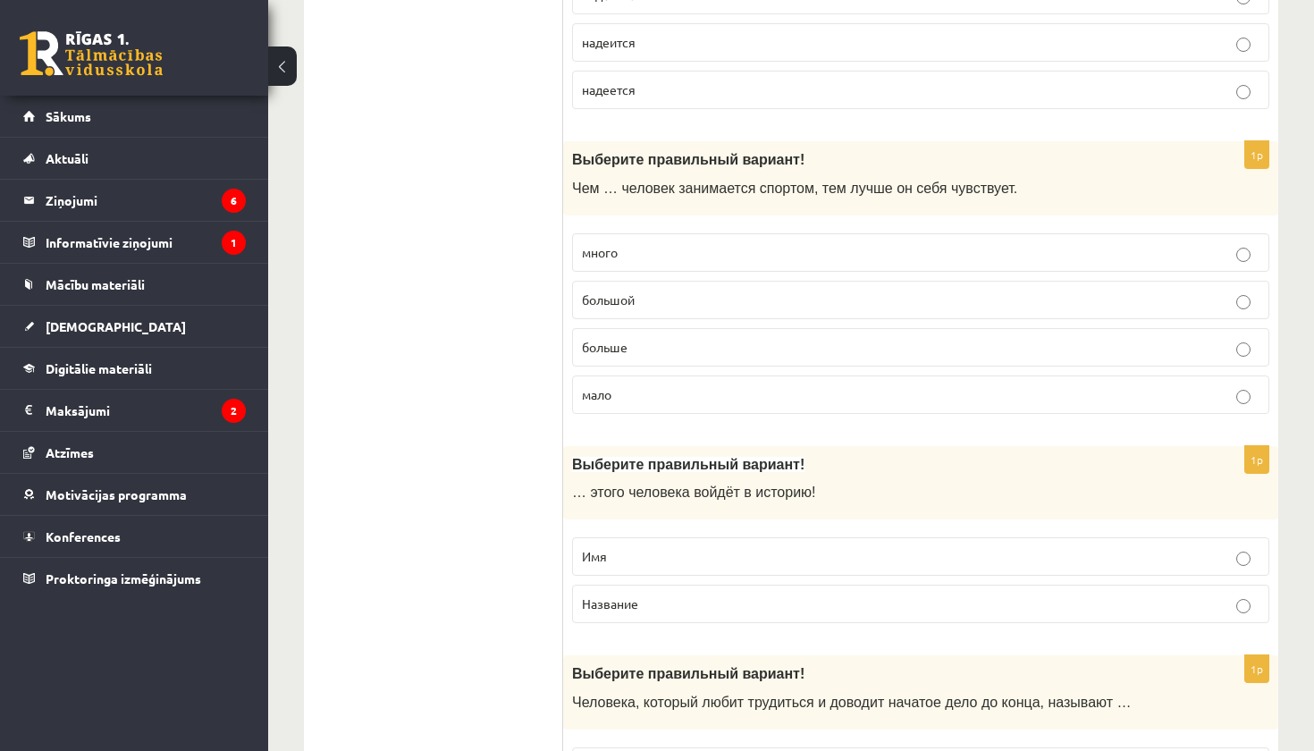
scroll to position [2240, 0]
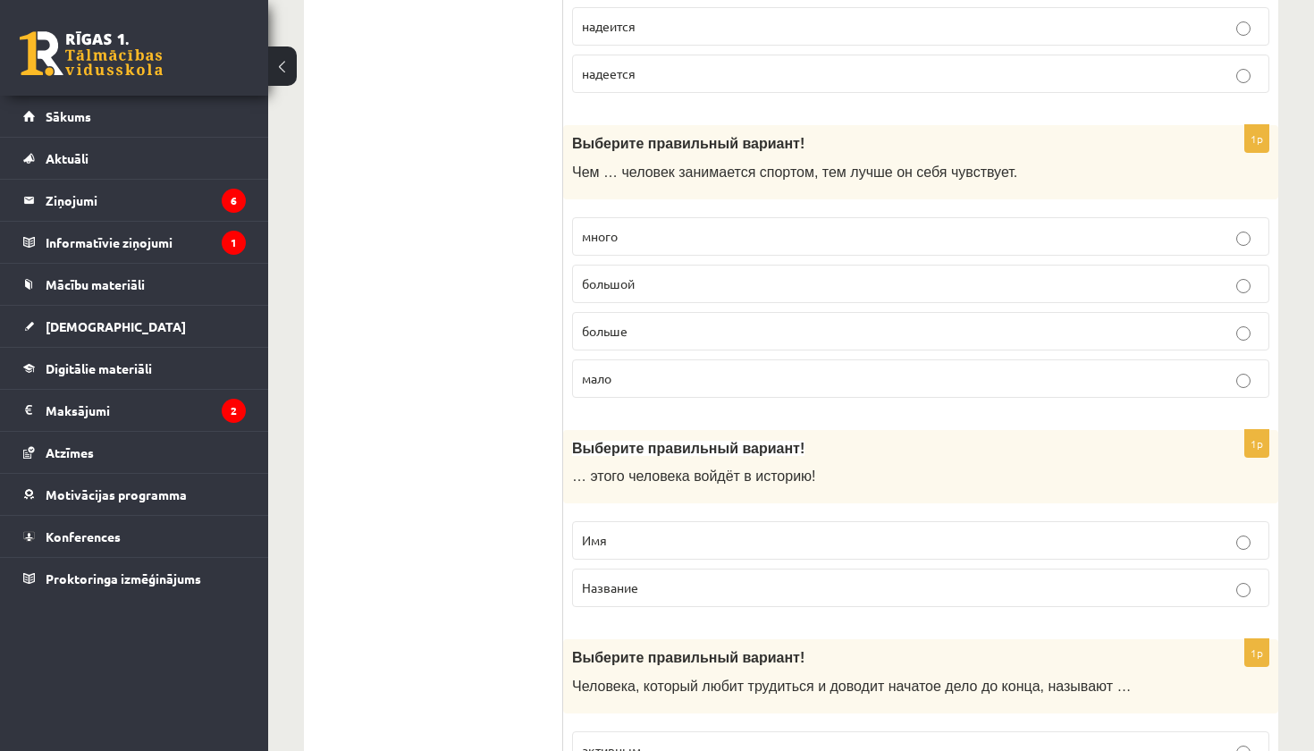
click at [666, 323] on p "больше" at bounding box center [921, 331] width 678 height 19
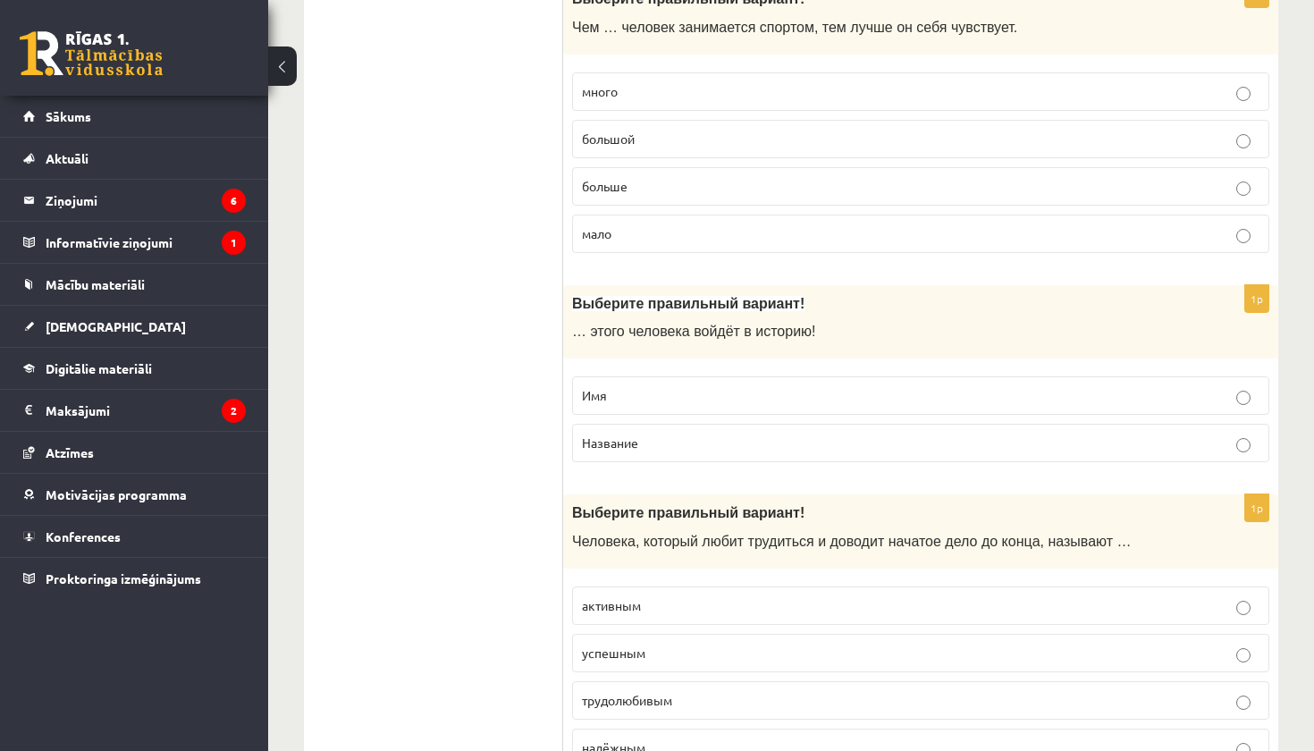
scroll to position [2472, 0]
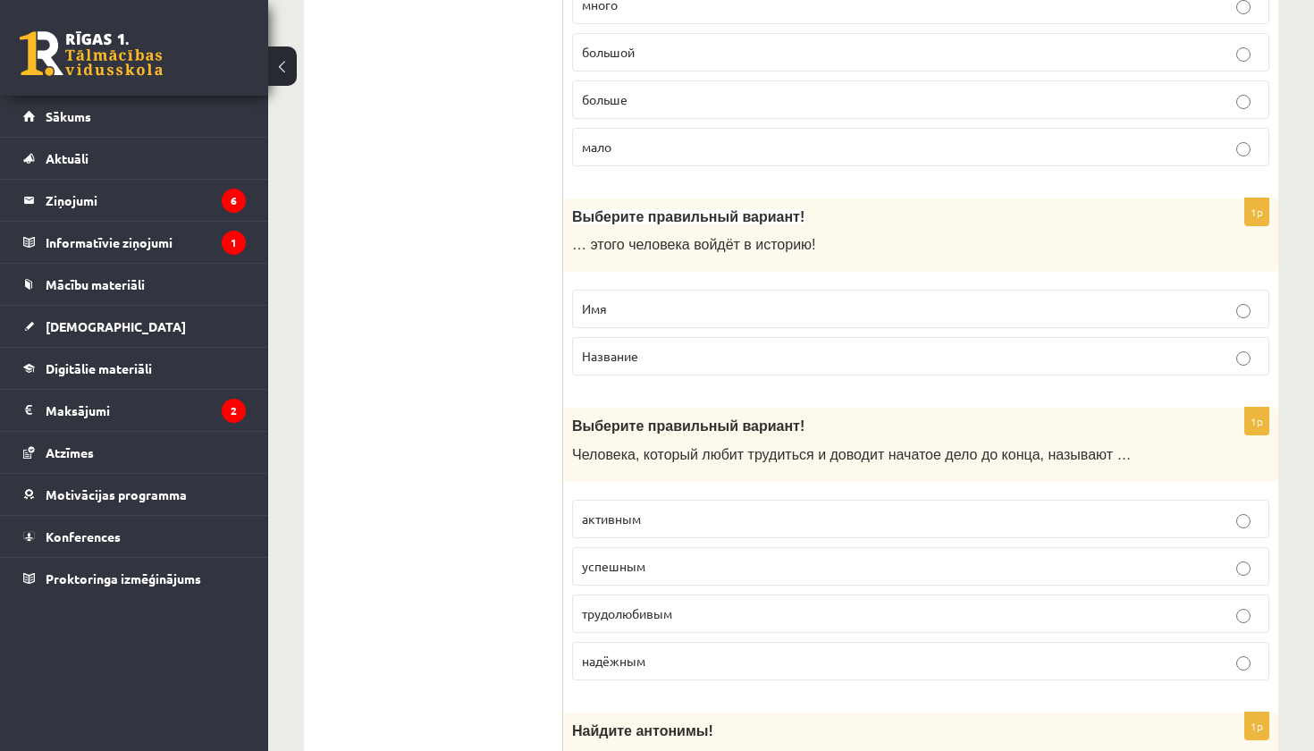
click at [670, 299] on p "Имя" at bounding box center [921, 308] width 678 height 19
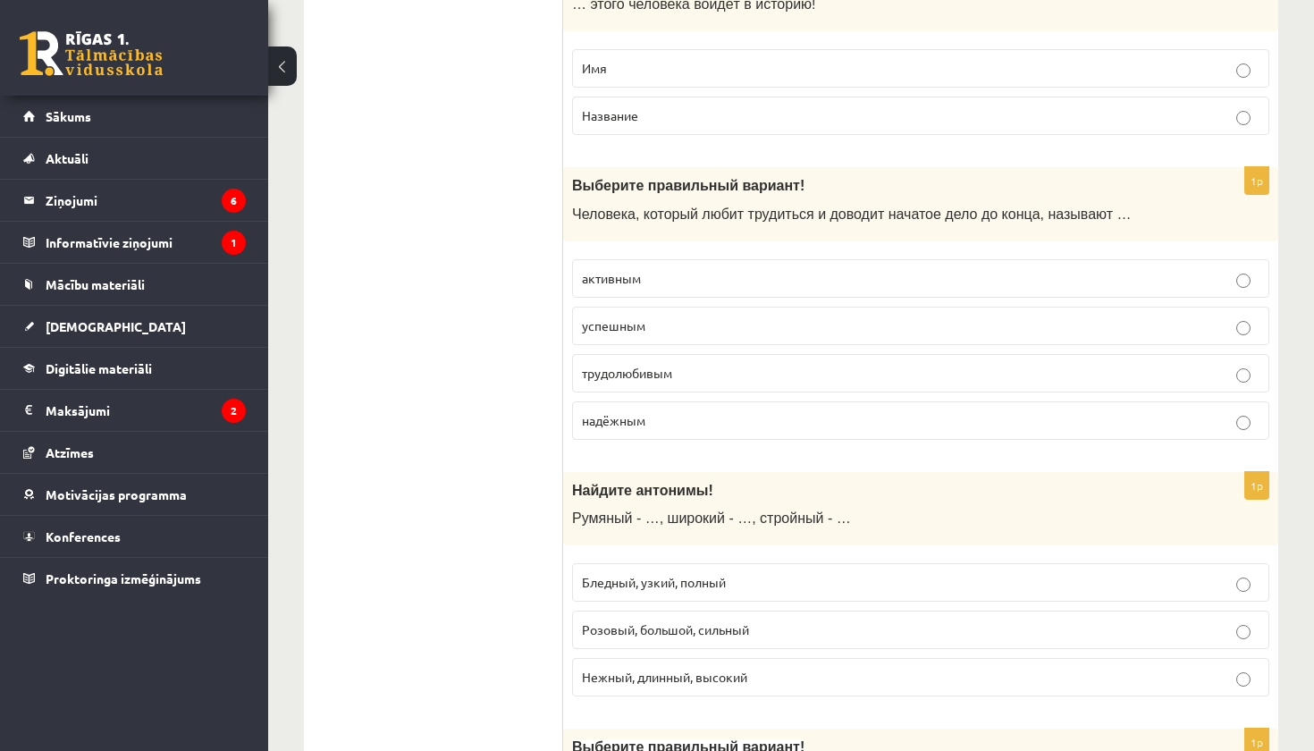
scroll to position [2712, 0]
click at [662, 307] on label "успешным" at bounding box center [920, 326] width 697 height 38
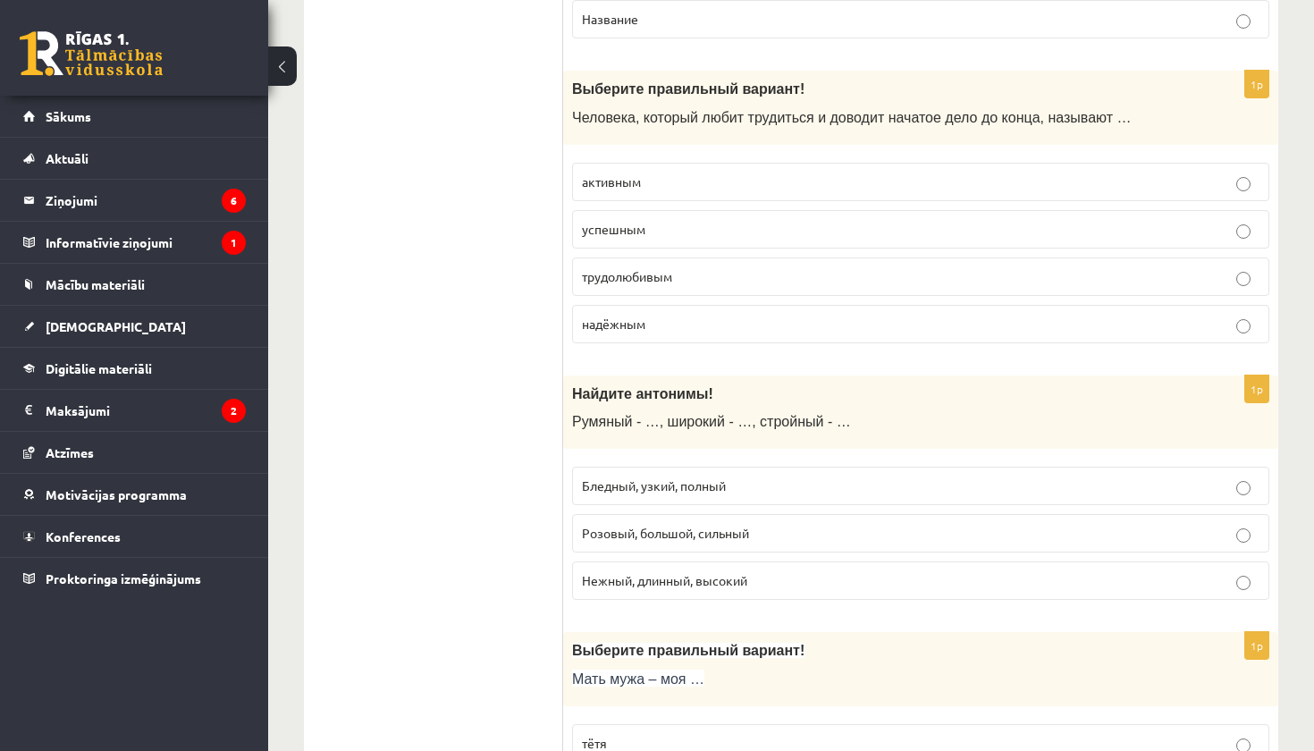
scroll to position [2816, 0]
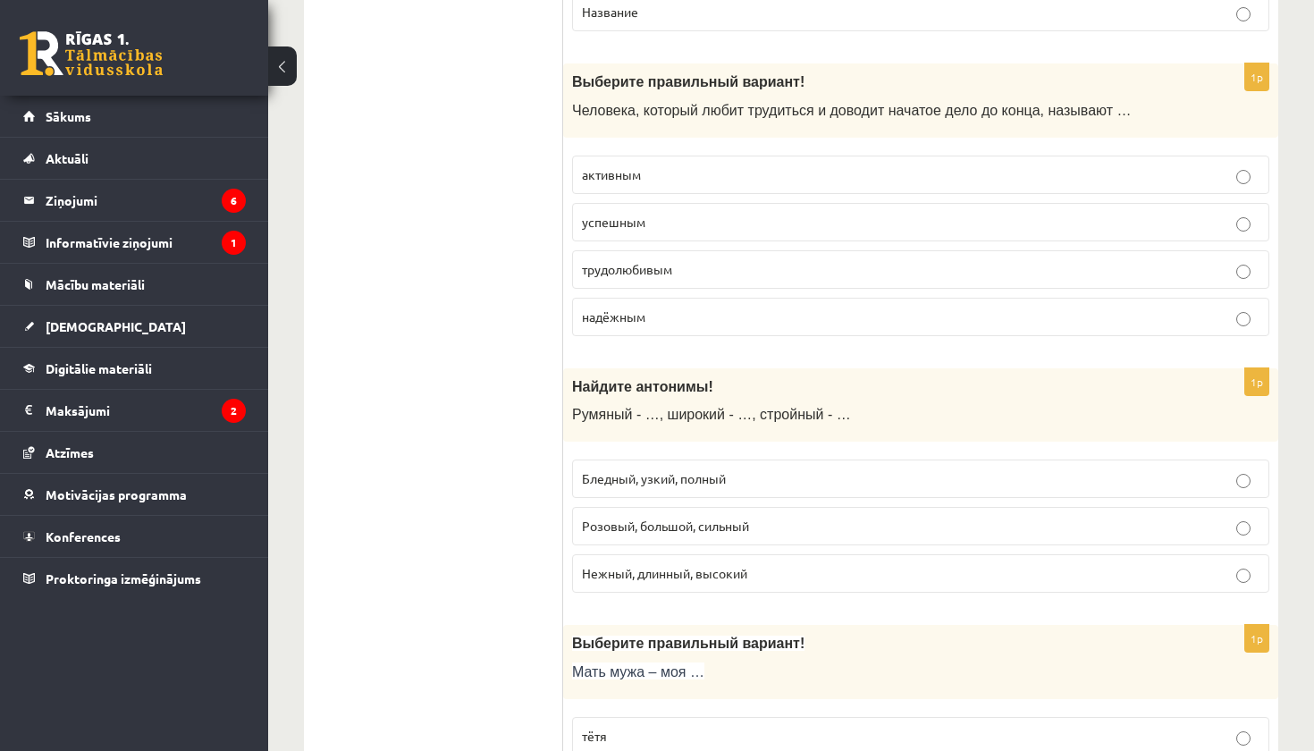
click at [680, 261] on p "трудолюбивым" at bounding box center [921, 269] width 678 height 19
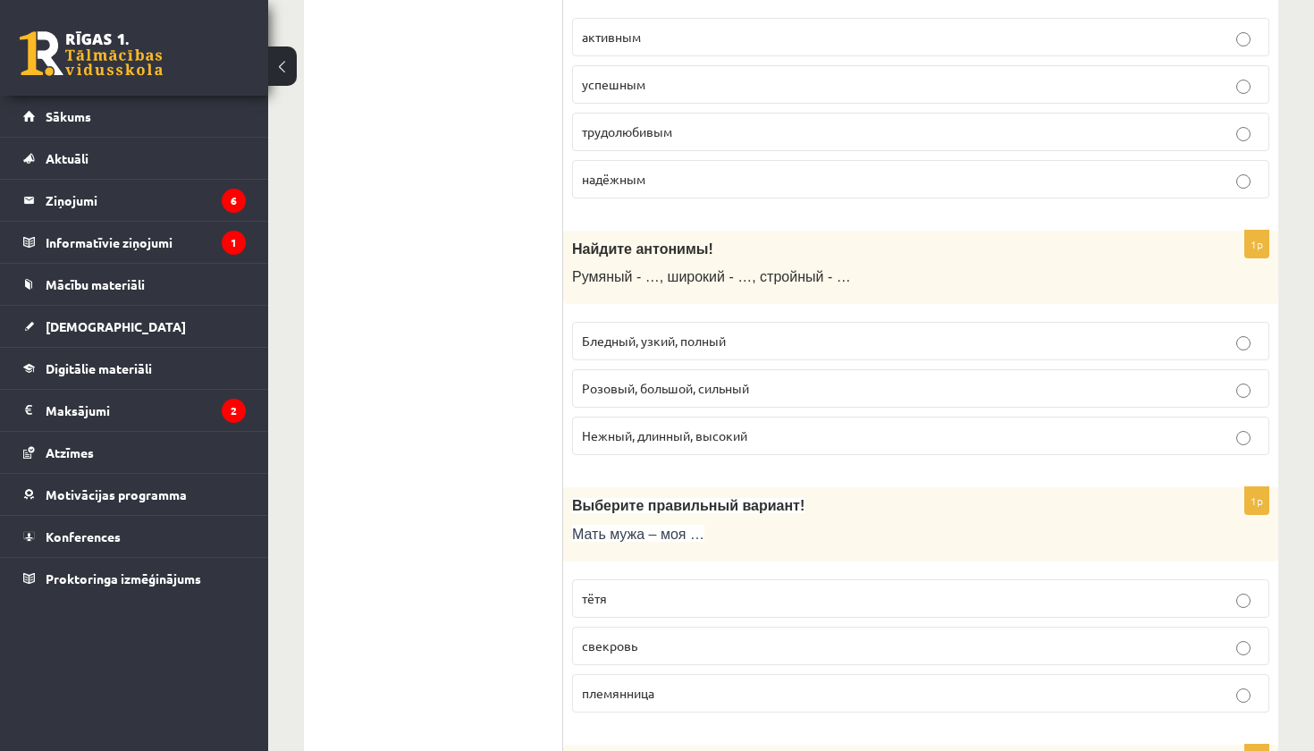
scroll to position [2955, 0]
click at [721, 332] on span "Бледный, узкий, полный" at bounding box center [654, 339] width 144 height 16
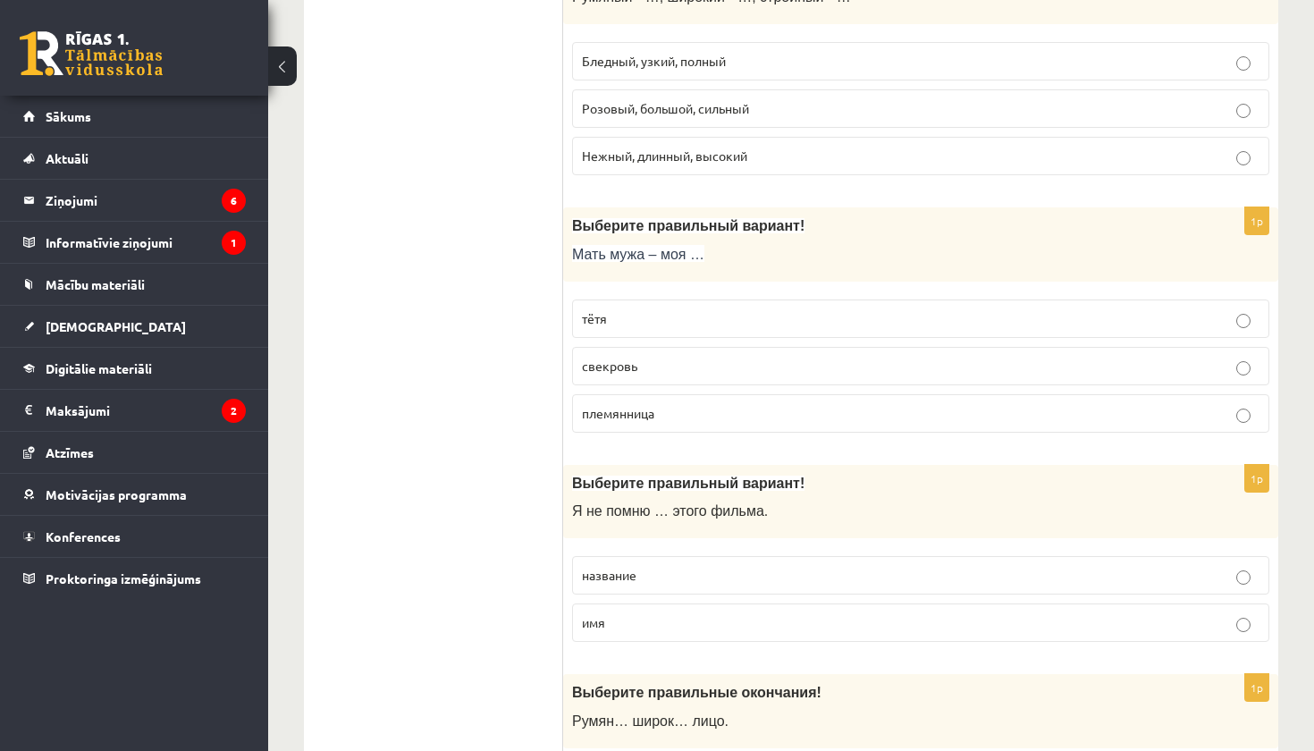
scroll to position [3250, 0]
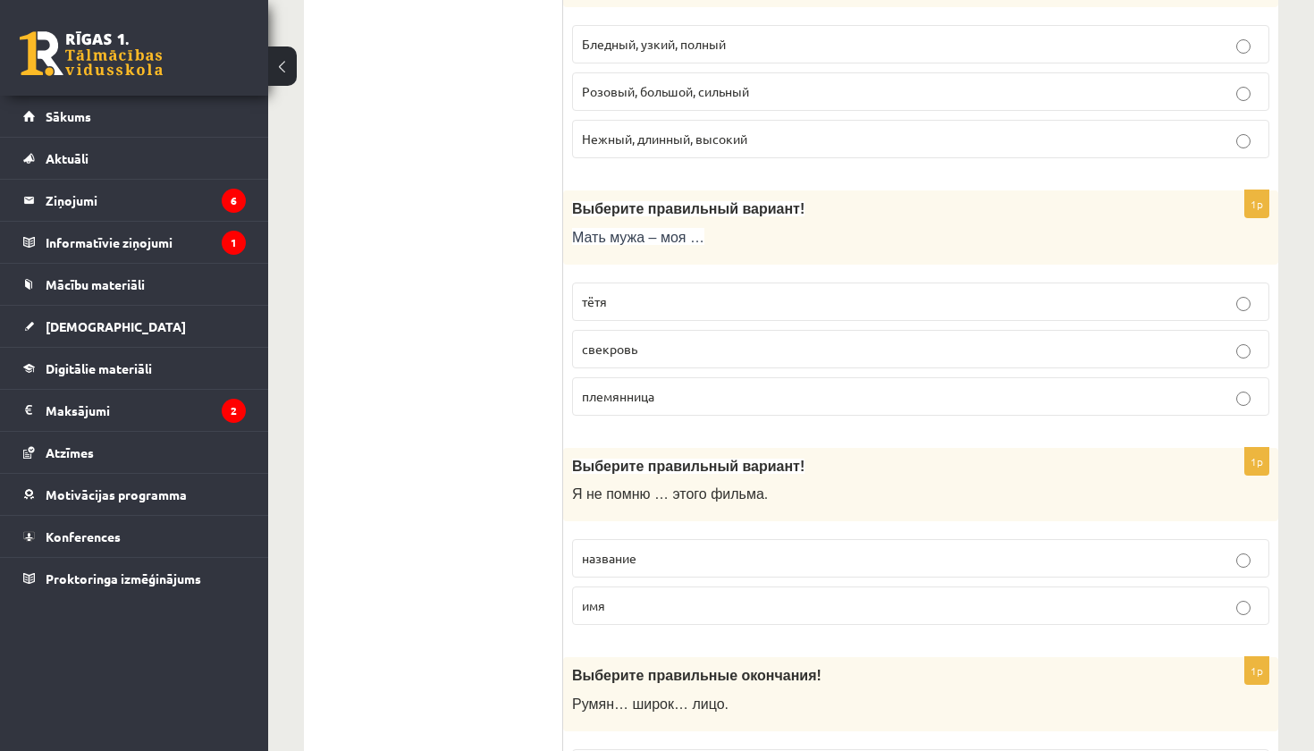
click at [662, 342] on p "свекровь" at bounding box center [921, 349] width 678 height 19
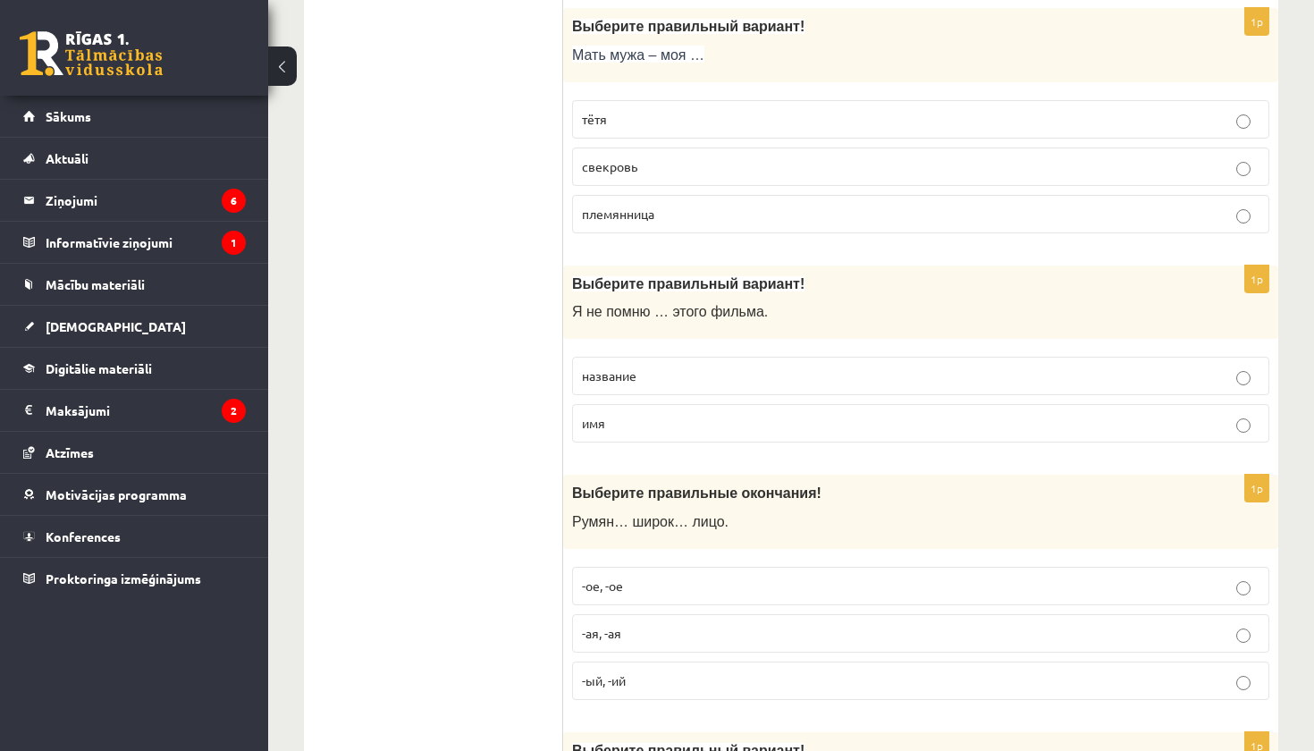
scroll to position [3476, 0]
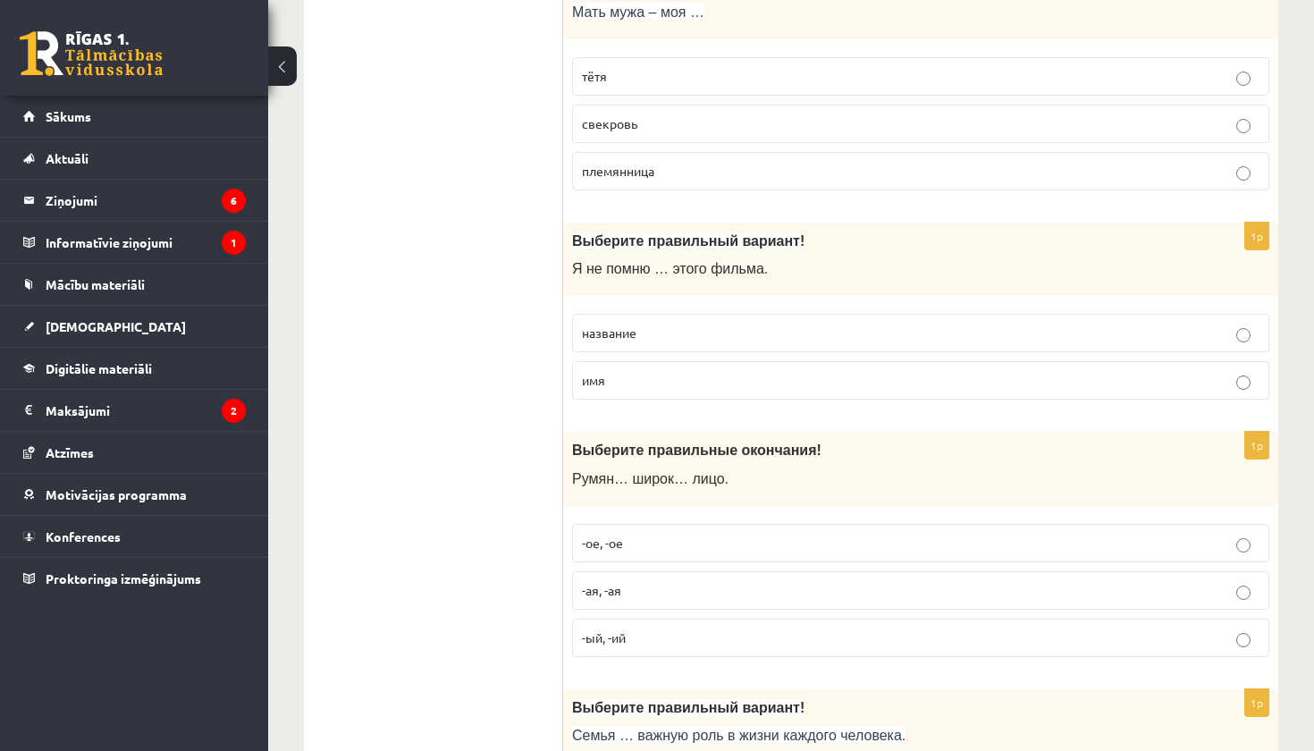
click at [670, 328] on label "название" at bounding box center [920, 333] width 697 height 38
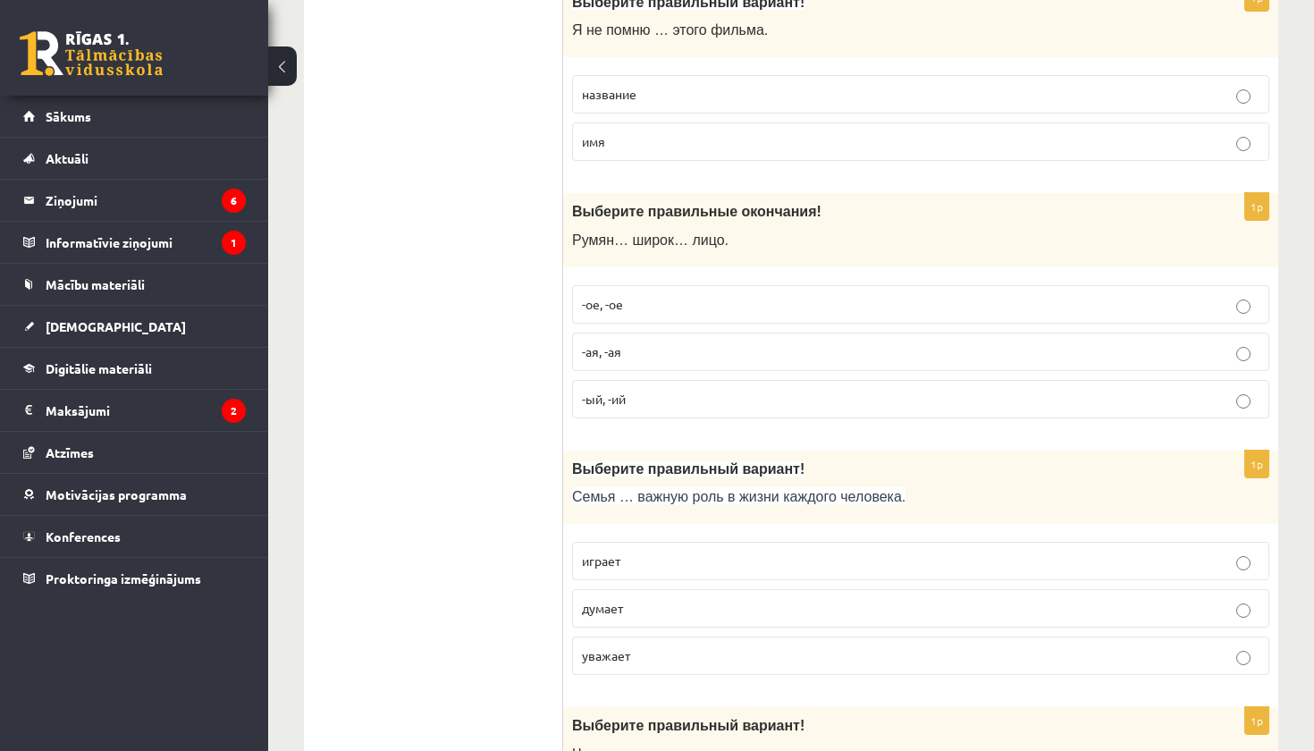
scroll to position [3716, 0]
click at [671, 296] on label "-ое, -ое" at bounding box center [920, 302] width 697 height 38
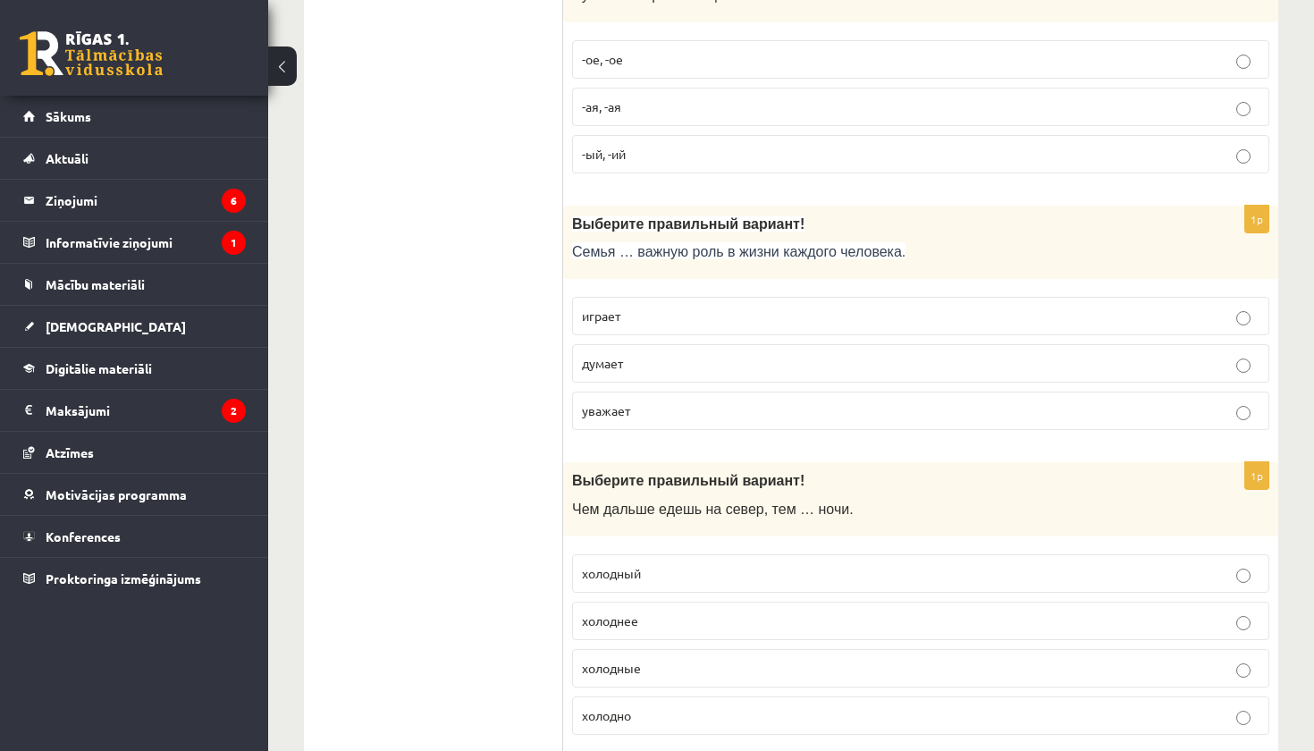
scroll to position [3975, 0]
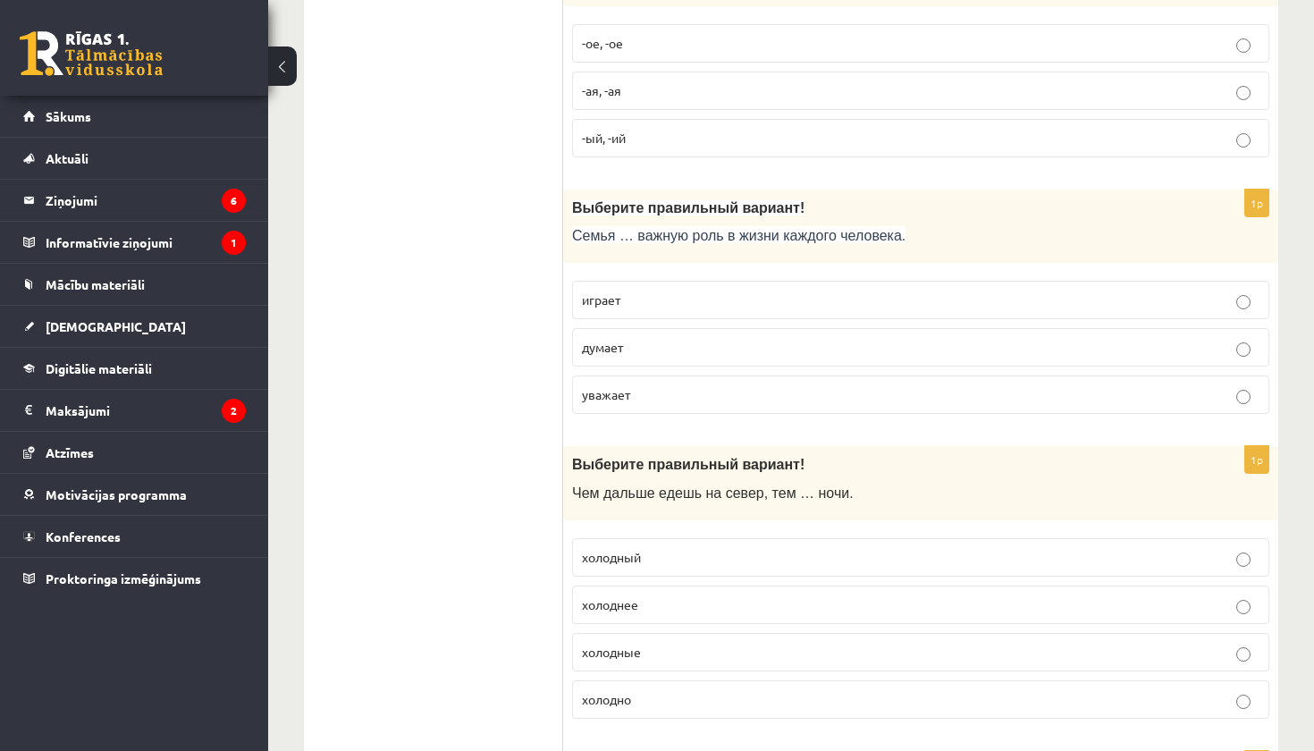
click at [685, 291] on p "играет" at bounding box center [921, 300] width 678 height 19
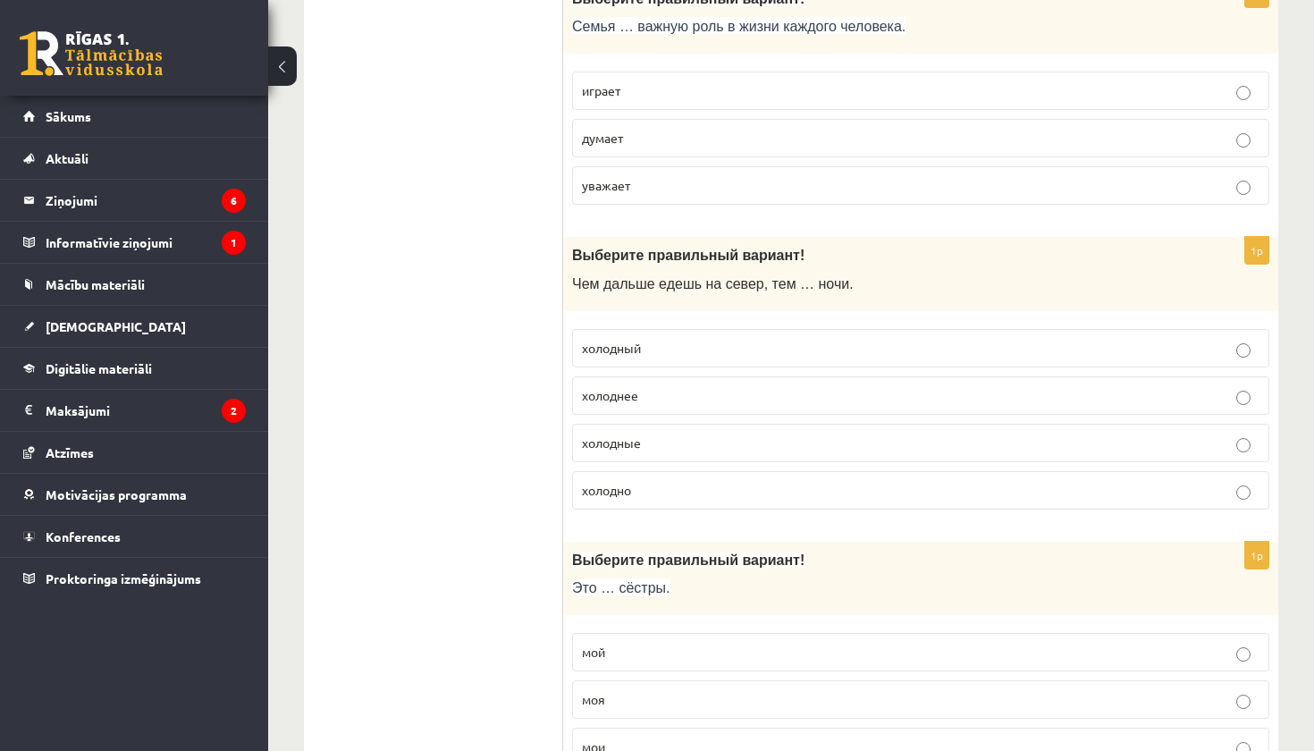
scroll to position [4185, 0]
click at [679, 385] on p "холоднее" at bounding box center [921, 394] width 678 height 19
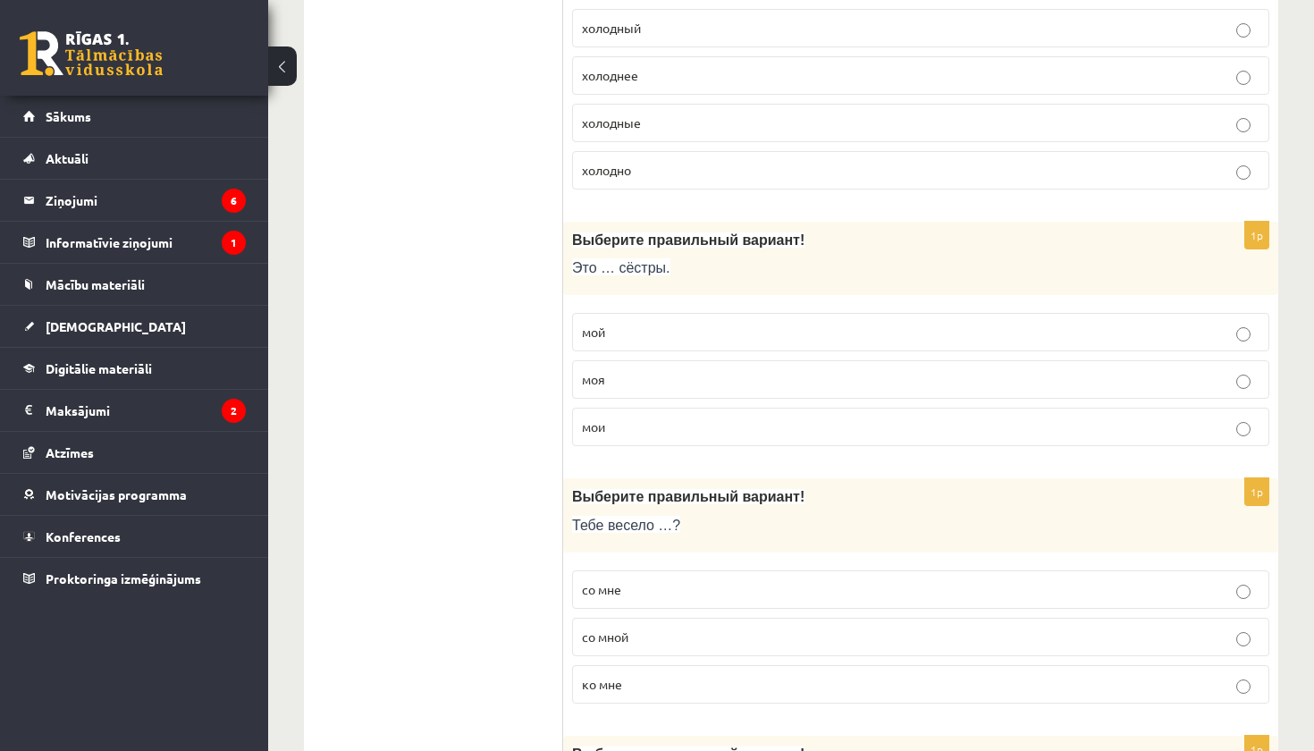
scroll to position [4519, 0]
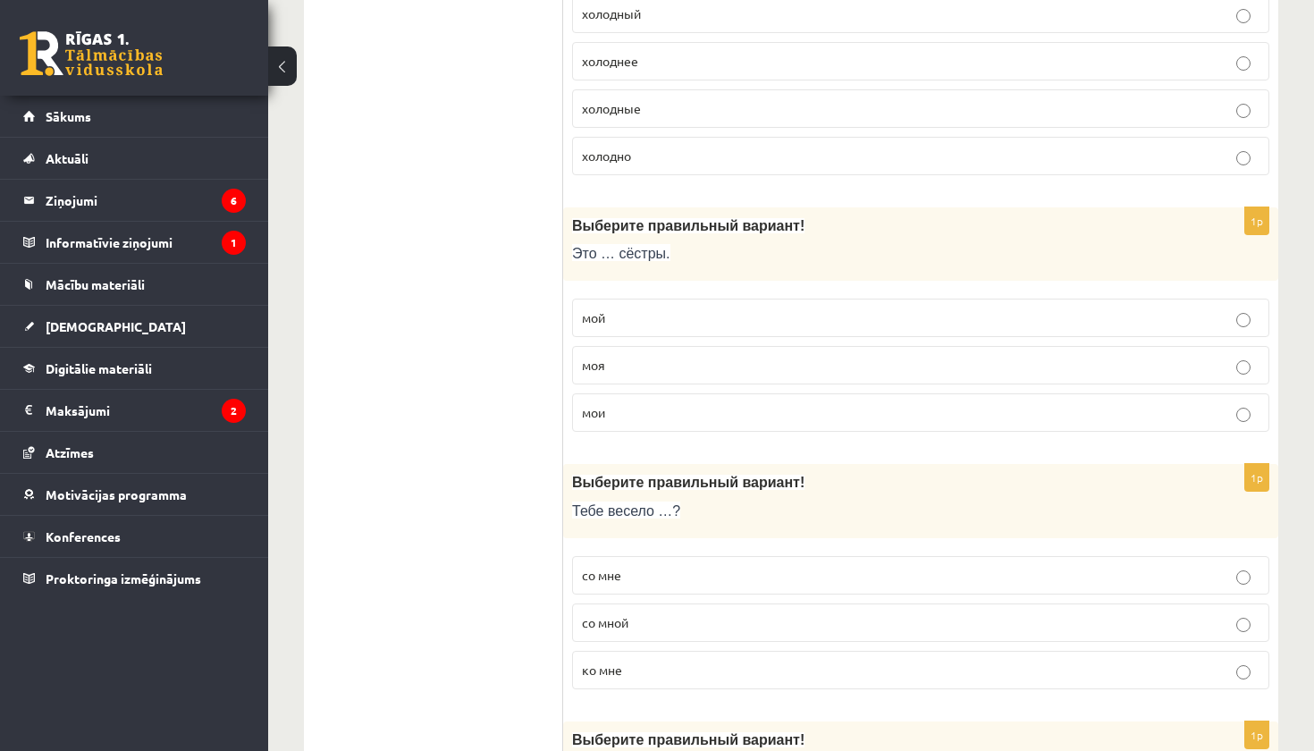
click at [692, 403] on p "мои" at bounding box center [921, 412] width 678 height 19
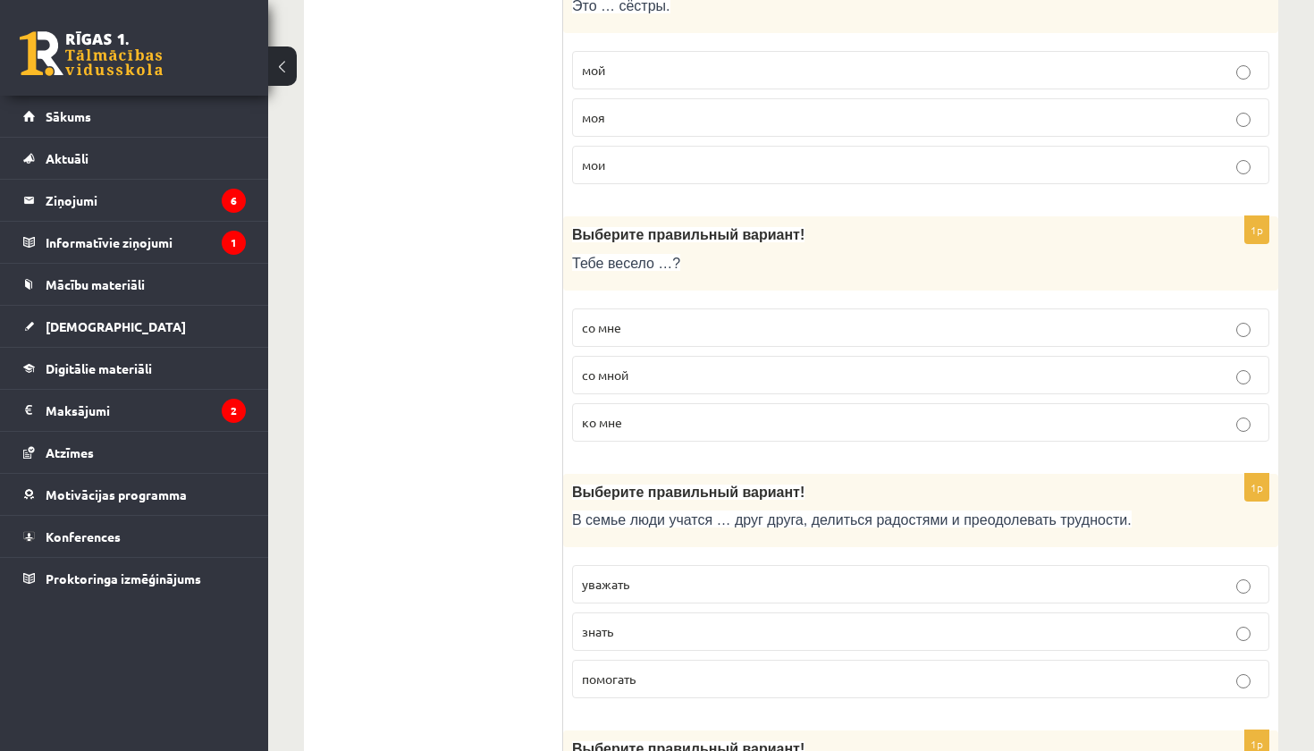
scroll to position [4767, 0]
click at [683, 365] on p "со мной" at bounding box center [921, 374] width 678 height 19
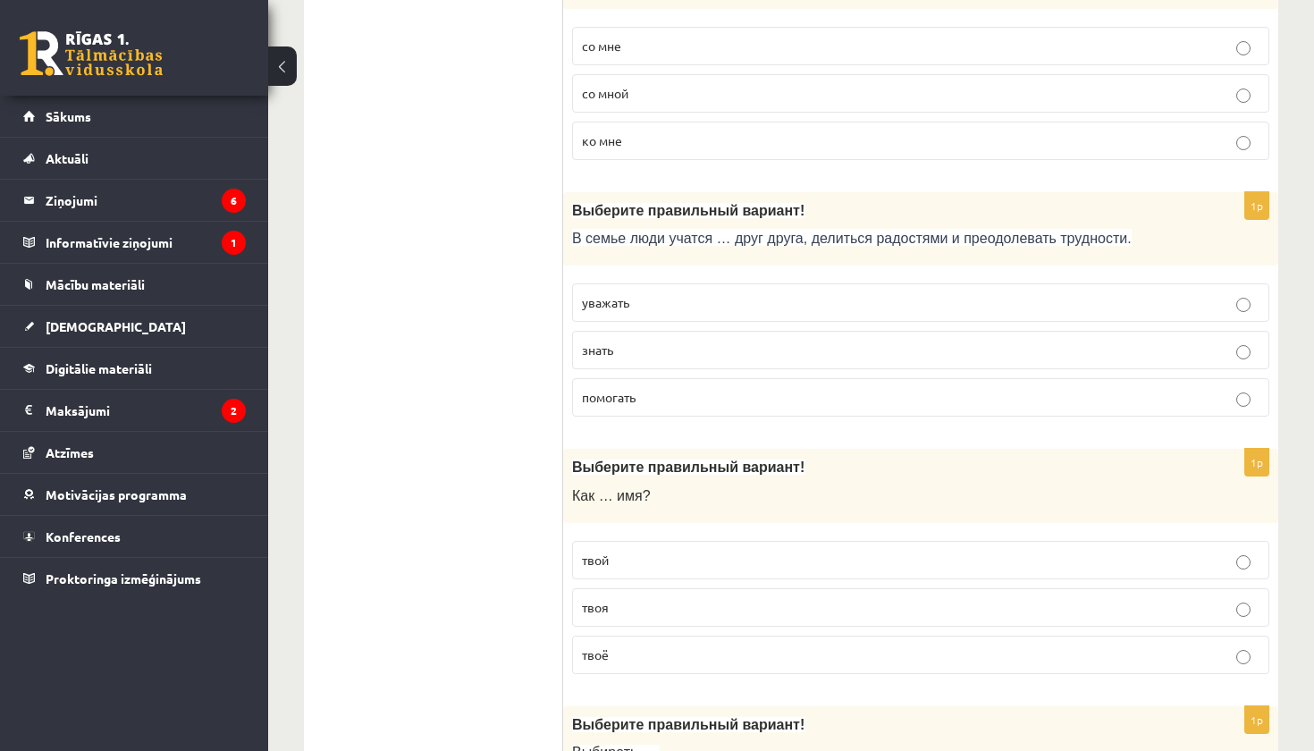
scroll to position [5042, 0]
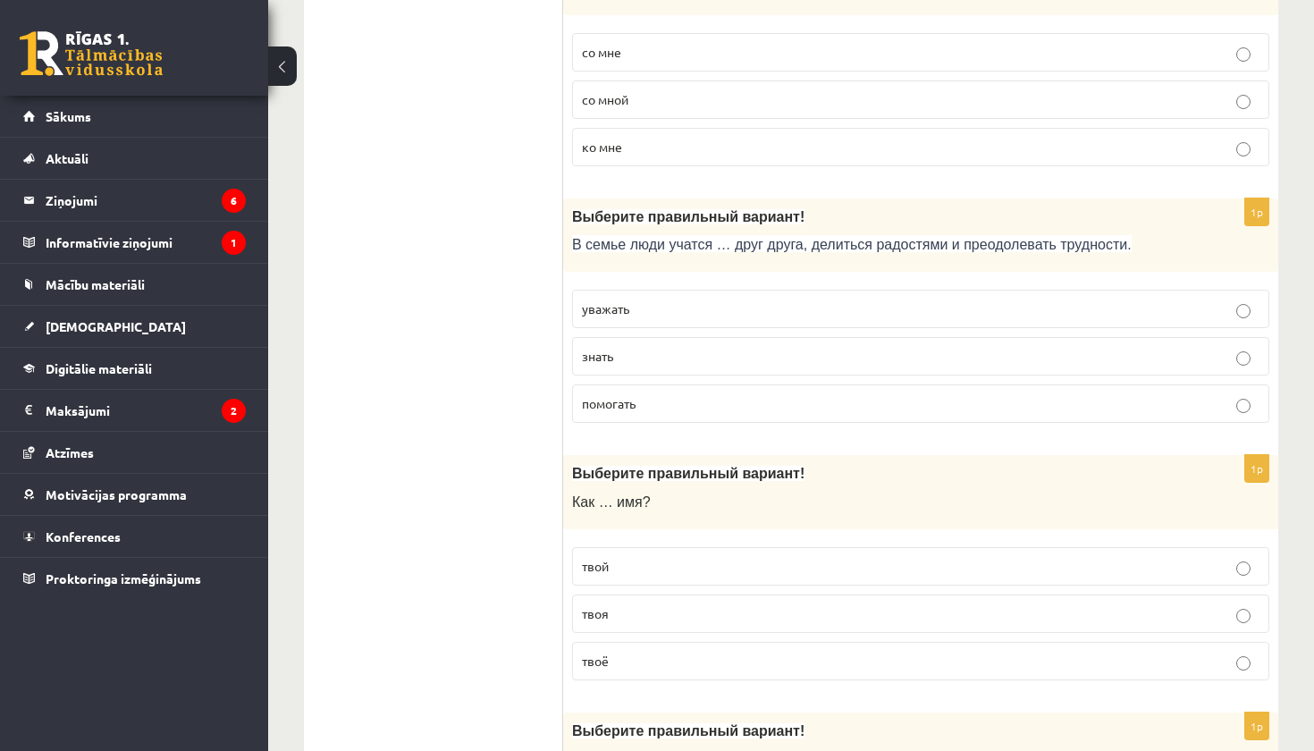
click at [649, 299] on p "уважать" at bounding box center [921, 308] width 678 height 19
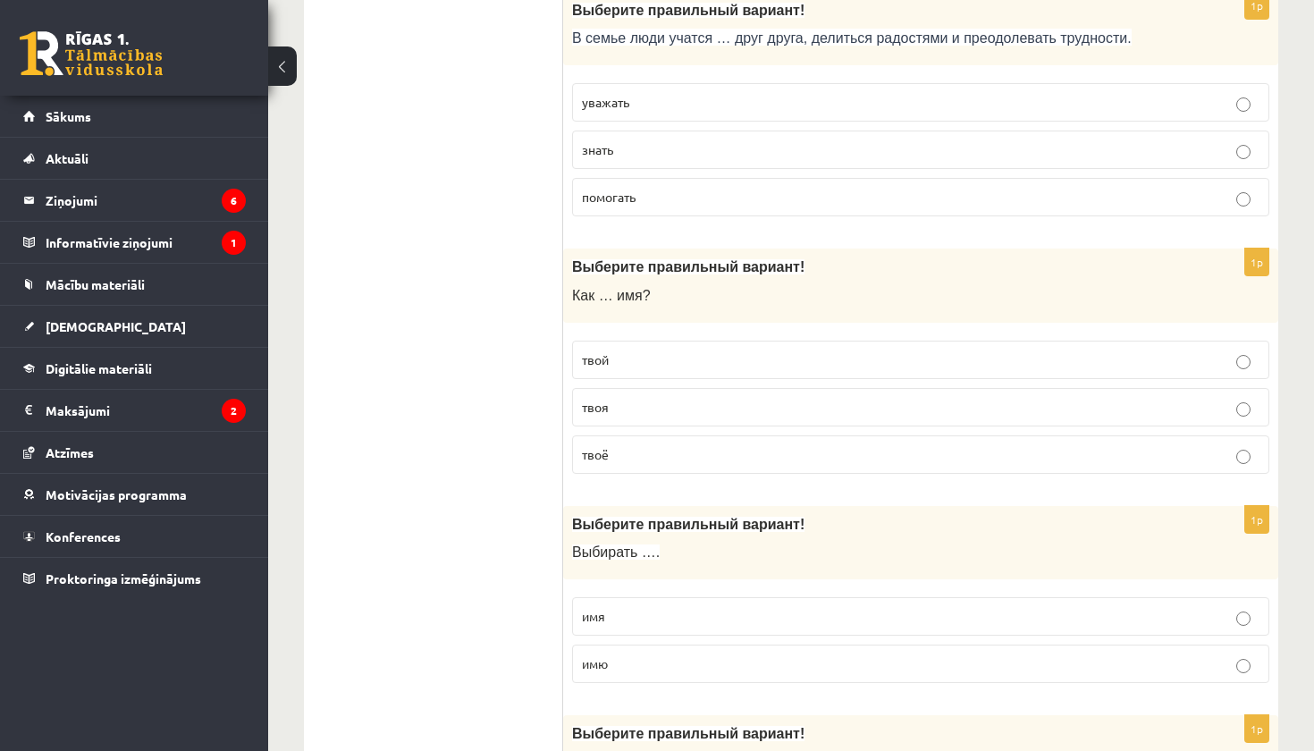
scroll to position [5303, 0]
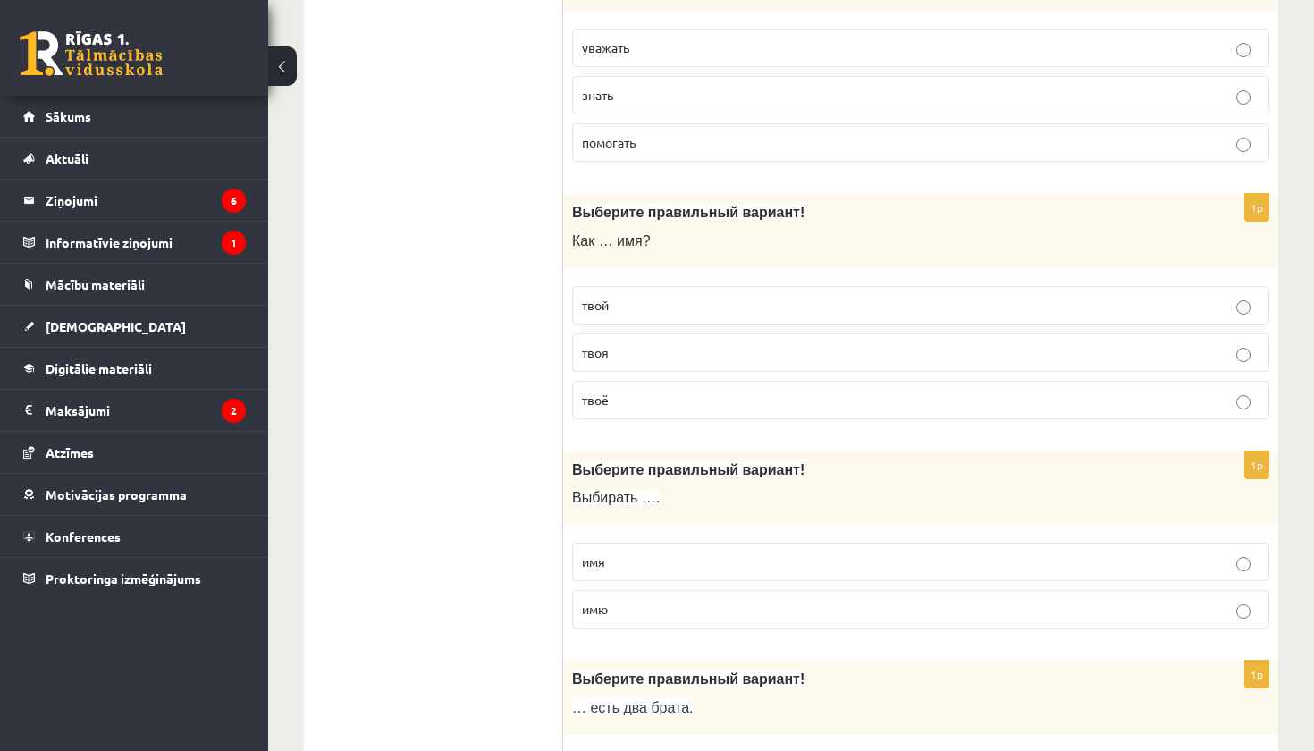
click at [662, 391] on p "твоё" at bounding box center [921, 400] width 678 height 19
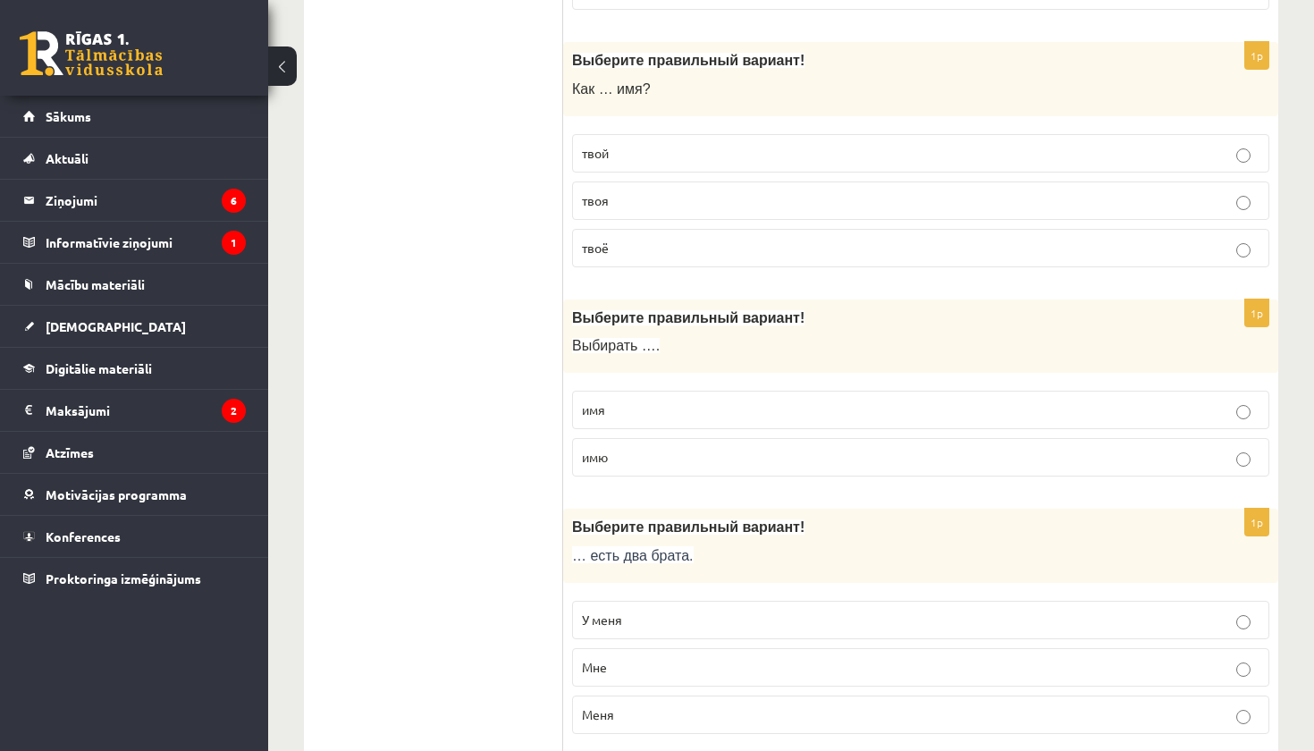
scroll to position [5456, 0]
click at [660, 400] on p "имя" at bounding box center [921, 409] width 678 height 19
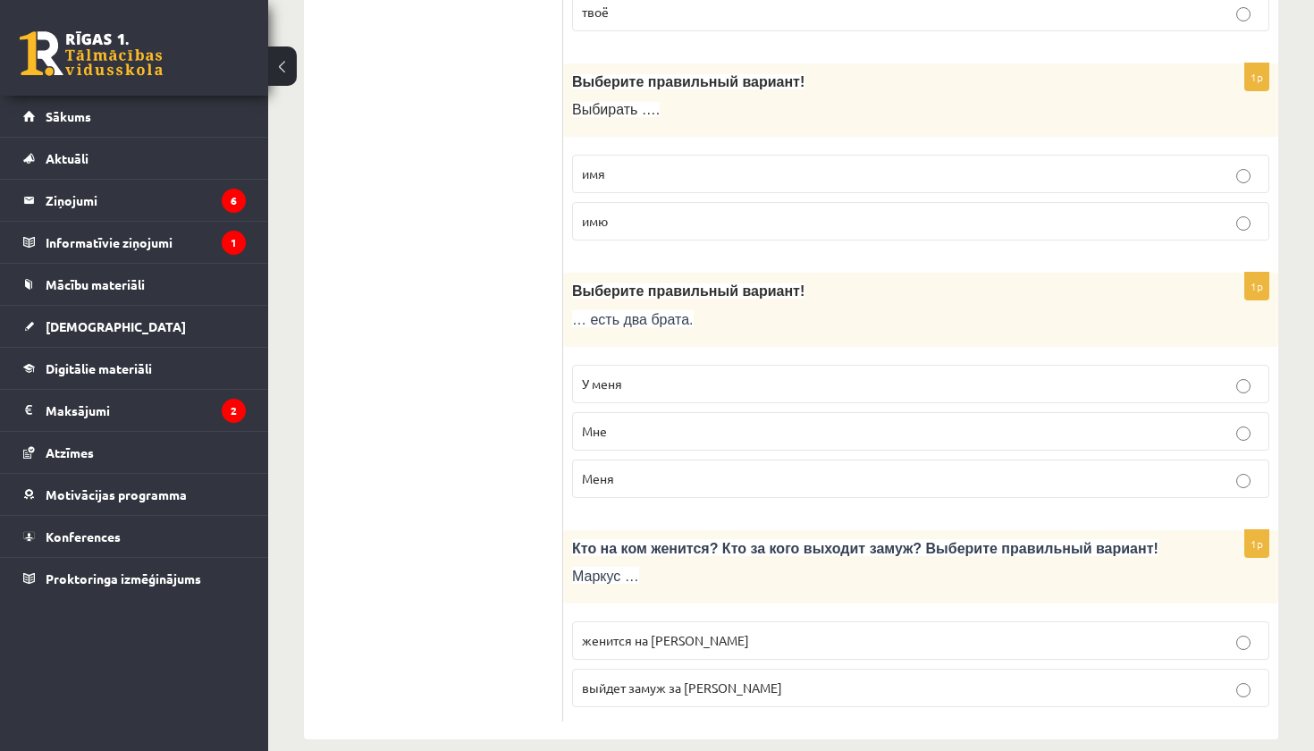
scroll to position [5690, 0]
click at [674, 375] on p "У меня" at bounding box center [921, 384] width 678 height 19
click at [645, 632] on p "женится на Агнии" at bounding box center [921, 641] width 678 height 19
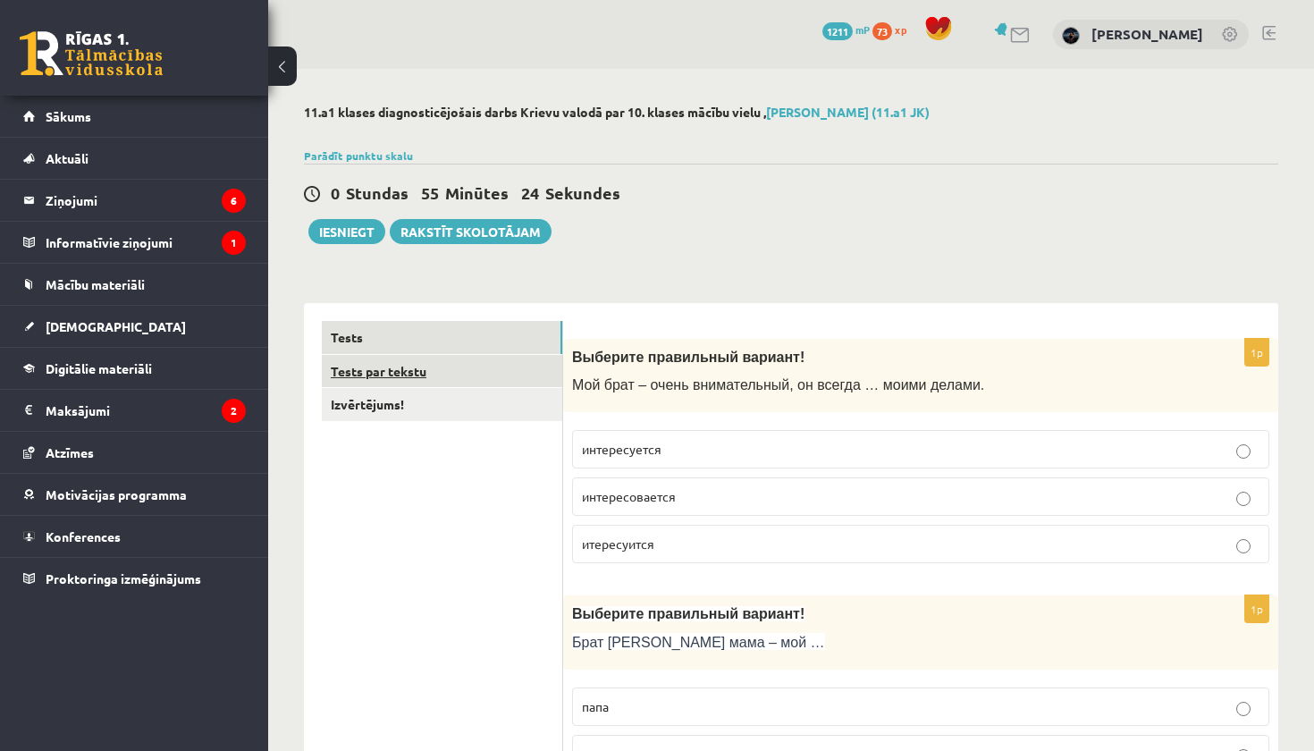
scroll to position [0, 0]
click at [469, 375] on link "Tests par tekstu" at bounding box center [442, 371] width 240 height 33
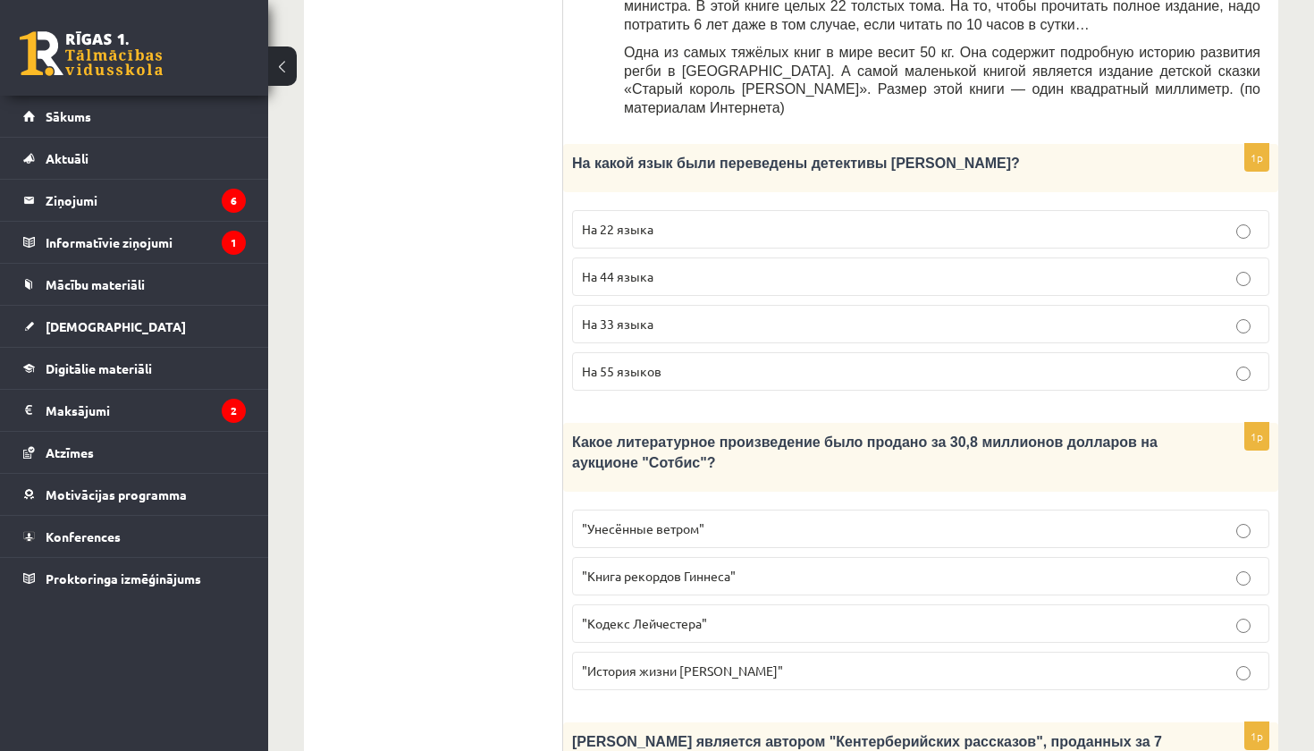
scroll to position [954, 0]
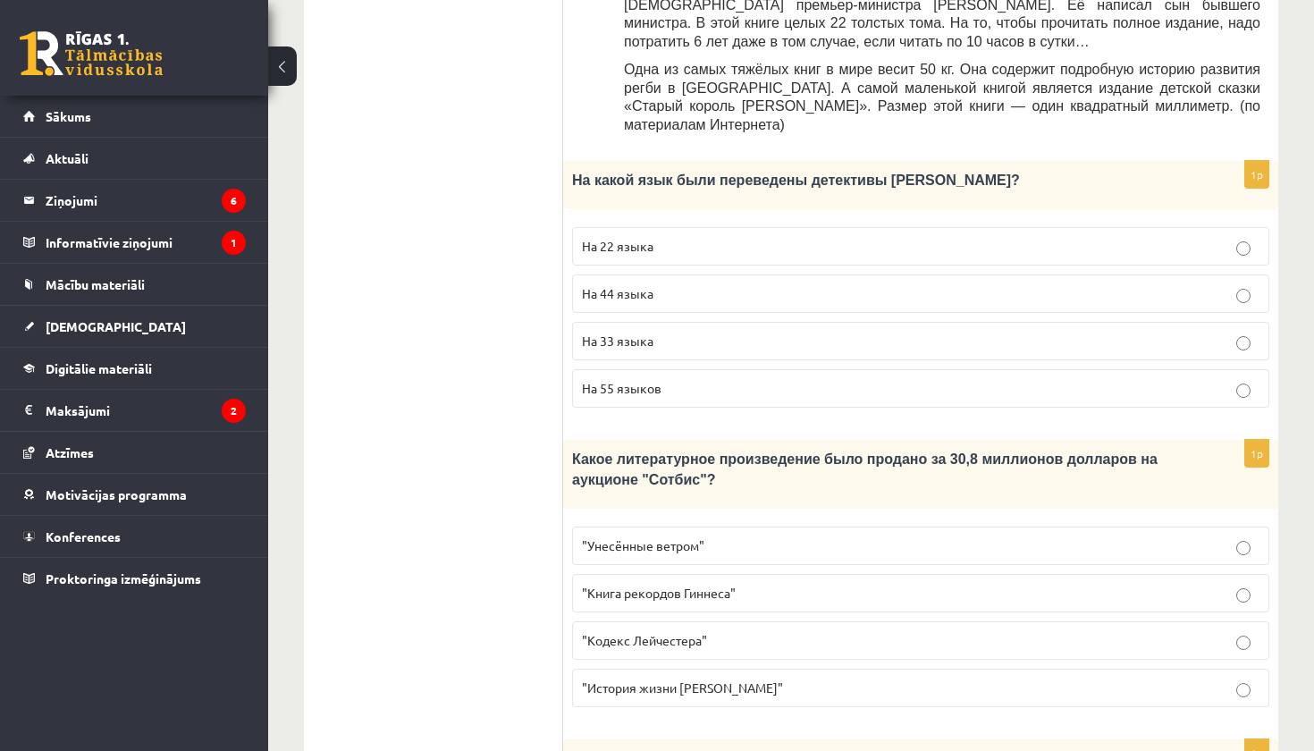
click at [706, 274] on label "На 44 языка" at bounding box center [920, 293] width 697 height 38
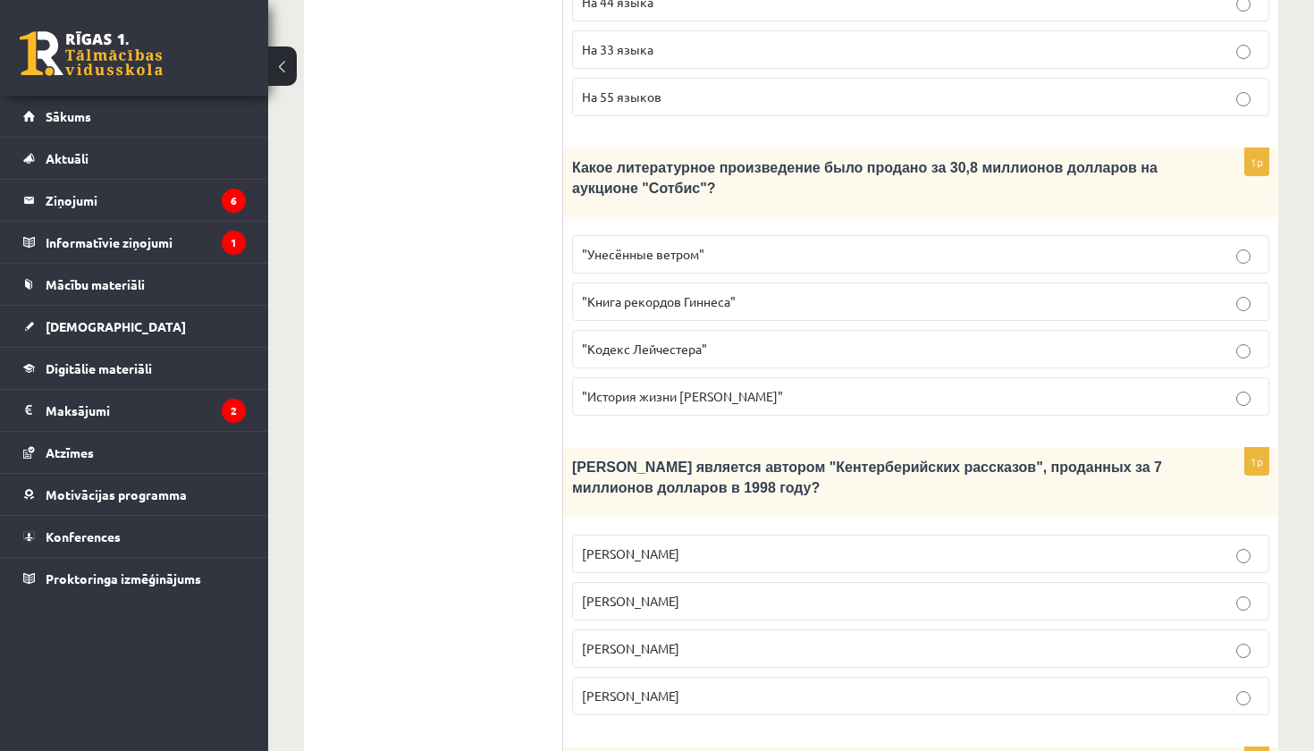
scroll to position [1244, 0]
click at [707, 341] on p ""Кодекс Лейчестера"" at bounding box center [921, 350] width 678 height 19
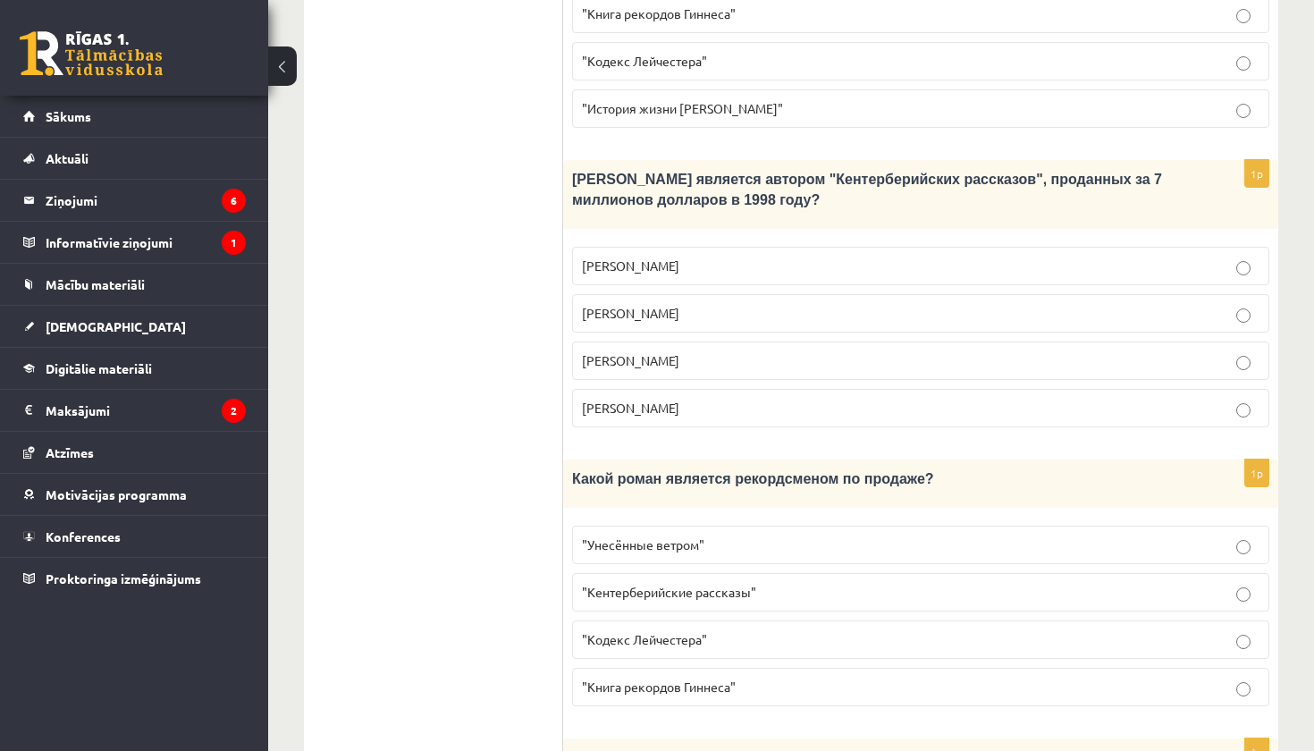
scroll to position [1524, 0]
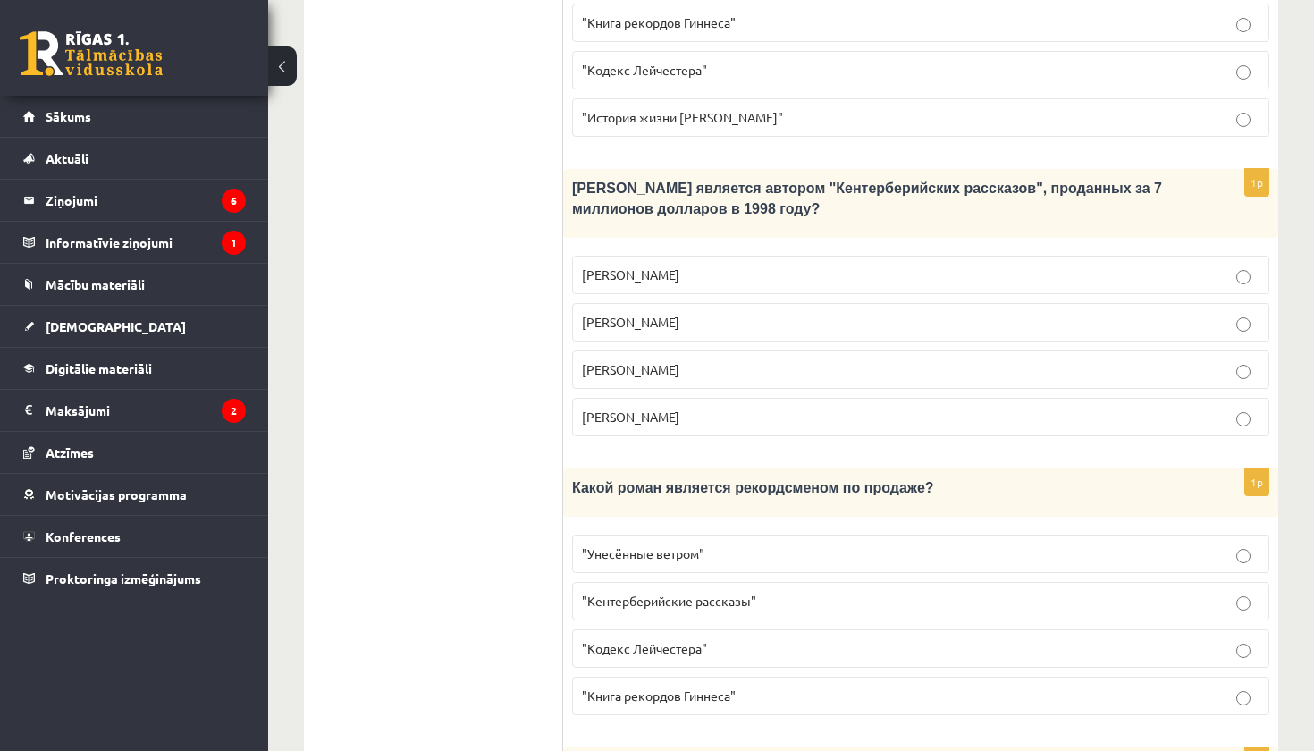
click at [765, 360] on p "Джефри Чосер" at bounding box center [921, 369] width 678 height 19
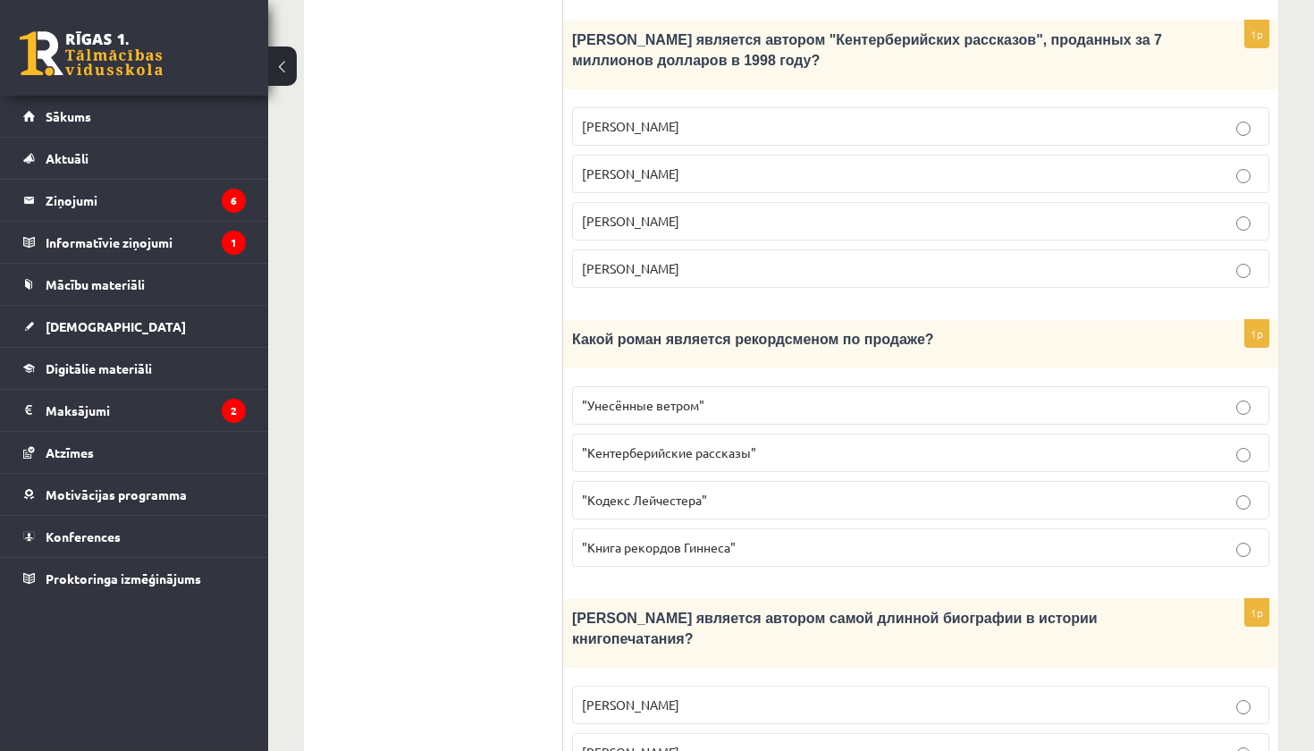
scroll to position [1674, 0]
click at [774, 394] on p ""Унесённые ветром"" at bounding box center [921, 403] width 678 height 19
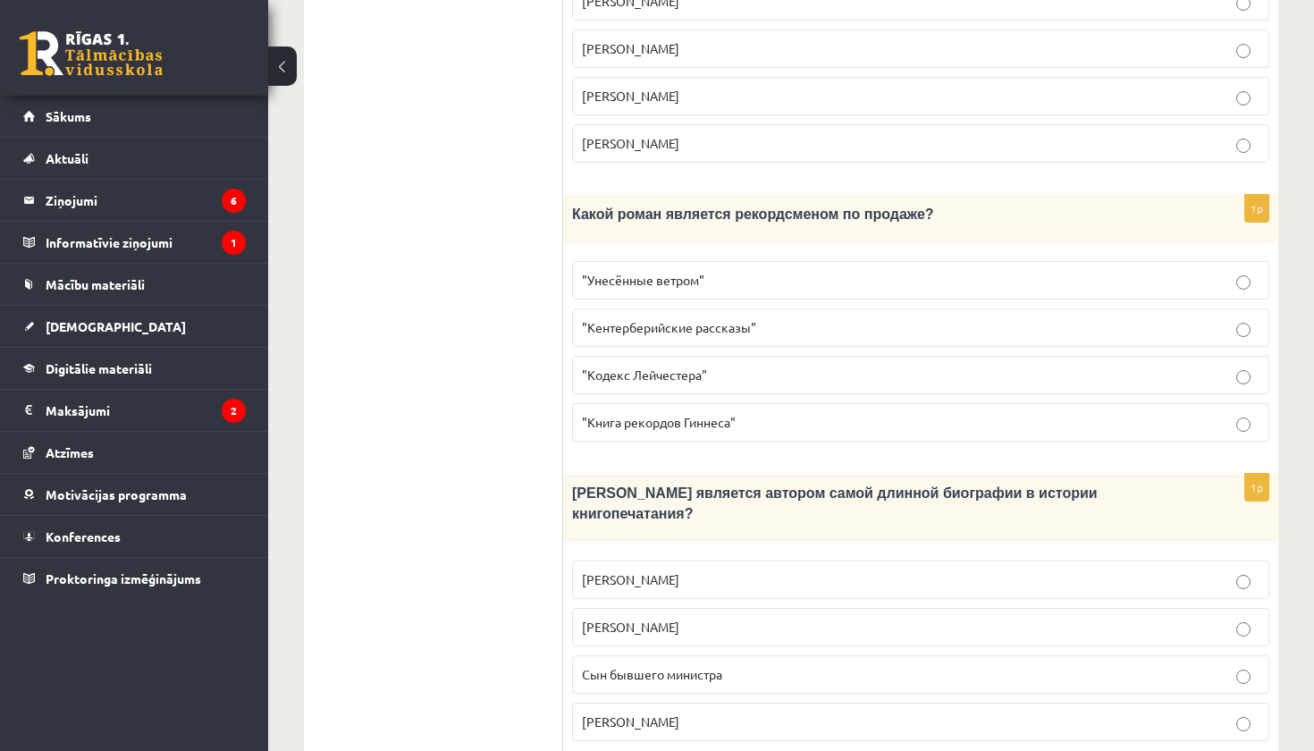
scroll to position [1797, 0]
click at [730, 666] on p "Сын бывшего министра" at bounding box center [921, 675] width 678 height 19
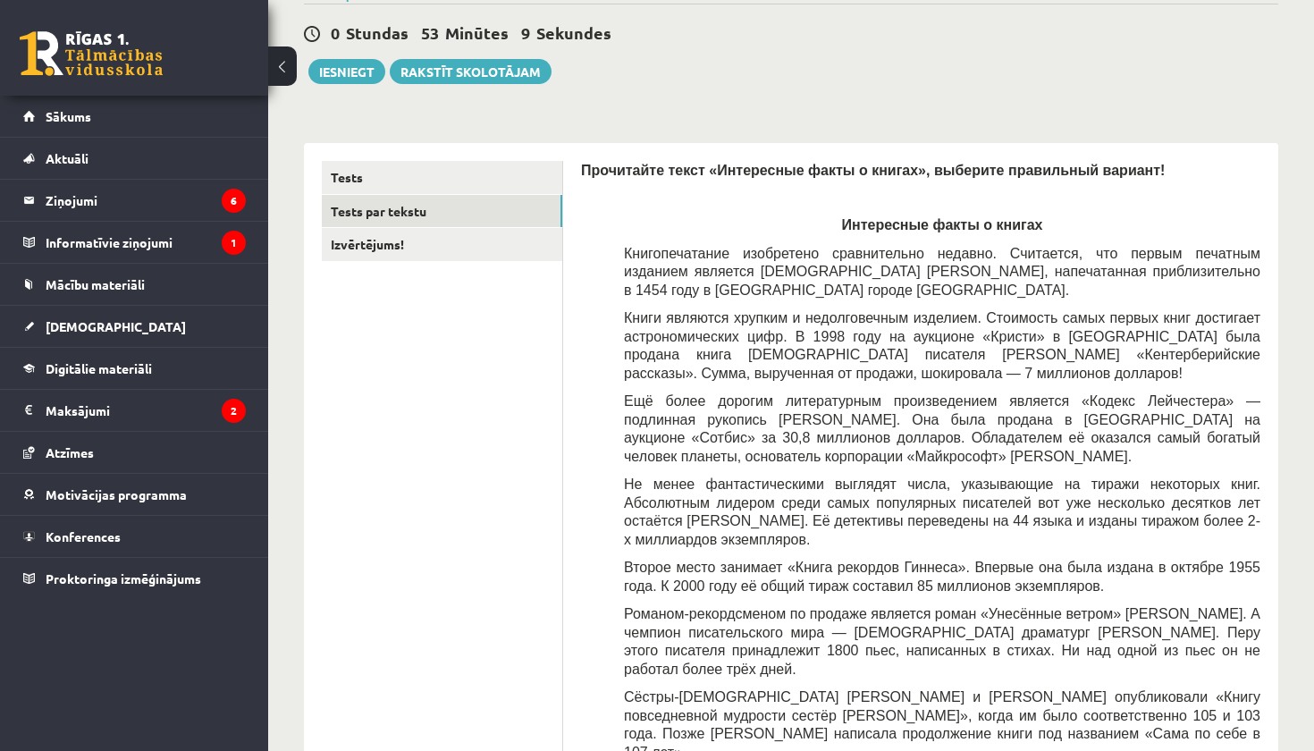
scroll to position [125, 0]
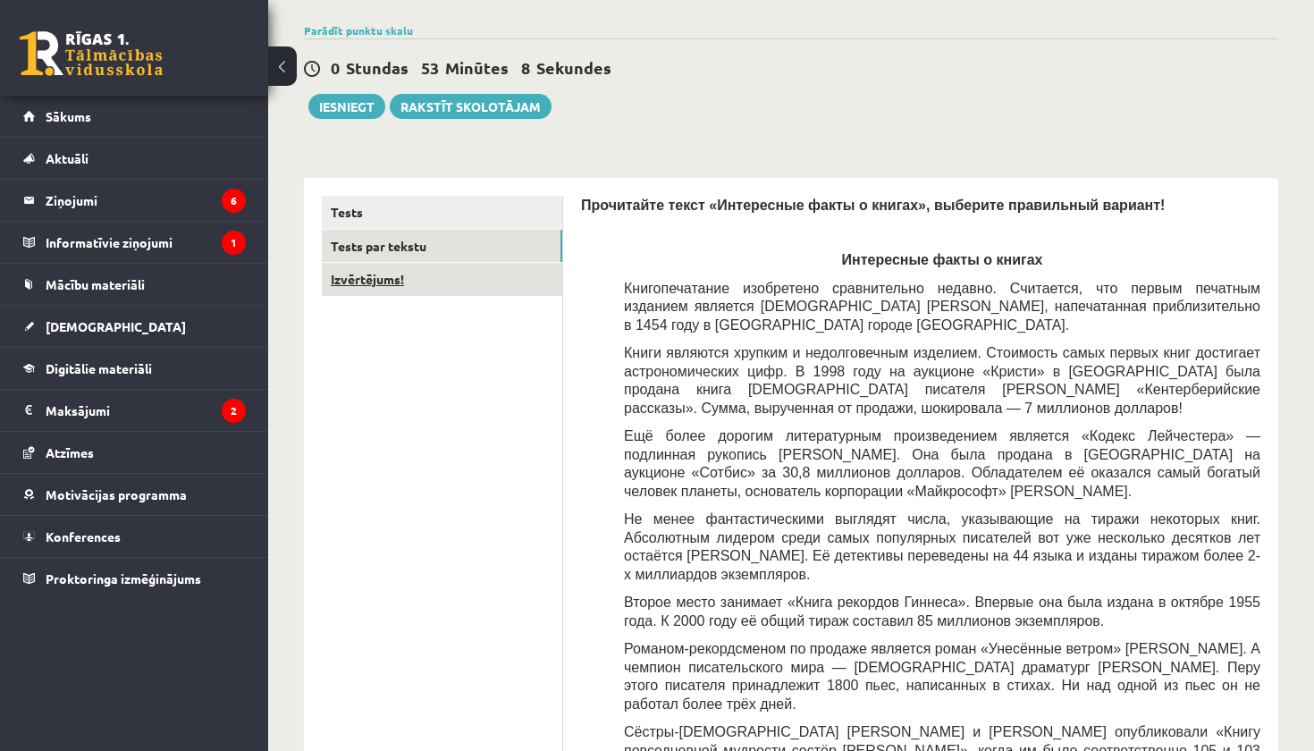
click at [496, 289] on link "Izvērtējums!" at bounding box center [442, 279] width 240 height 33
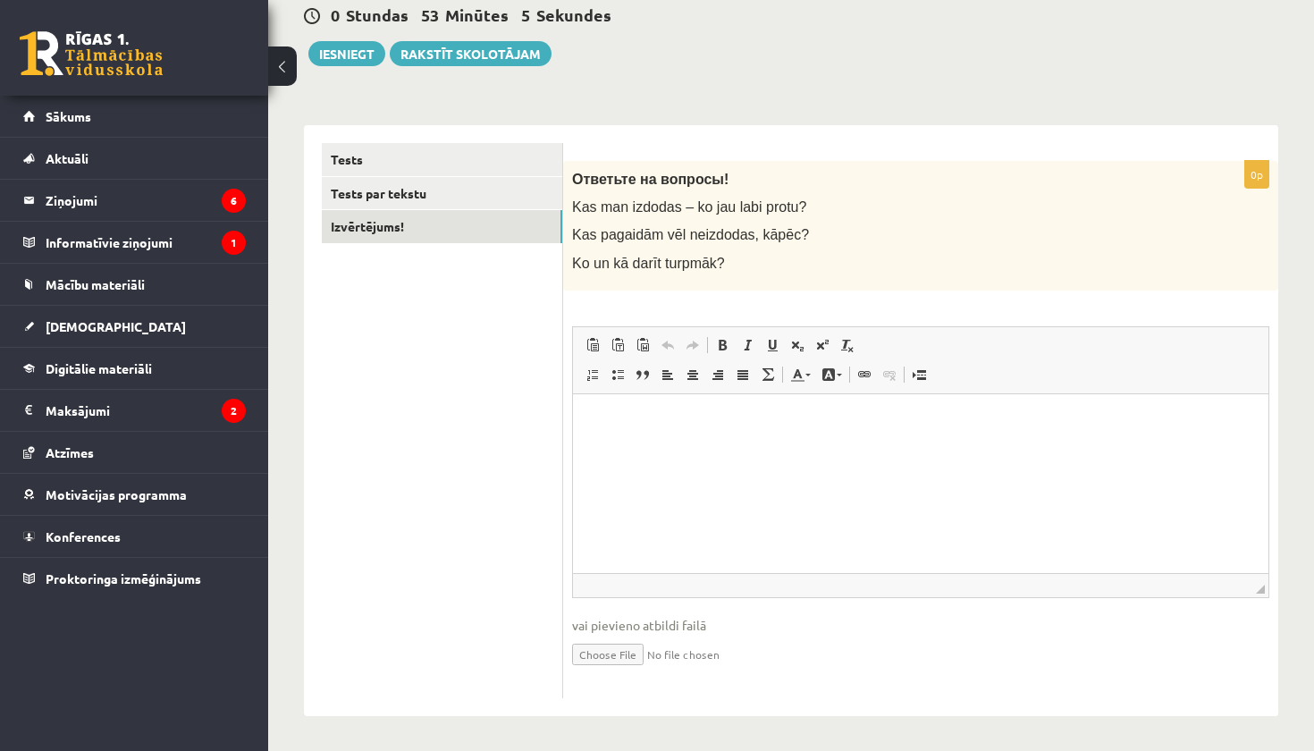
scroll to position [177, 0]
click at [760, 444] on html at bounding box center [920, 421] width 695 height 55
click at [763, 451] on p "**********" at bounding box center [921, 451] width 660 height 18
click at [770, 459] on html "**********" at bounding box center [920, 435] width 695 height 83
click at [769, 451] on p "**********" at bounding box center [921, 451] width 660 height 18
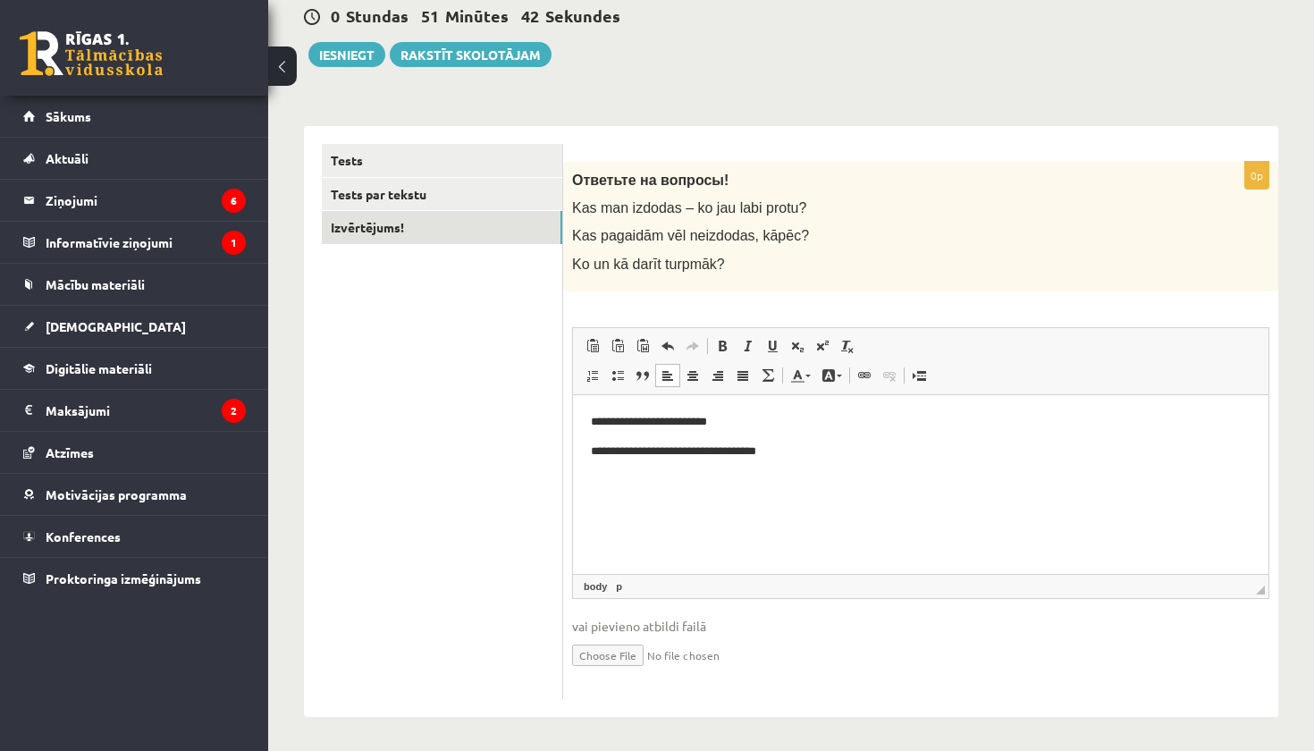
click at [800, 454] on p "**********" at bounding box center [921, 451] width 660 height 18
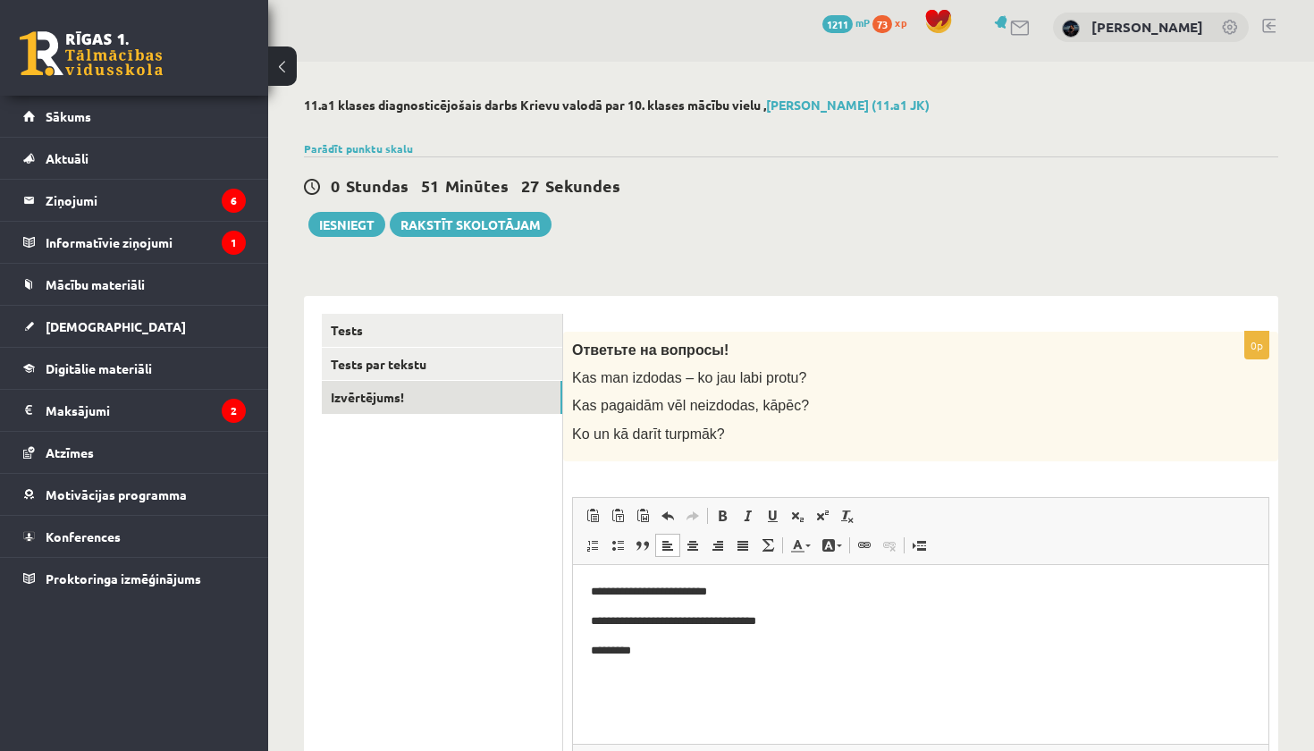
scroll to position [4, 0]
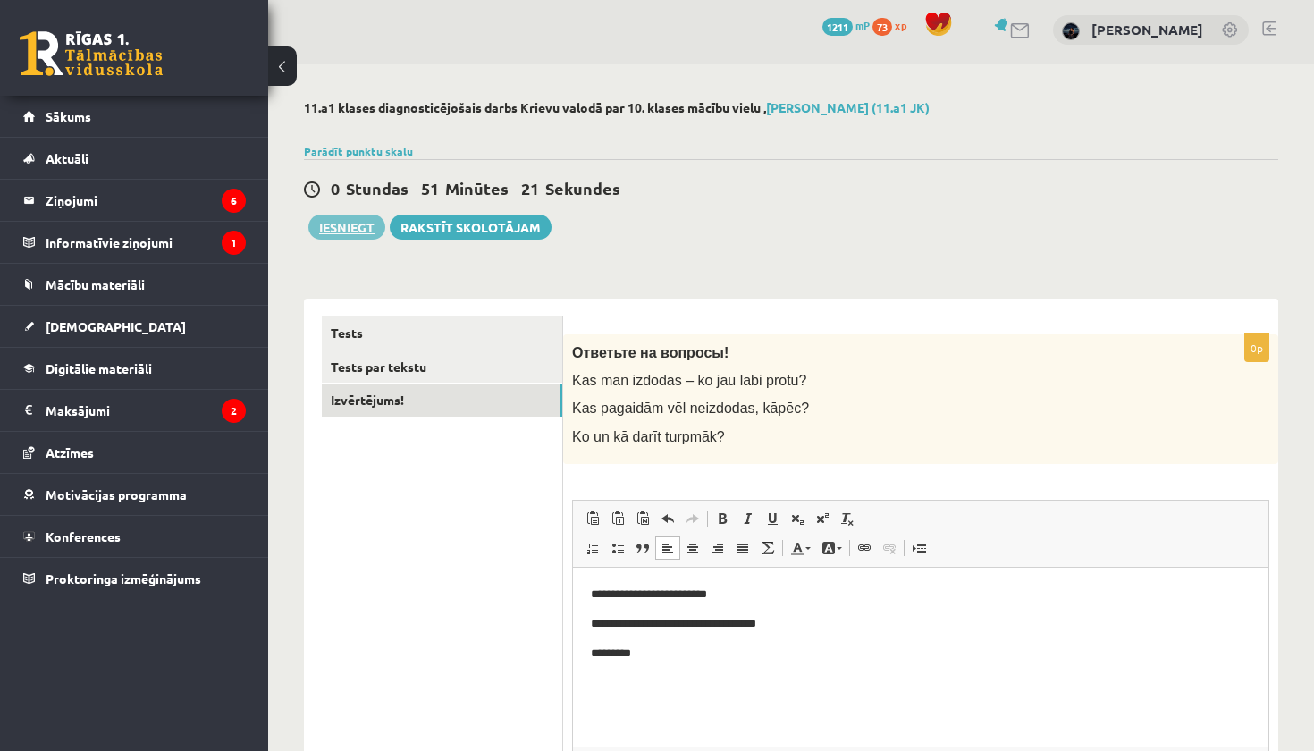
click at [351, 226] on button "Iesniegt" at bounding box center [346, 227] width 77 height 25
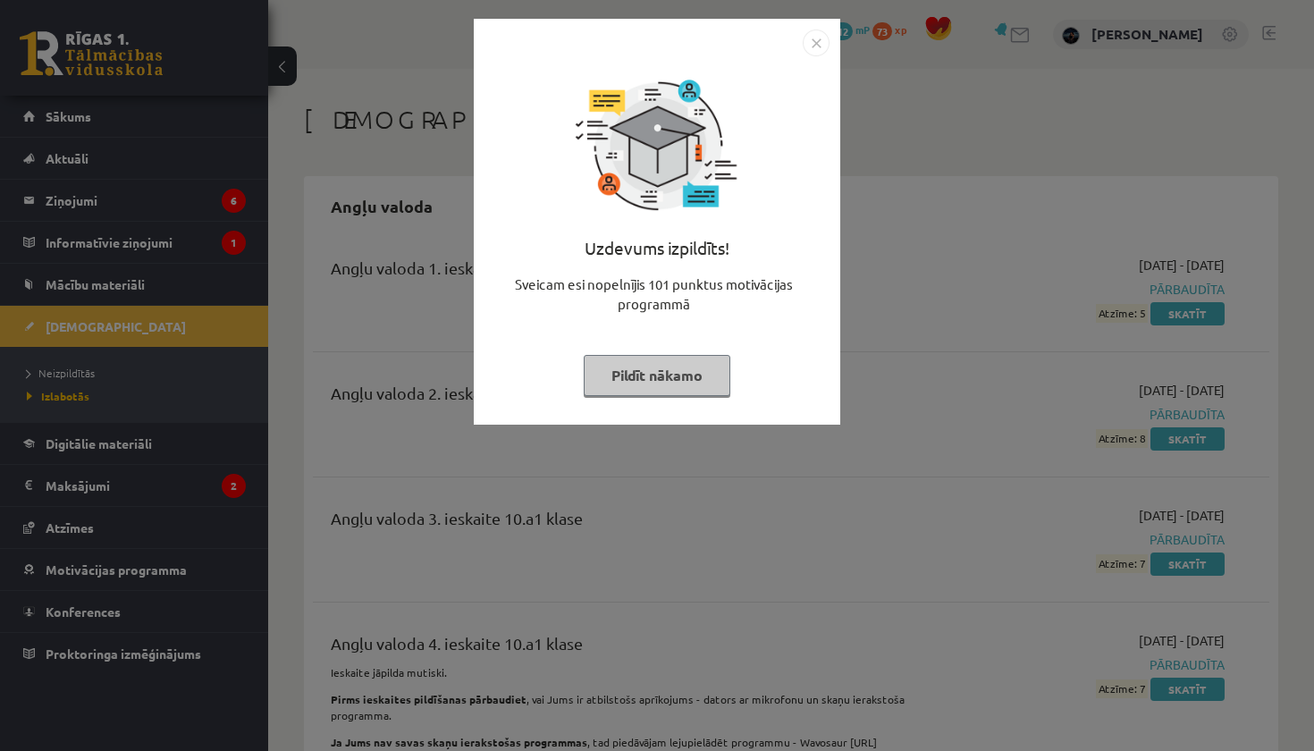
click at [687, 375] on button "Pildīt nākamo" at bounding box center [657, 375] width 147 height 41
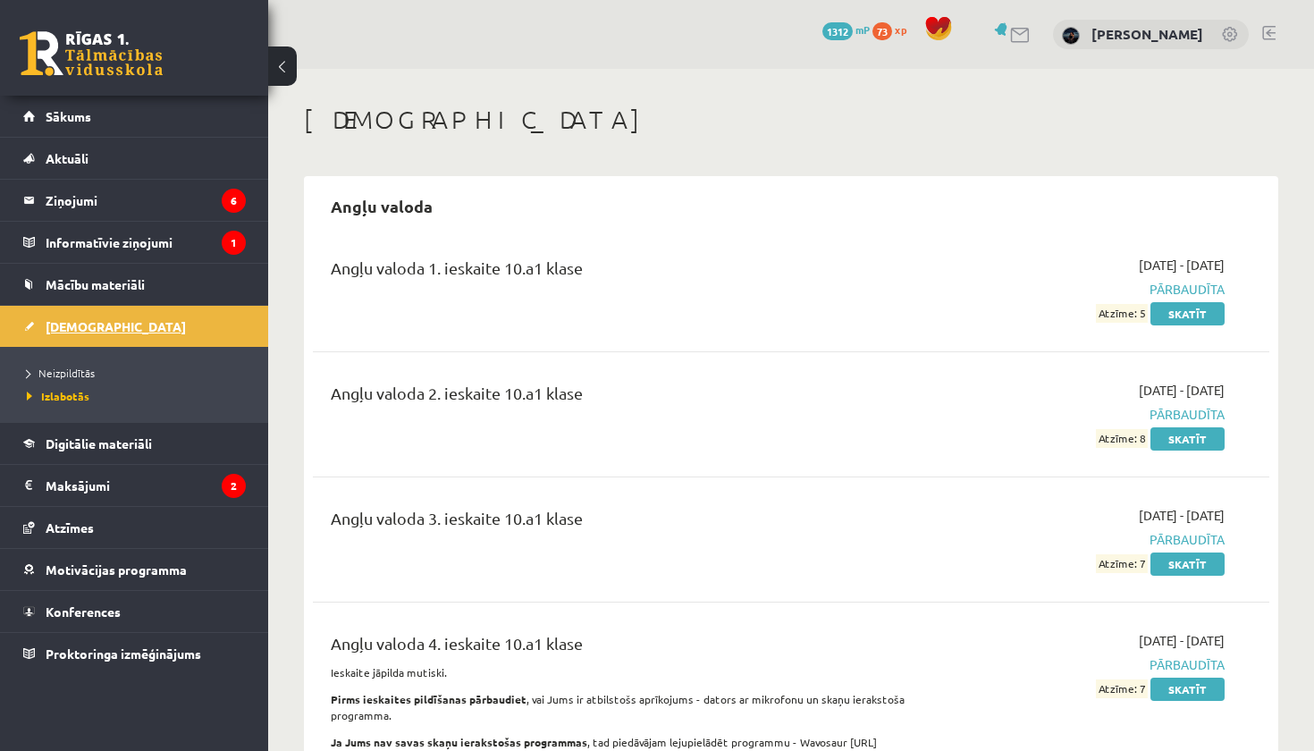
click at [105, 326] on link "[DEMOGRAPHIC_DATA]" at bounding box center [134, 326] width 223 height 41
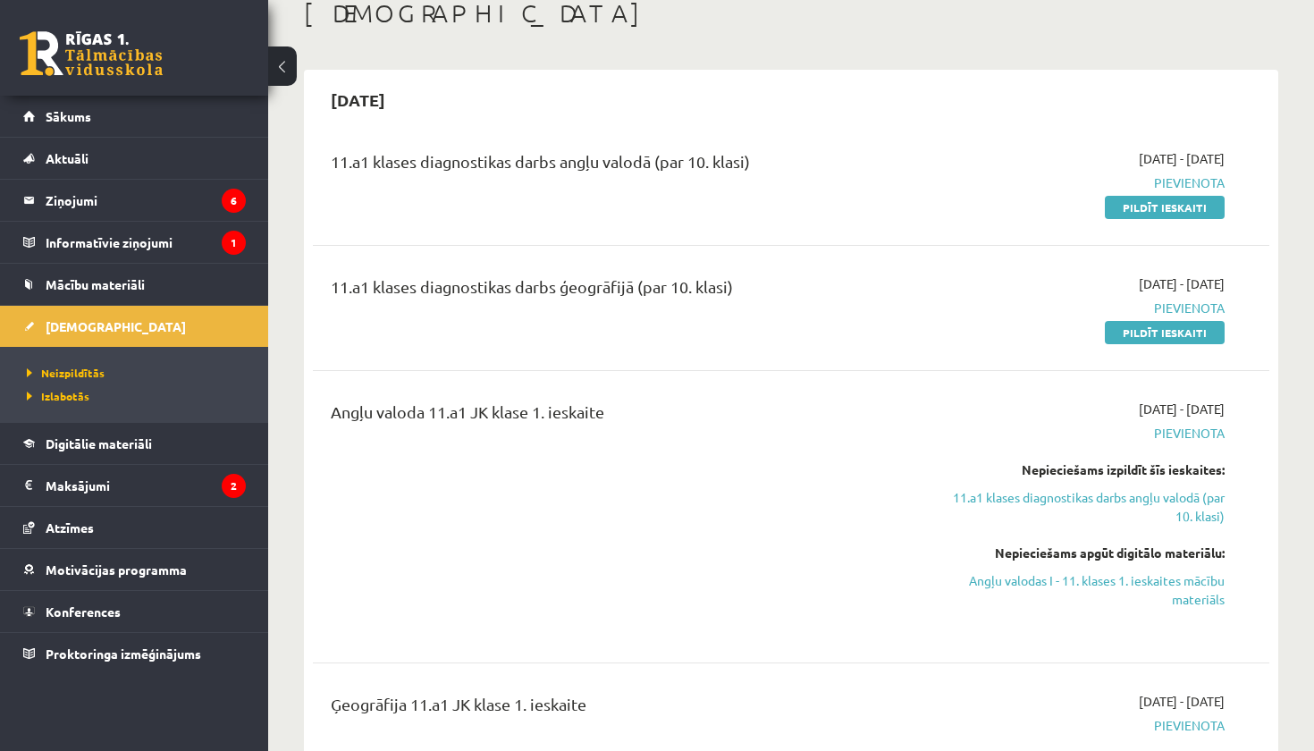
scroll to position [108, 0]
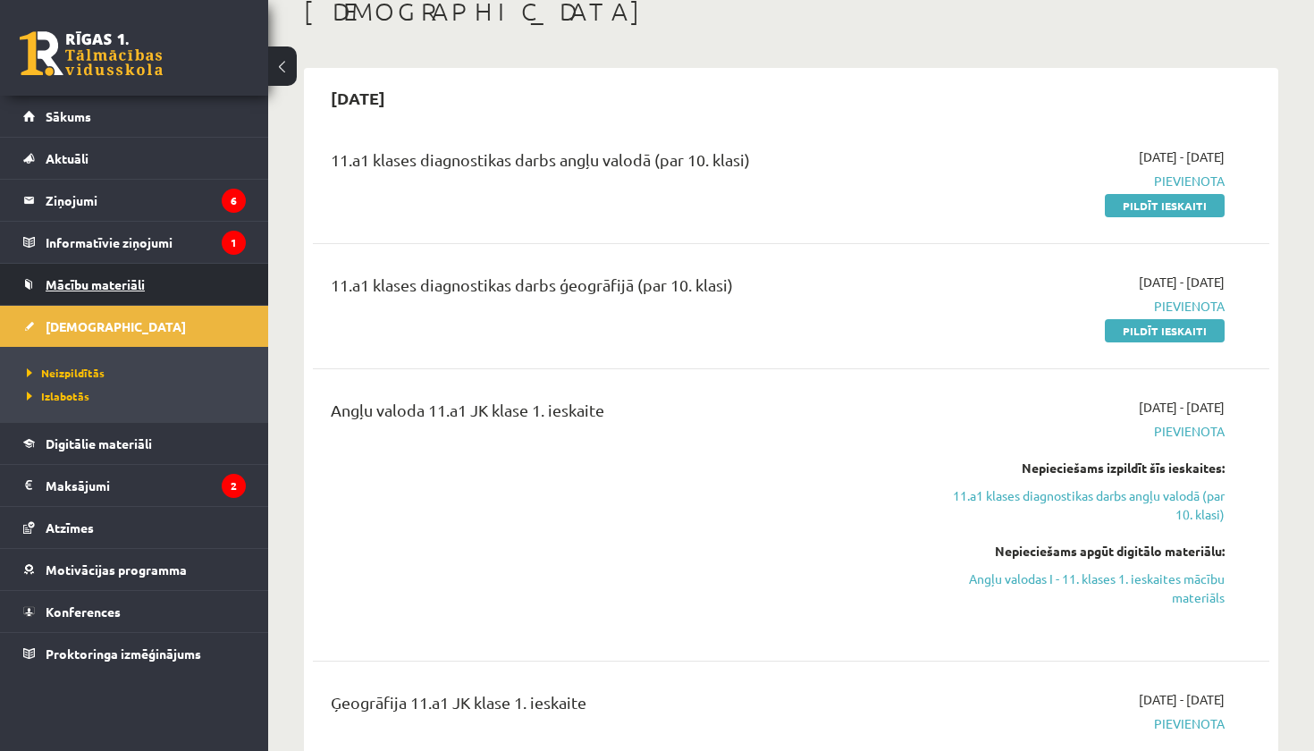
click at [67, 291] on span "Mācību materiāli" at bounding box center [95, 284] width 99 height 16
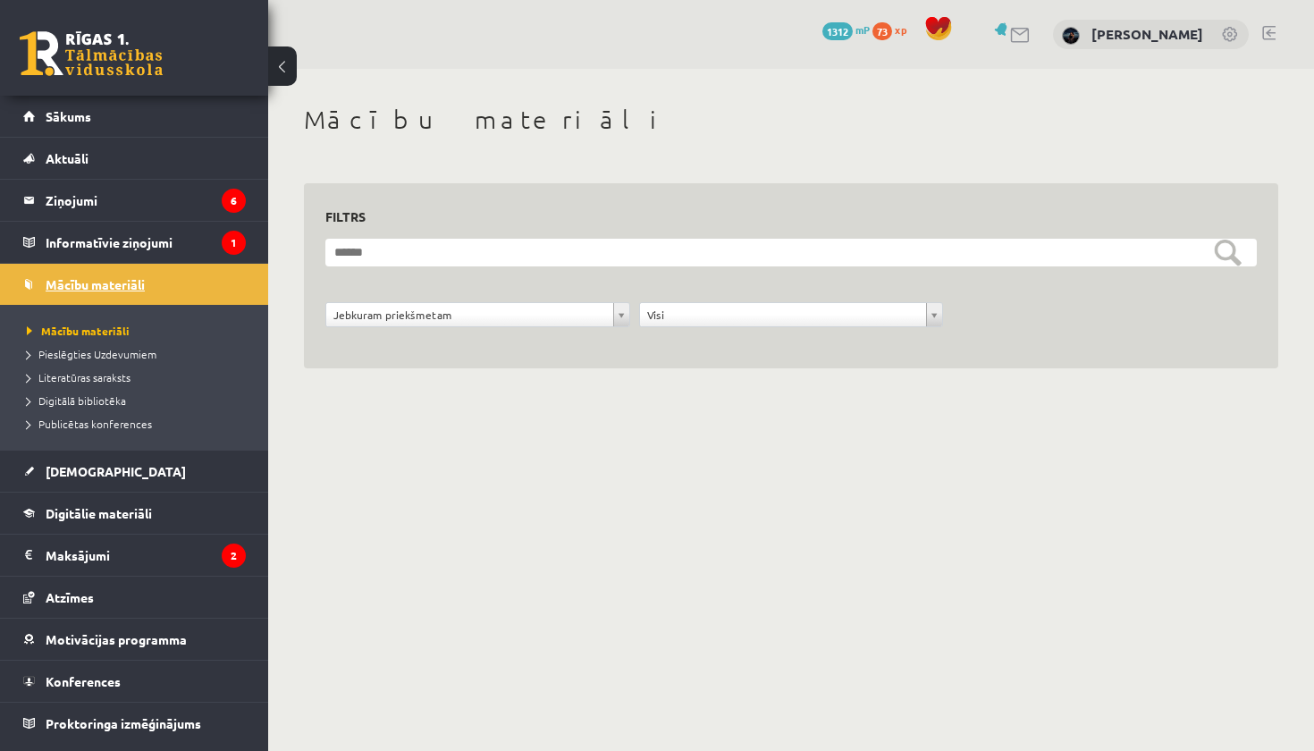
click at [105, 282] on span "Mācību materiāli" at bounding box center [95, 284] width 99 height 16
click at [72, 510] on span "Digitālie materiāli" at bounding box center [99, 513] width 106 height 16
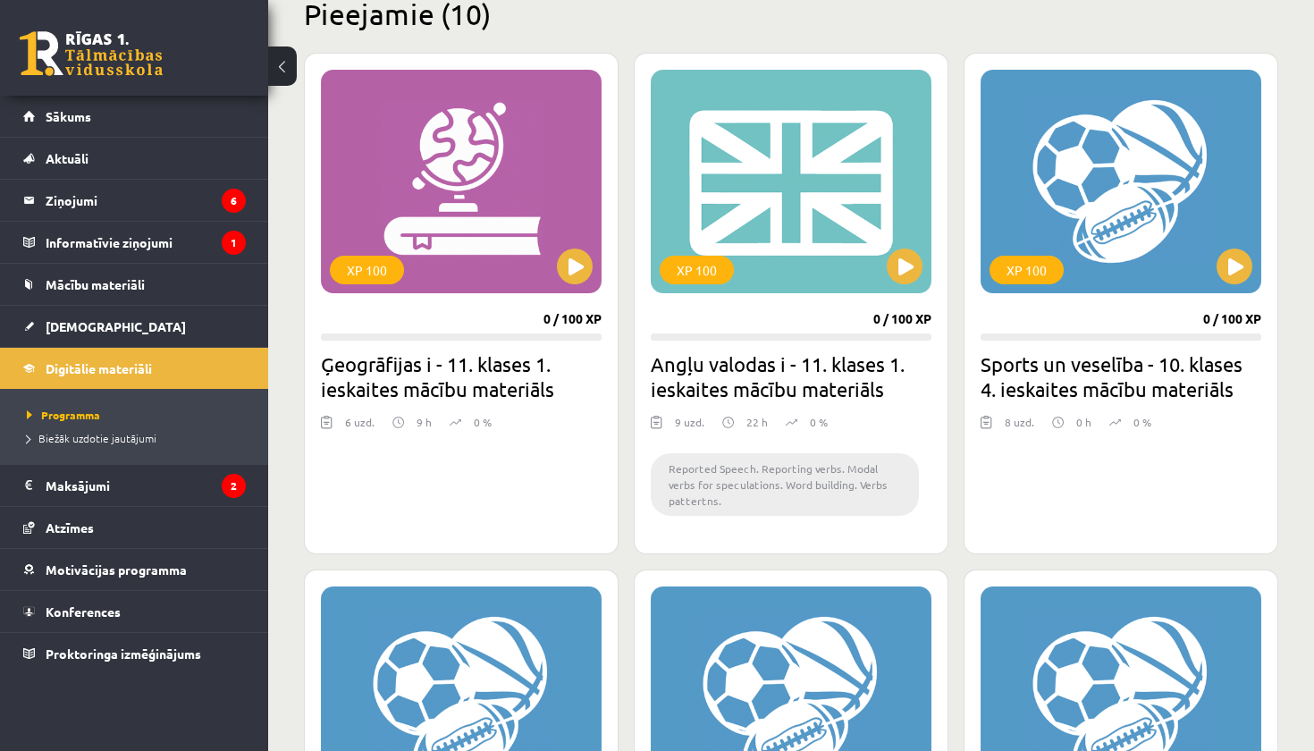
scroll to position [400, 0]
